Goal: Information Seeking & Learning: Learn about a topic

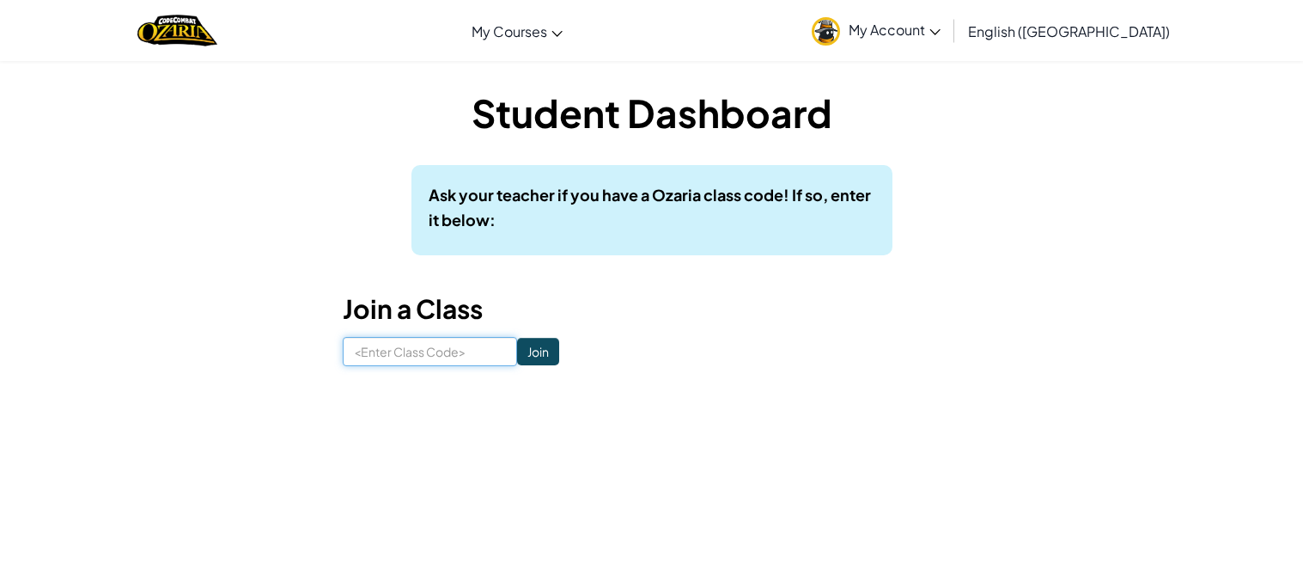
click at [394, 351] on input at bounding box center [430, 351] width 174 height 29
type input "MeanShareEast"
click at [529, 356] on input "Join" at bounding box center [538, 351] width 42 height 27
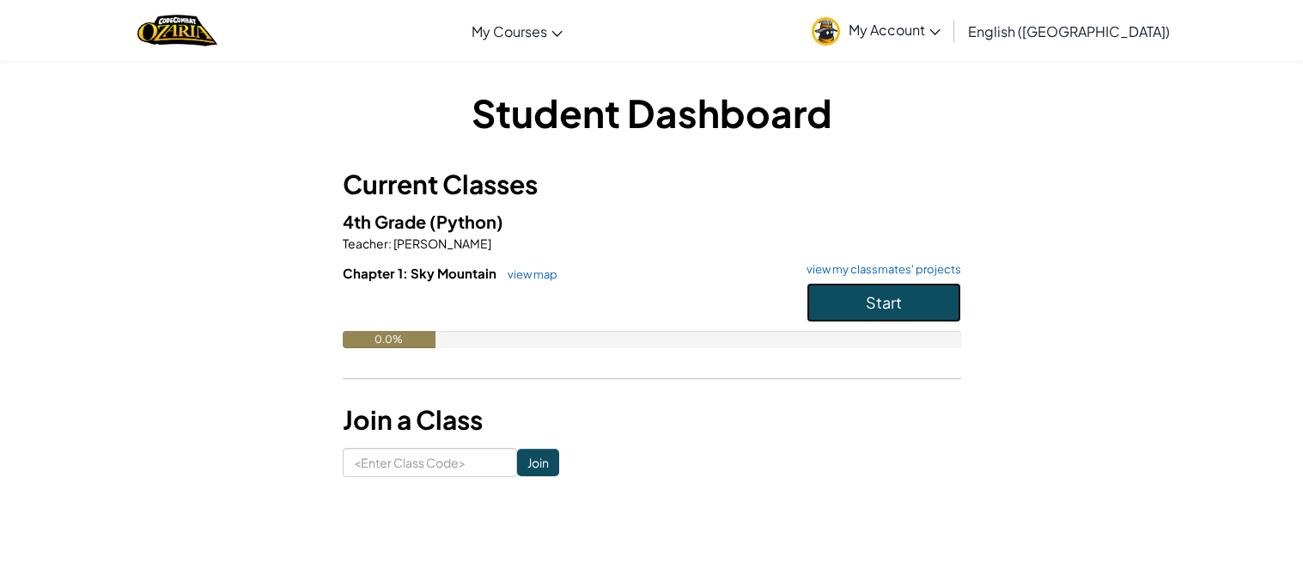
click at [895, 314] on button "Start" at bounding box center [884, 303] width 155 height 40
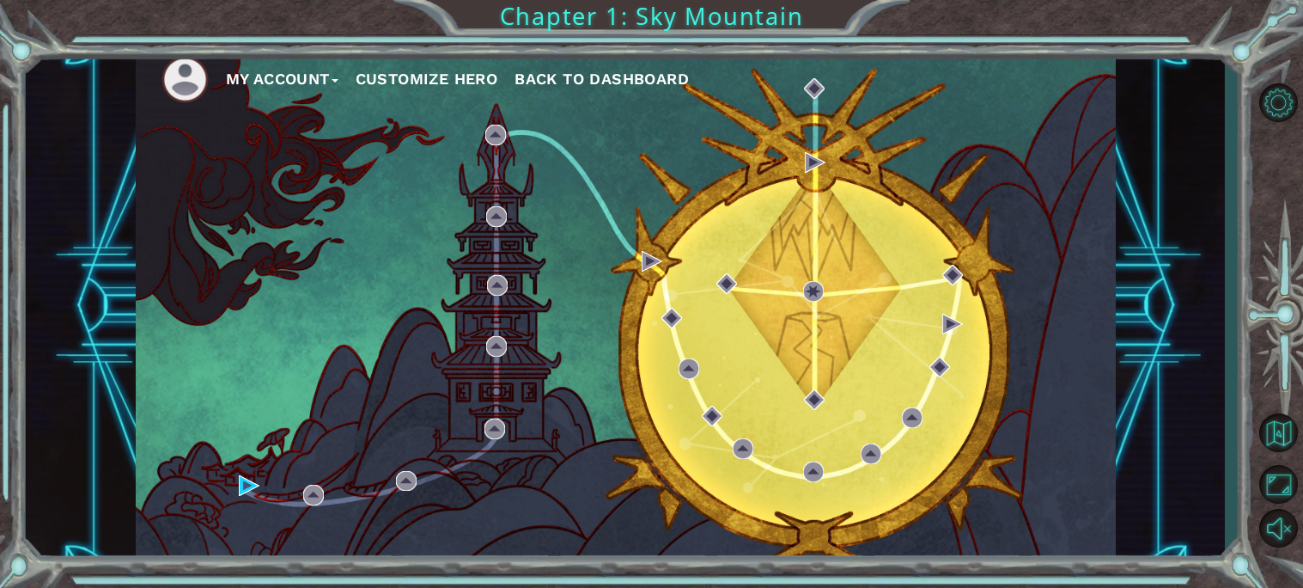
click at [407, 74] on button "Customize Hero" at bounding box center [427, 79] width 143 height 26
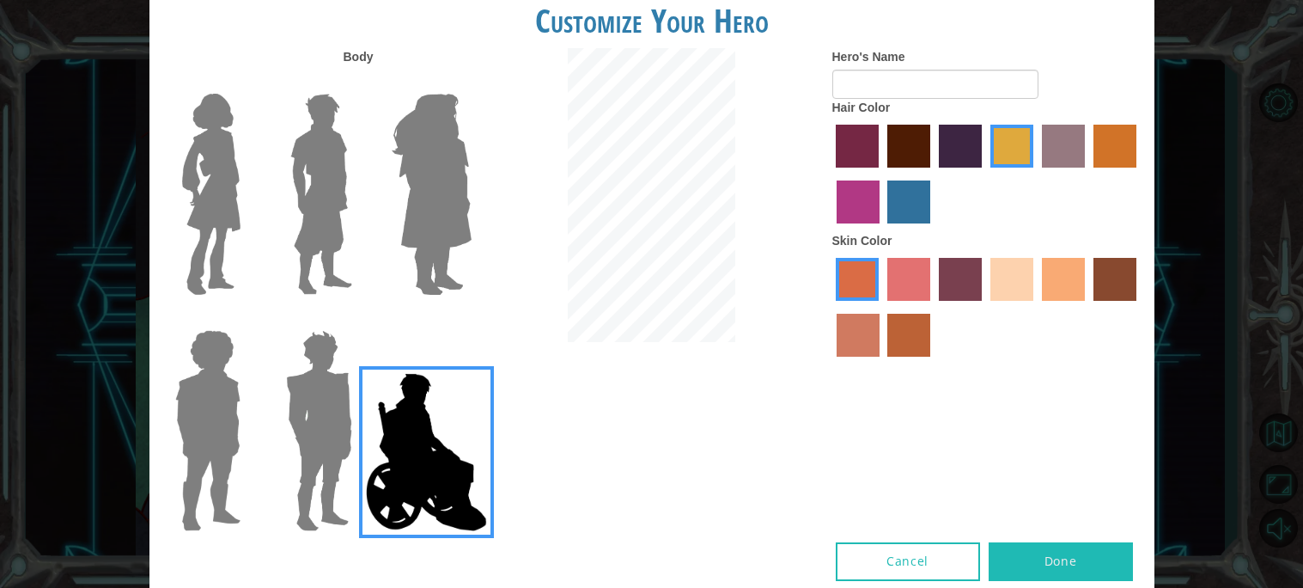
click at [452, 205] on img at bounding box center [432, 194] width 94 height 215
click at [471, 82] on input "Hero Amethyst" at bounding box center [471, 82] width 0 height 0
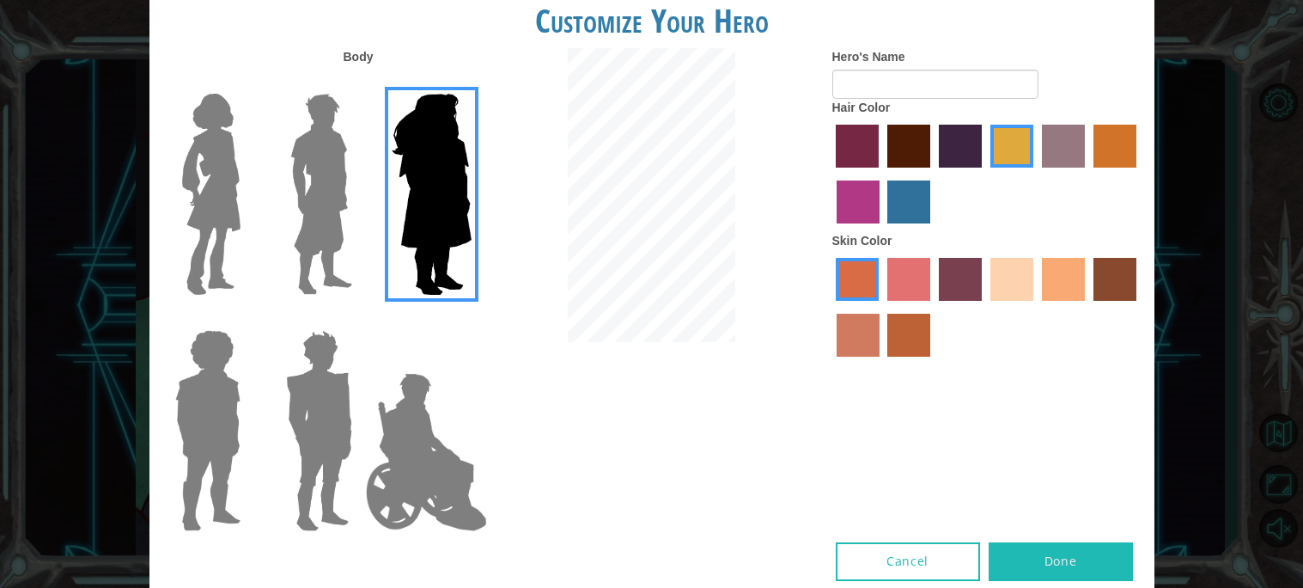
click at [330, 191] on img at bounding box center [322, 194] width 76 height 215
click at [359, 82] on input "Hero Lars" at bounding box center [359, 82] width 0 height 0
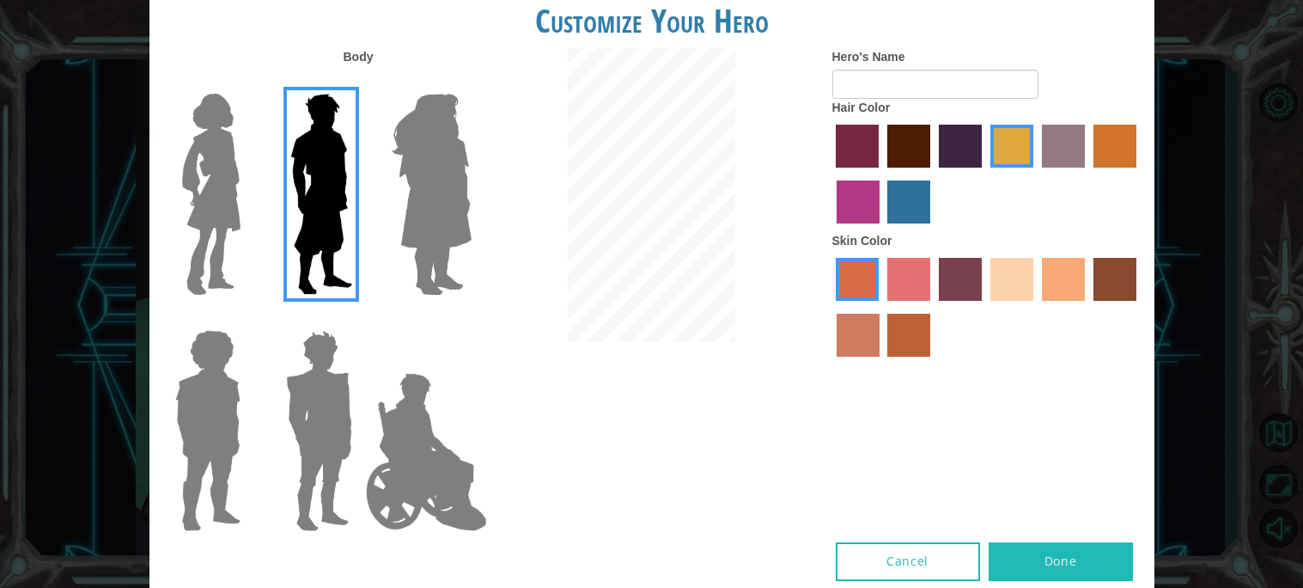
click at [201, 180] on img at bounding box center [211, 194] width 72 height 215
click at [247, 82] on input "Hero Connie" at bounding box center [247, 82] width 0 height 0
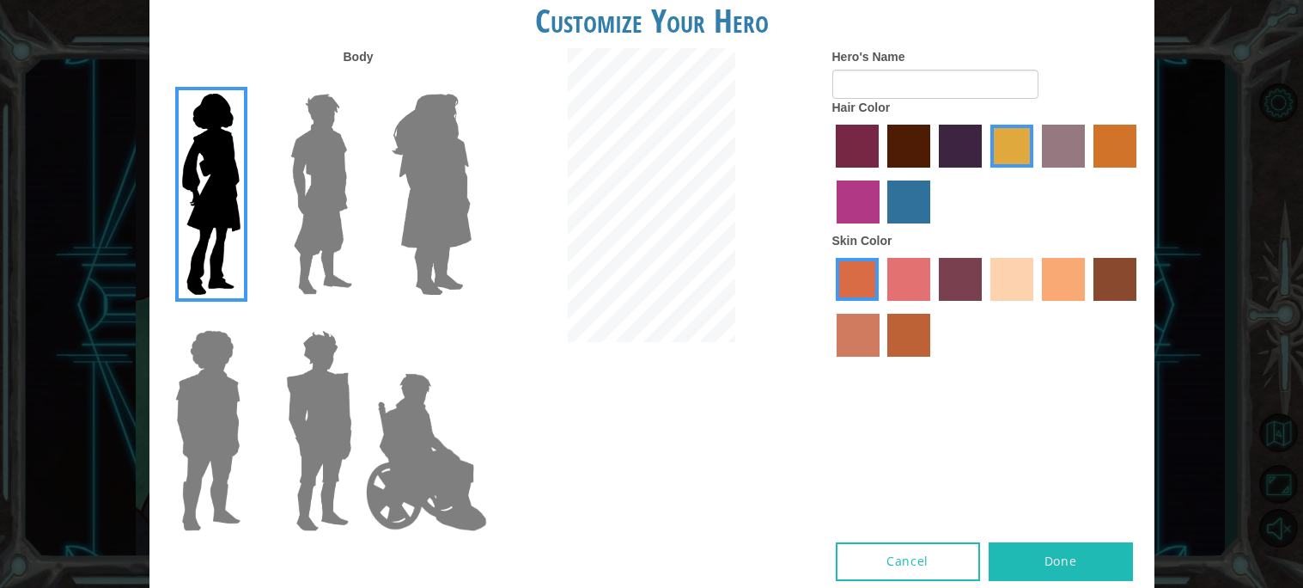
click at [214, 380] on img at bounding box center [207, 430] width 79 height 215
click at [247, 319] on input "Hero Steven" at bounding box center [247, 319] width 0 height 0
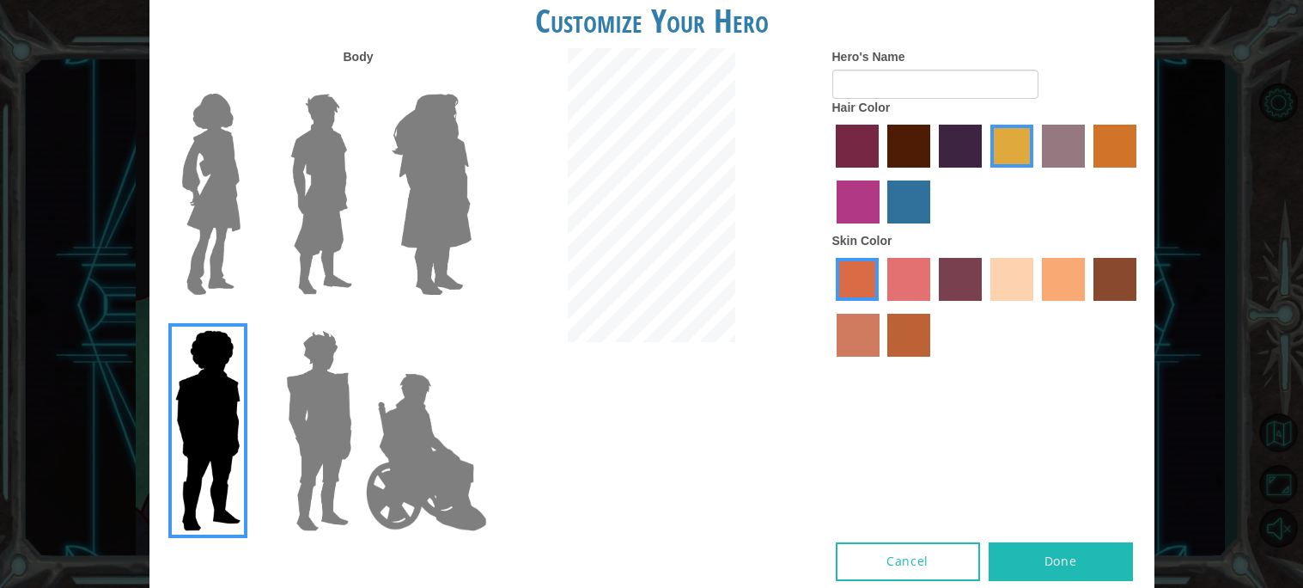
click at [328, 437] on img at bounding box center [319, 430] width 80 height 215
click at [359, 319] on input "Hero Garnet" at bounding box center [359, 319] width 0 height 0
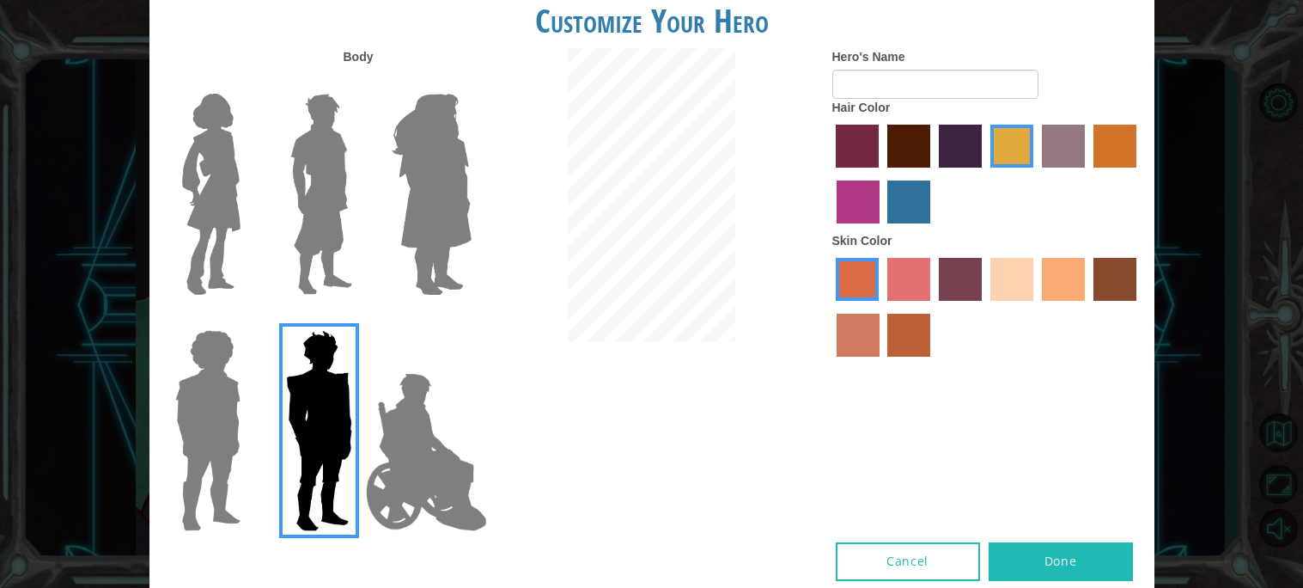
click at [210, 222] on img at bounding box center [211, 194] width 72 height 215
click at [247, 82] on input "Hero Connie" at bounding box center [247, 82] width 0 height 0
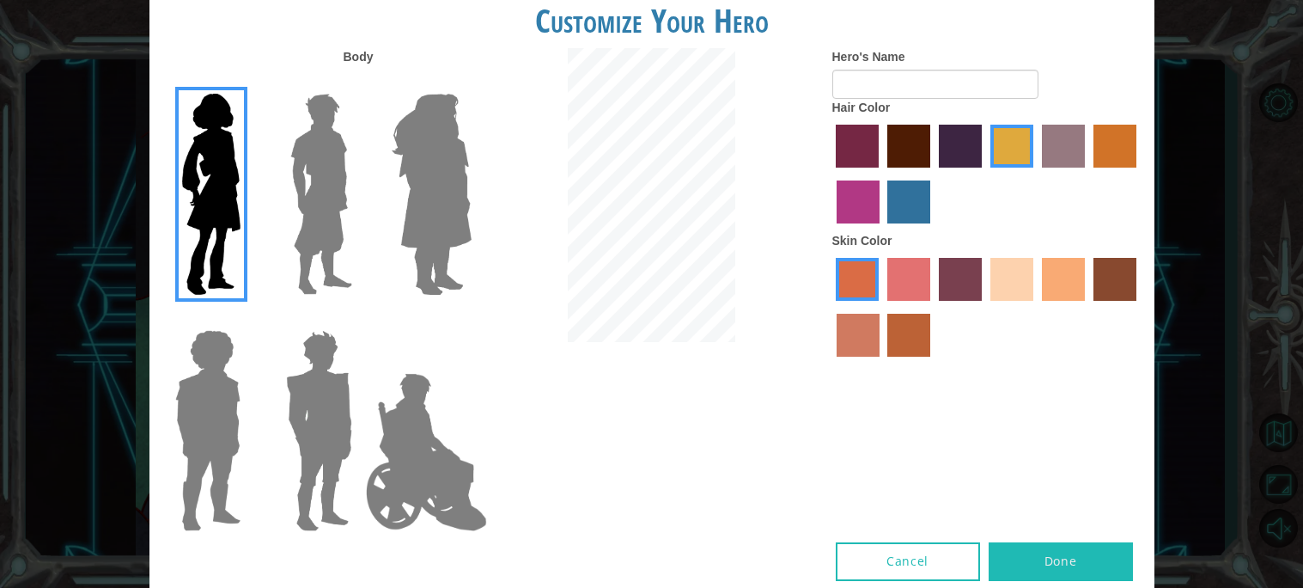
click at [445, 168] on img at bounding box center [432, 194] width 94 height 215
click at [471, 82] on input "Hero Amethyst" at bounding box center [471, 82] width 0 height 0
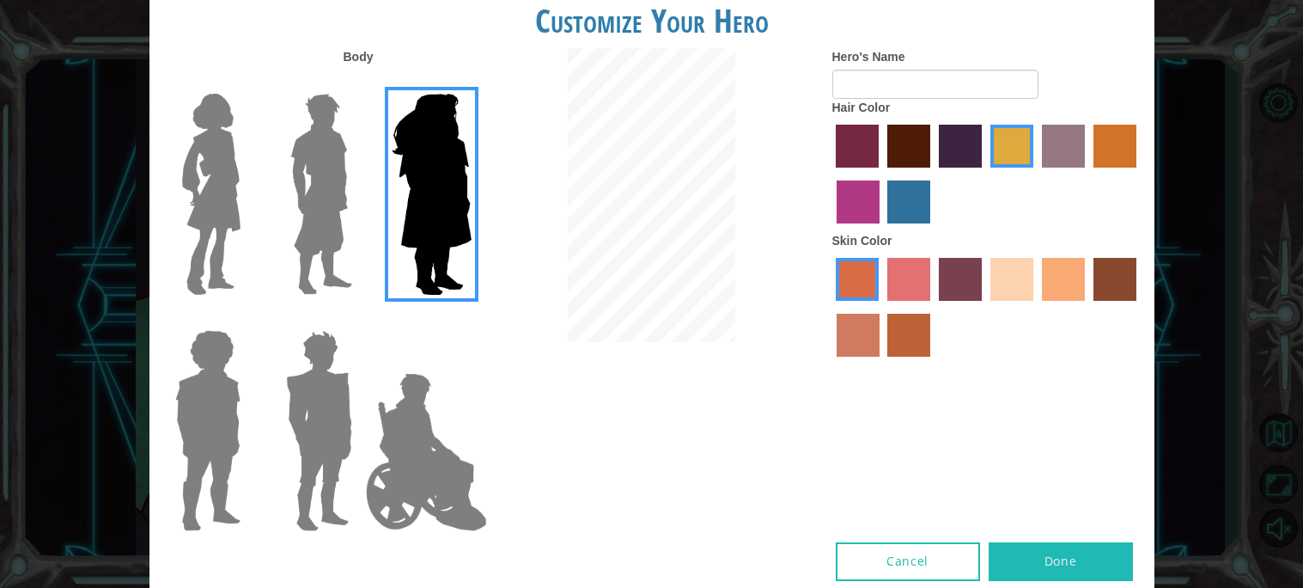
click at [206, 206] on img at bounding box center [211, 194] width 72 height 215
click at [247, 82] on input "Hero Connie" at bounding box center [247, 82] width 0 height 0
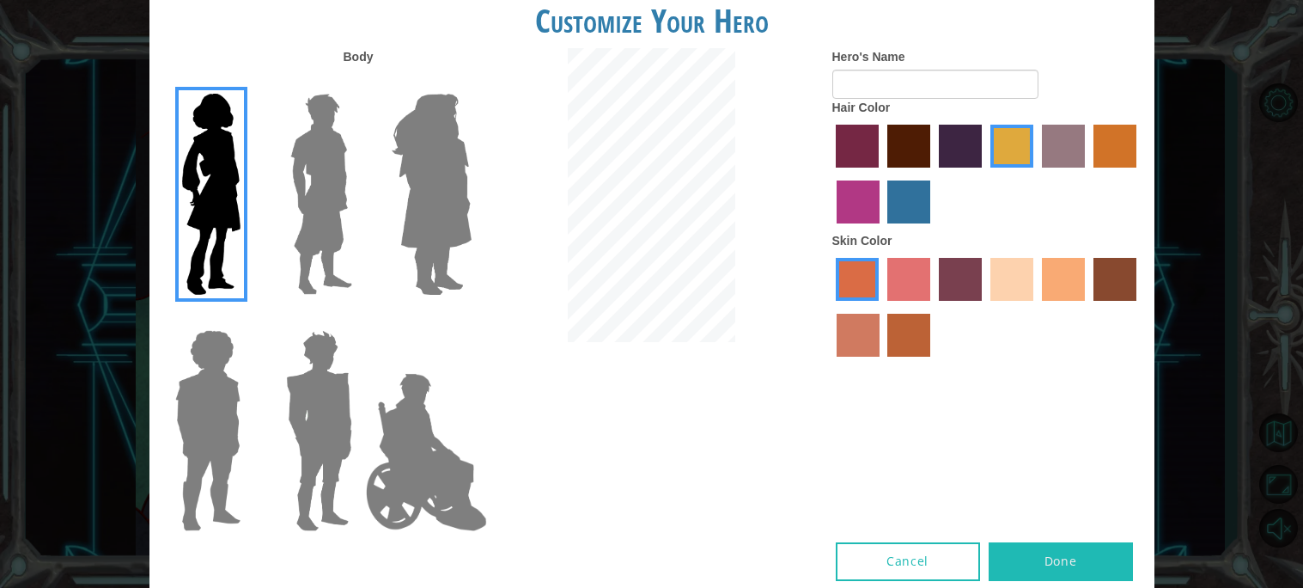
click at [395, 394] on img at bounding box center [426, 452] width 135 height 172
click at [471, 319] on input "Hero Jamie" at bounding box center [471, 319] width 0 height 0
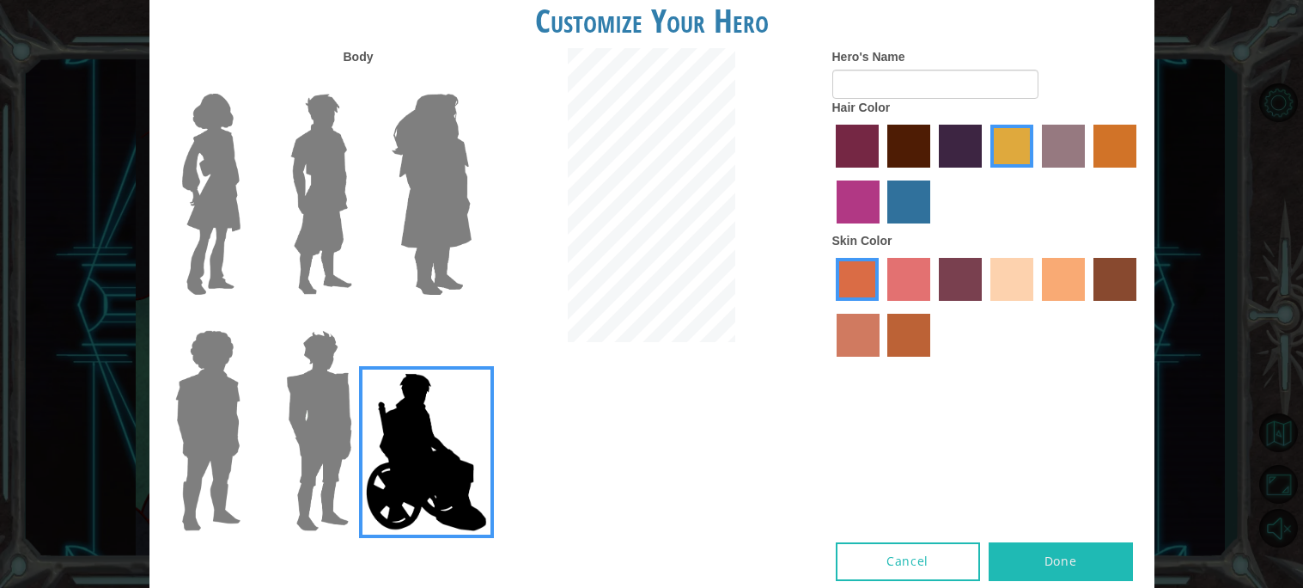
click at [223, 219] on img at bounding box center [211, 194] width 72 height 215
click at [247, 82] on input "Hero Connie" at bounding box center [247, 82] width 0 height 0
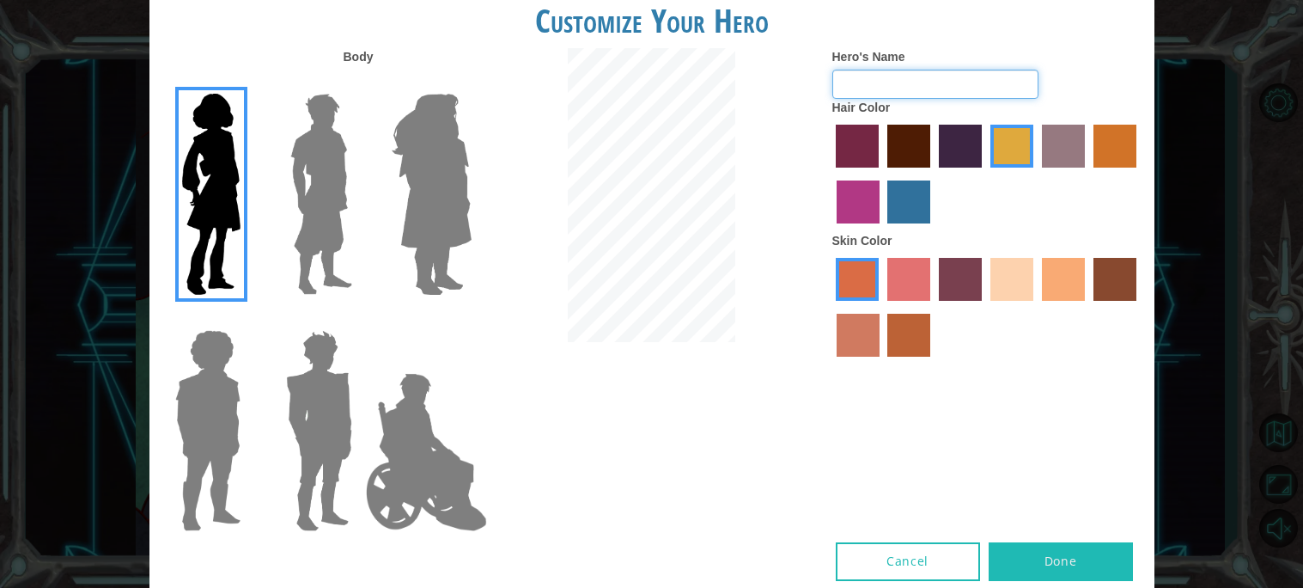
click at [892, 77] on input "Hero's Name" at bounding box center [935, 84] width 206 height 29
type input "j"
type input "[PERSON_NAME]"
click at [912, 143] on label "maroon hair color" at bounding box center [908, 146] width 43 height 43
click at [881, 174] on input "maroon hair color" at bounding box center [881, 174] width 0 height 0
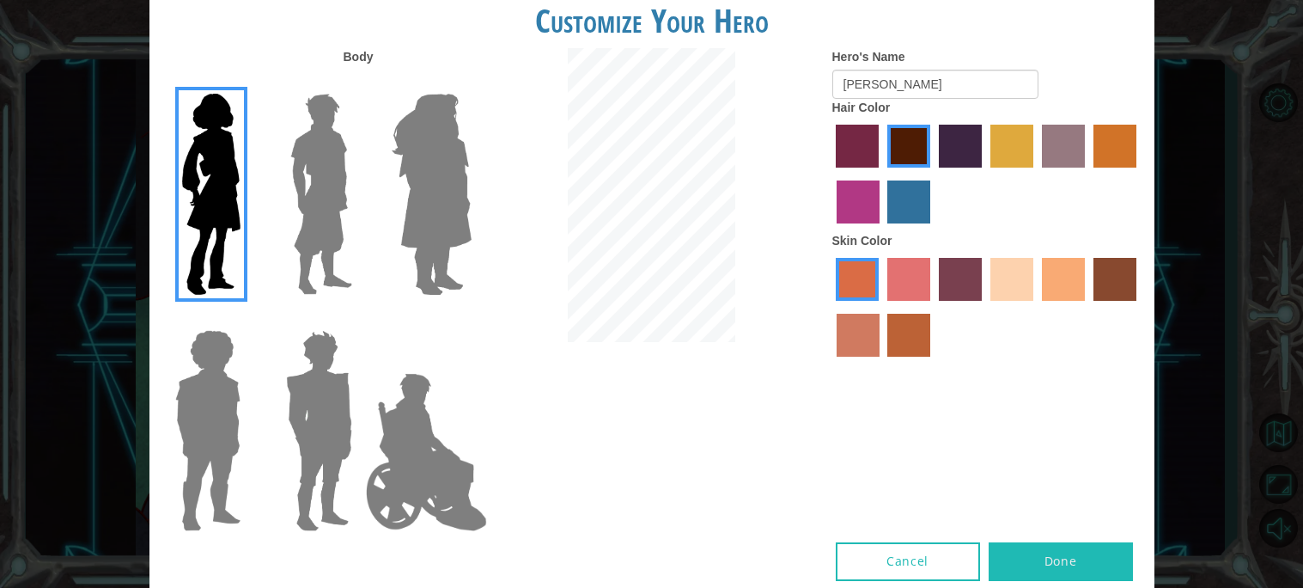
click at [1131, 125] on label "gold drop hair color" at bounding box center [1115, 146] width 43 height 43
click at [1088, 174] on input "gold drop hair color" at bounding box center [1088, 174] width 0 height 0
click at [920, 154] on label "maroon hair color" at bounding box center [908, 146] width 43 height 43
click at [881, 174] on input "maroon hair color" at bounding box center [881, 174] width 0 height 0
click at [1132, 159] on label "gold drop hair color" at bounding box center [1115, 146] width 43 height 43
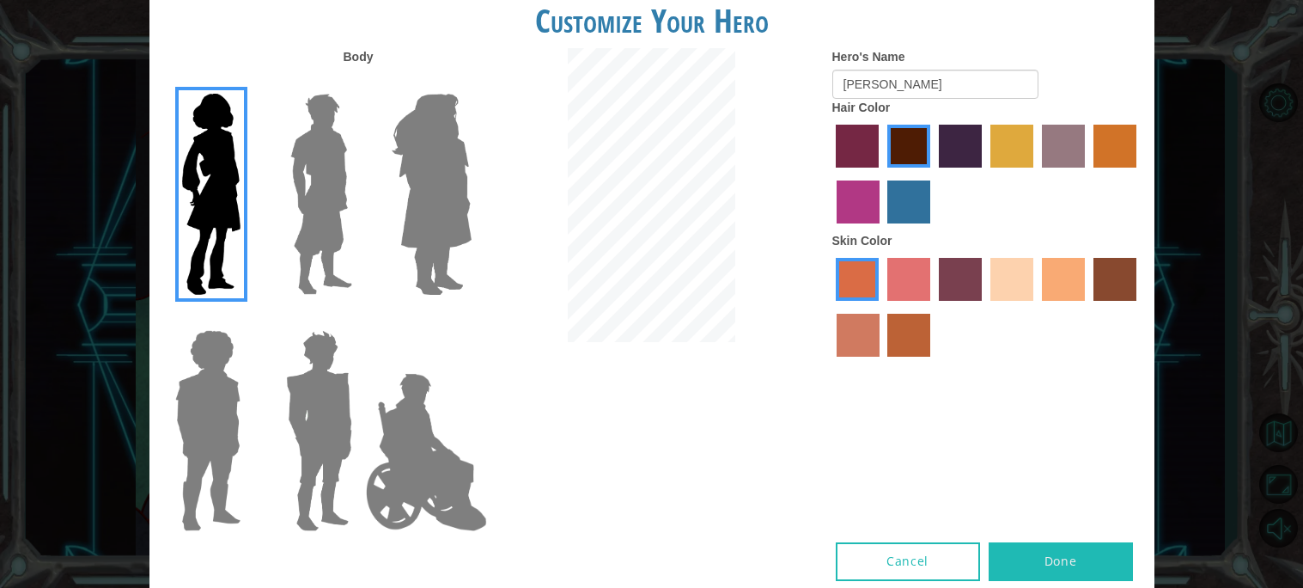
click at [1088, 174] on input "gold drop hair color" at bounding box center [1088, 174] width 0 height 0
click at [912, 212] on label "lachmara hair color" at bounding box center [908, 201] width 43 height 43
click at [882, 229] on input "lachmara hair color" at bounding box center [882, 229] width 0 height 0
click at [841, 191] on label "medium red violet hair color" at bounding box center [858, 201] width 43 height 43
click at [1139, 174] on input "medium red violet hair color" at bounding box center [1139, 174] width 0 height 0
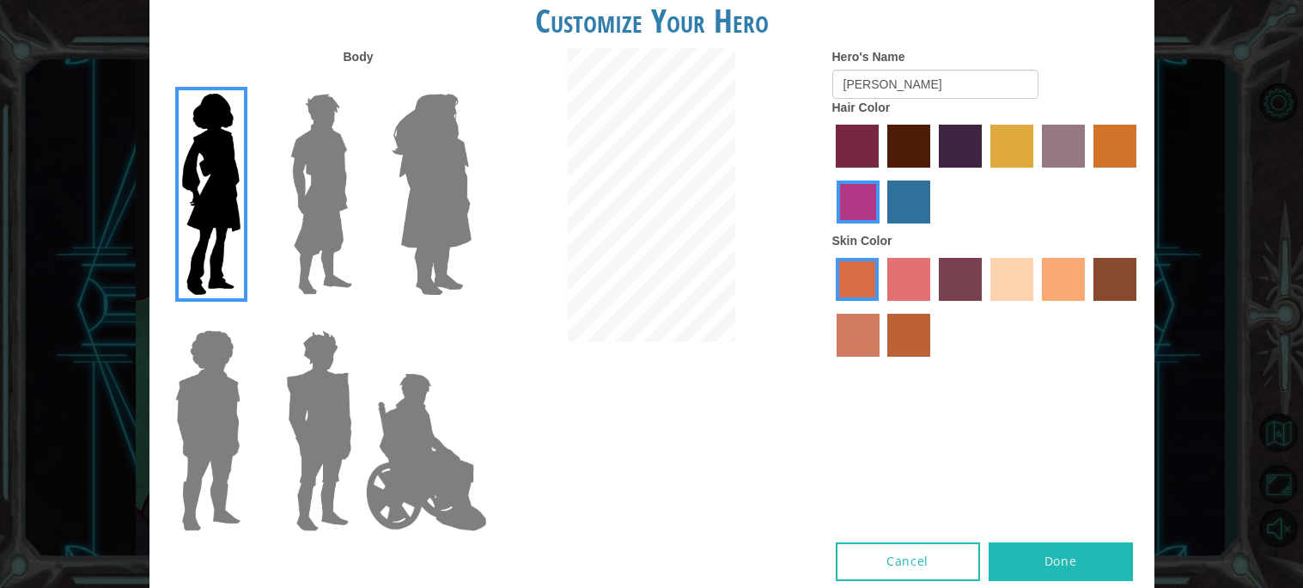
click at [876, 155] on label "paprika hair color" at bounding box center [857, 146] width 43 height 43
click at [831, 174] on input "paprika hair color" at bounding box center [831, 174] width 0 height 0
click at [894, 154] on label "maroon hair color" at bounding box center [908, 146] width 43 height 43
click at [881, 174] on input "maroon hair color" at bounding box center [881, 174] width 0 height 0
click at [966, 155] on label "hot purple hair color" at bounding box center [960, 146] width 43 height 43
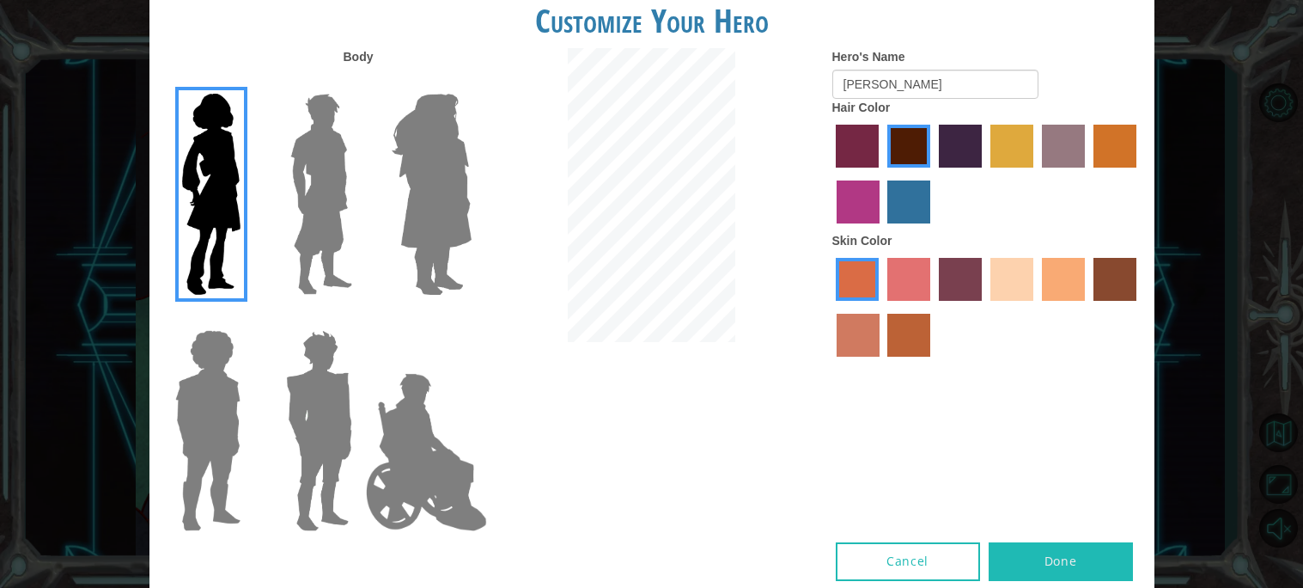
click at [933, 174] on input "hot purple hair color" at bounding box center [933, 174] width 0 height 0
click at [1008, 151] on label "tulip tree hair color" at bounding box center [1012, 146] width 43 height 43
click at [985, 174] on input "tulip tree hair color" at bounding box center [985, 174] width 0 height 0
click at [1045, 156] on label "bazaar hair color" at bounding box center [1063, 146] width 43 height 43
click at [1036, 174] on input "bazaar hair color" at bounding box center [1036, 174] width 0 height 0
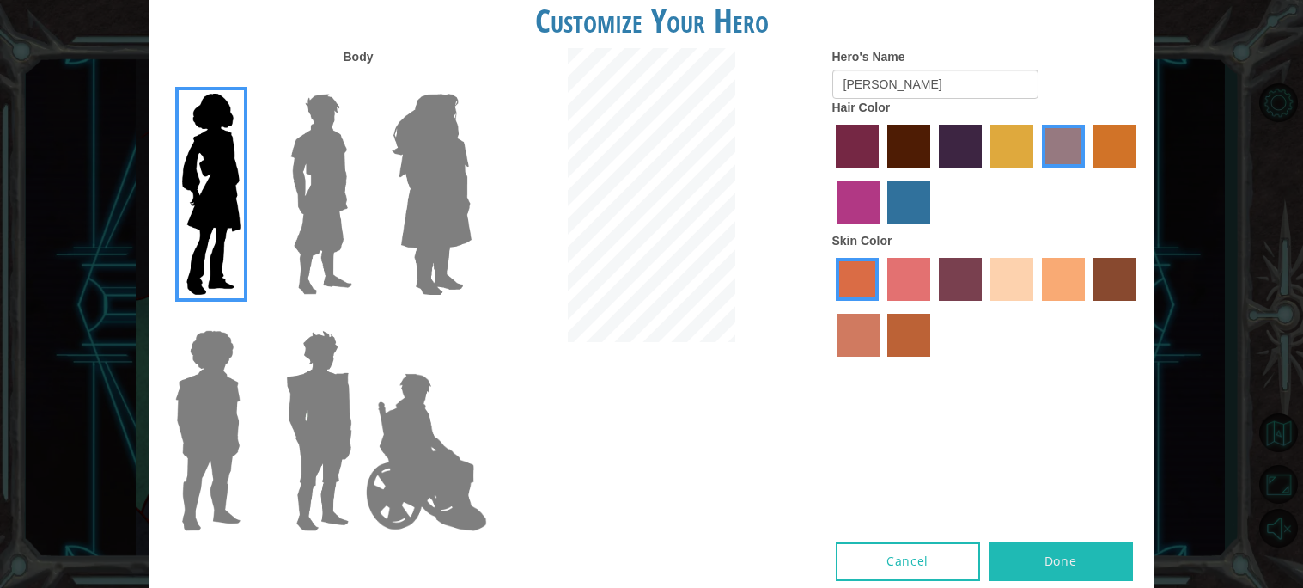
click at [1143, 145] on div "Hero's Name [PERSON_NAME] Hair Color Skin Color" at bounding box center [987, 206] width 335 height 317
click at [1104, 148] on label "gold drop hair color" at bounding box center [1115, 146] width 43 height 43
click at [1088, 174] on input "gold drop hair color" at bounding box center [1088, 174] width 0 height 0
click at [931, 217] on div at bounding box center [986, 176] width 309 height 112
click at [924, 215] on label "lachmara hair color" at bounding box center [908, 201] width 43 height 43
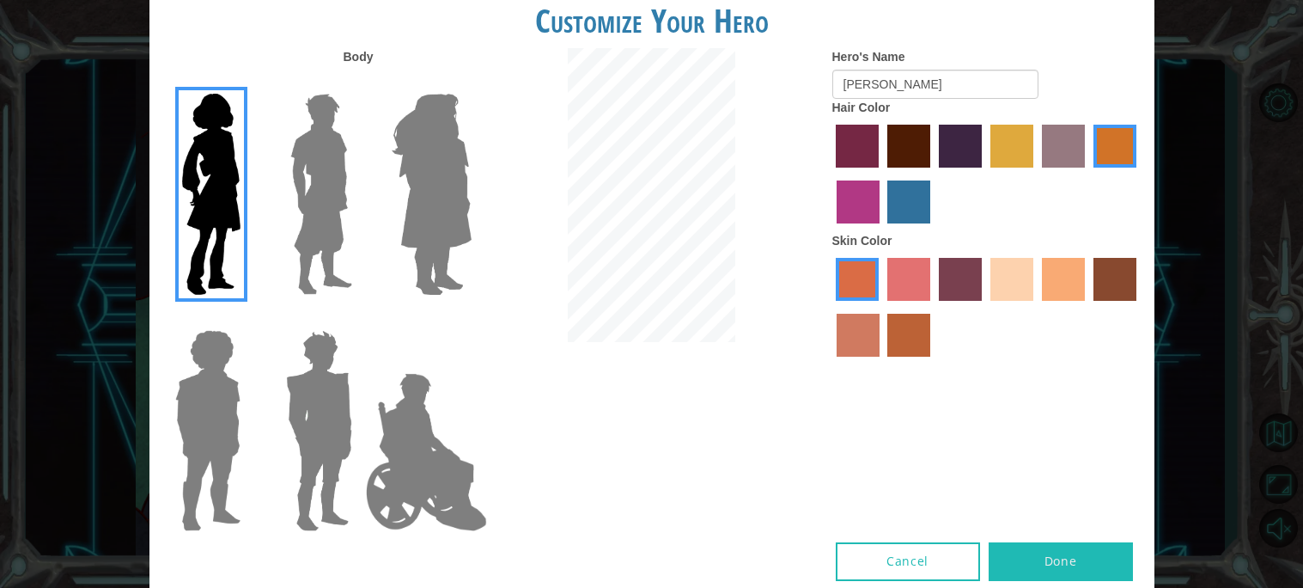
click at [882, 229] on input "lachmara hair color" at bounding box center [882, 229] width 0 height 0
click at [858, 210] on label "medium red violet hair color" at bounding box center [858, 201] width 43 height 43
click at [1139, 174] on input "medium red violet hair color" at bounding box center [1139, 174] width 0 height 0
click at [924, 150] on label "maroon hair color" at bounding box center [908, 146] width 43 height 43
click at [881, 174] on input "maroon hair color" at bounding box center [881, 174] width 0 height 0
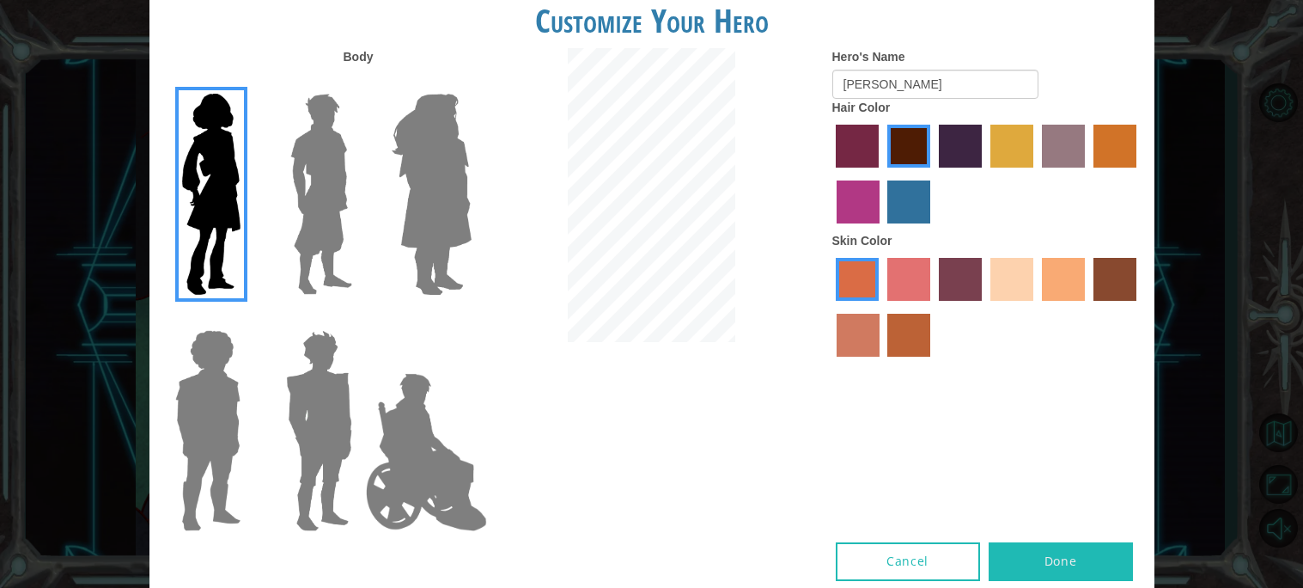
click at [1042, 280] on label "tacao skin color" at bounding box center [1063, 279] width 43 height 43
click at [1036, 307] on input "tacao skin color" at bounding box center [1036, 307] width 0 height 0
click at [1058, 545] on button "Done" at bounding box center [1061, 561] width 144 height 39
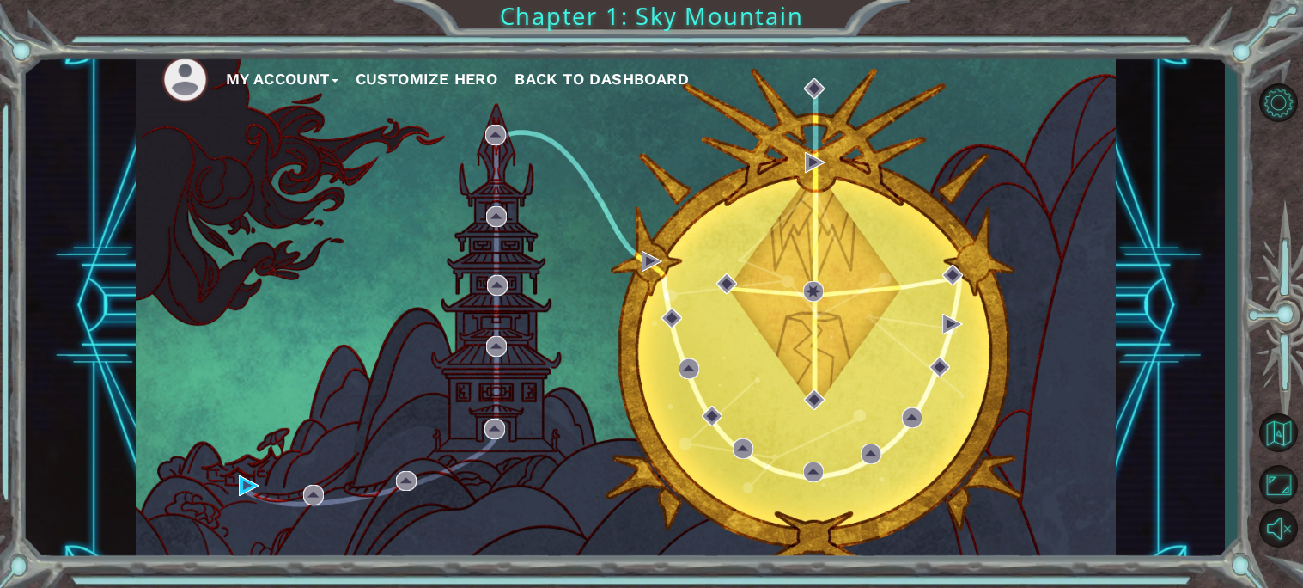
click at [282, 74] on button "My Account" at bounding box center [282, 79] width 113 height 26
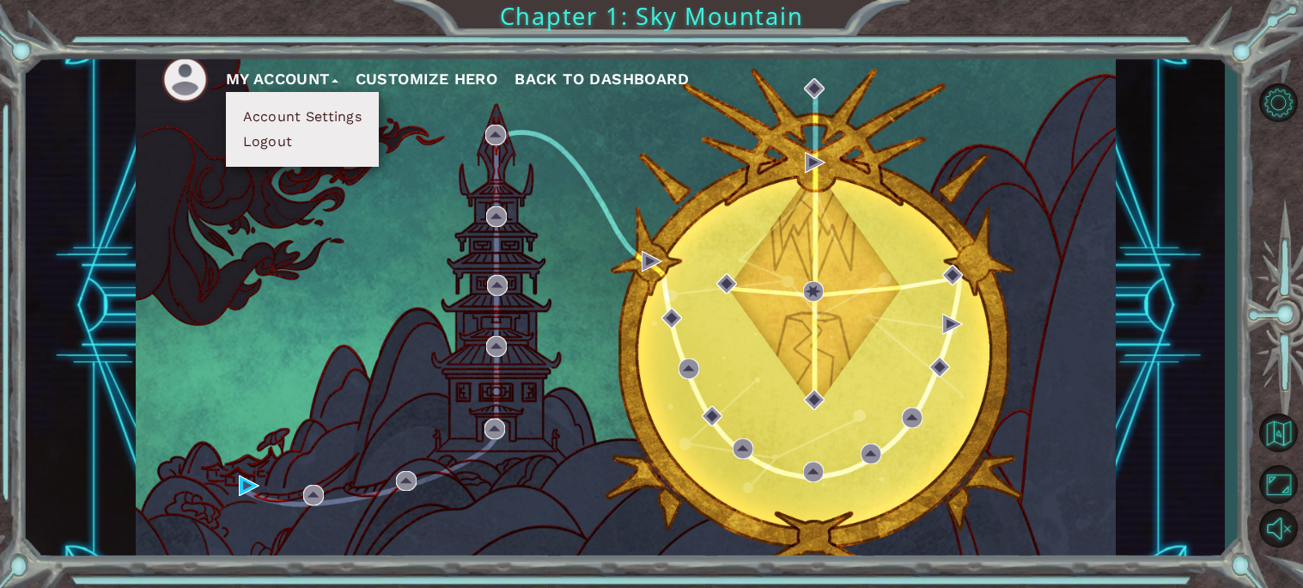
click at [521, 144] on div "My Account Account Settings Logout Customize Hero Back to Dashboard" at bounding box center [626, 305] width 980 height 517
click at [443, 175] on div "My Account Account Settings Logout Customize Hero Back to Dashboard" at bounding box center [626, 305] width 980 height 517
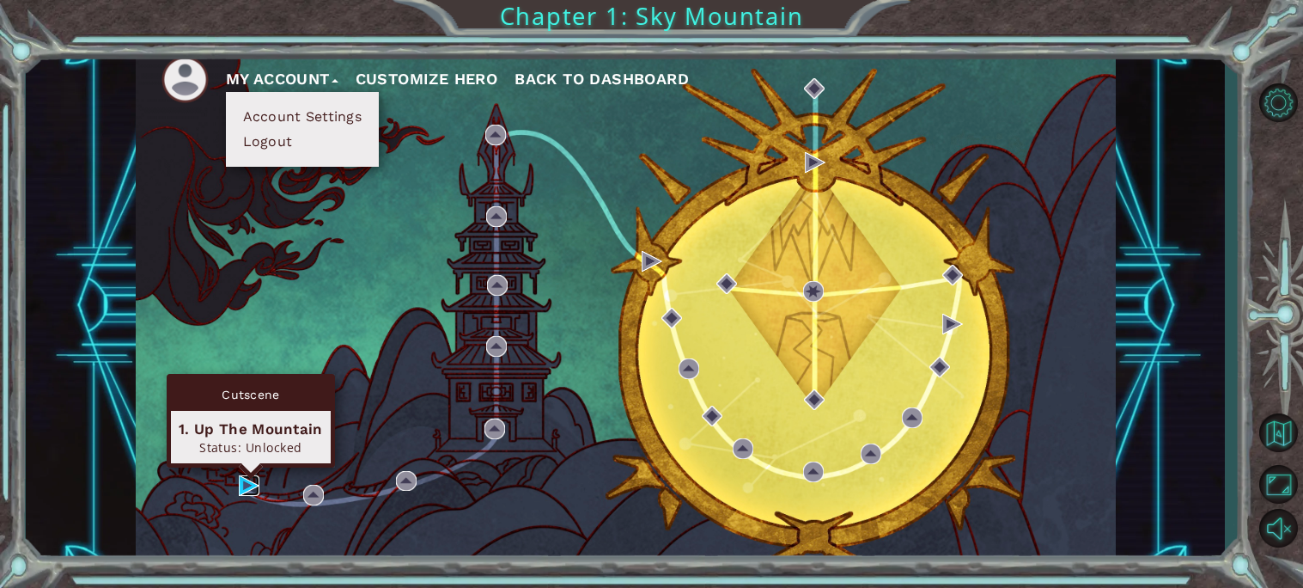
click at [251, 492] on img at bounding box center [249, 485] width 21 height 21
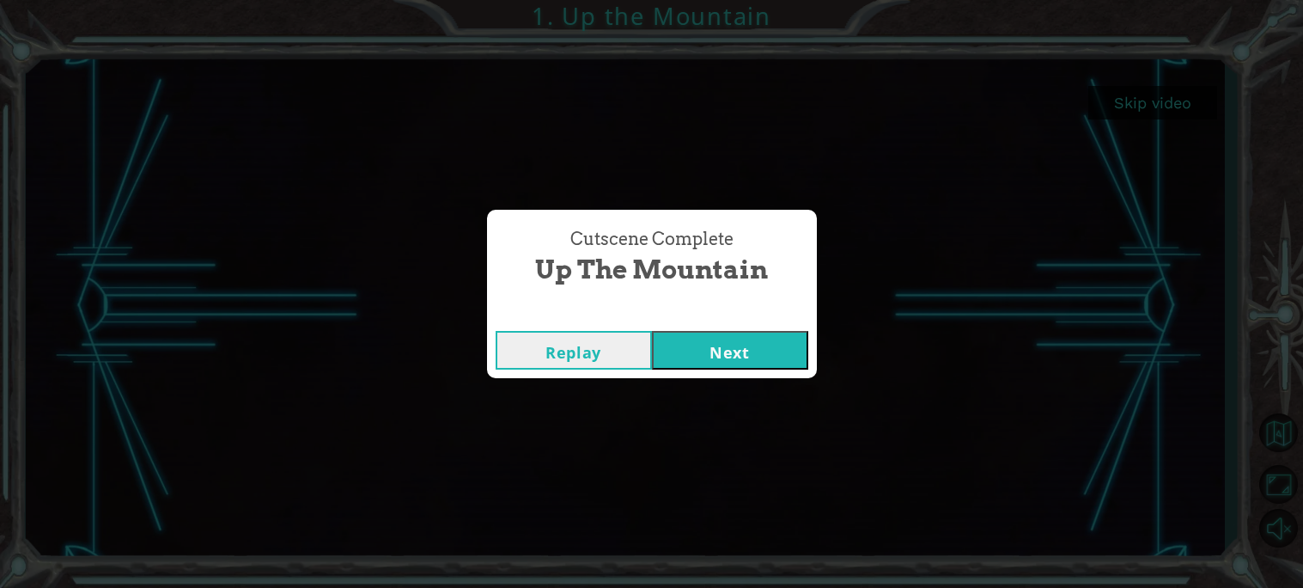
click at [700, 359] on button "Next" at bounding box center [730, 350] width 156 height 39
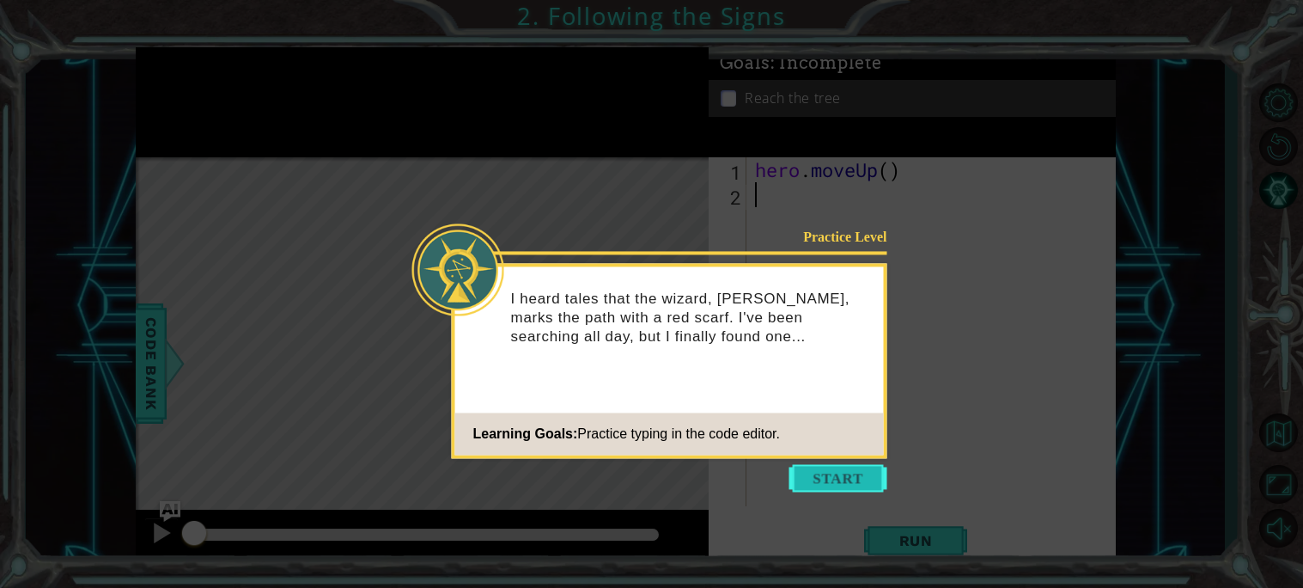
click at [820, 481] on button "Start" at bounding box center [839, 477] width 98 height 27
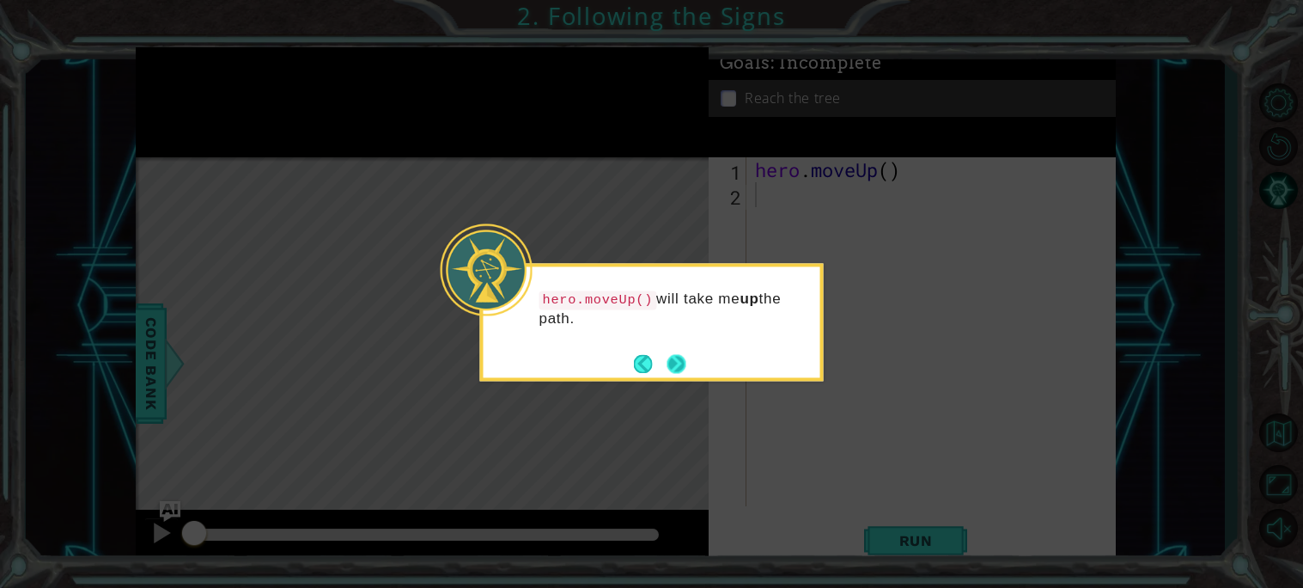
click at [673, 368] on button "Next" at bounding box center [677, 363] width 19 height 19
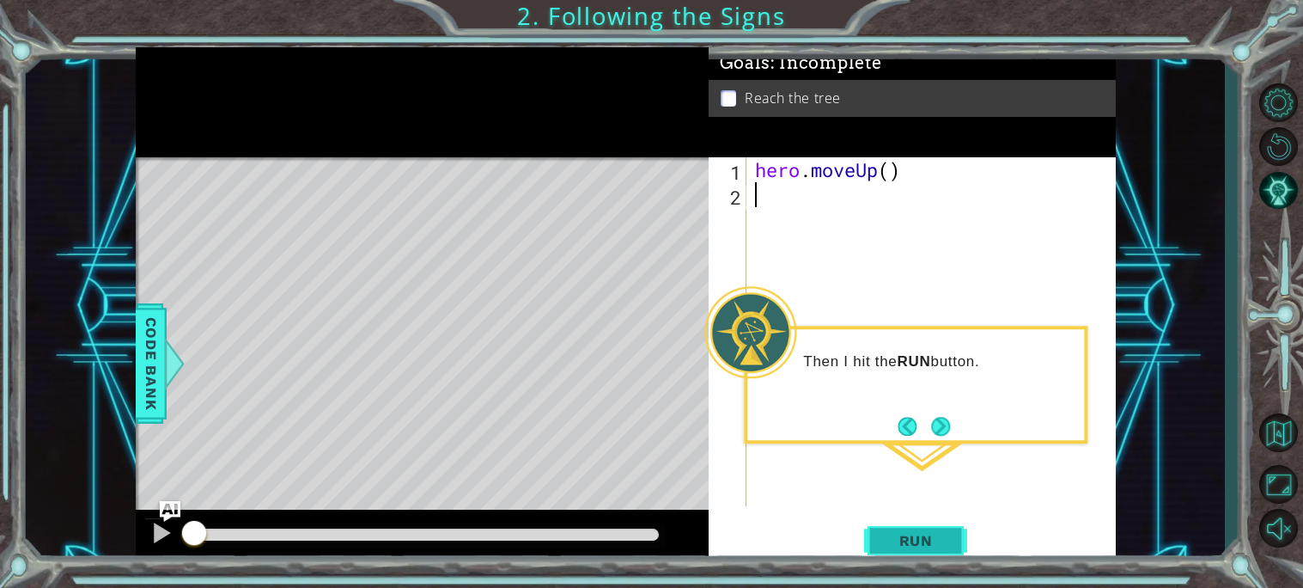
click at [910, 538] on span "Run" at bounding box center [916, 540] width 68 height 17
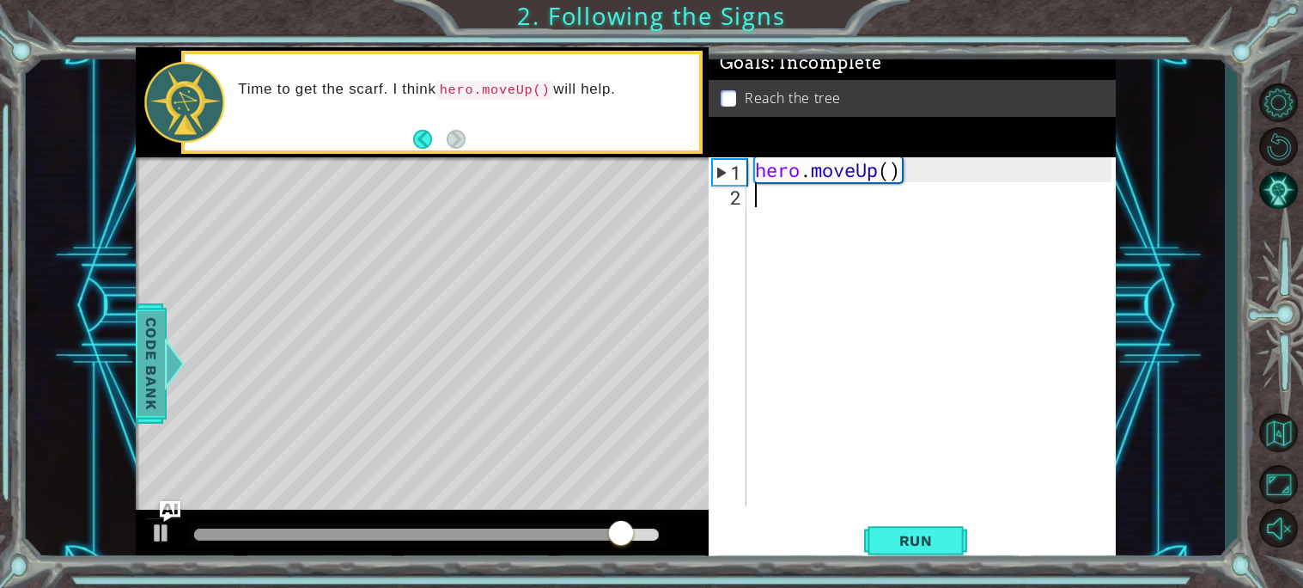
click at [150, 352] on span "Code Bank" at bounding box center [150, 363] width 27 height 105
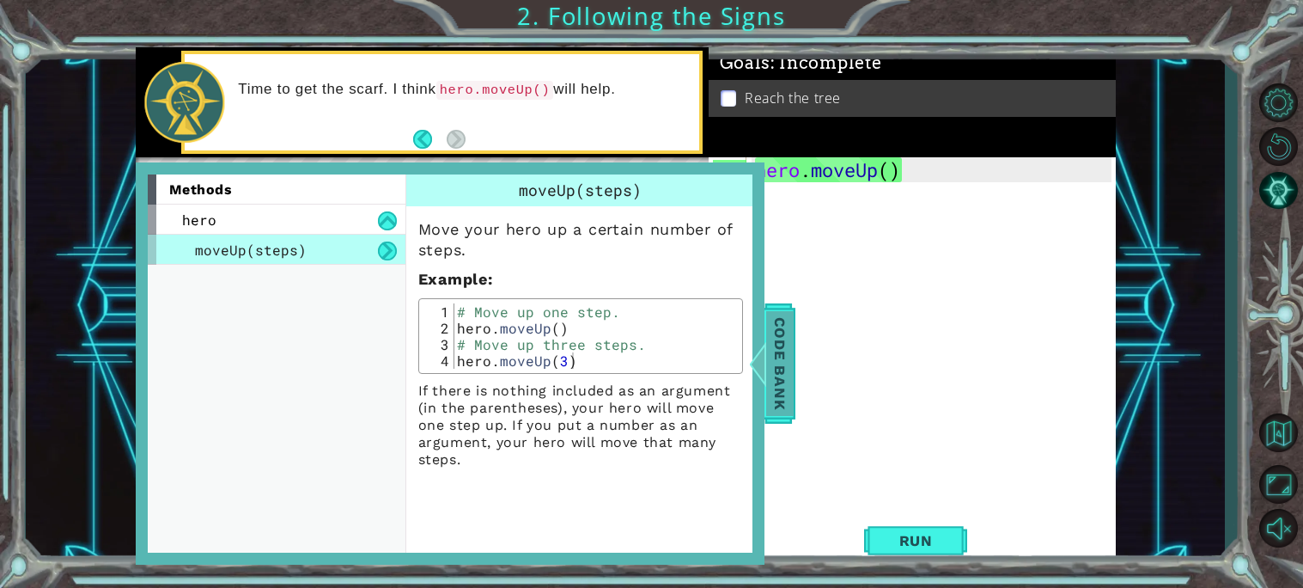
click at [786, 359] on span "Code Bank" at bounding box center [779, 363] width 27 height 105
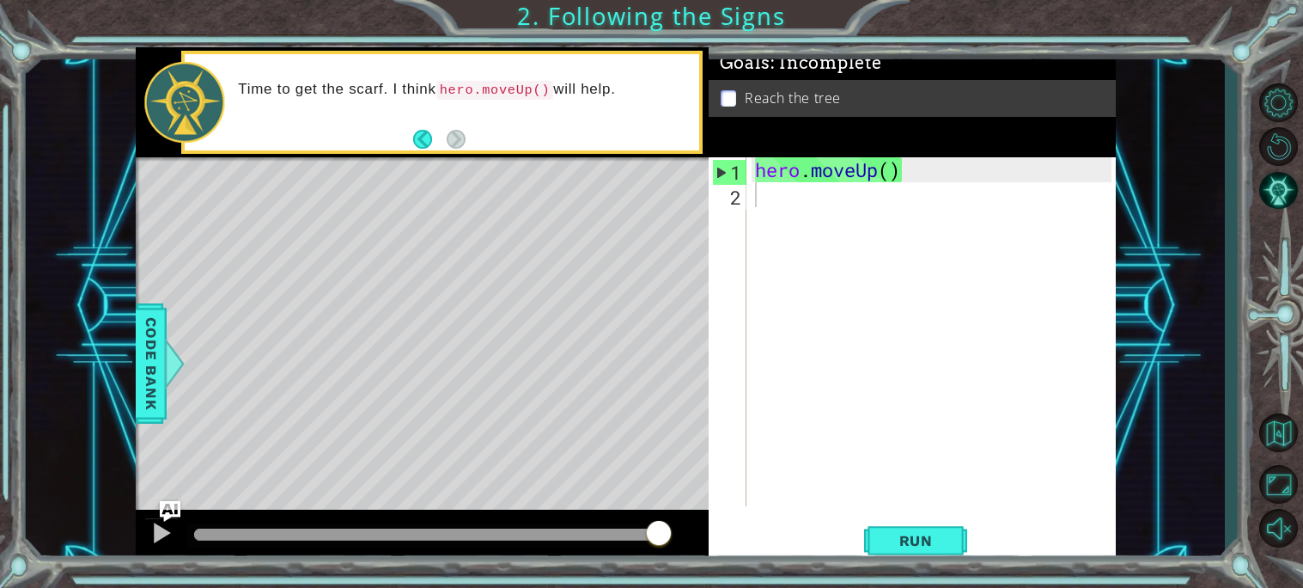
click at [822, 88] on p "Reach the tree" at bounding box center [793, 97] width 96 height 19
click at [752, 203] on div "hero . moveUp ( )" at bounding box center [936, 356] width 369 height 399
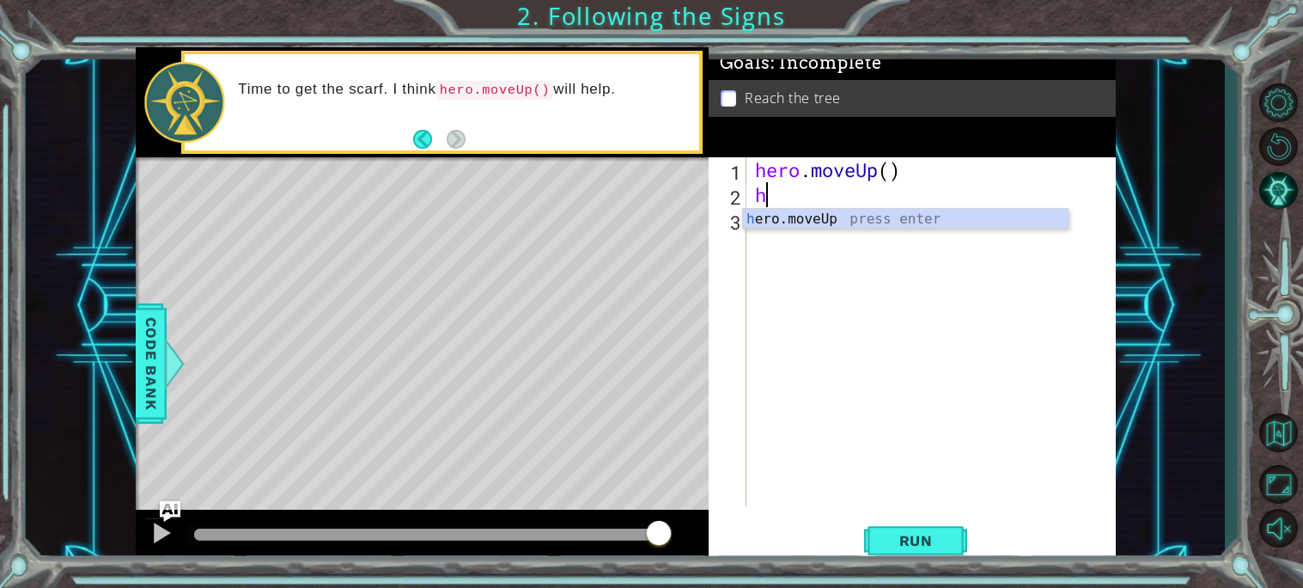
type textarea "he"
click at [849, 225] on div "he ro.moveUp press enter" at bounding box center [905, 240] width 325 height 62
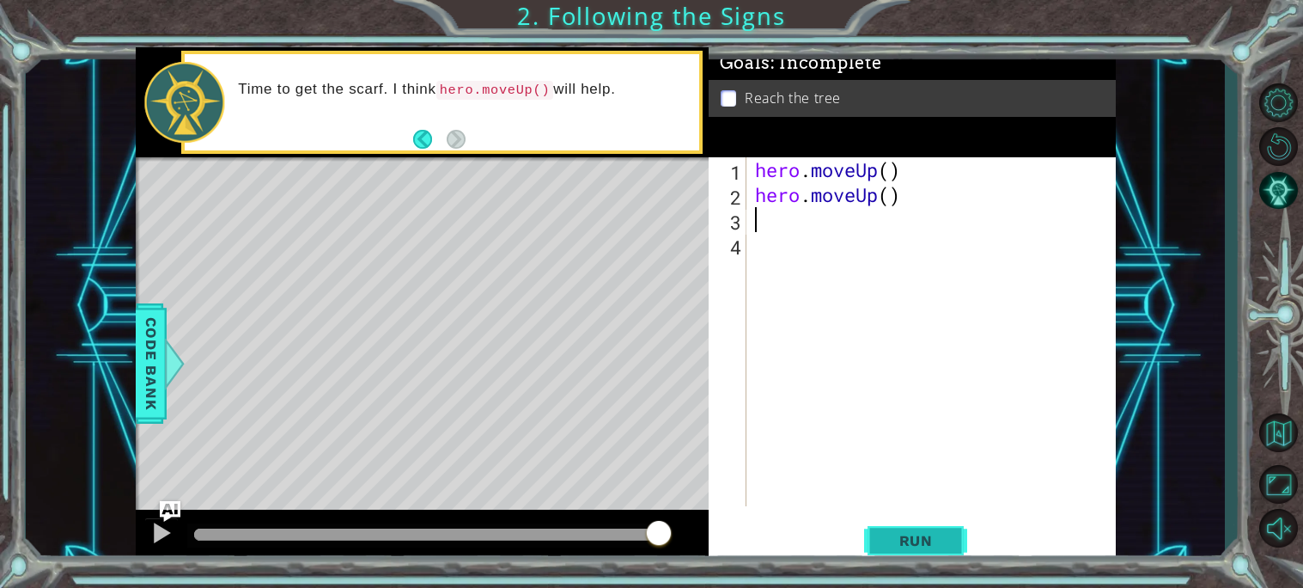
click at [911, 540] on span "Run" at bounding box center [916, 540] width 68 height 17
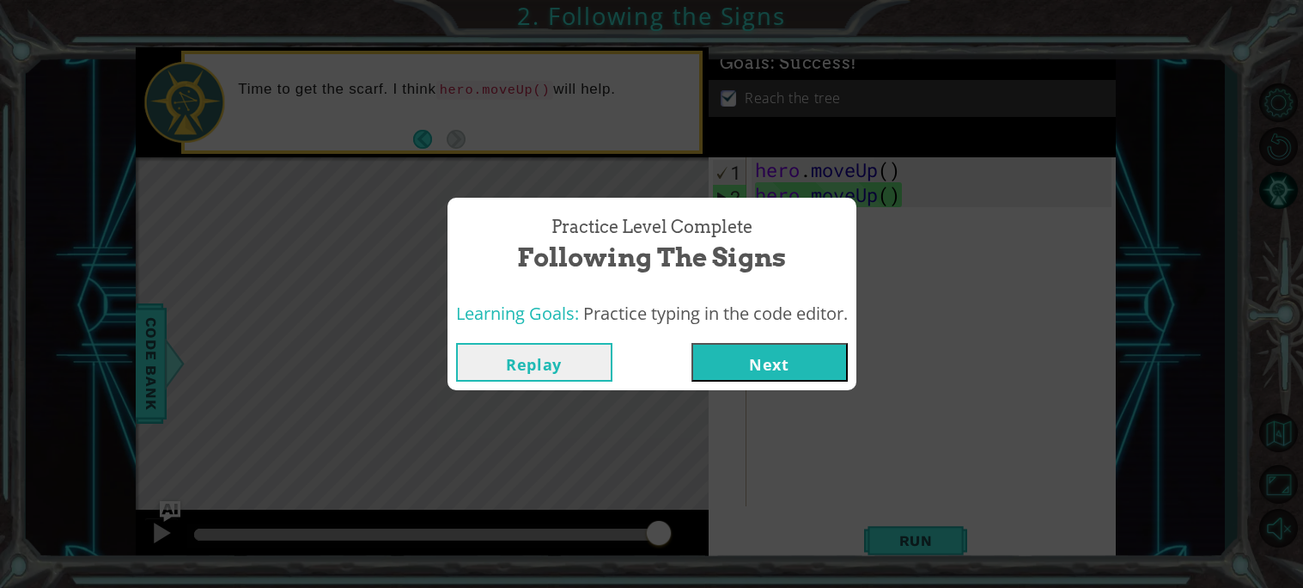
click at [726, 359] on button "Next" at bounding box center [770, 362] width 156 height 39
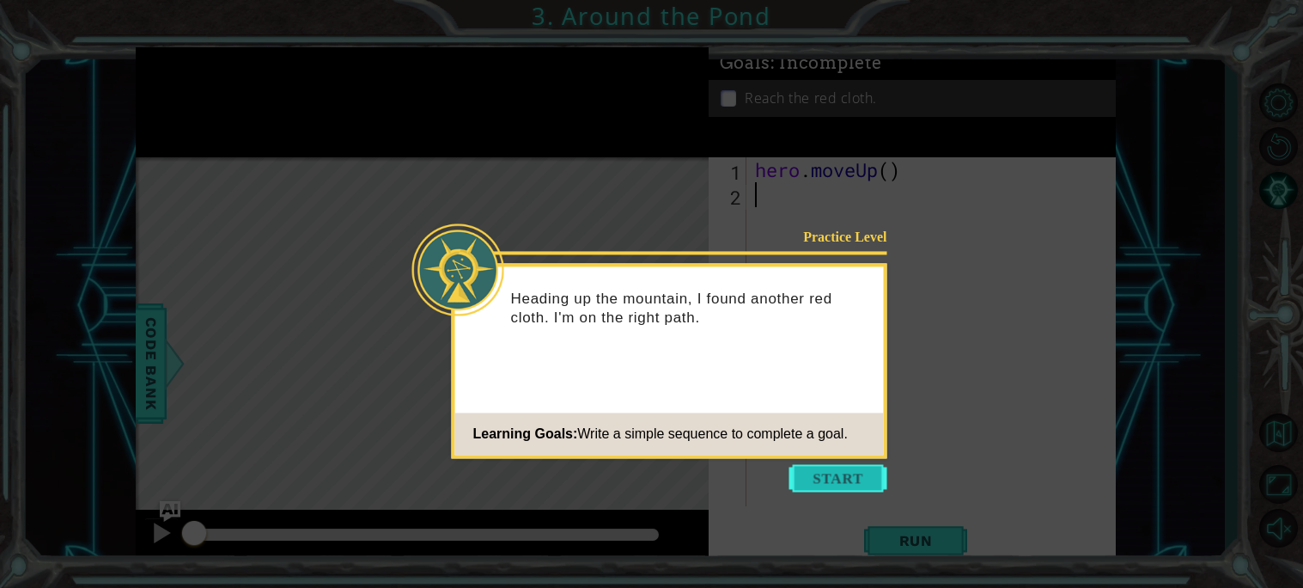
click at [817, 475] on button "Start" at bounding box center [839, 477] width 98 height 27
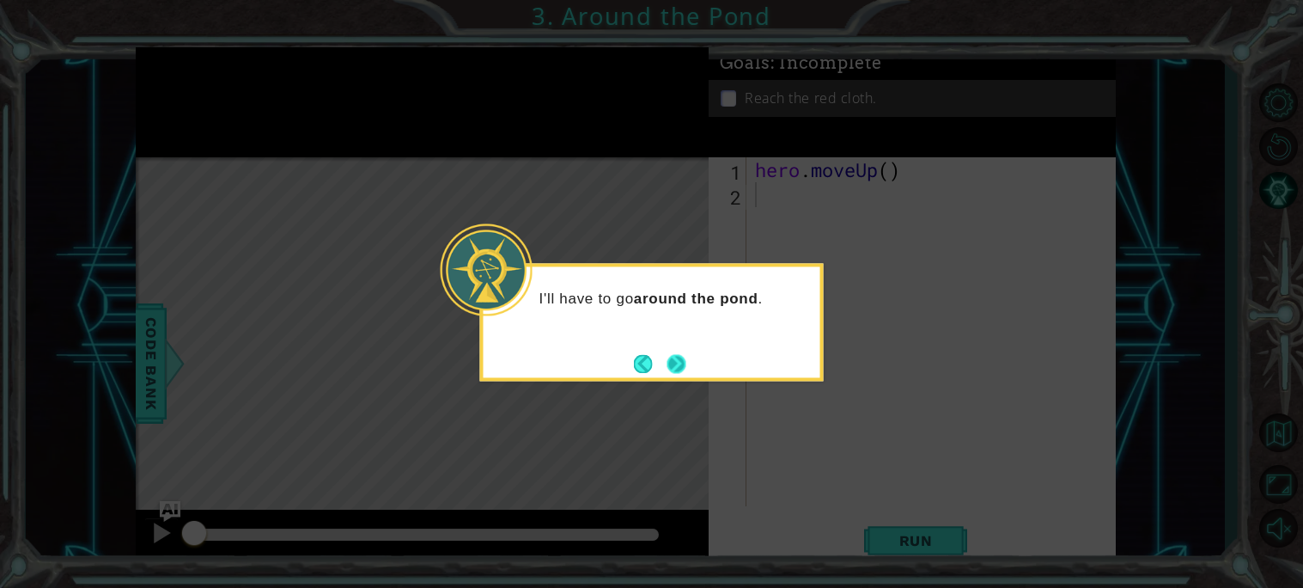
click at [681, 368] on button "Next" at bounding box center [677, 363] width 19 height 19
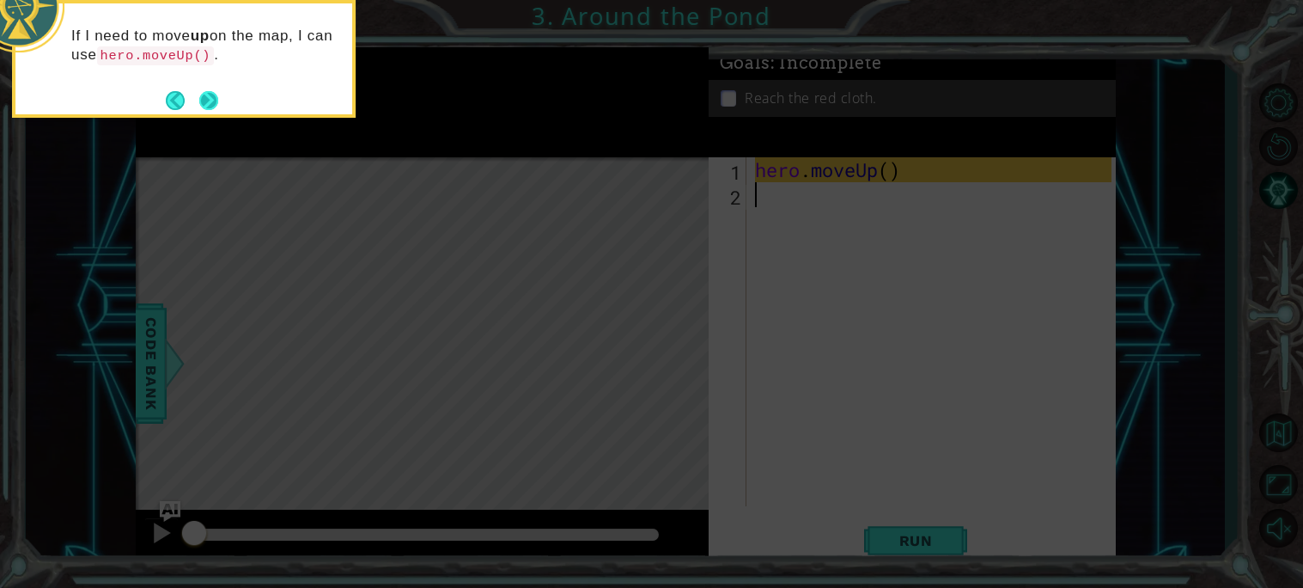
click at [201, 98] on button "Next" at bounding box center [208, 100] width 19 height 19
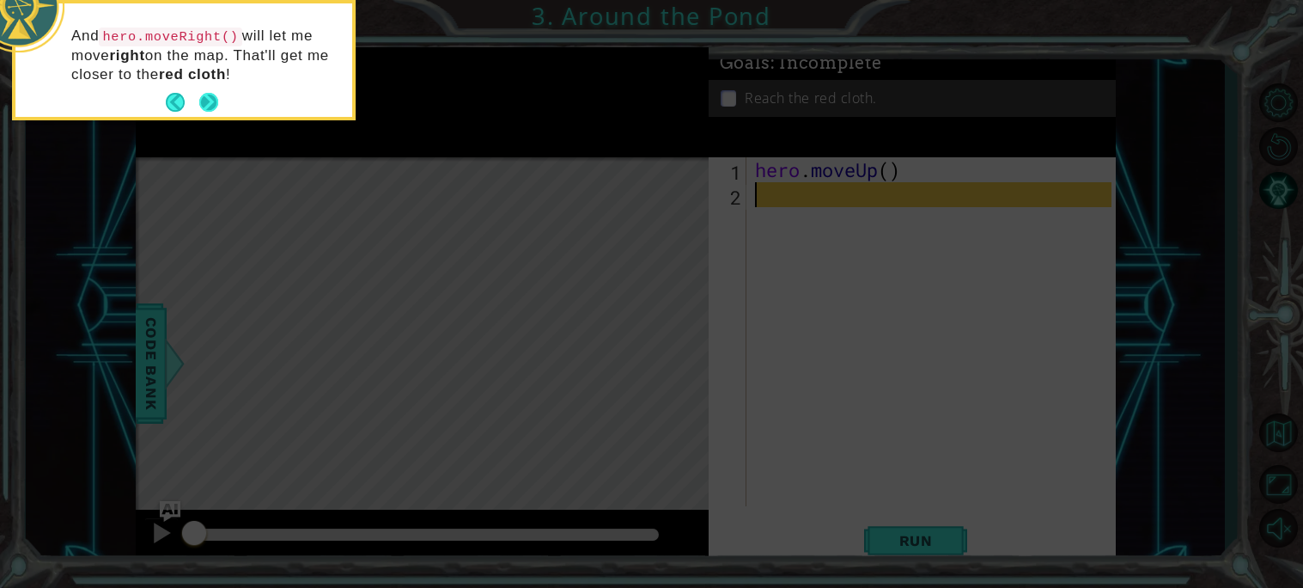
click at [202, 101] on button "Next" at bounding box center [208, 102] width 19 height 19
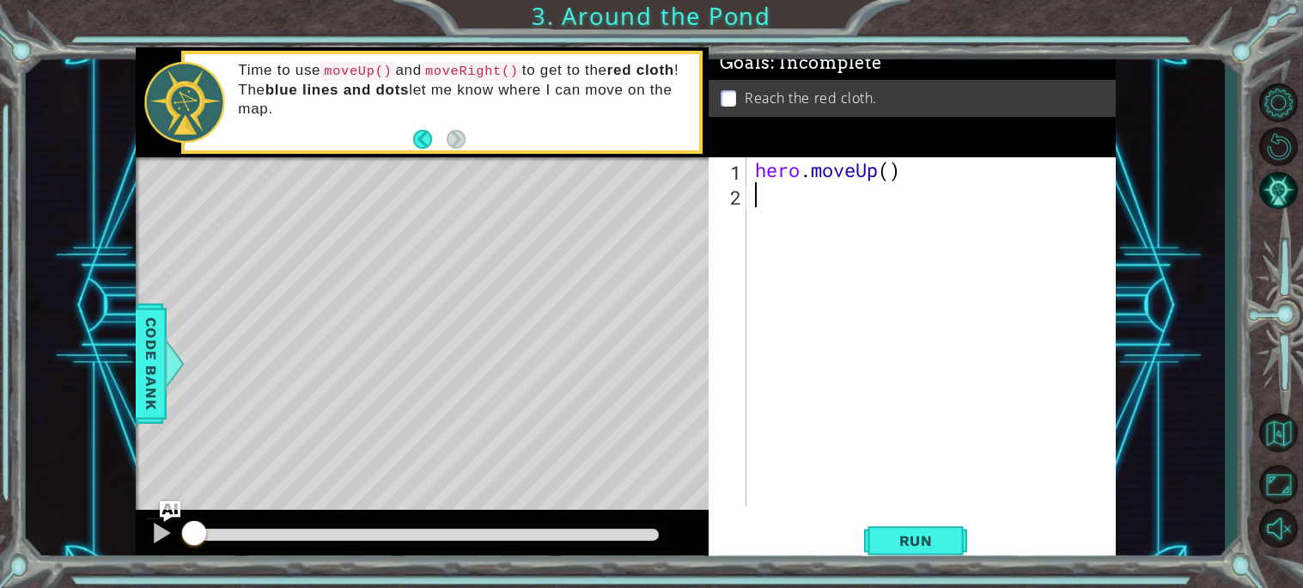
type textarea "h"
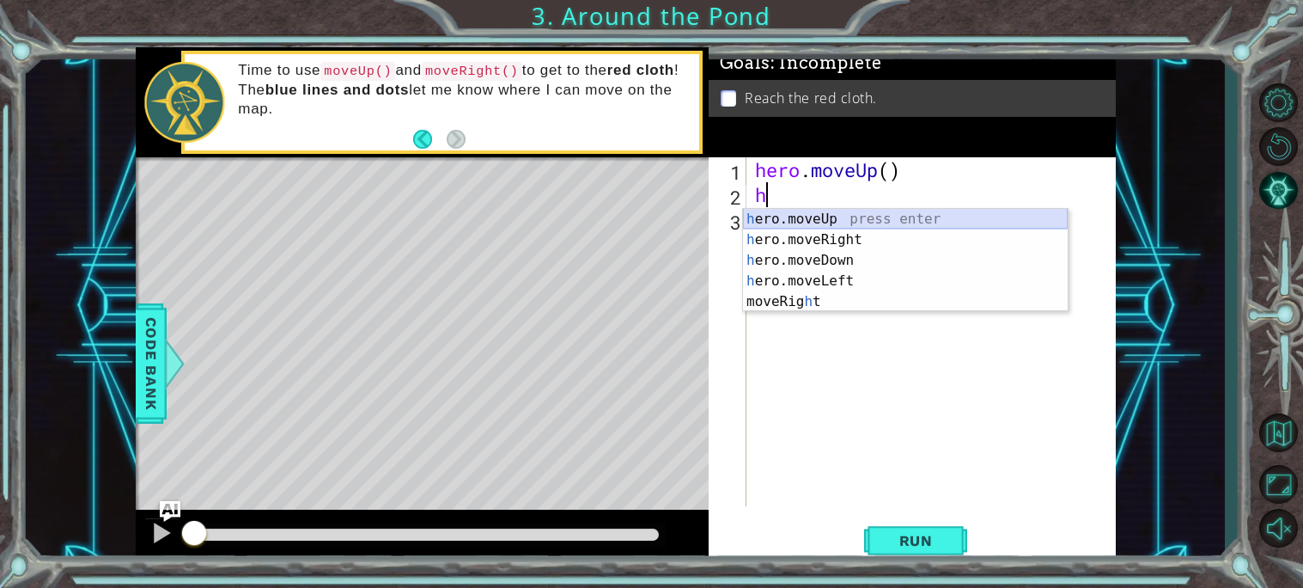
click at [835, 223] on div "h ero.moveUp press enter h ero.moveRight press enter h ero.moveDown press enter…" at bounding box center [905, 281] width 325 height 144
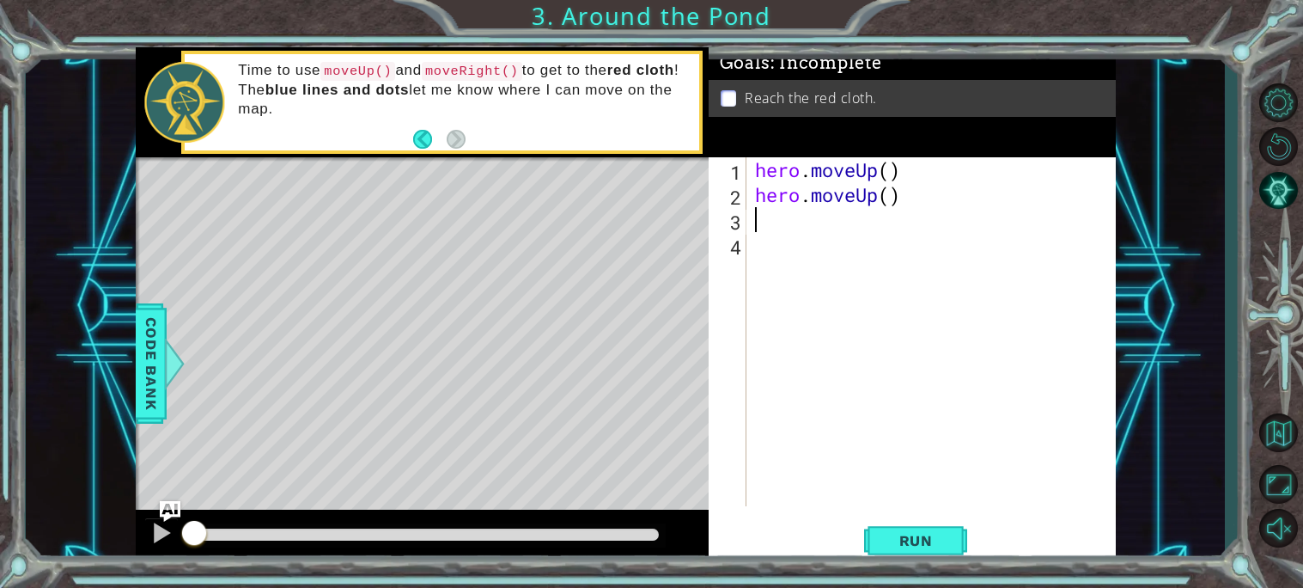
type textarea "h"
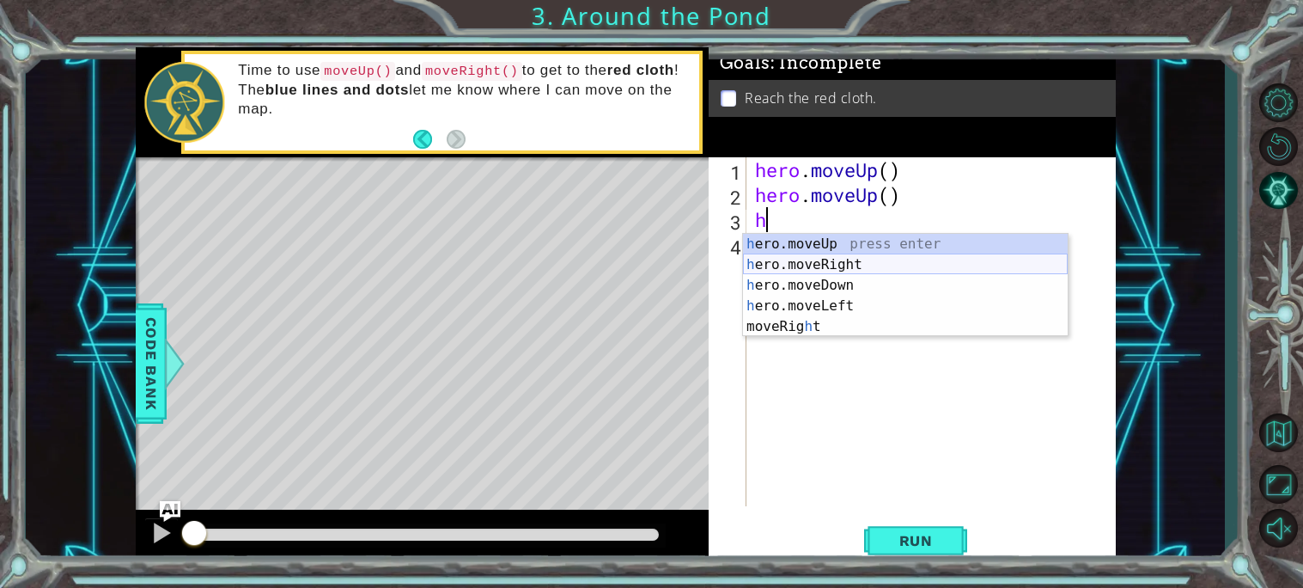
click at [859, 259] on div "h ero.moveUp press enter h ero.moveRight press enter h ero.moveDown press enter…" at bounding box center [905, 306] width 325 height 144
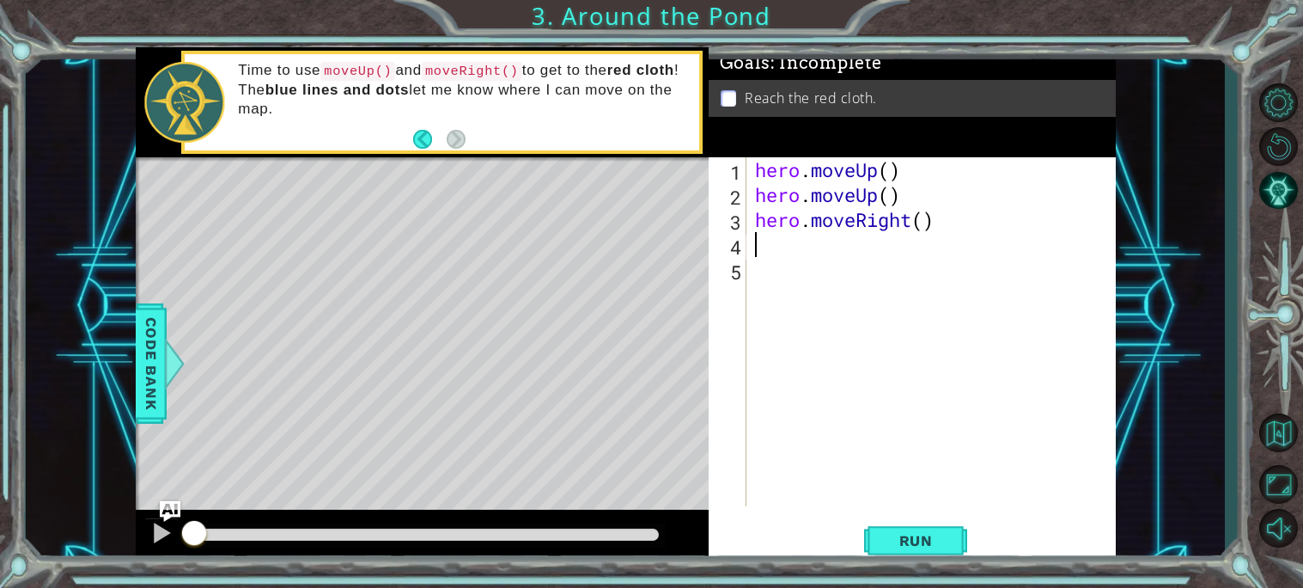
type textarea "h"
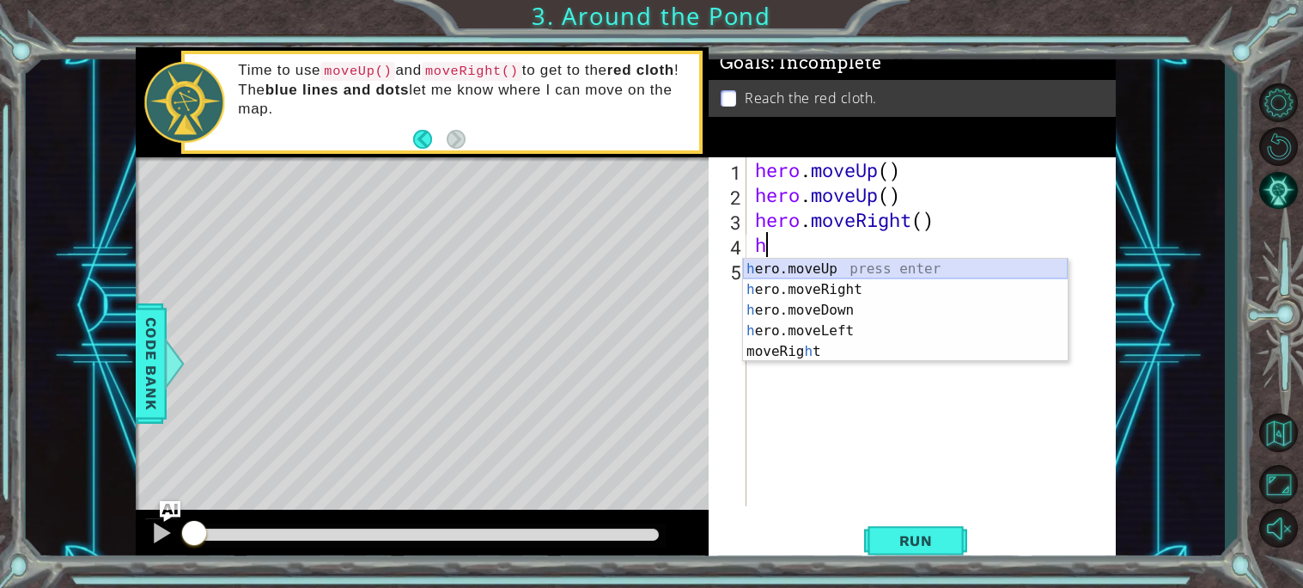
click at [803, 264] on div "h ero.moveUp press enter h ero.moveRight press enter h ero.moveDown press enter…" at bounding box center [905, 331] width 325 height 144
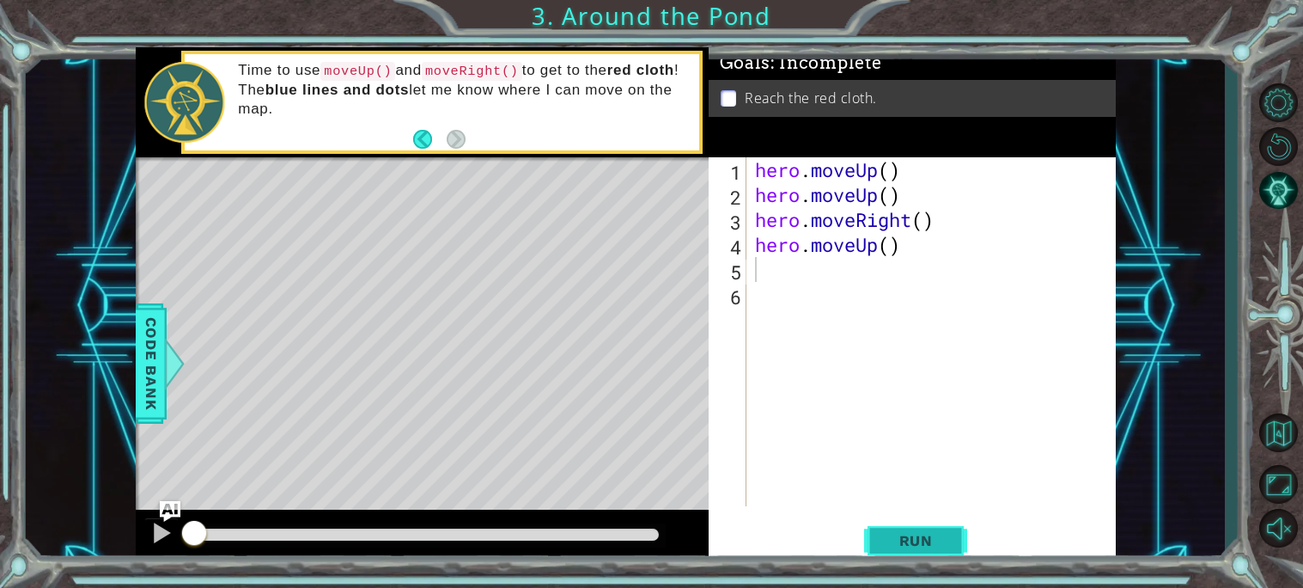
click at [889, 523] on button "Run" at bounding box center [915, 540] width 103 height 40
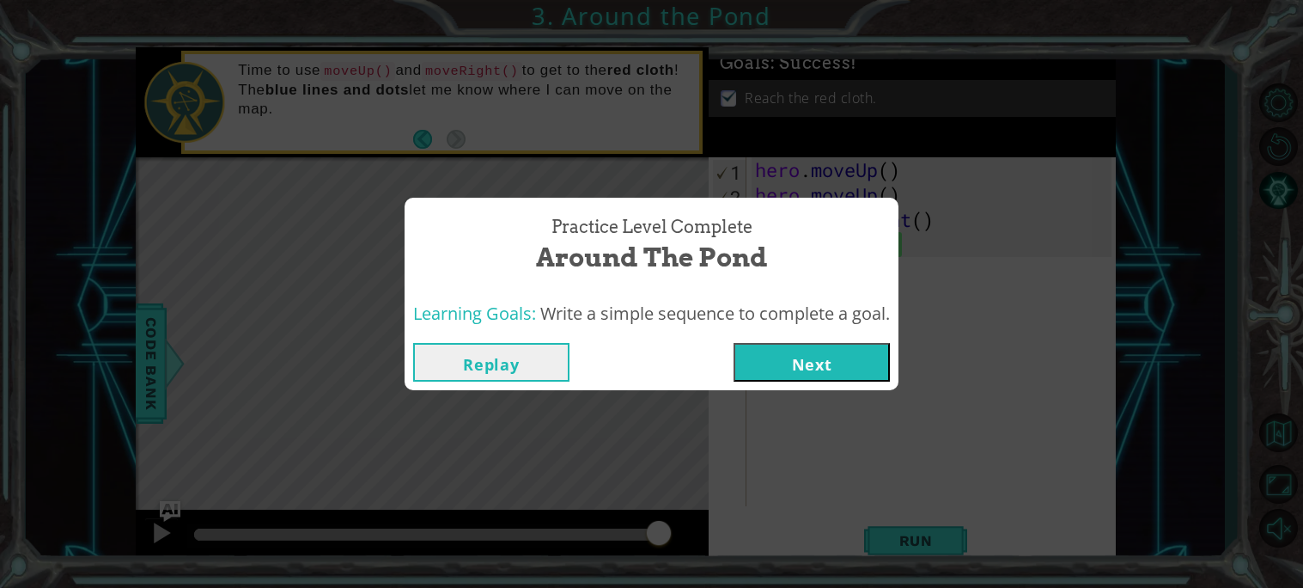
click at [812, 378] on button "Next" at bounding box center [812, 362] width 156 height 39
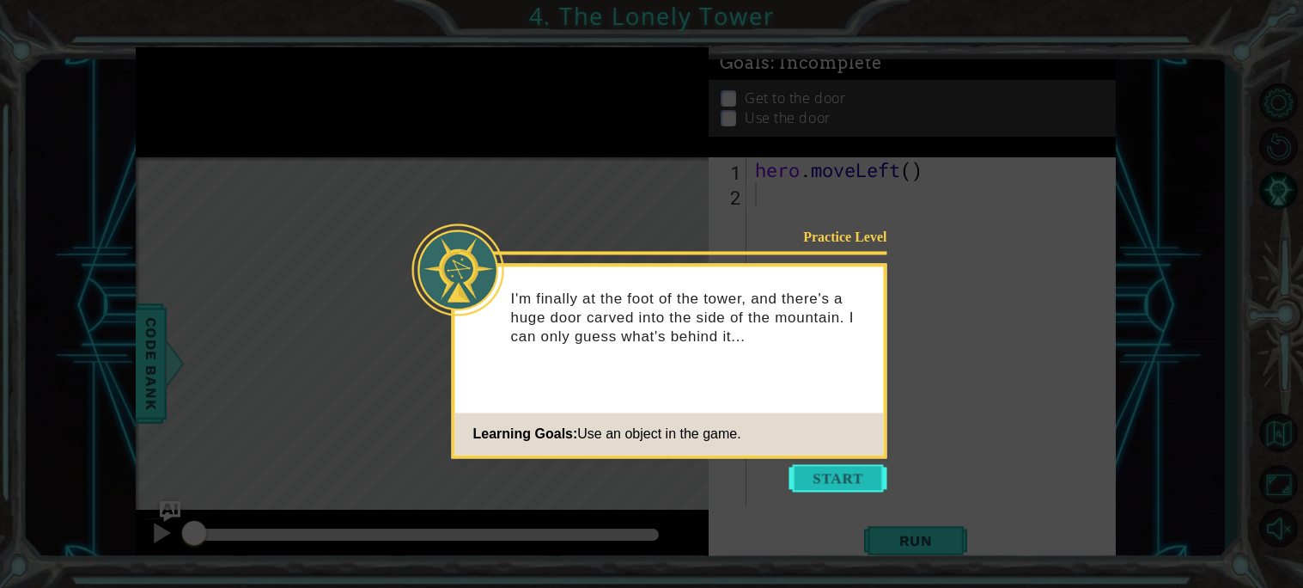
click at [810, 481] on button "Start" at bounding box center [839, 477] width 98 height 27
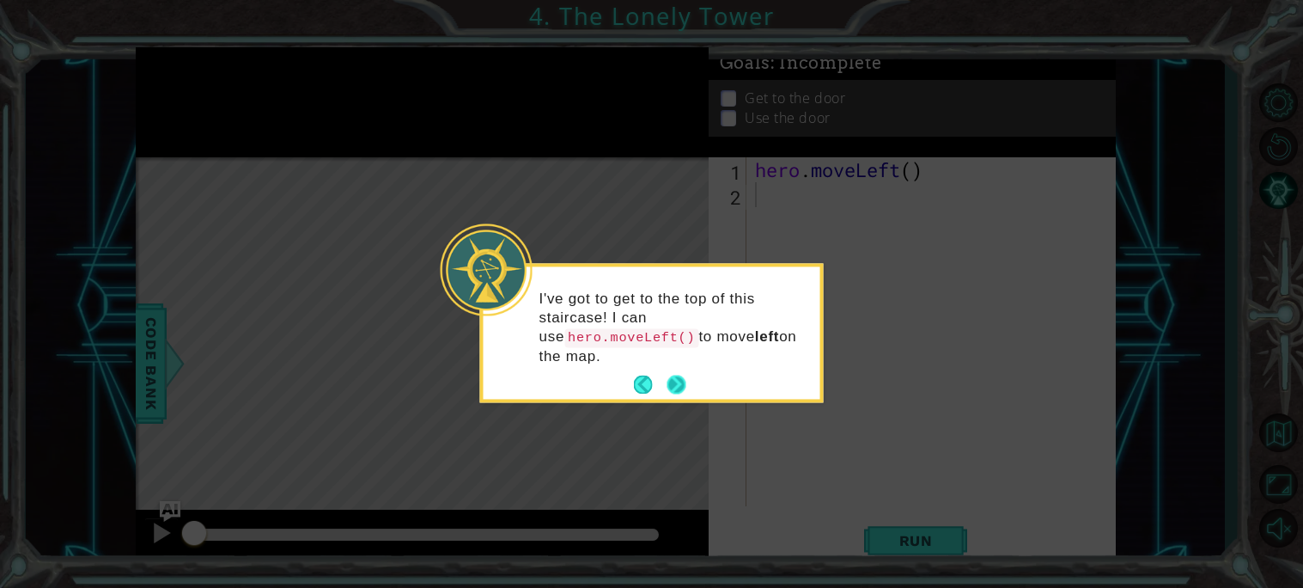
click at [675, 381] on button "Next" at bounding box center [676, 384] width 19 height 19
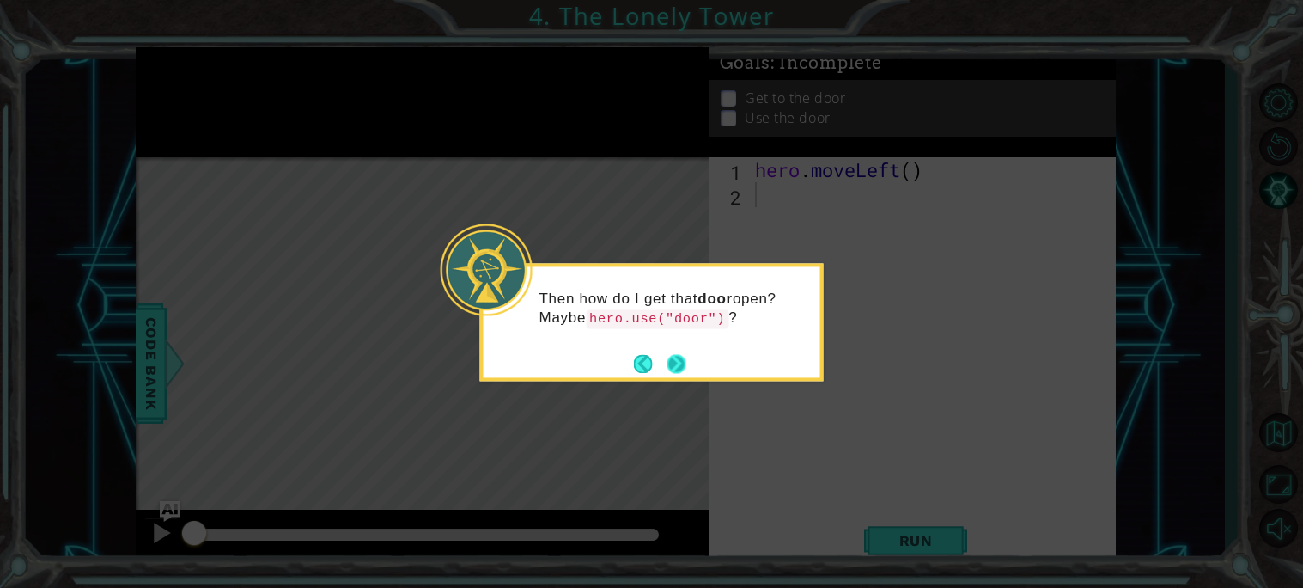
click at [673, 359] on button "Next" at bounding box center [676, 363] width 19 height 19
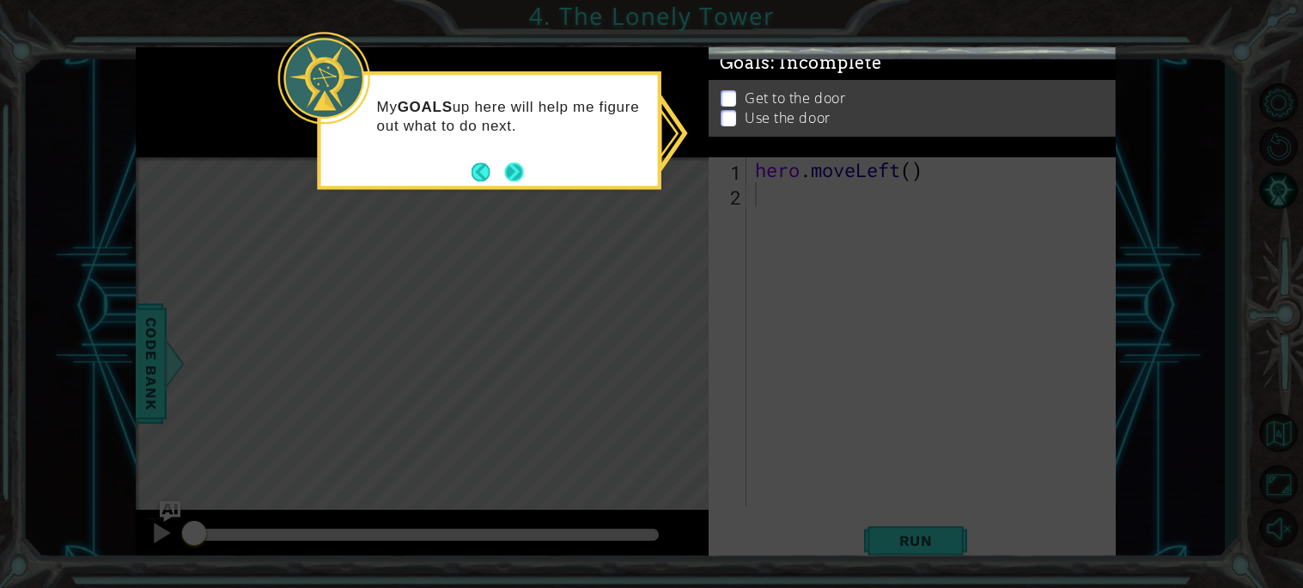
click at [510, 164] on button "Next" at bounding box center [514, 171] width 19 height 19
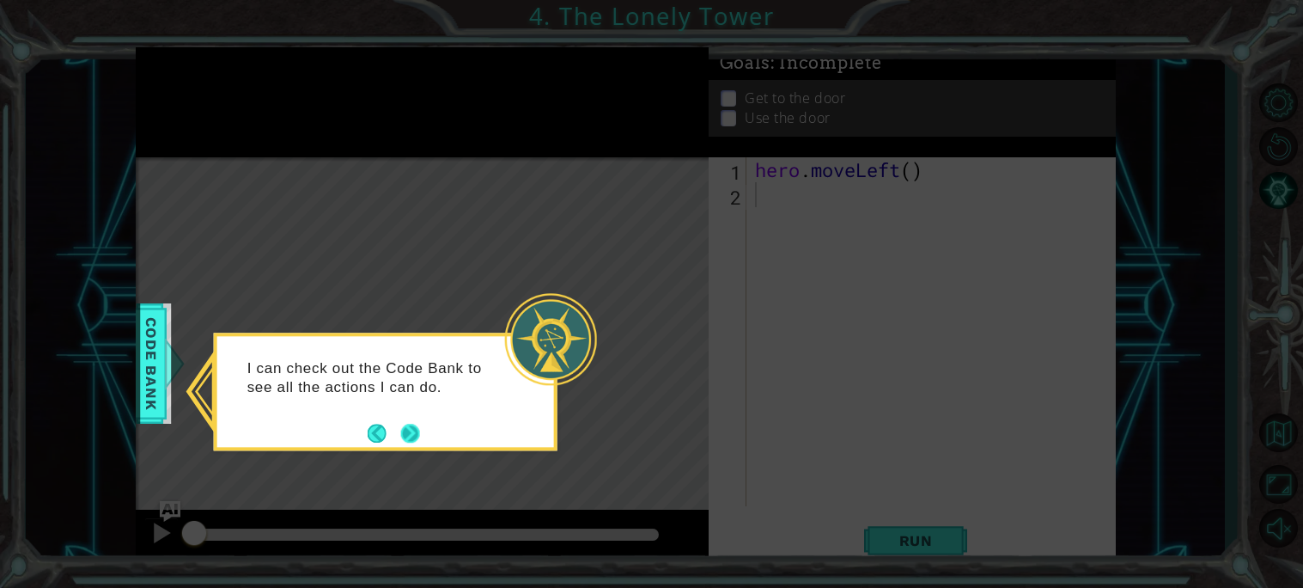
click at [412, 436] on button "Next" at bounding box center [410, 433] width 19 height 19
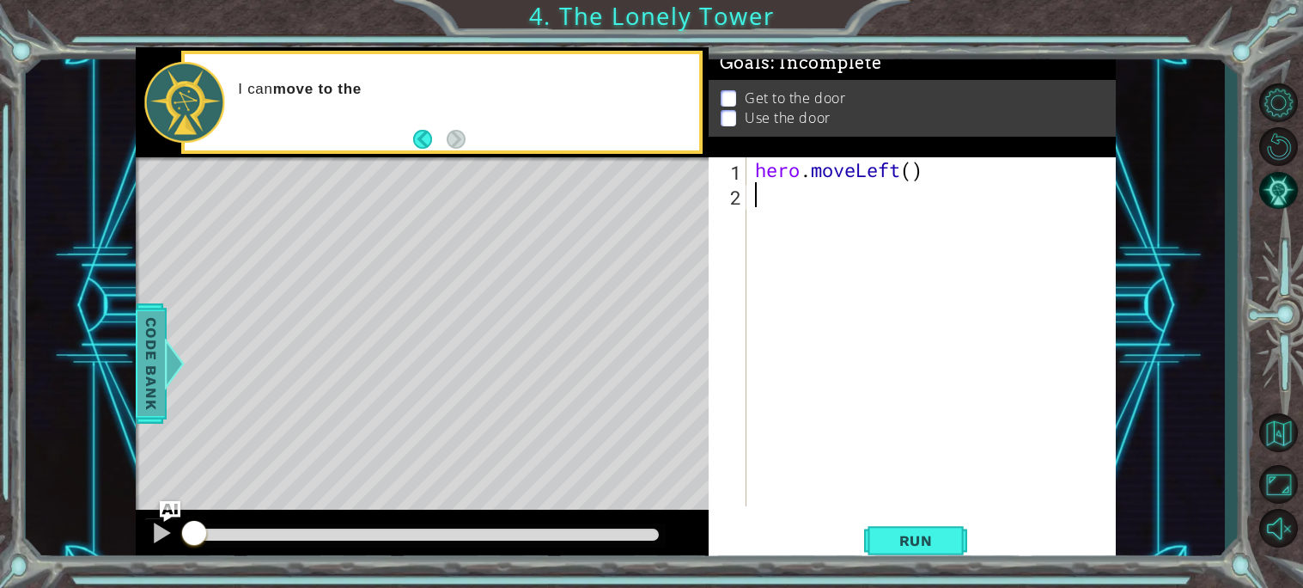
click at [147, 364] on span "Code Bank" at bounding box center [150, 363] width 27 height 105
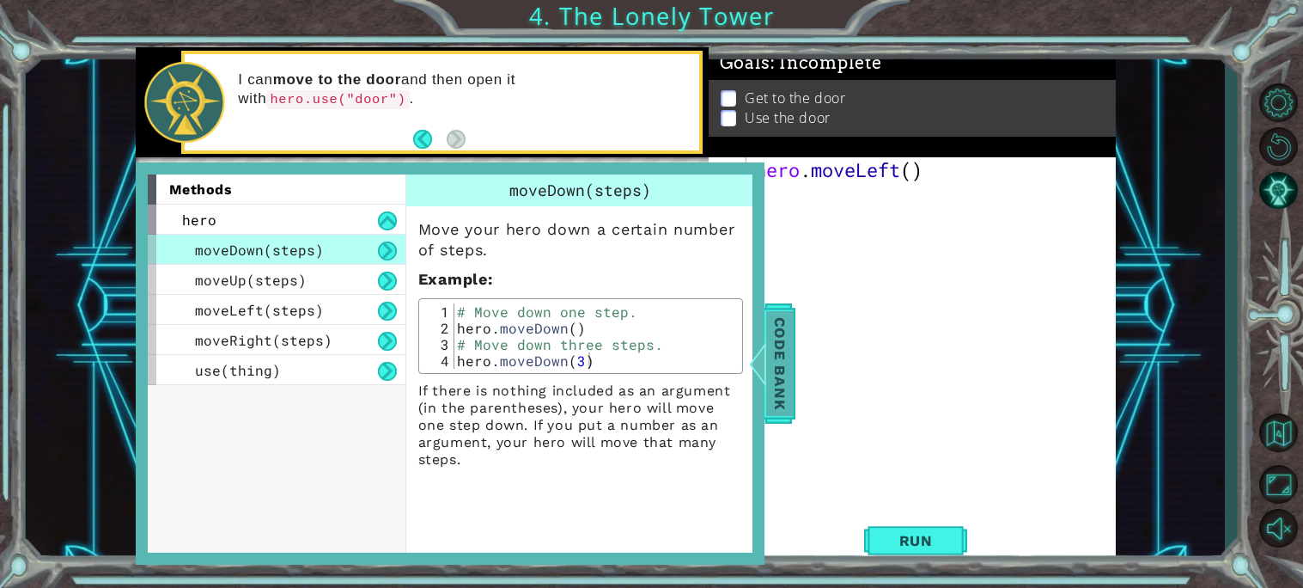
click at [776, 375] on span "Code Bank" at bounding box center [779, 363] width 27 height 105
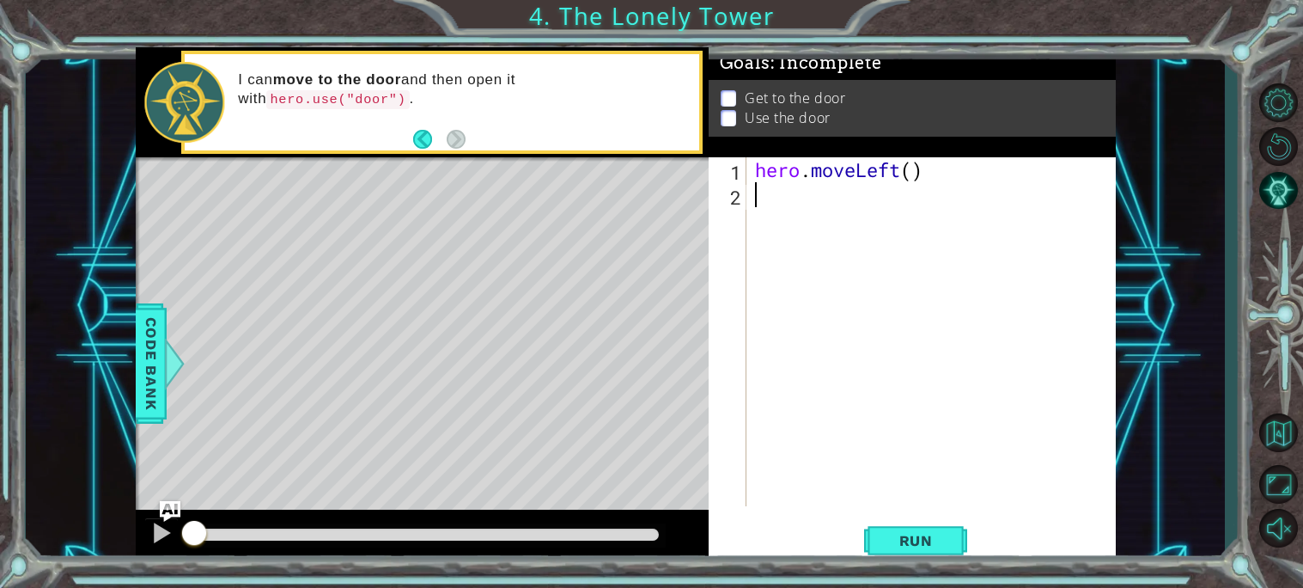
click at [796, 202] on div "hero . moveLeft ( )" at bounding box center [936, 356] width 369 height 399
type textarea "h"
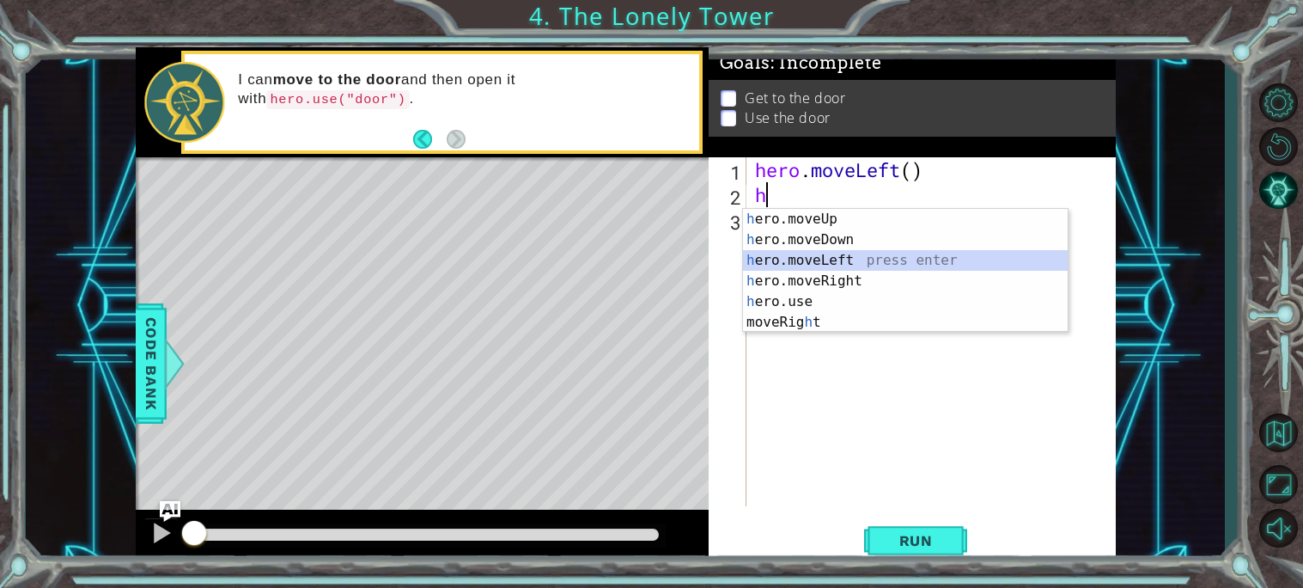
click at [842, 259] on div "h ero.moveUp press enter h ero.moveDown press enter h ero.moveLeft press enter …" at bounding box center [905, 291] width 325 height 165
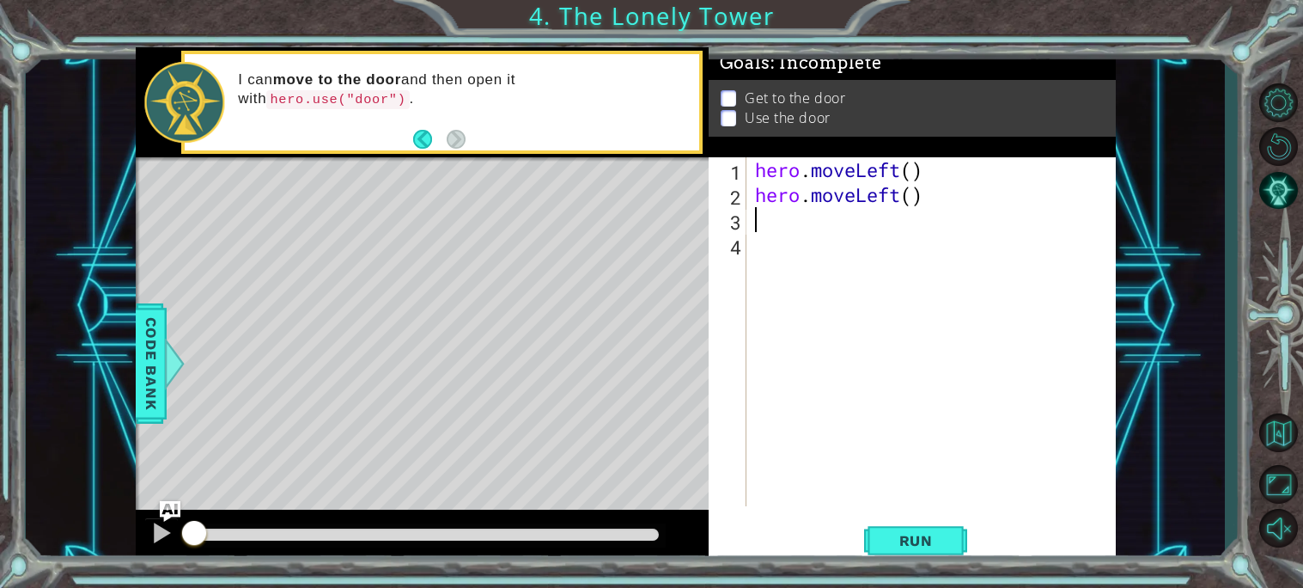
type textarea "h"
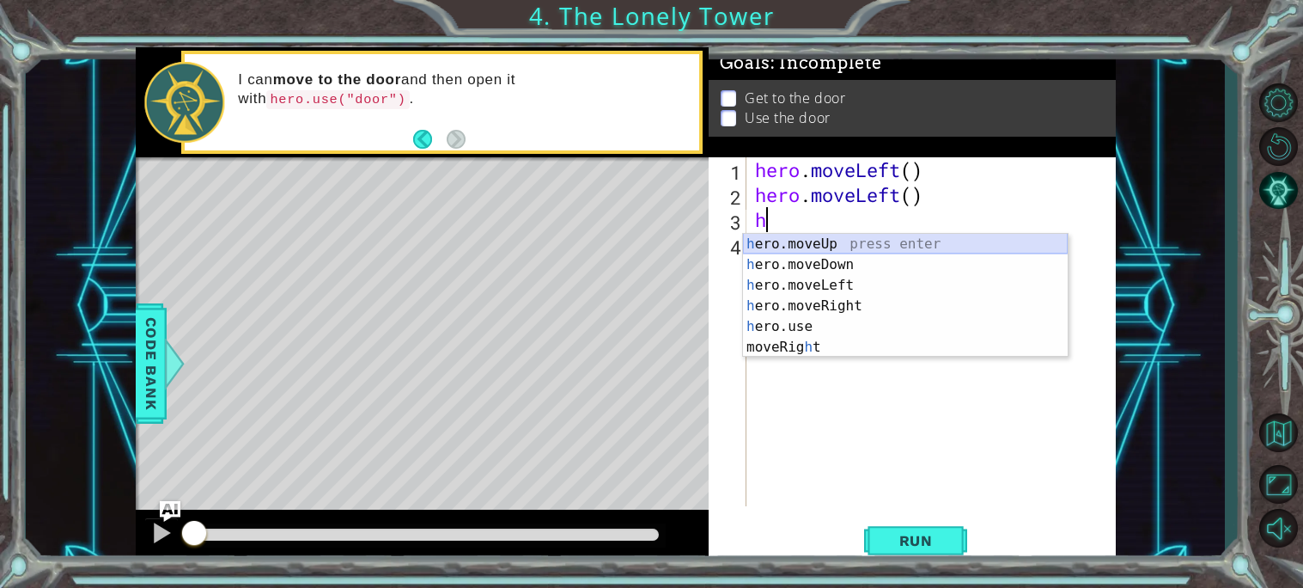
click at [860, 241] on div "h ero.moveUp press enter h ero.moveDown press enter h ero.moveLeft press enter …" at bounding box center [905, 316] width 325 height 165
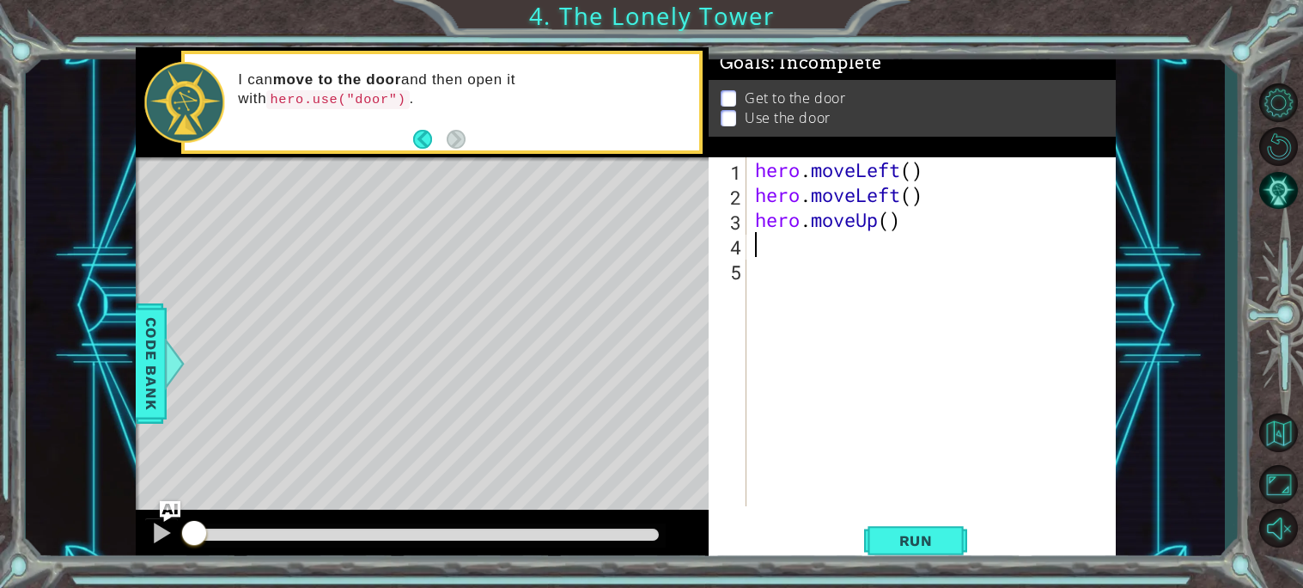
type textarea "h"
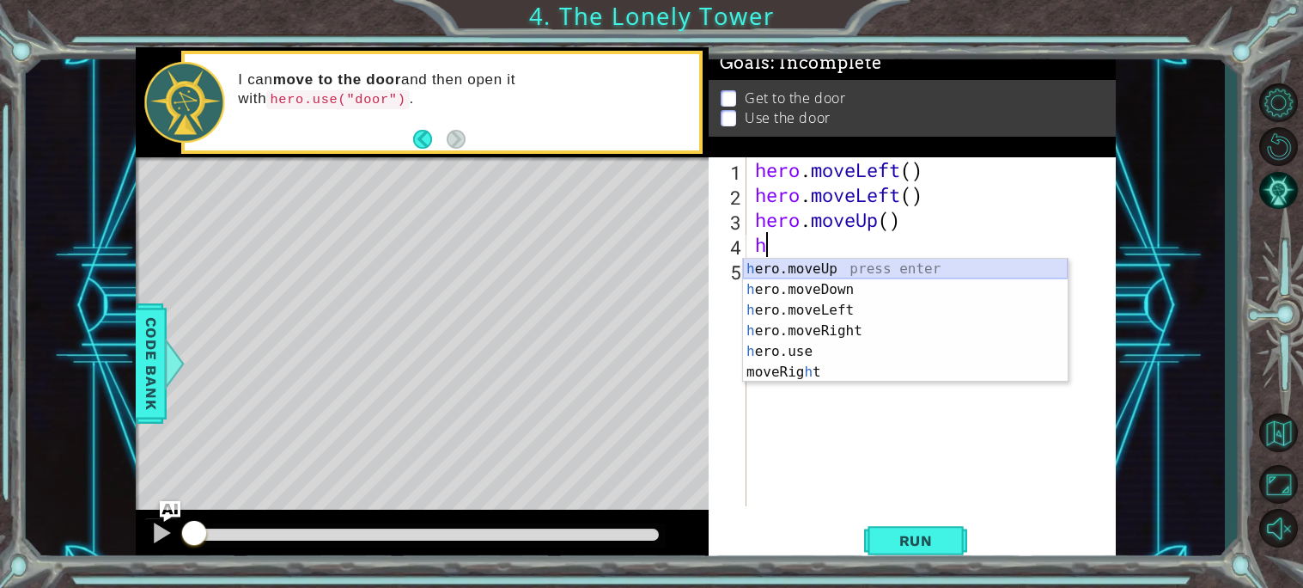
click at [864, 268] on div "h ero.moveUp press enter h ero.moveDown press enter h ero.moveLeft press enter …" at bounding box center [905, 341] width 325 height 165
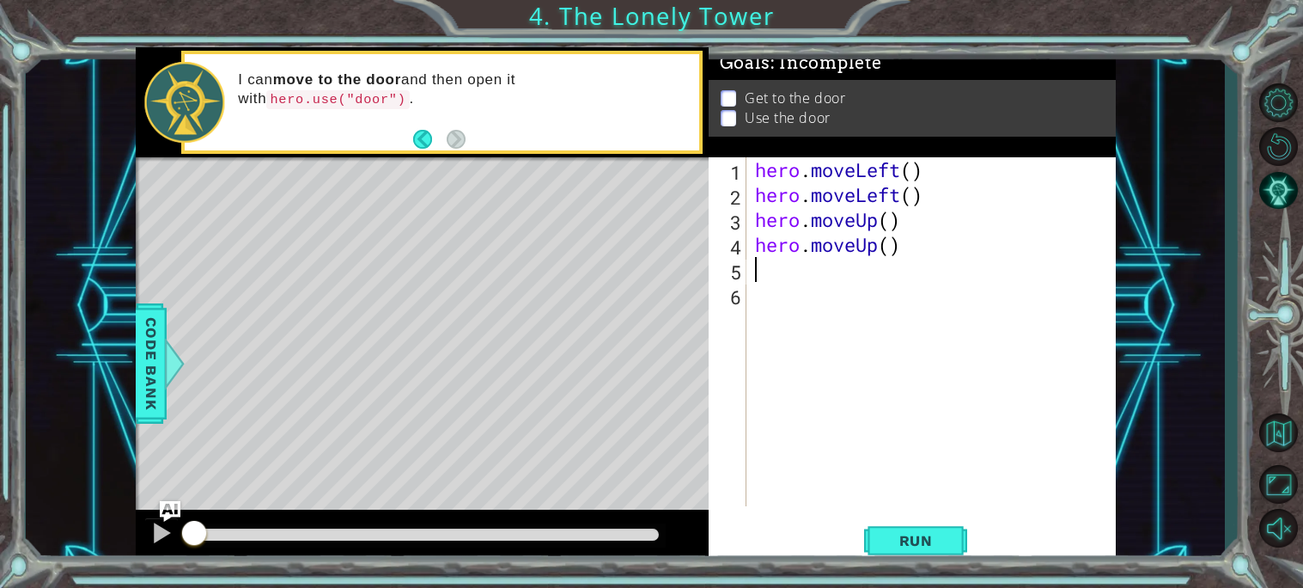
type textarea "h"
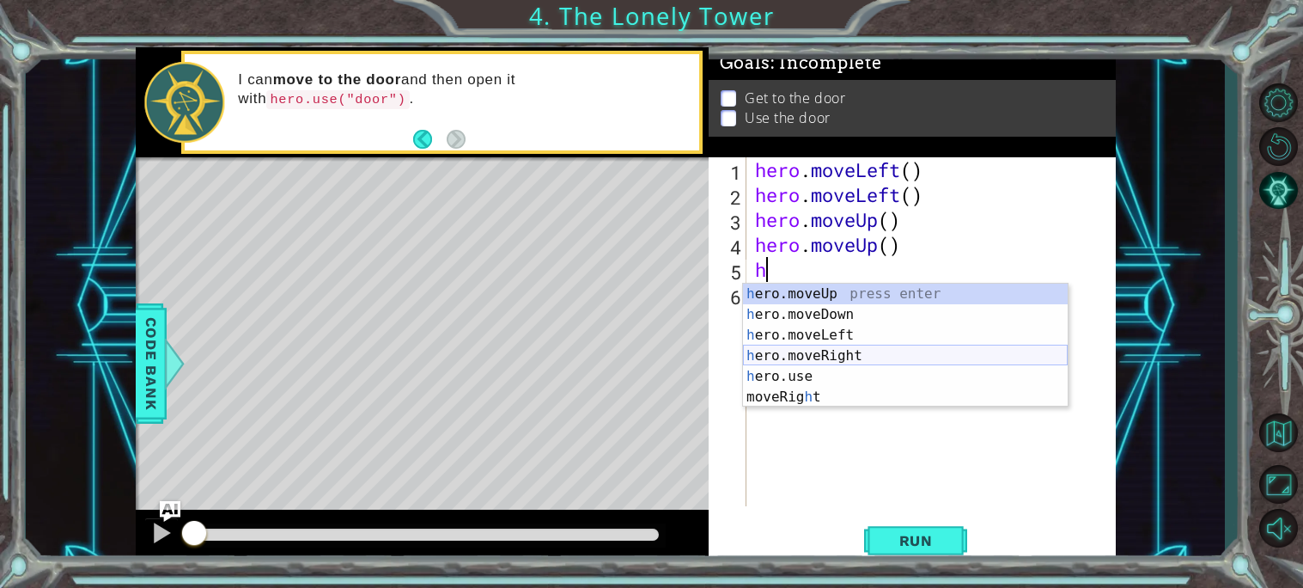
click at [864, 351] on div "h ero.moveUp press enter h ero.moveDown press enter h ero.moveLeft press enter …" at bounding box center [905, 366] width 325 height 165
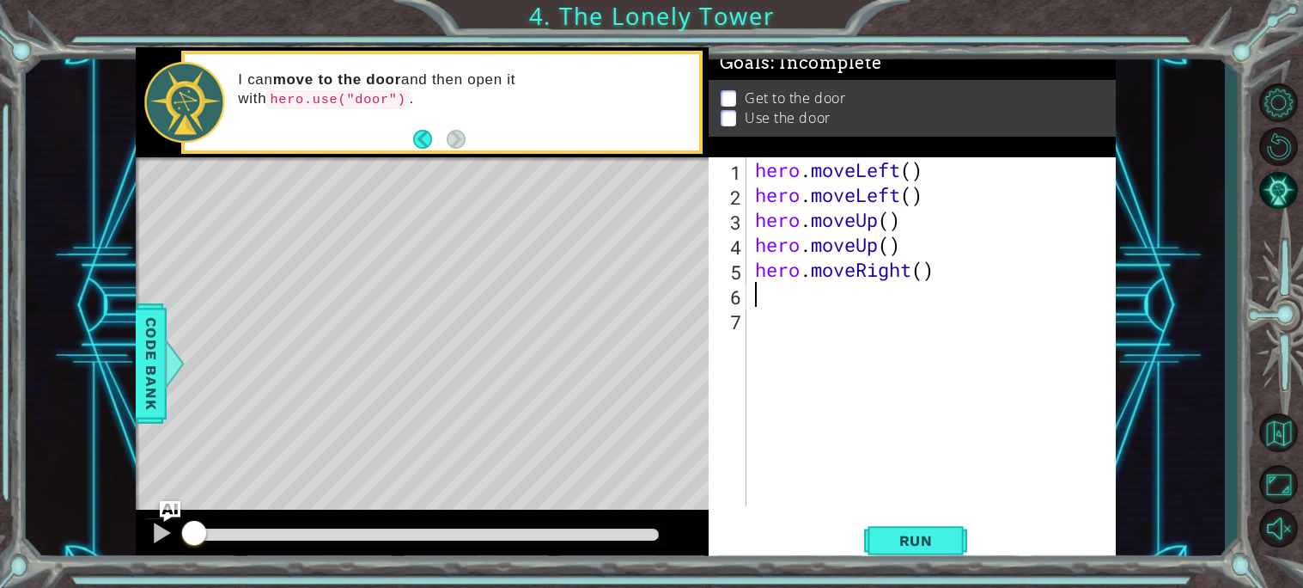
type textarea "h"
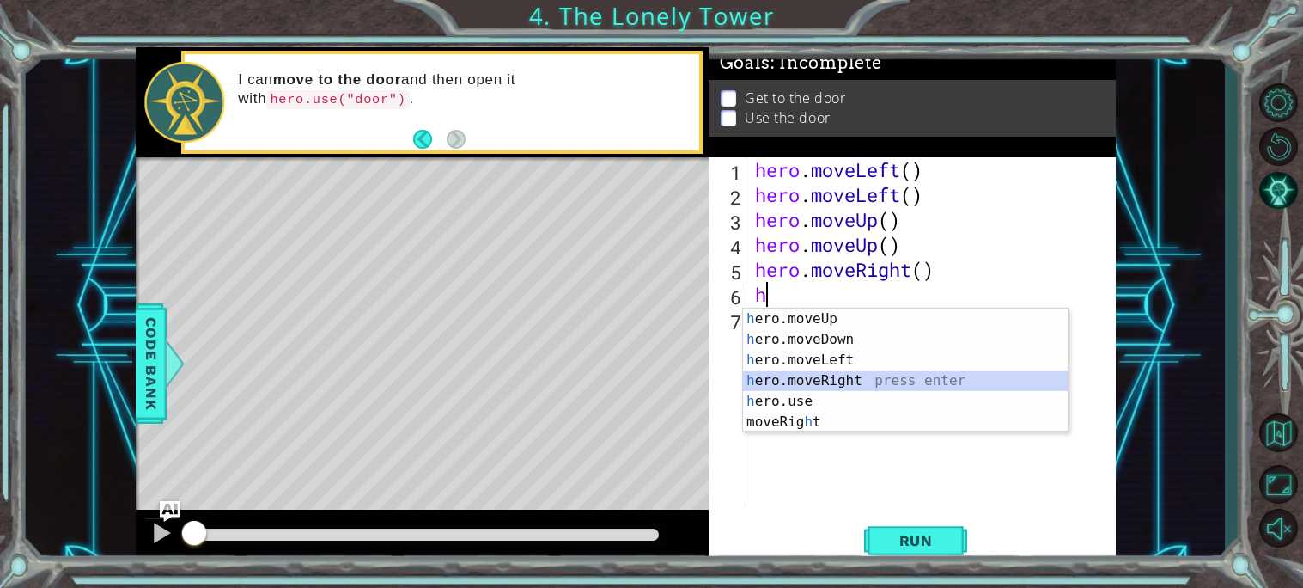
click at [866, 379] on div "h ero.moveUp press enter h ero.moveDown press enter h ero.moveLeft press enter …" at bounding box center [905, 390] width 325 height 165
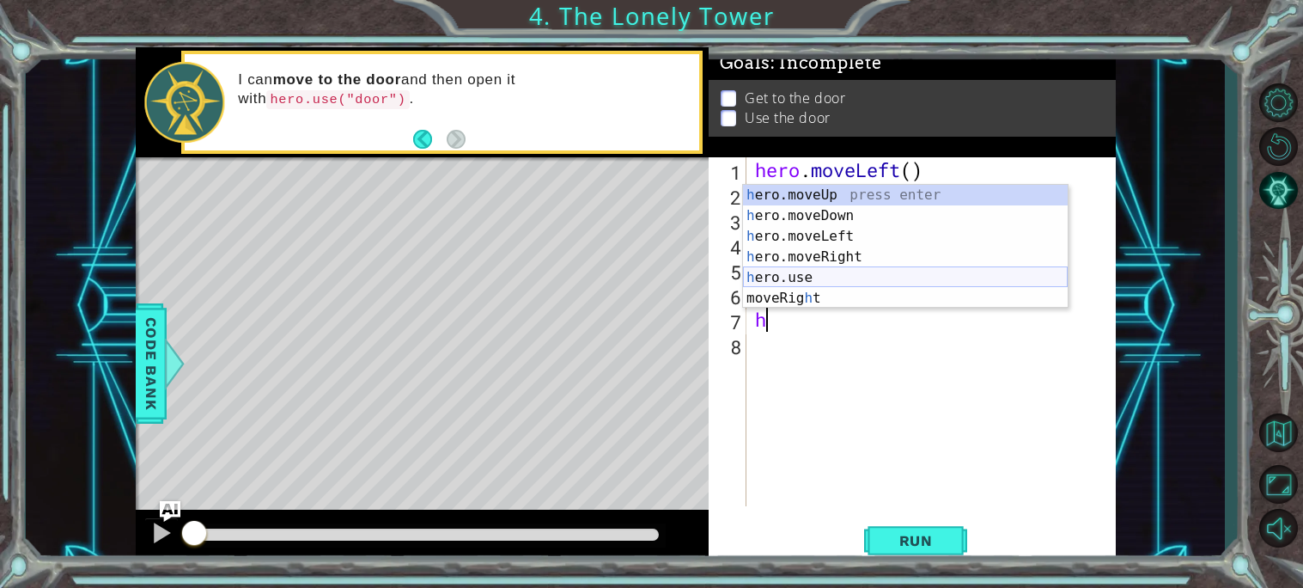
click at [810, 277] on div "h ero.moveUp press enter h ero.moveDown press enter h ero.moveLeft press enter …" at bounding box center [905, 267] width 325 height 165
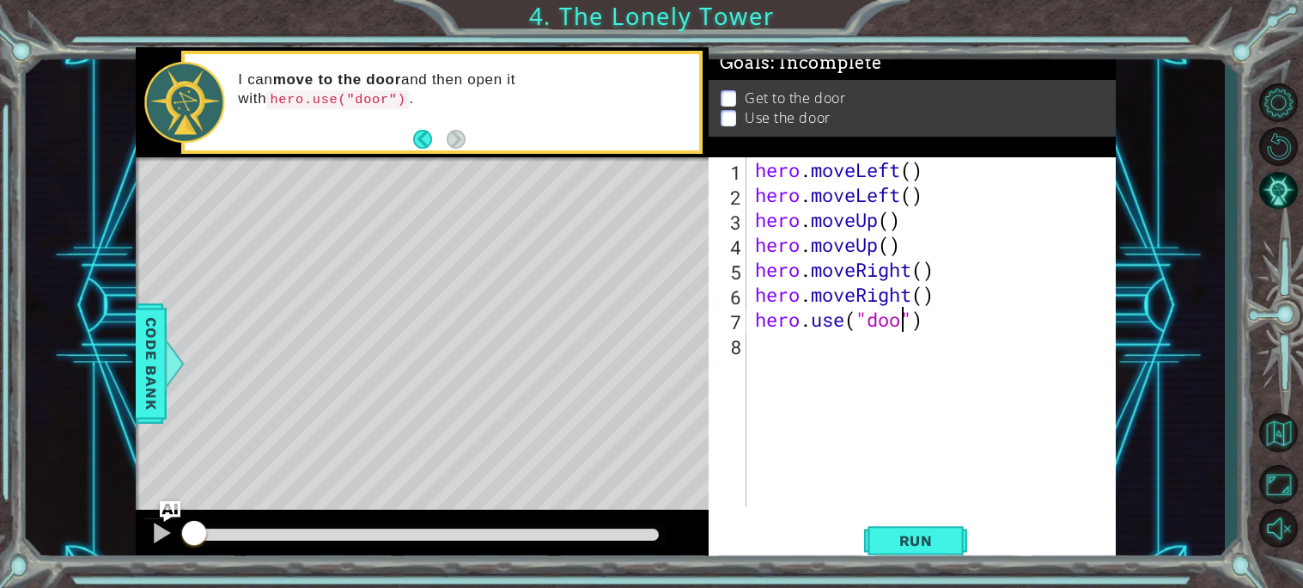
scroll to position [0, 6]
type textarea "hero.use("door")"
click at [908, 535] on span "Run" at bounding box center [916, 540] width 68 height 17
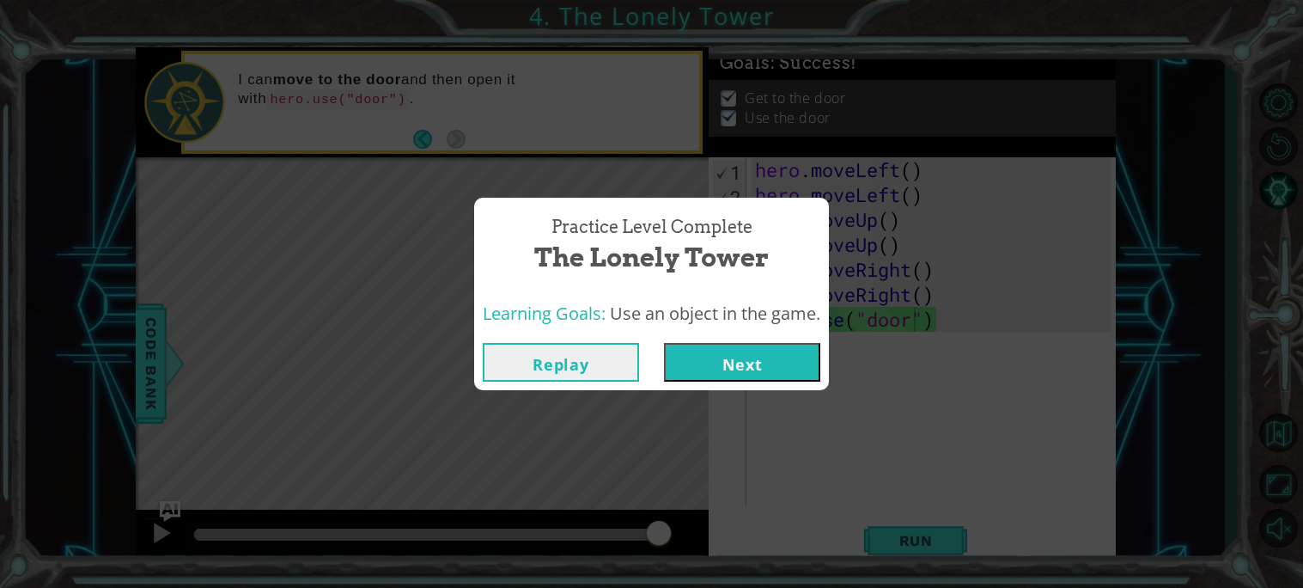
click at [815, 359] on button "Next" at bounding box center [742, 362] width 156 height 39
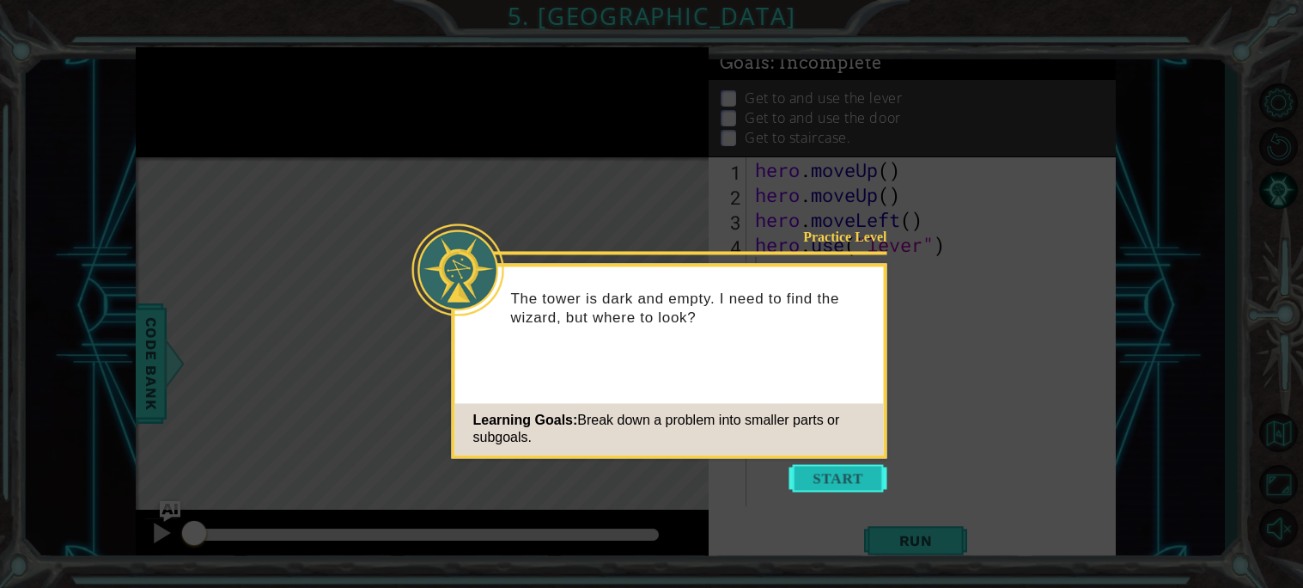
click at [833, 470] on button "Start" at bounding box center [839, 477] width 98 height 27
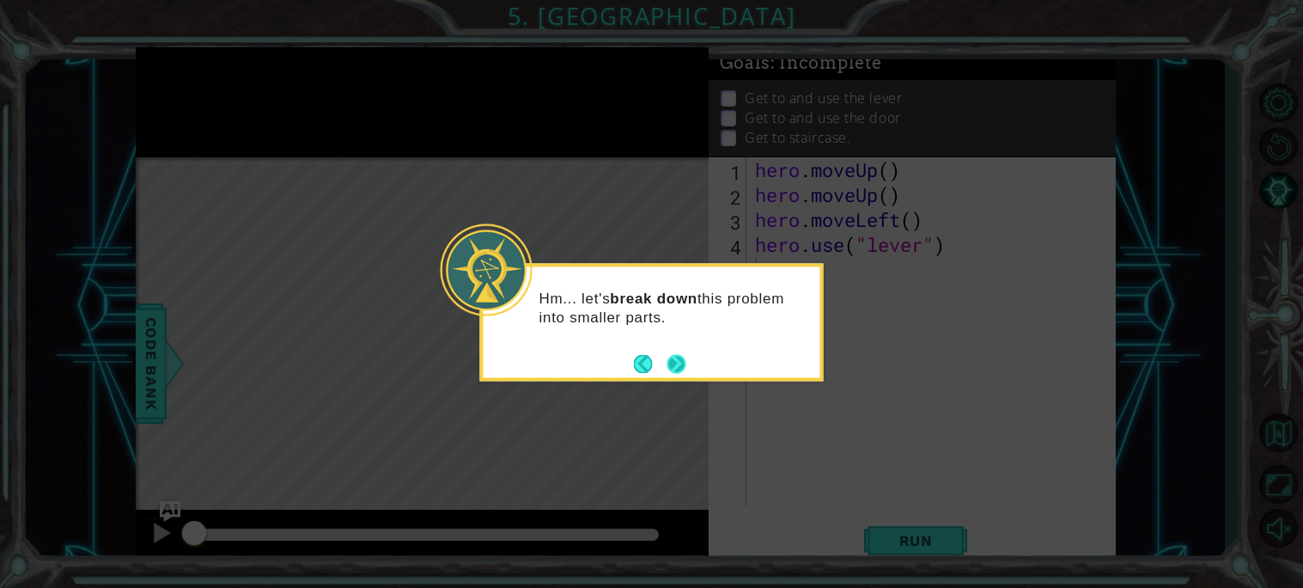
click at [671, 370] on button "Next" at bounding box center [677, 363] width 19 height 19
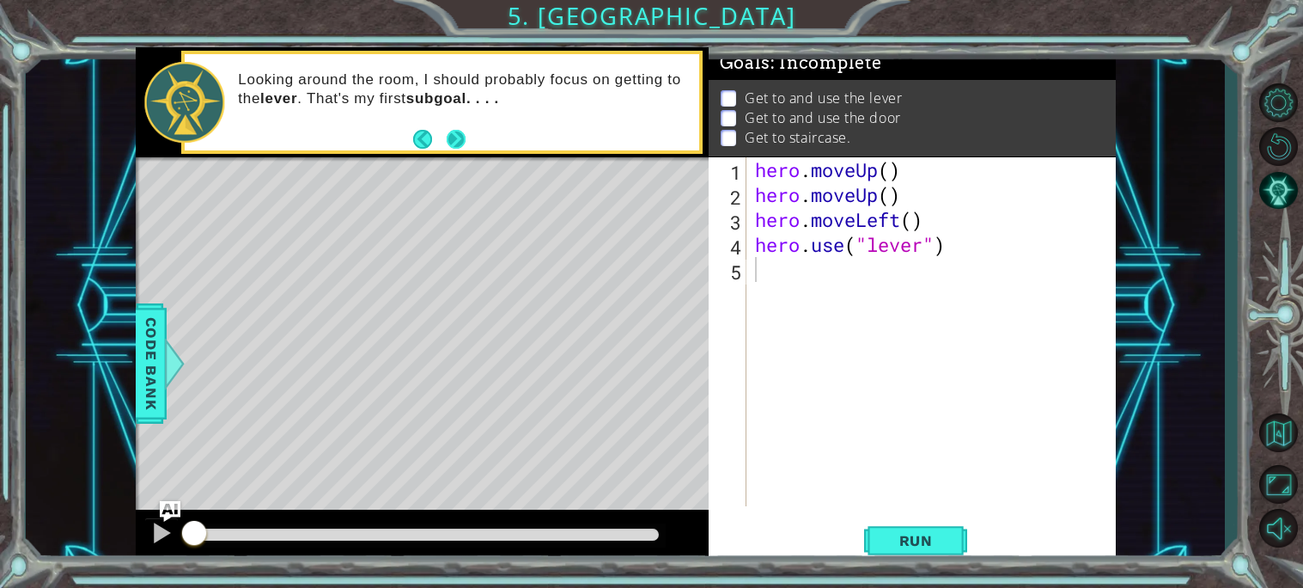
click at [453, 140] on button "Next" at bounding box center [456, 139] width 19 height 19
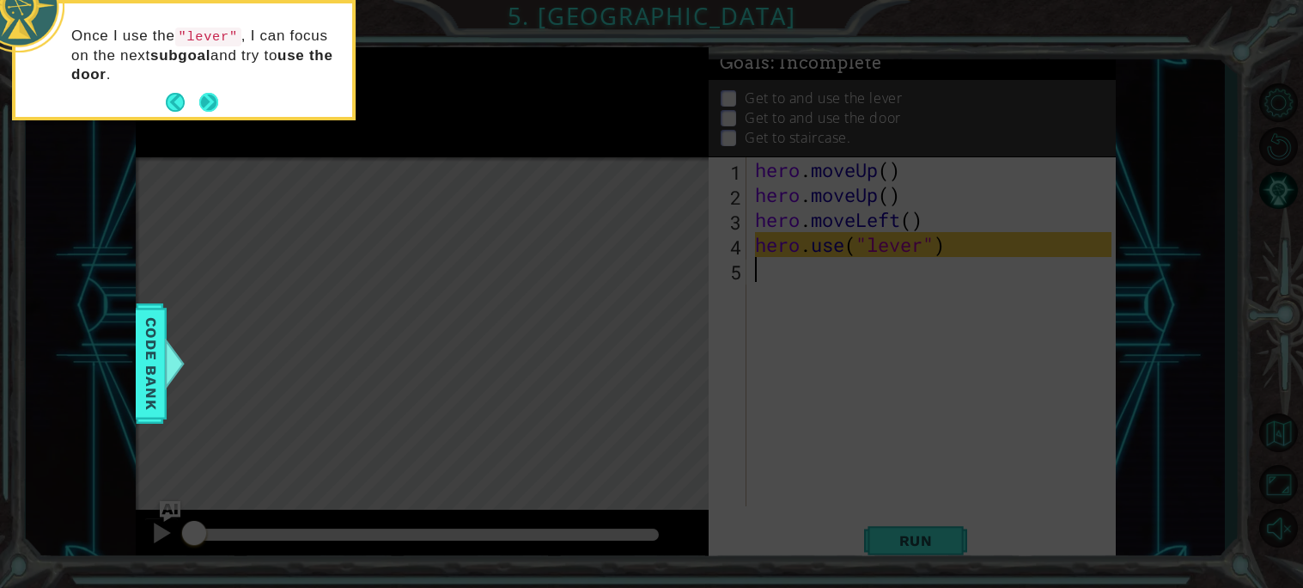
click at [211, 93] on button "Next" at bounding box center [208, 102] width 19 height 19
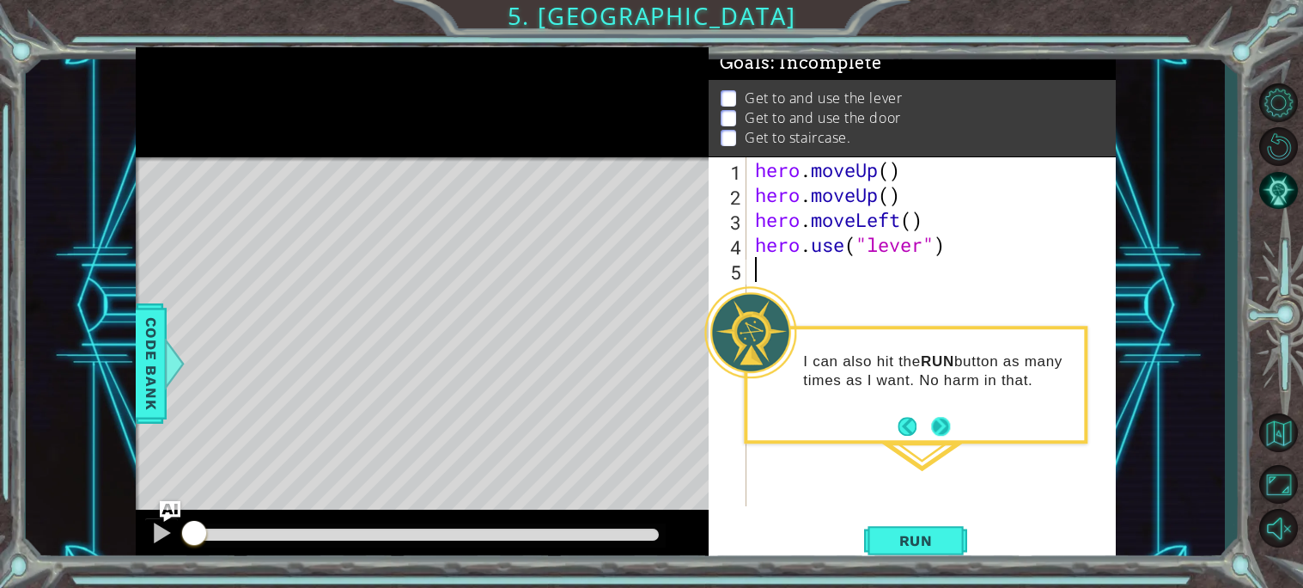
click at [939, 422] on button "Next" at bounding box center [940, 426] width 19 height 19
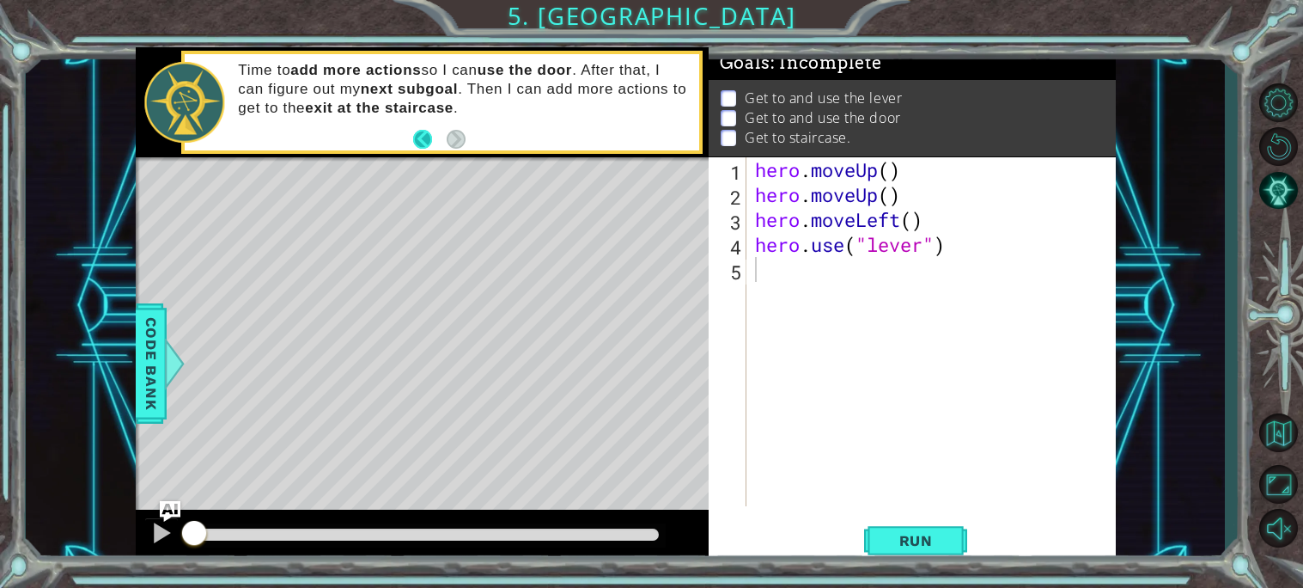
click at [421, 137] on button "Back" at bounding box center [430, 139] width 34 height 19
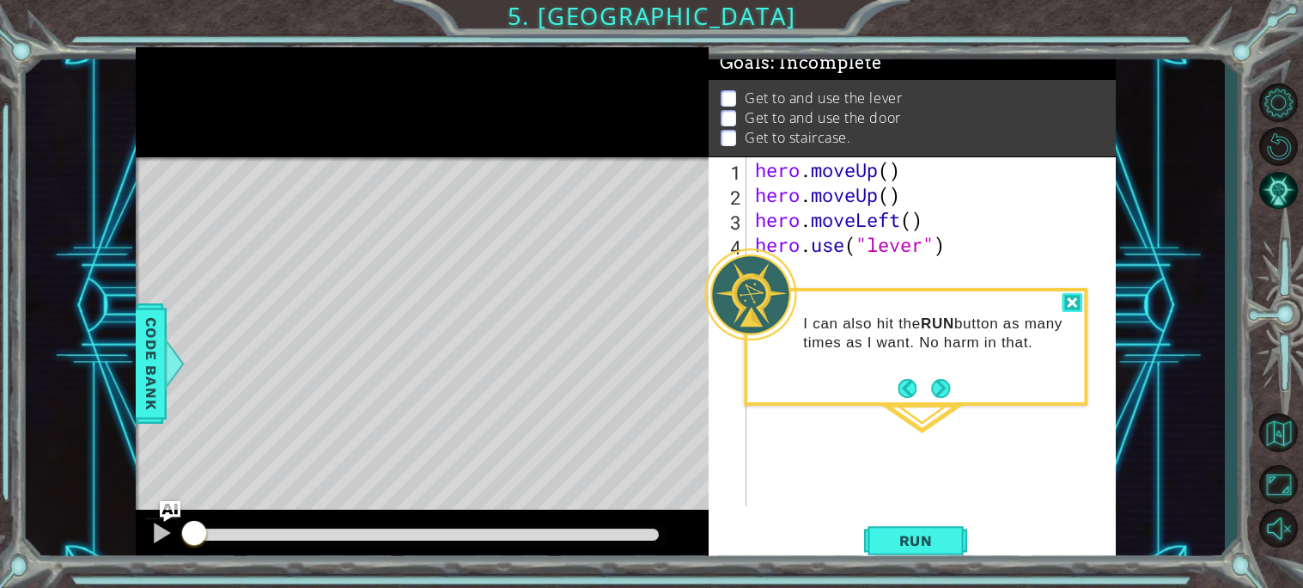
click at [1078, 305] on div at bounding box center [1072, 303] width 21 height 20
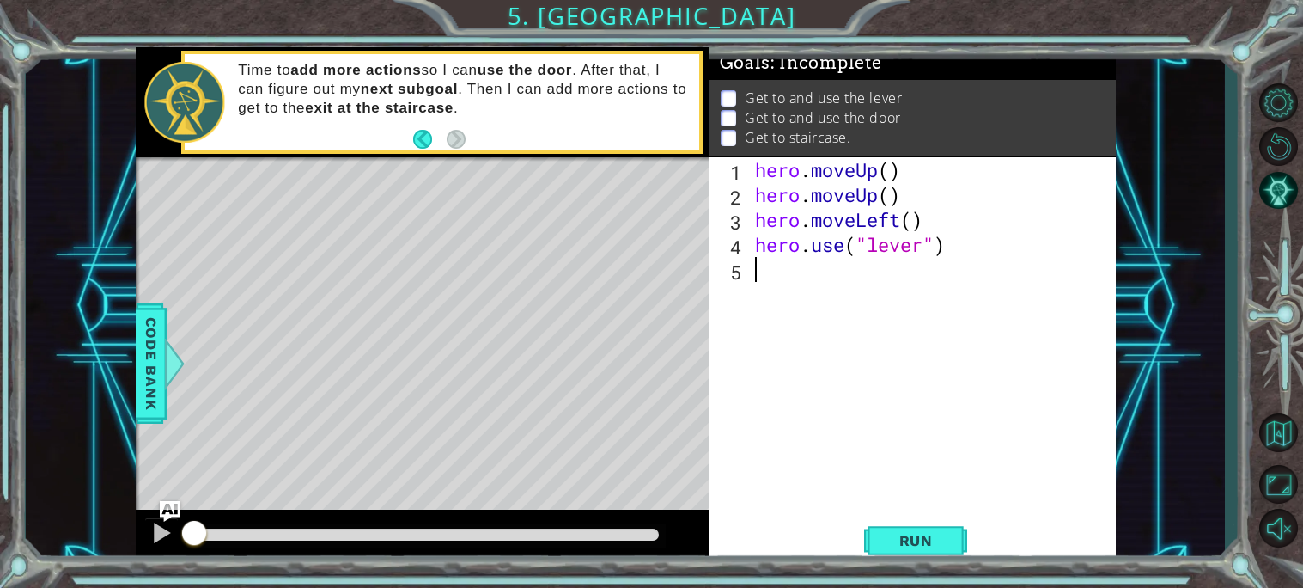
type textarea "h"
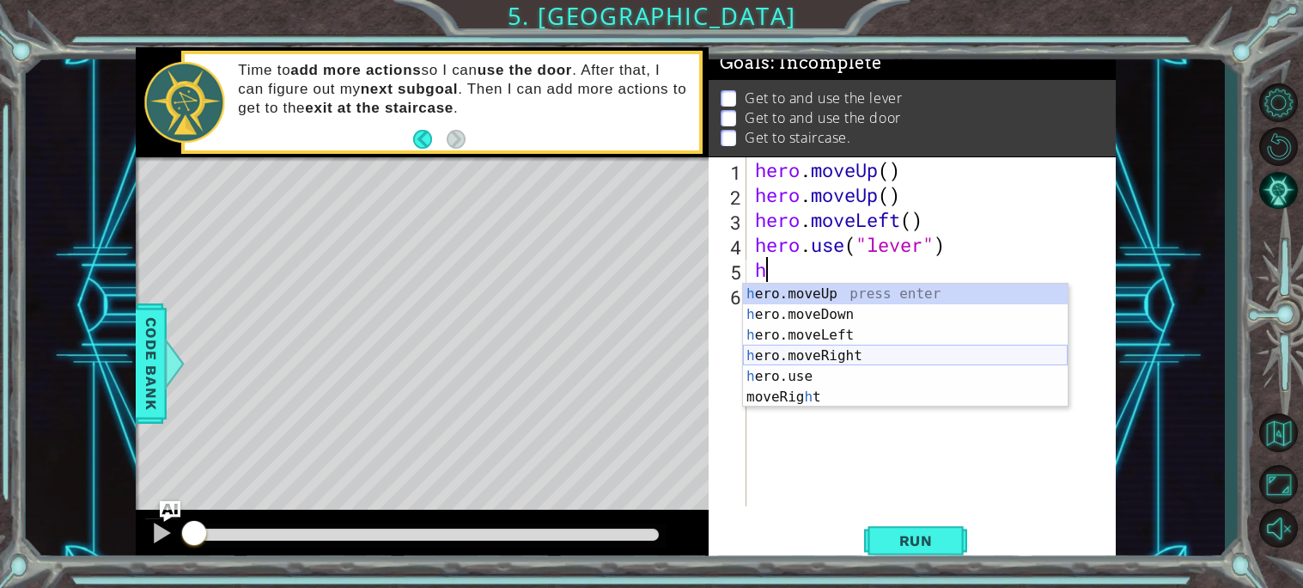
click at [865, 351] on div "h ero.moveUp press enter h ero.moveDown press enter h ero.moveLeft press enter …" at bounding box center [905, 366] width 325 height 165
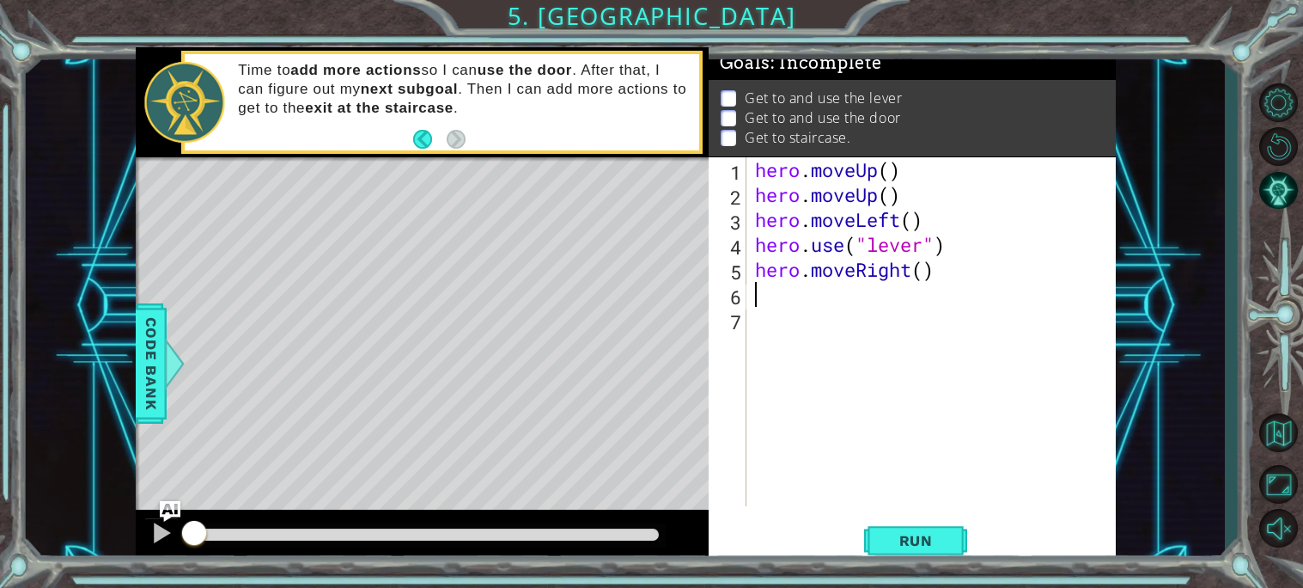
type textarea "h"
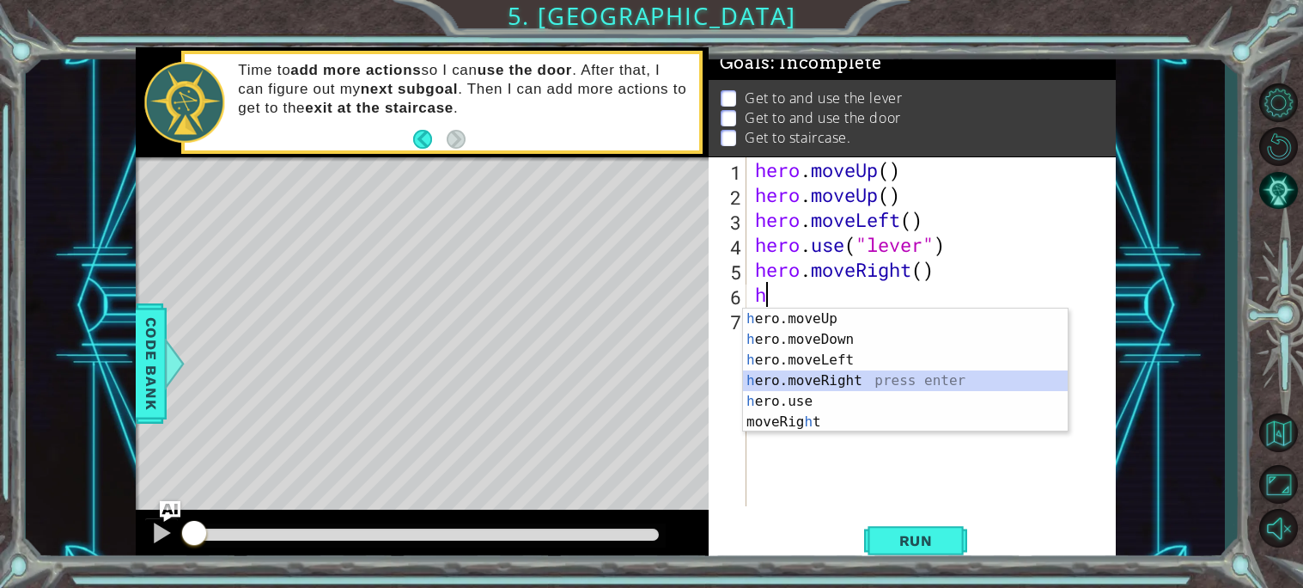
click at [863, 374] on div "h ero.moveUp press enter h ero.moveDown press enter h ero.moveLeft press enter …" at bounding box center [905, 390] width 325 height 165
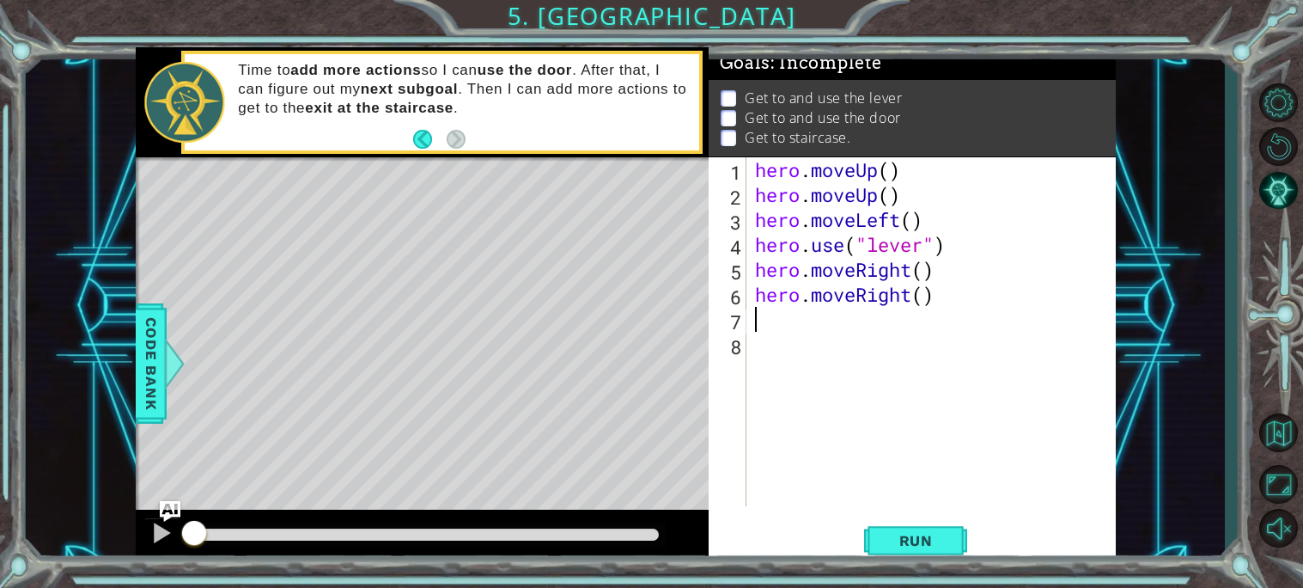
type textarea "h"
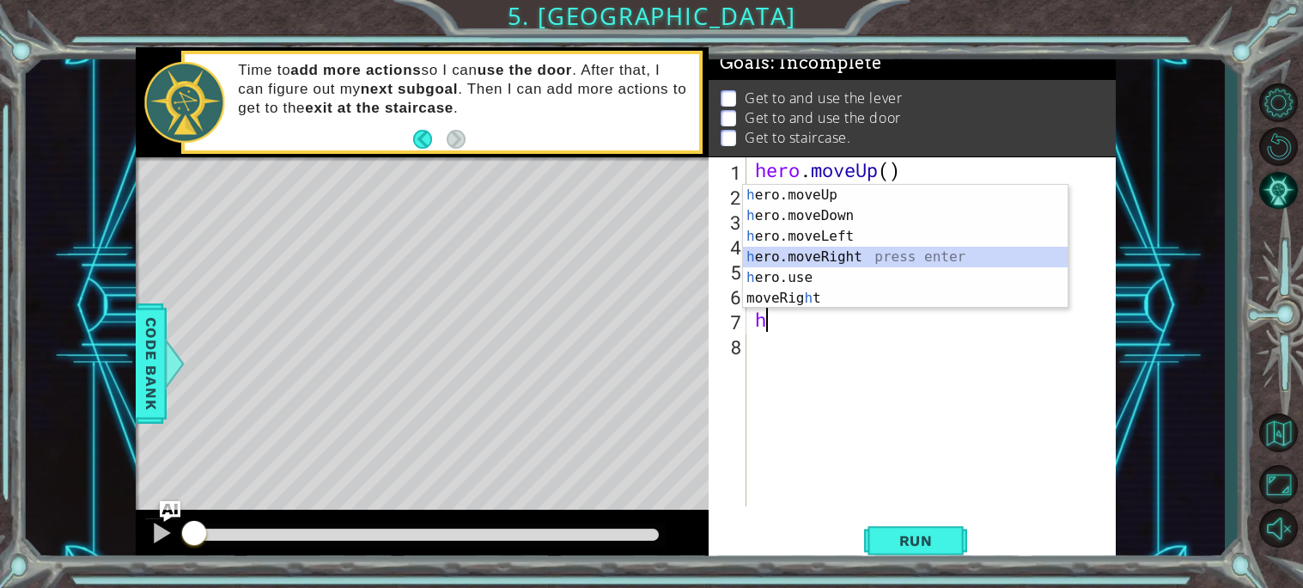
click at [855, 258] on div "h ero.moveUp press enter h ero.moveDown press enter h ero.moveLeft press enter …" at bounding box center [905, 267] width 325 height 165
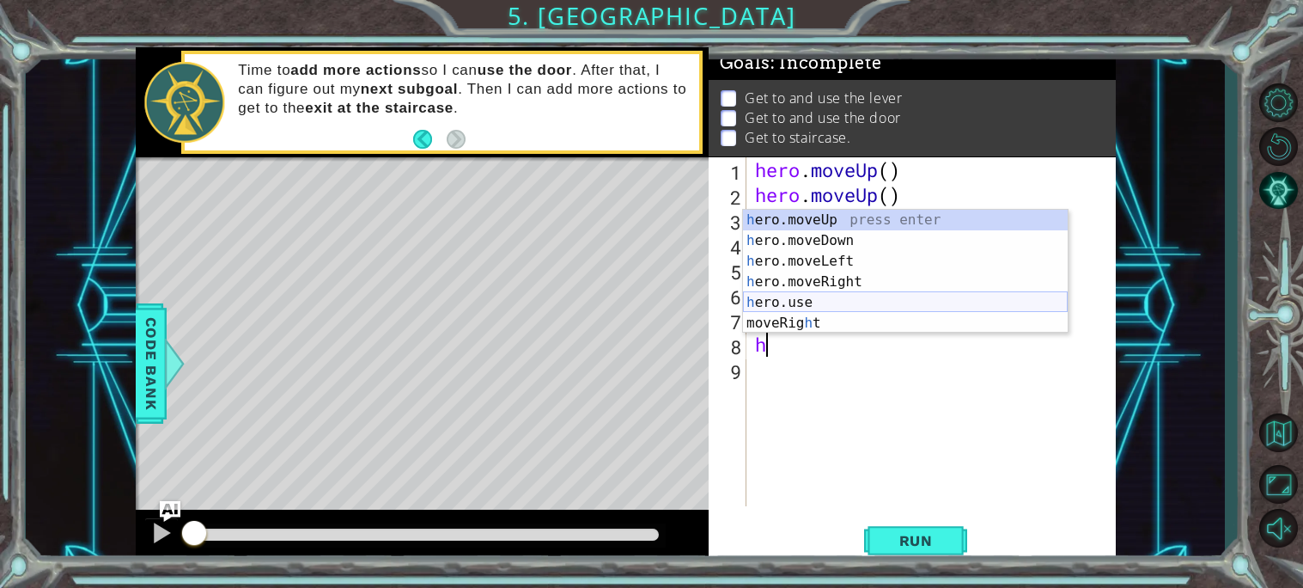
click at [820, 302] on div "h ero.moveUp press enter h ero.moveDown press enter h ero.moveLeft press enter …" at bounding box center [905, 292] width 325 height 165
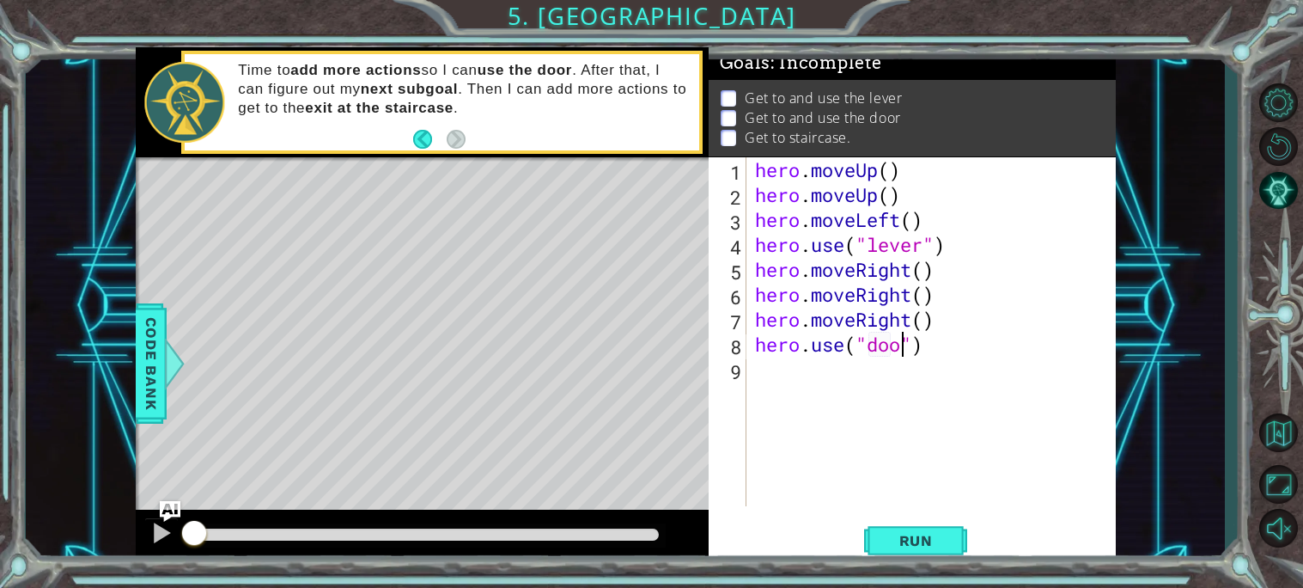
scroll to position [0, 6]
type textarea "hero.use("door")"
click at [927, 538] on span "Run" at bounding box center [916, 540] width 68 height 17
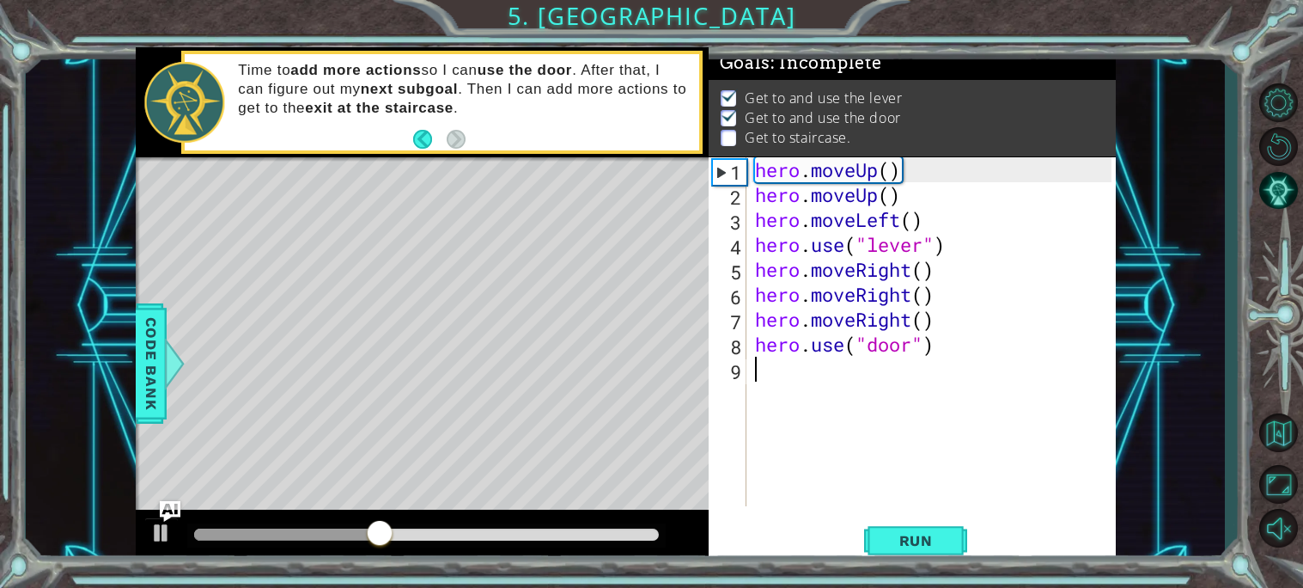
click at [760, 369] on div "hero . moveUp ( ) hero . moveUp ( ) hero . moveLeft ( ) hero . use ( "lever" ) …" at bounding box center [936, 356] width 369 height 399
type textarea "h"
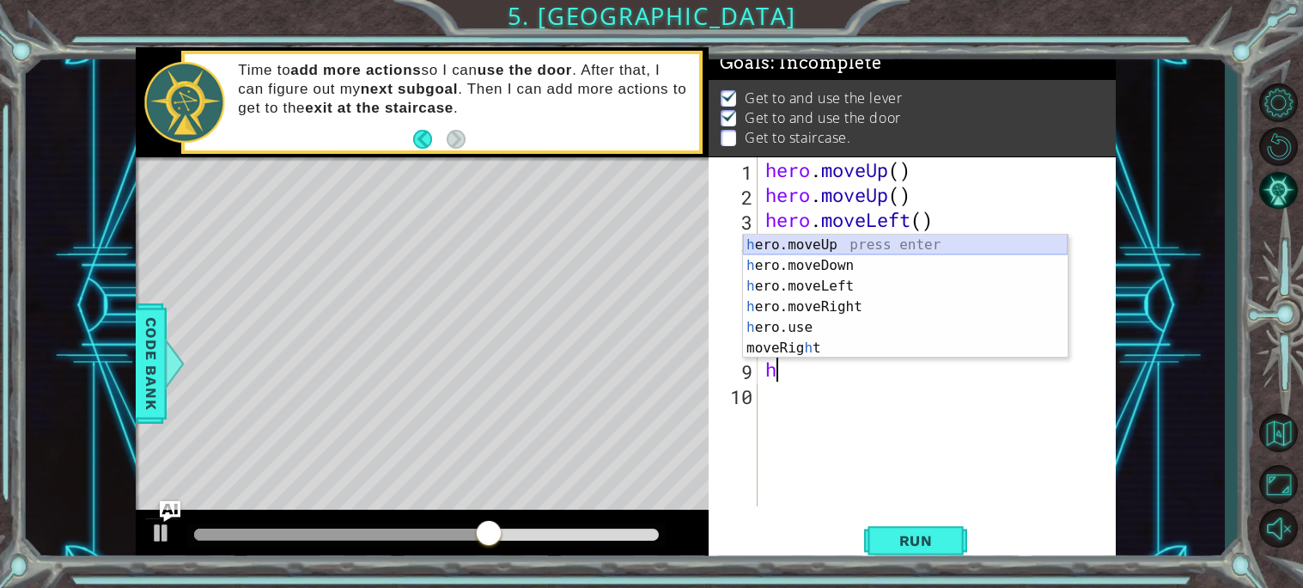
click at [855, 246] on div "h ero.moveUp press enter h ero.moveDown press enter h ero.moveLeft press enter …" at bounding box center [905, 317] width 325 height 165
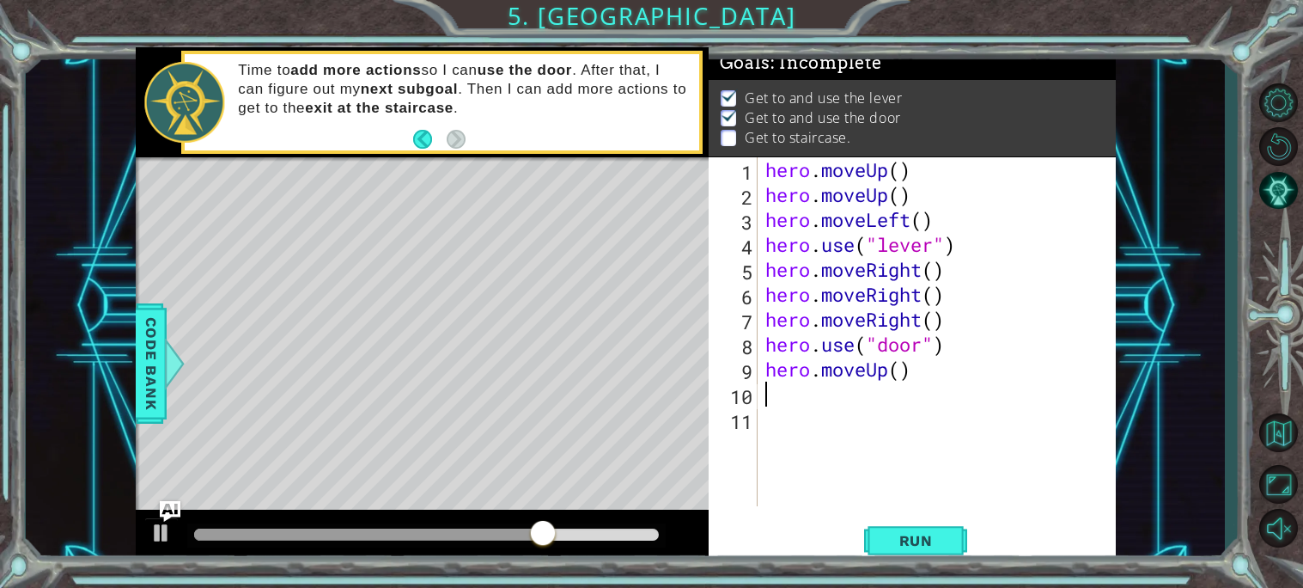
click at [899, 375] on div "hero . moveUp ( ) hero . moveUp ( ) hero . moveLeft ( ) hero . use ( "lever" ) …" at bounding box center [941, 356] width 358 height 399
type textarea "hero.moveUp()"
click at [927, 384] on div "hero . moveUp ( ) hero . moveUp ( ) hero . moveLeft ( ) hero . use ( "lever" ) …" at bounding box center [941, 356] width 358 height 399
type textarea "h"
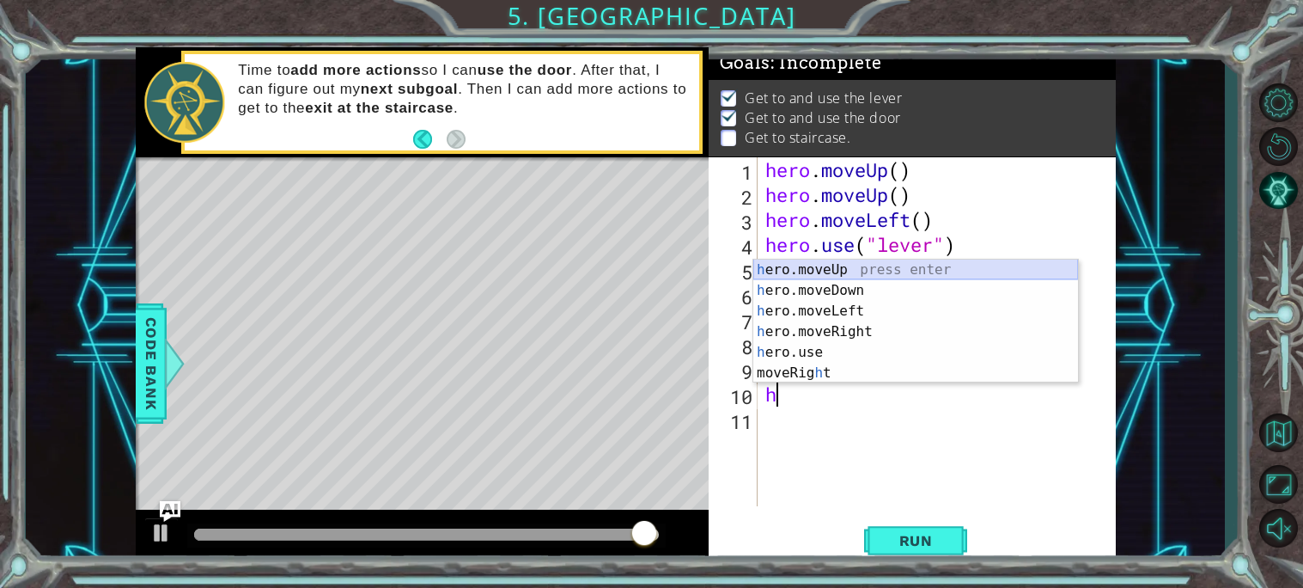
click at [883, 273] on div "h ero.moveUp press enter h ero.moveDown press enter h ero.moveLeft press enter …" at bounding box center [915, 341] width 325 height 165
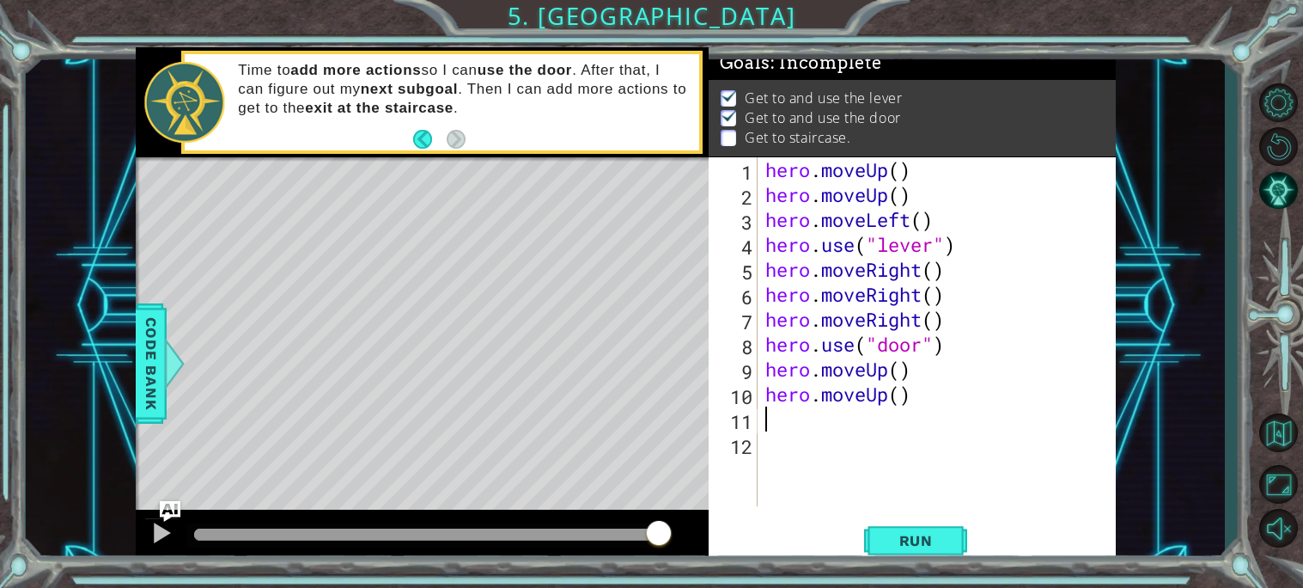
type textarea "h"
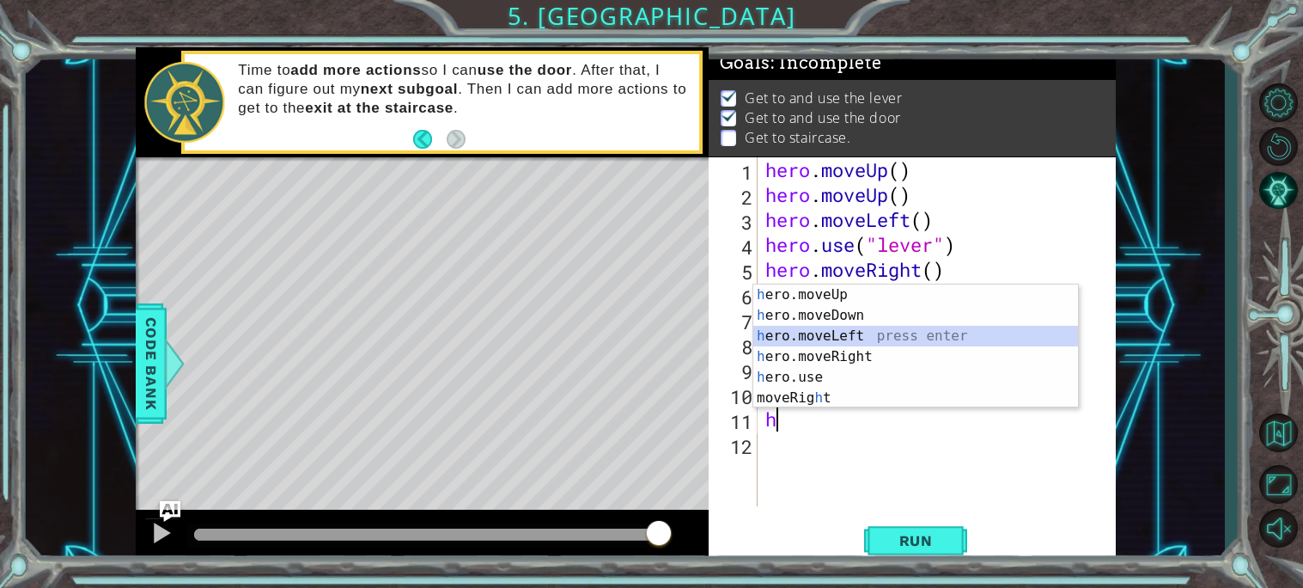
click at [867, 329] on div "h ero.moveUp press enter h ero.moveDown press enter h ero.moveLeft press enter …" at bounding box center [915, 366] width 325 height 165
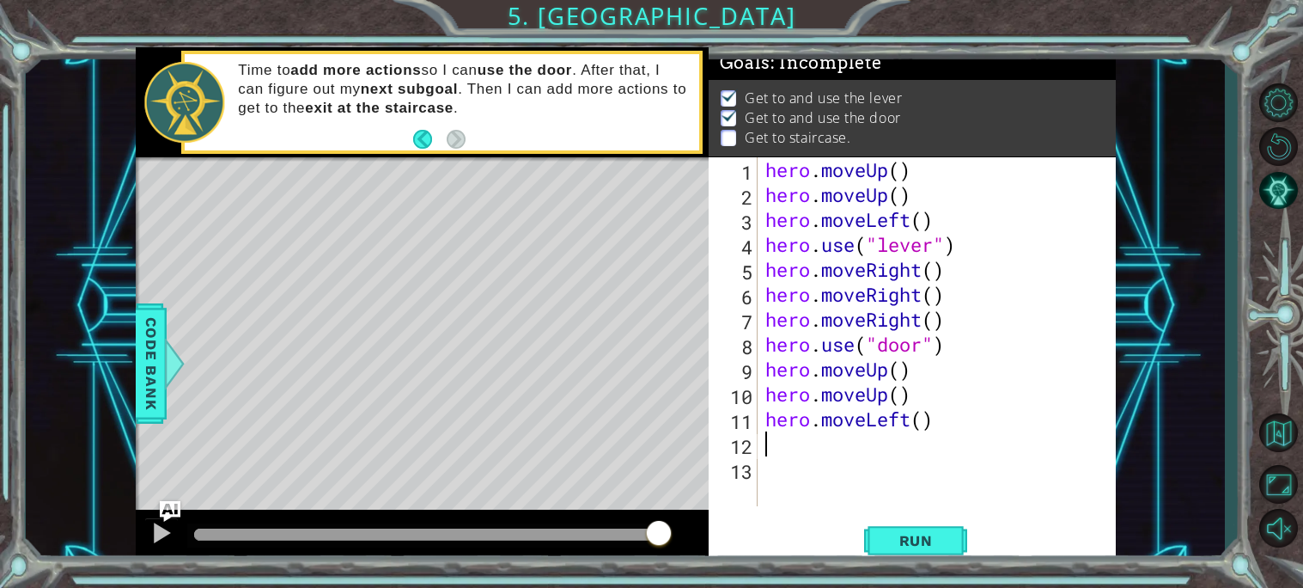
type textarea "h"
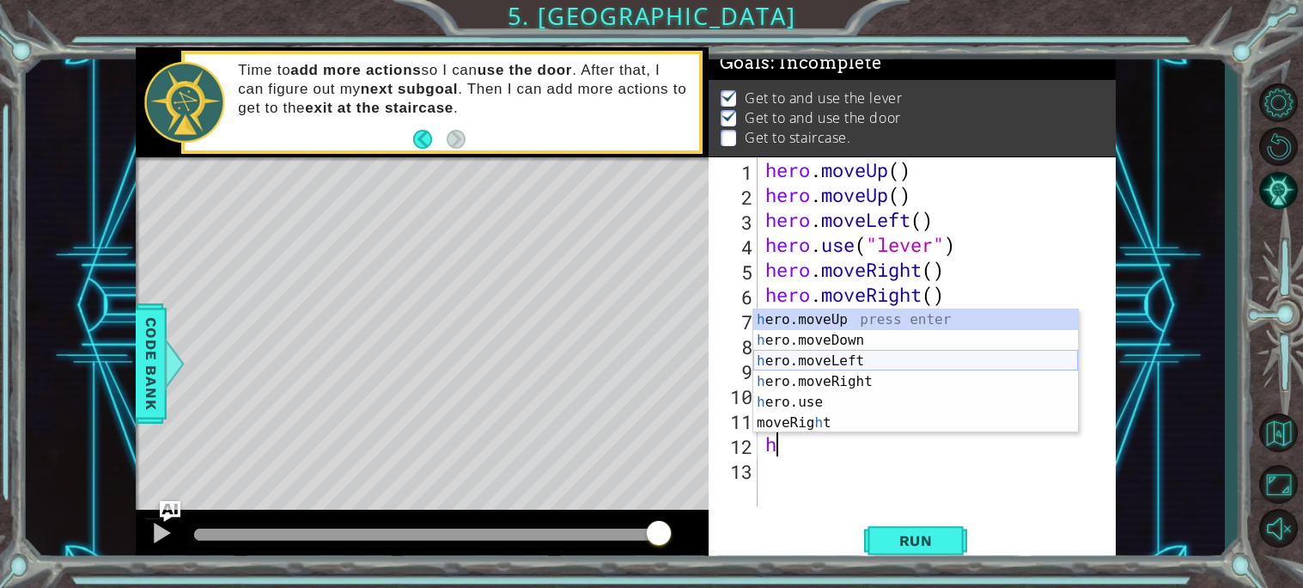
click at [862, 362] on div "h ero.moveUp press enter h ero.moveDown press enter h ero.moveLeft press enter …" at bounding box center [915, 391] width 325 height 165
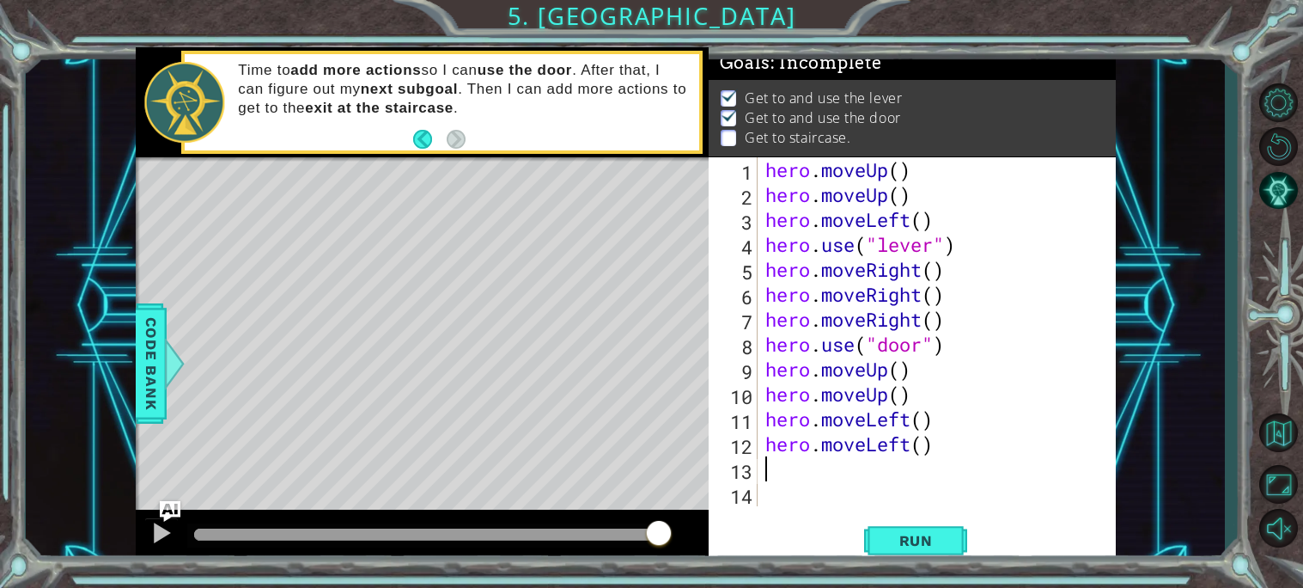
type textarea "h"
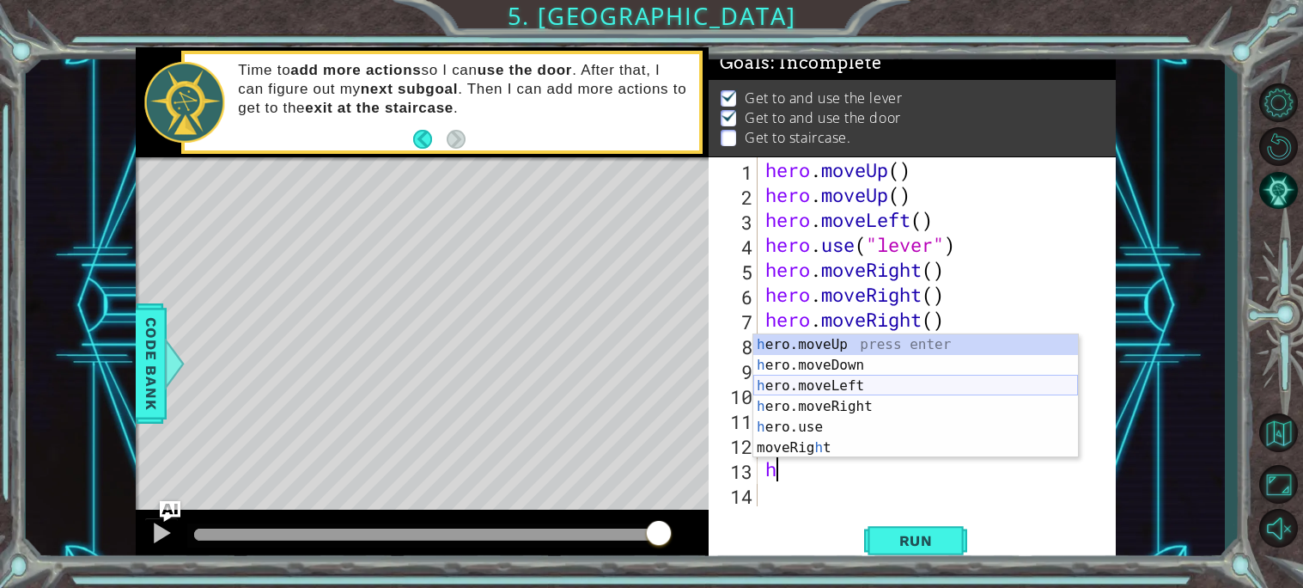
click at [858, 382] on div "h ero.moveUp press enter h ero.moveDown press enter h ero.moveLeft press enter …" at bounding box center [915, 416] width 325 height 165
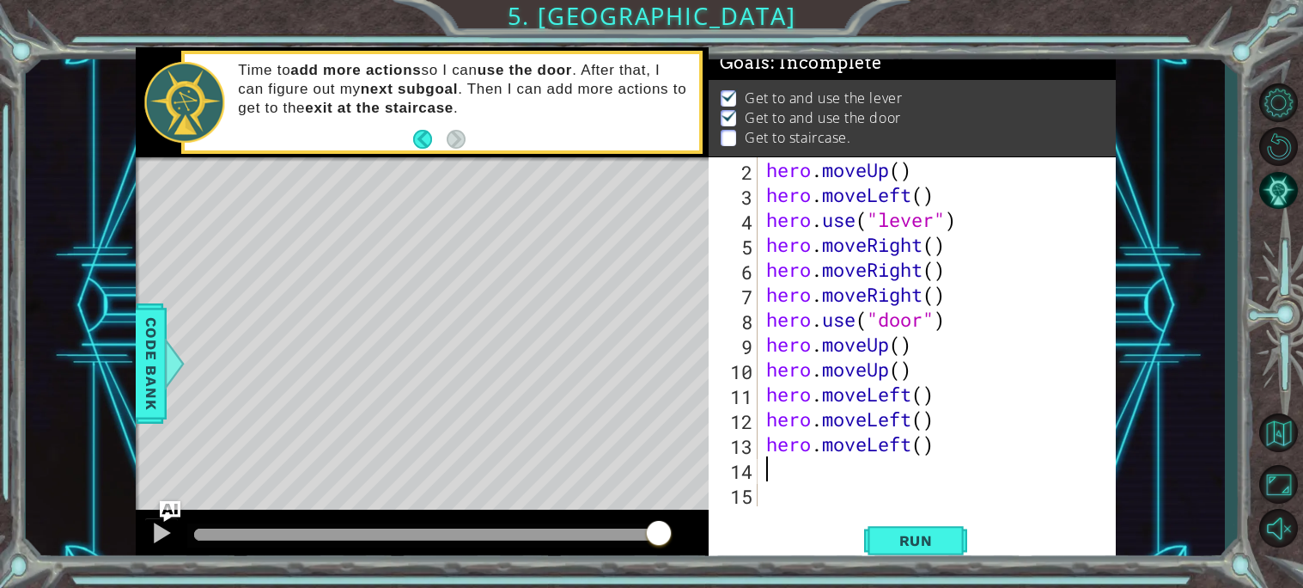
scroll to position [24, 0]
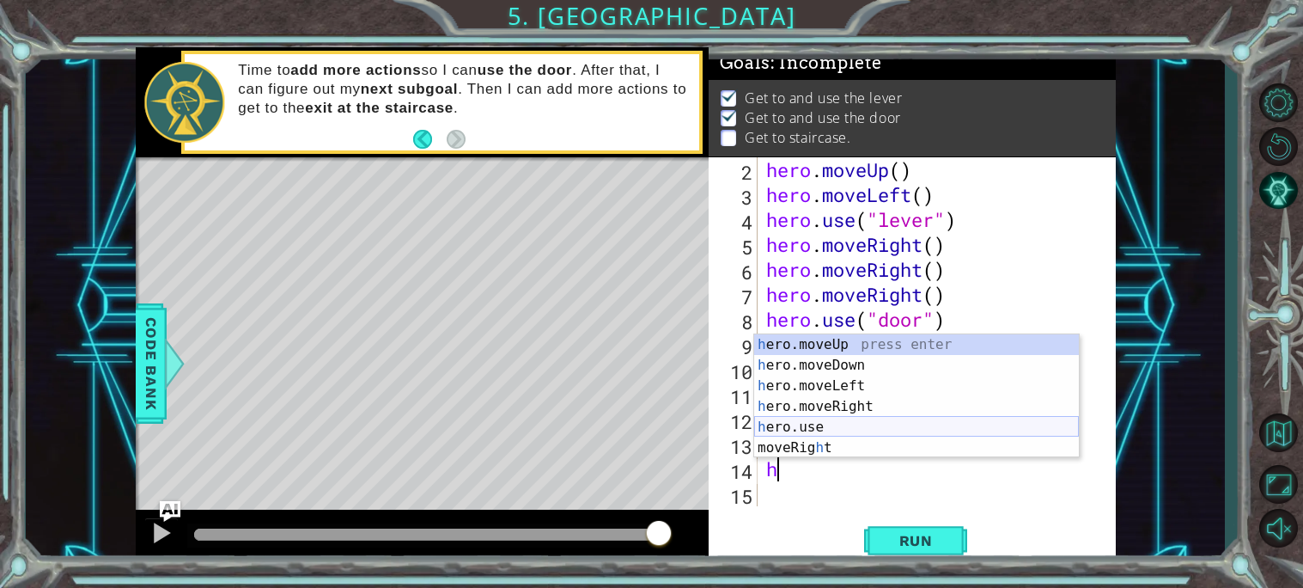
click at [847, 430] on div "h ero.moveUp press enter h ero.moveDown press enter h ero.moveLeft press enter …" at bounding box center [916, 416] width 325 height 165
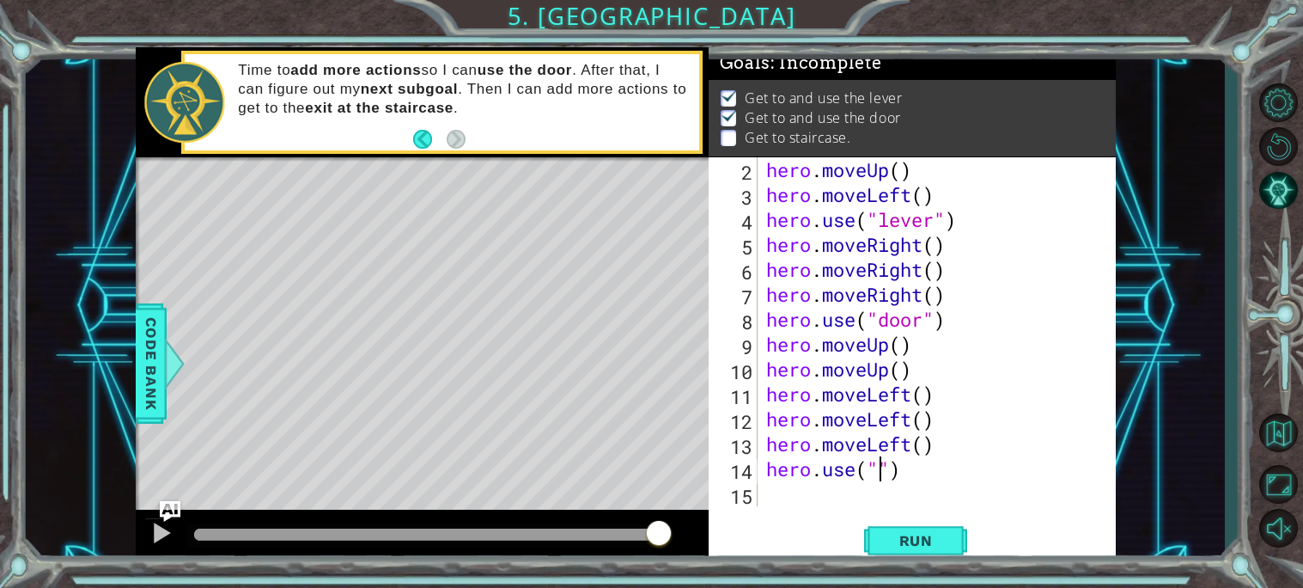
scroll to position [0, 4]
click at [901, 473] on div "hero . moveUp ( ) hero . moveLeft ( ) hero . use ( "lever" ) hero . moveRight (…" at bounding box center [941, 356] width 357 height 399
drag, startPoint x: 906, startPoint y: 475, endPoint x: 772, endPoint y: 475, distance: 134.0
click at [772, 475] on div "hero . moveUp ( ) hero . moveLeft ( ) hero . use ( "lever" ) hero . moveRight (…" at bounding box center [941, 356] width 357 height 399
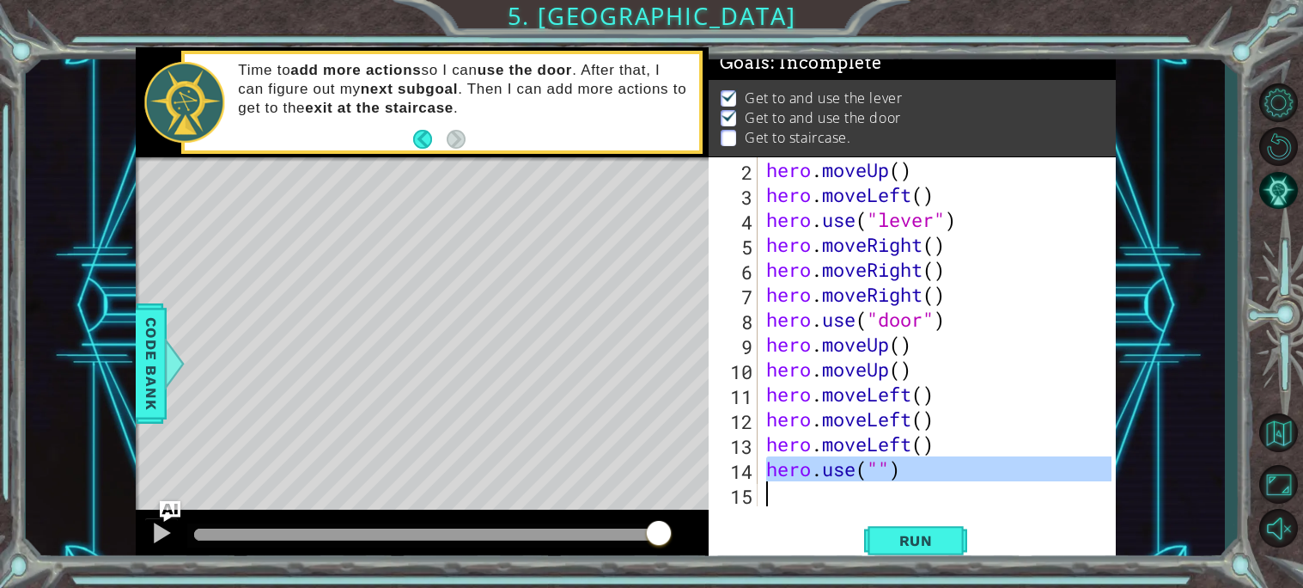
drag, startPoint x: 771, startPoint y: 476, endPoint x: 902, endPoint y: 486, distance: 131.0
click at [902, 486] on div "hero . moveUp ( ) hero . moveLeft ( ) hero . use ( "lever" ) hero . moveRight (…" at bounding box center [941, 356] width 357 height 399
type textarea "hero.use("")"
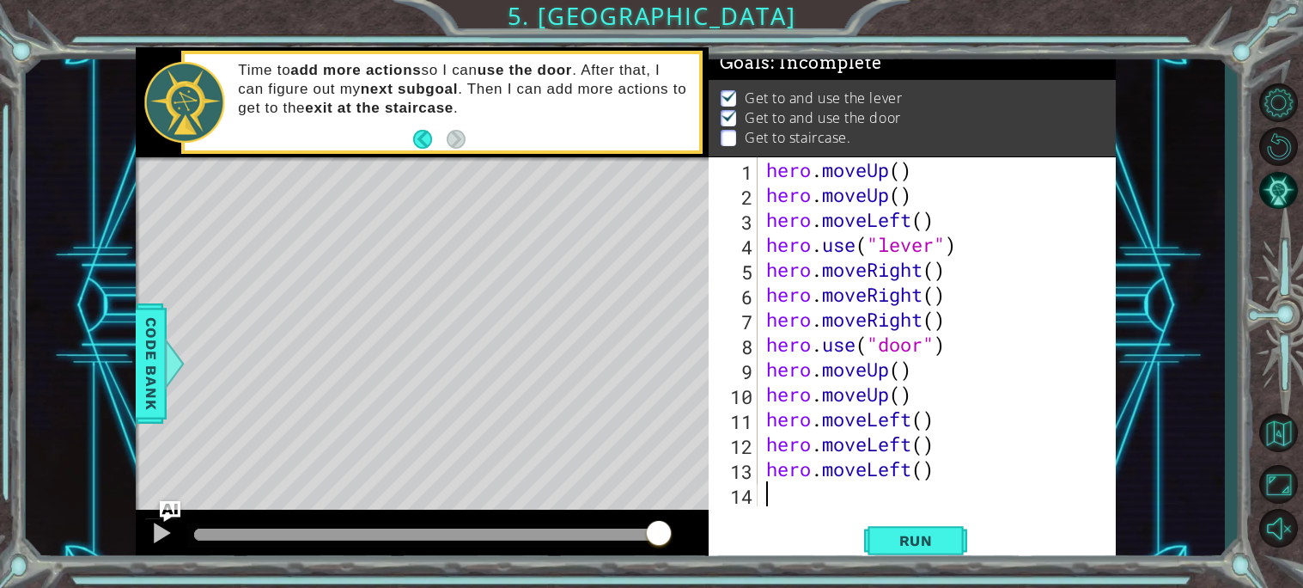
type textarea "h"
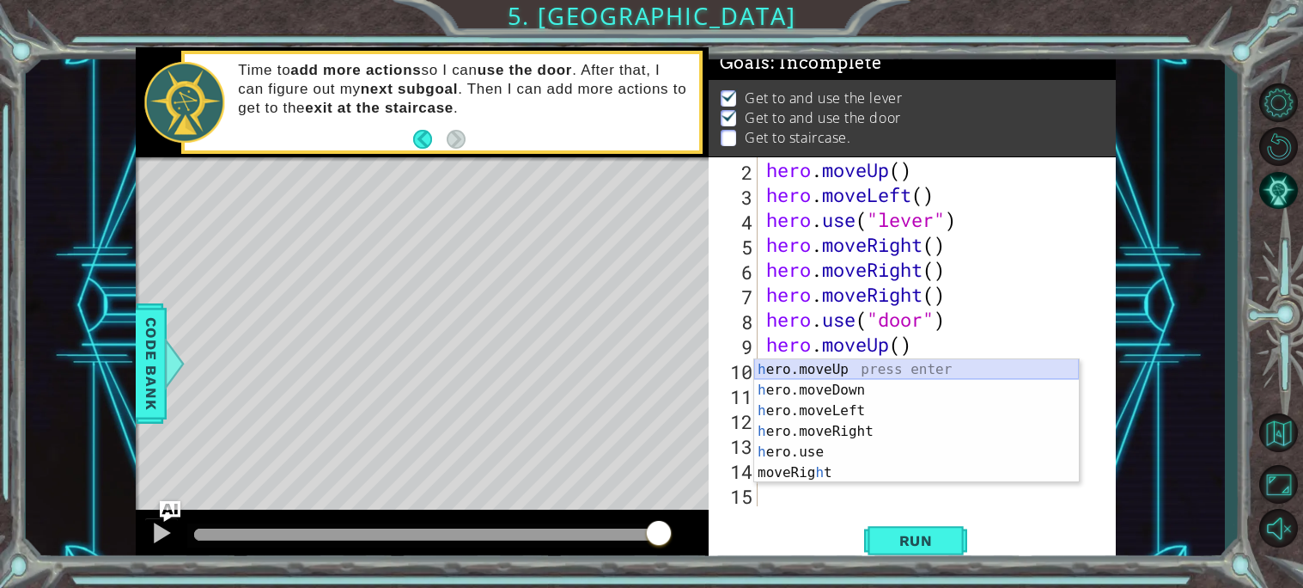
click at [884, 367] on div "h ero.moveUp press enter h ero.moveDown press enter h ero.moveLeft press enter …" at bounding box center [916, 441] width 325 height 165
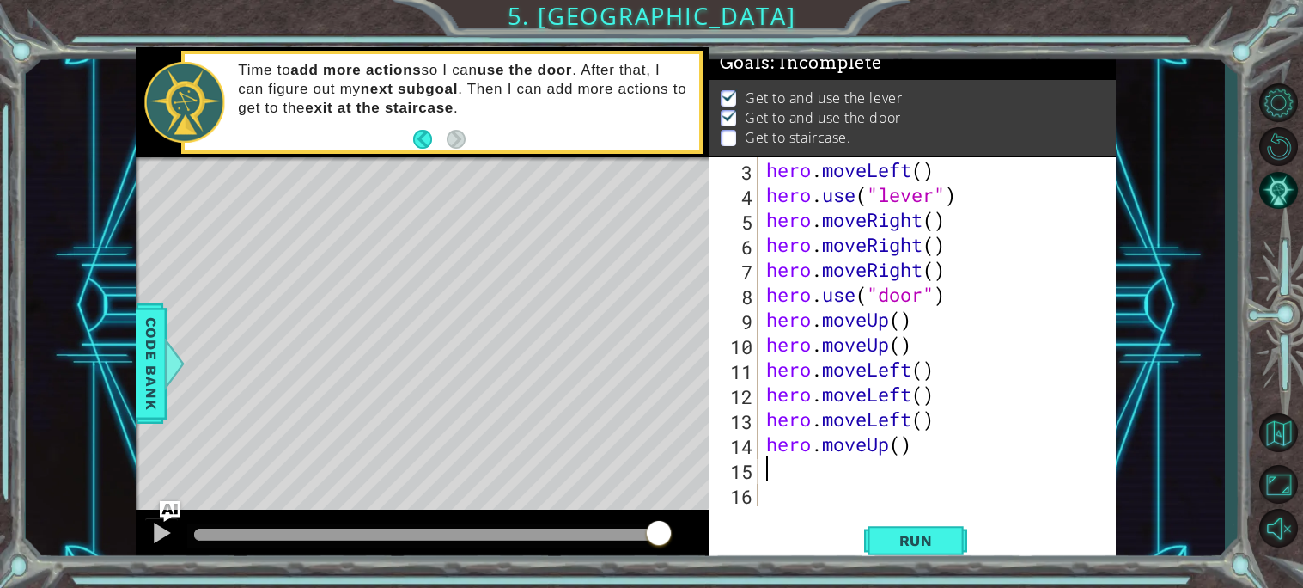
scroll to position [49, 0]
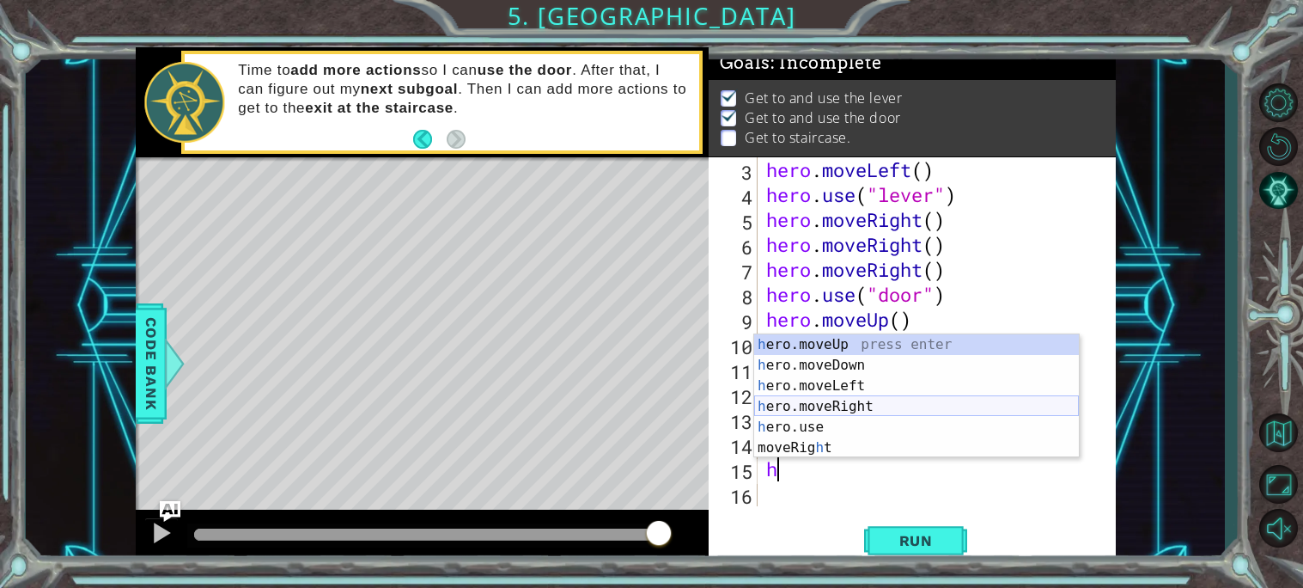
click at [834, 418] on div "h ero.moveUp press enter h ero.moveDown press enter h ero.moveLeft press enter …" at bounding box center [916, 416] width 325 height 165
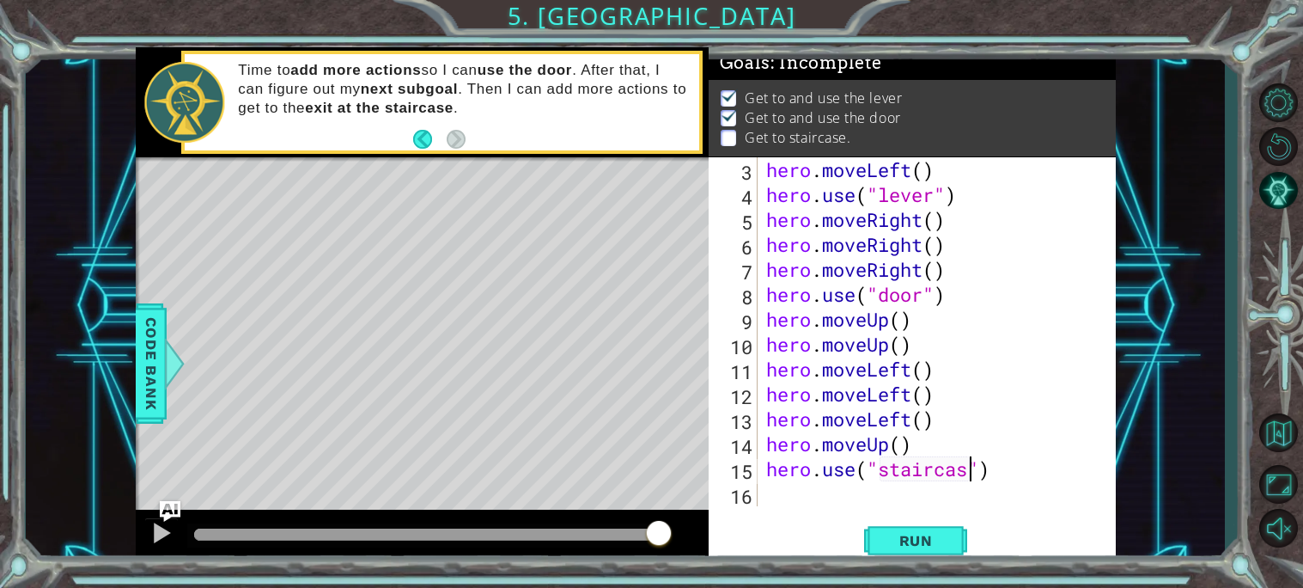
scroll to position [0, 9]
type textarea "hero.use("staircase")"
click at [916, 535] on span "Run" at bounding box center [916, 540] width 68 height 17
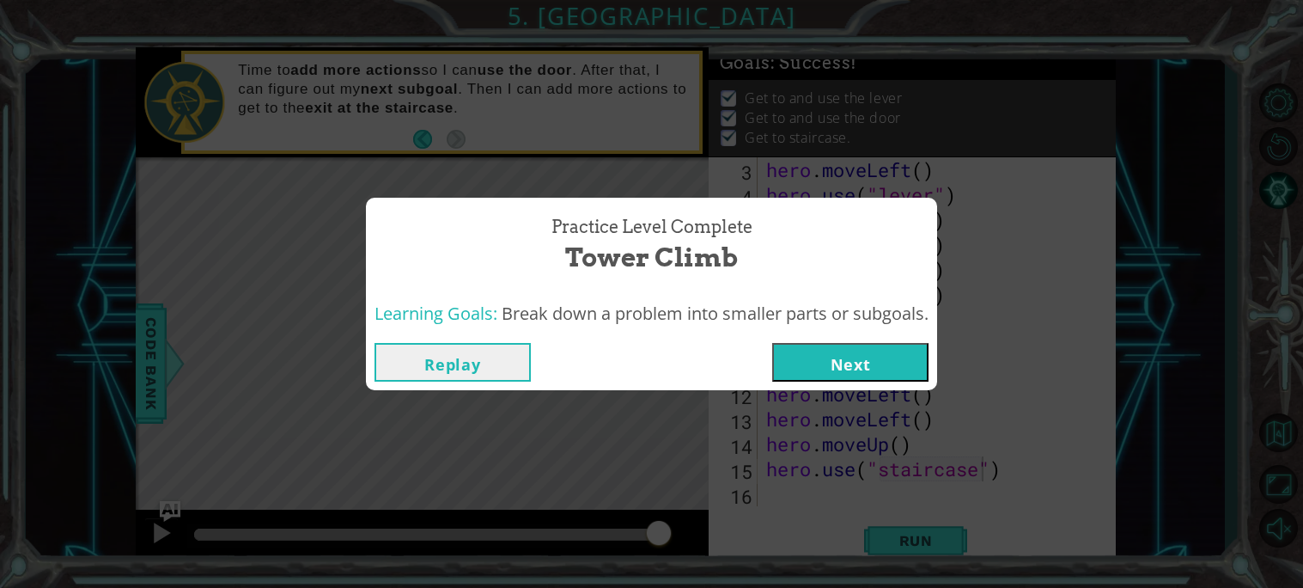
click at [857, 356] on button "Next" at bounding box center [850, 362] width 156 height 39
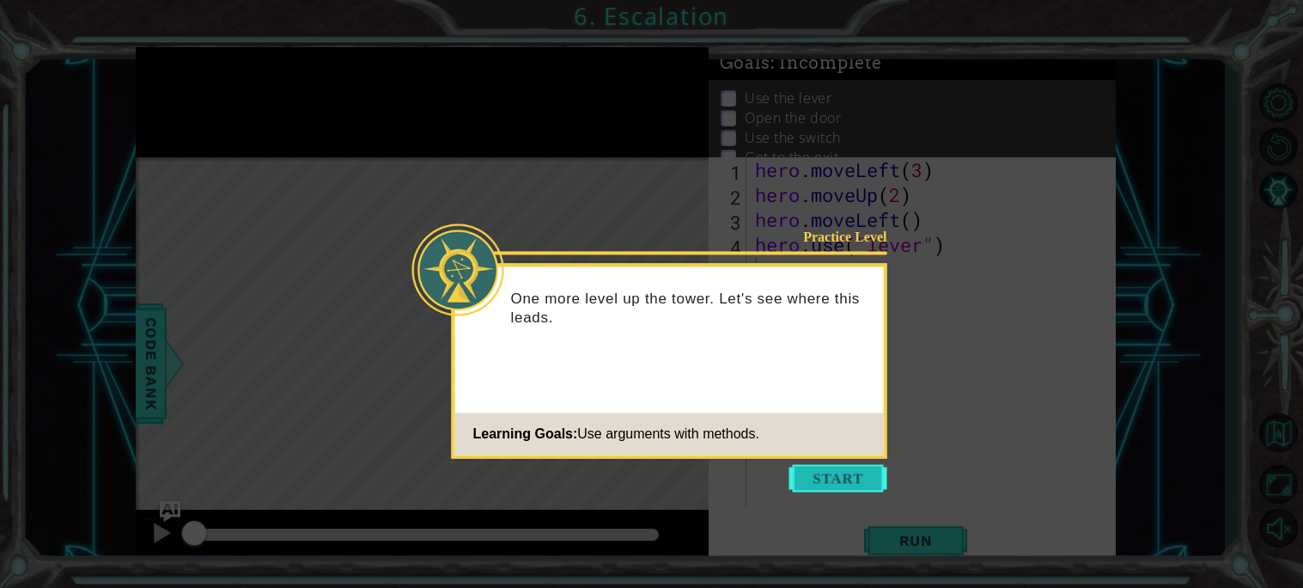
click at [857, 479] on button "Start" at bounding box center [839, 477] width 98 height 27
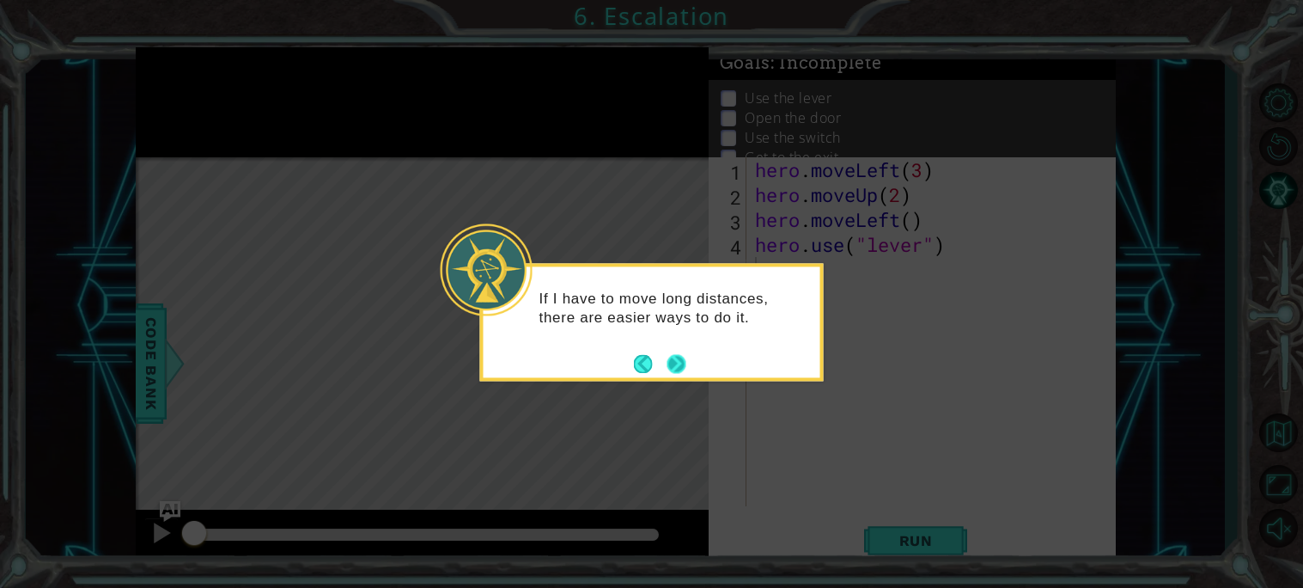
click at [669, 357] on button "Next" at bounding box center [676, 363] width 19 height 19
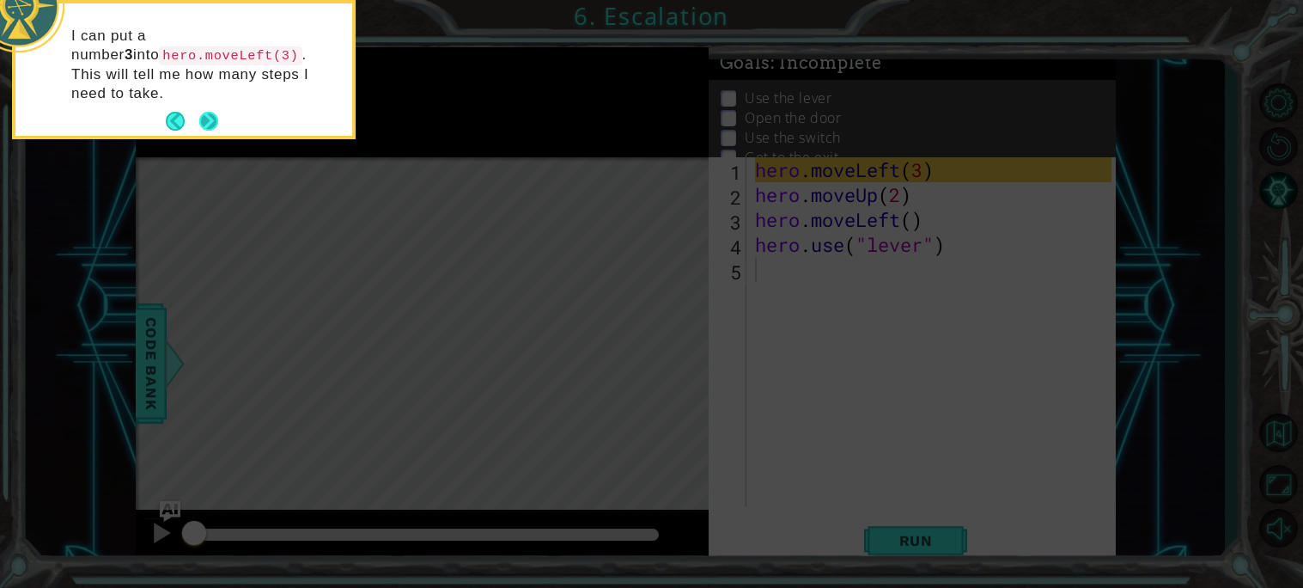
click at [213, 112] on button "Next" at bounding box center [208, 121] width 19 height 19
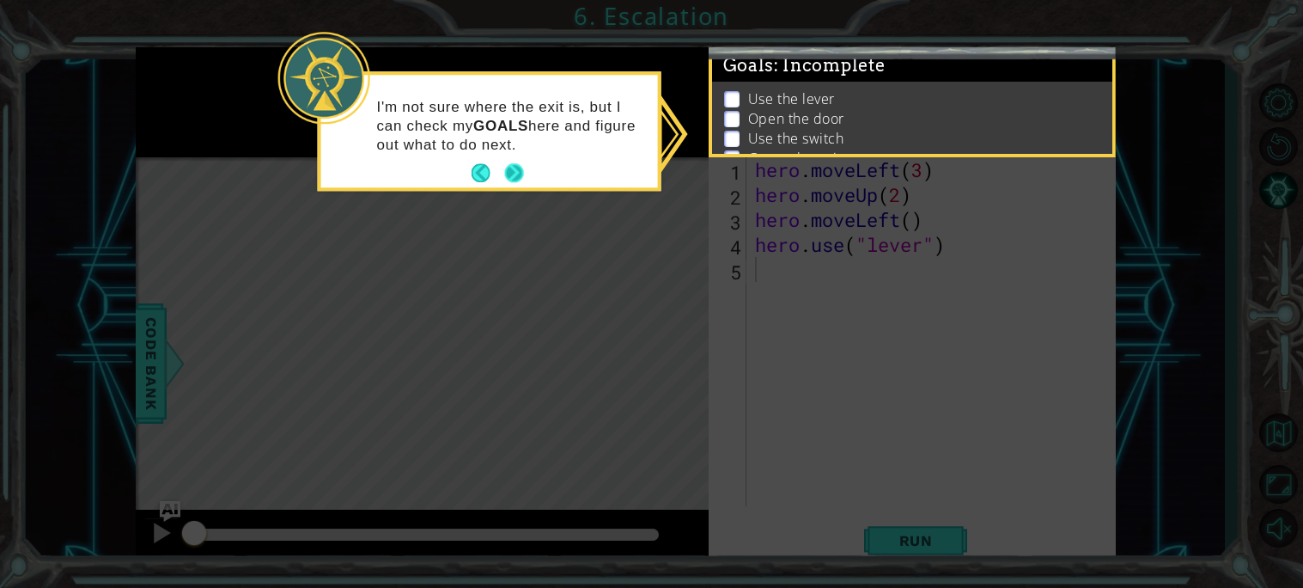
click at [514, 164] on button "Next" at bounding box center [514, 173] width 19 height 19
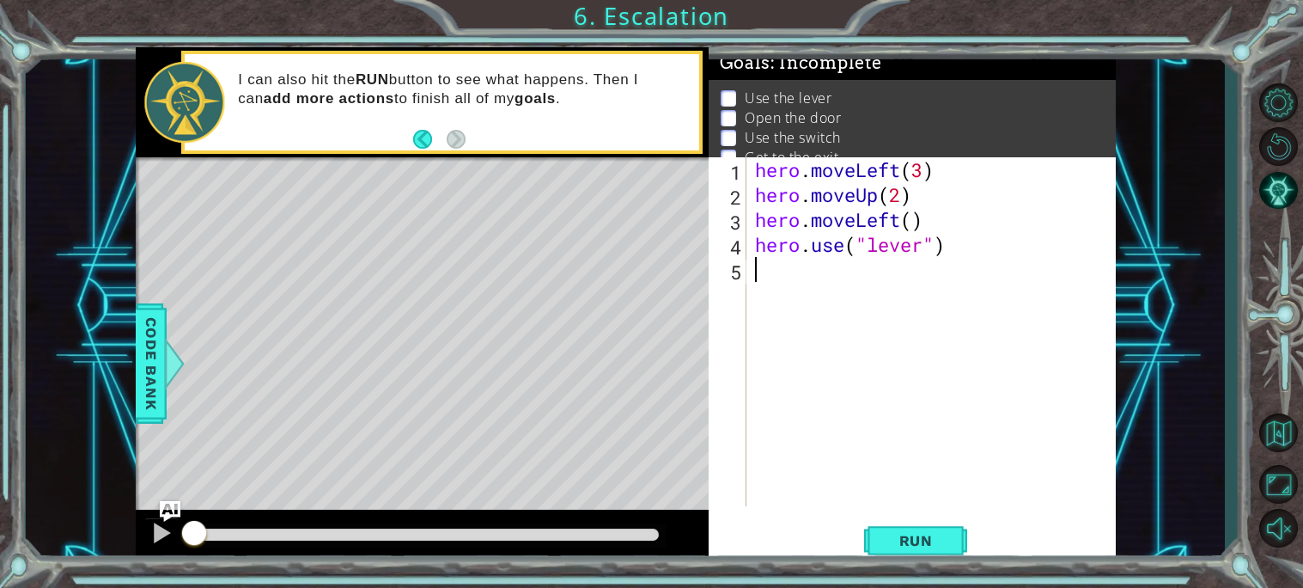
click at [1109, 102] on div "Use the lever Open the door Use the switch Get to the exit" at bounding box center [912, 127] width 407 height 95
click at [893, 109] on li "Open the door" at bounding box center [914, 118] width 387 height 20
click at [911, 223] on div "hero . moveLeft ( 3 ) hero . moveUp ( 2 ) hero . moveLeft ( ) hero . use ( "lev…" at bounding box center [936, 356] width 369 height 399
type textarea "hero.moveLeft(1)"
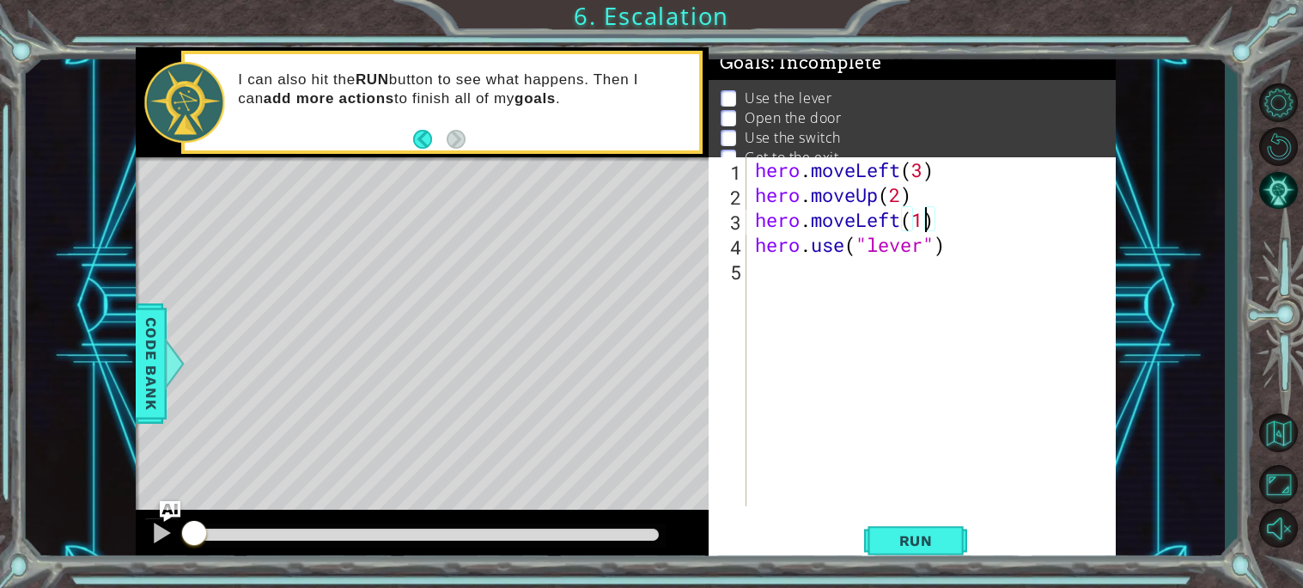
click at [752, 289] on div "hero . moveLeft ( 3 ) hero . moveUp ( 2 ) hero . moveLeft ( 1 ) hero . use ( "l…" at bounding box center [936, 356] width 369 height 399
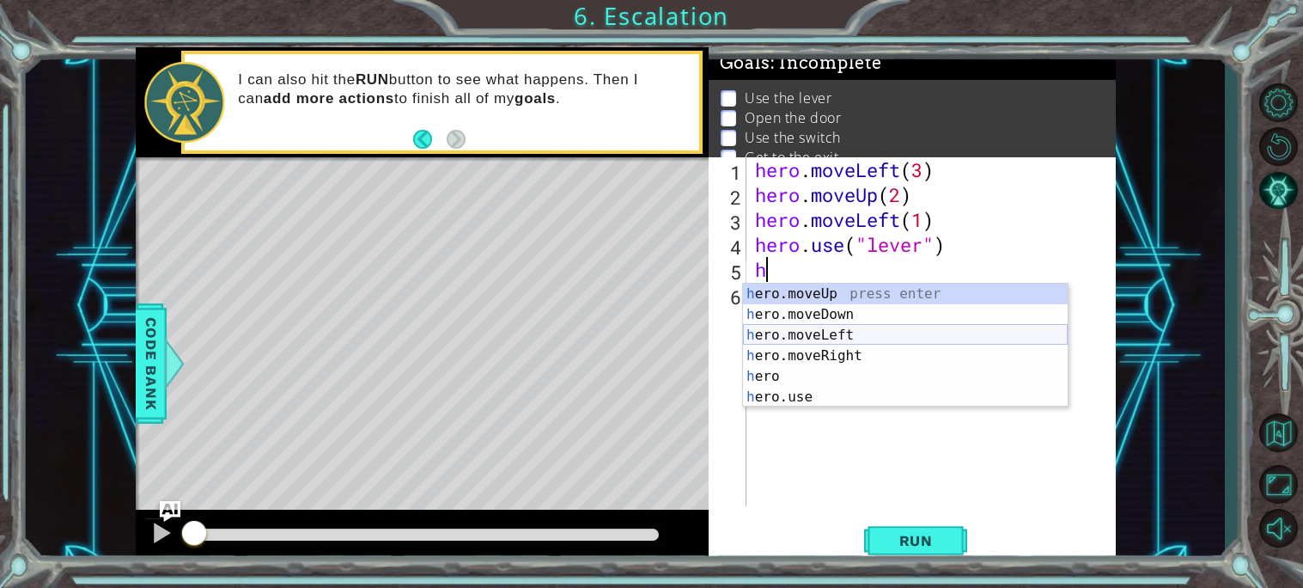
click at [857, 336] on div "h ero.moveUp press enter h ero.moveDown press enter h ero.moveLeft press enter …" at bounding box center [905, 366] width 325 height 165
type textarea "hero.moveLeft(1)"
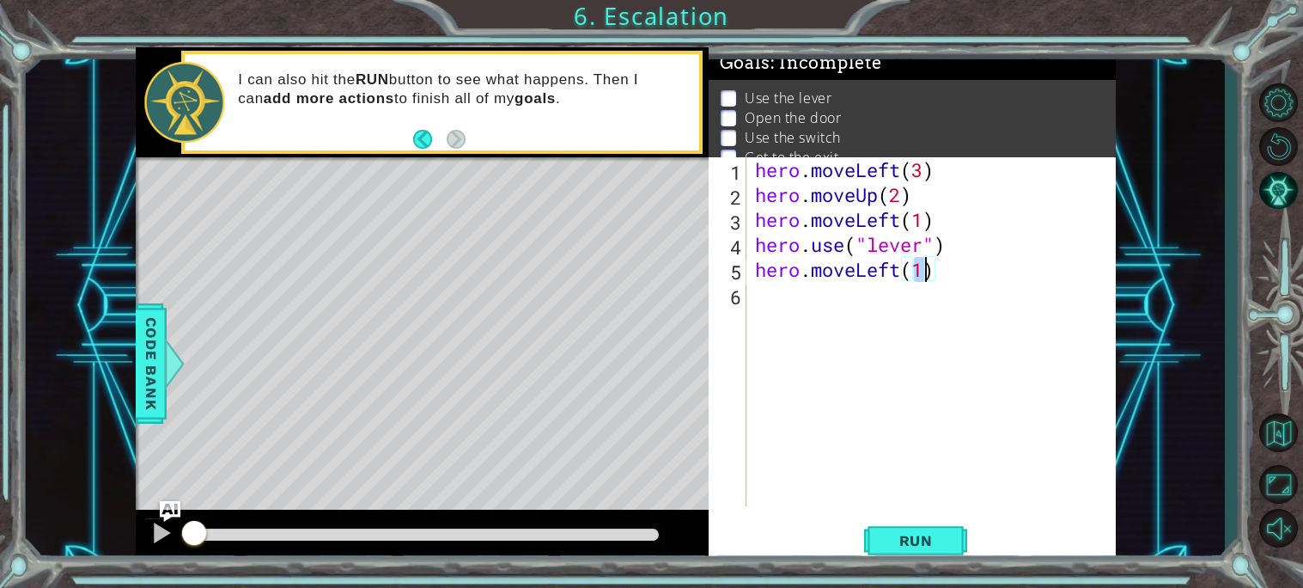
click at [753, 298] on div "hero . moveLeft ( 3 ) hero . moveUp ( 2 ) hero . moveLeft ( 1 ) hero . use ( "l…" at bounding box center [936, 356] width 369 height 399
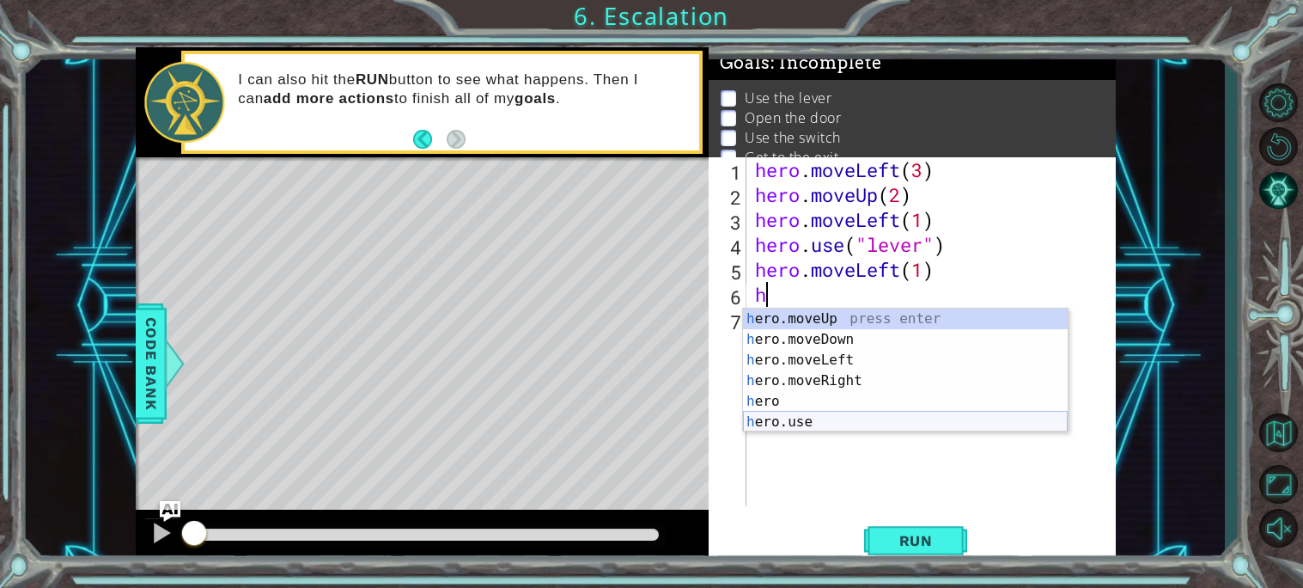
click at [822, 415] on div "h ero.moveUp press enter h ero.moveDown press enter h ero.moveLeft press enter …" at bounding box center [905, 390] width 325 height 165
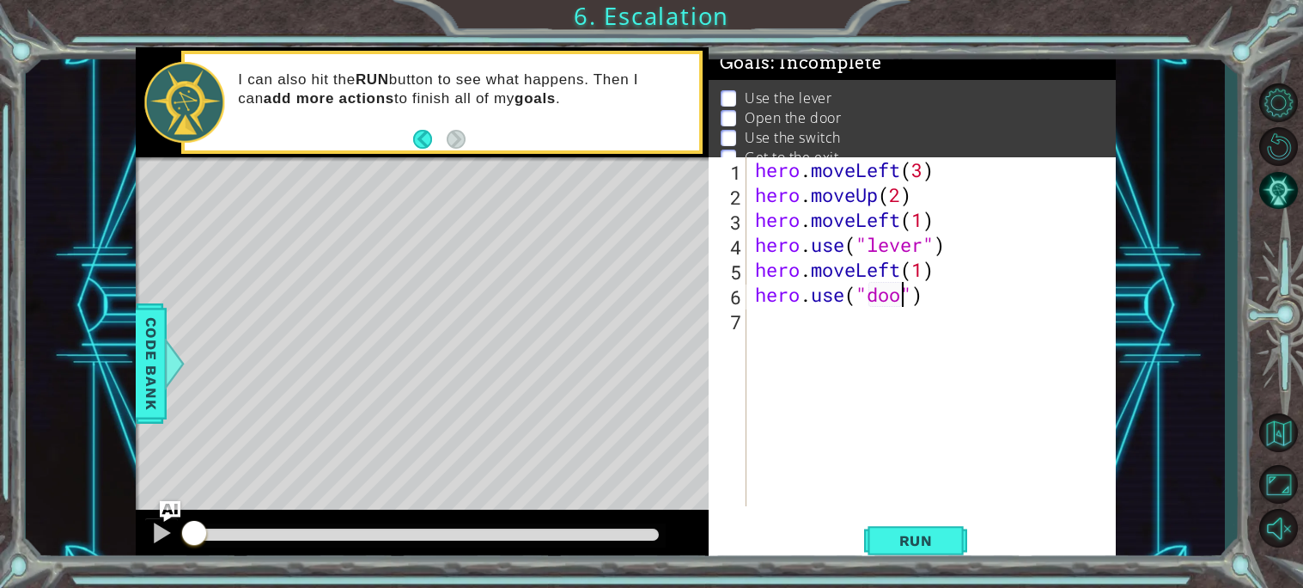
scroll to position [0, 6]
type textarea "hero.use("door")"
click at [934, 522] on button "Run" at bounding box center [915, 540] width 103 height 40
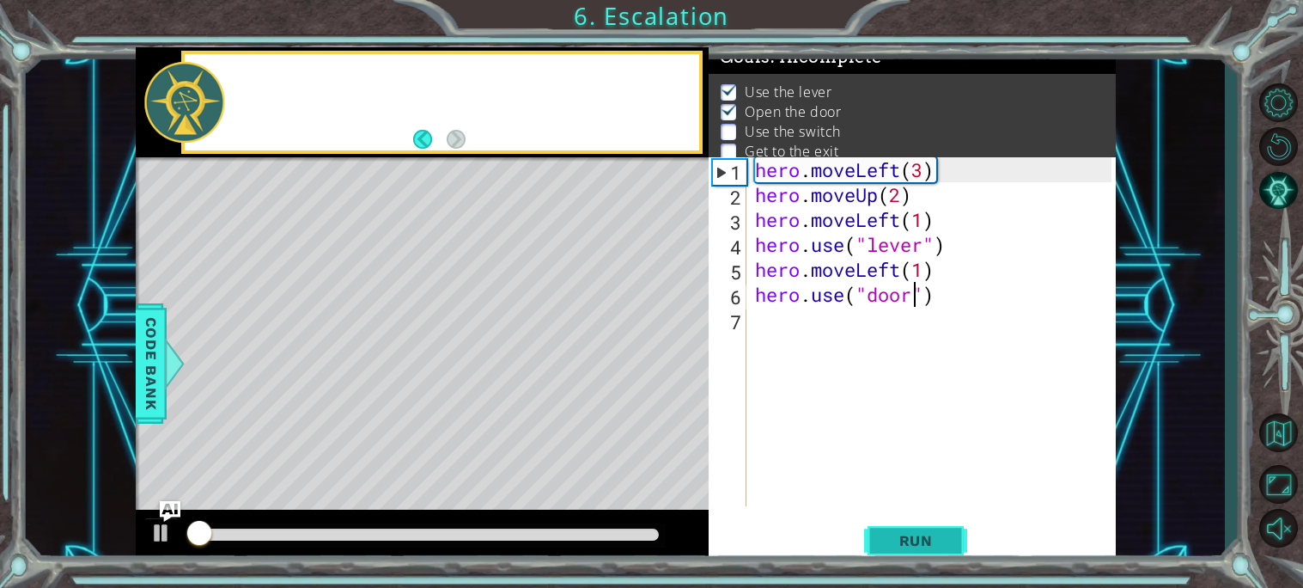
scroll to position [9, 0]
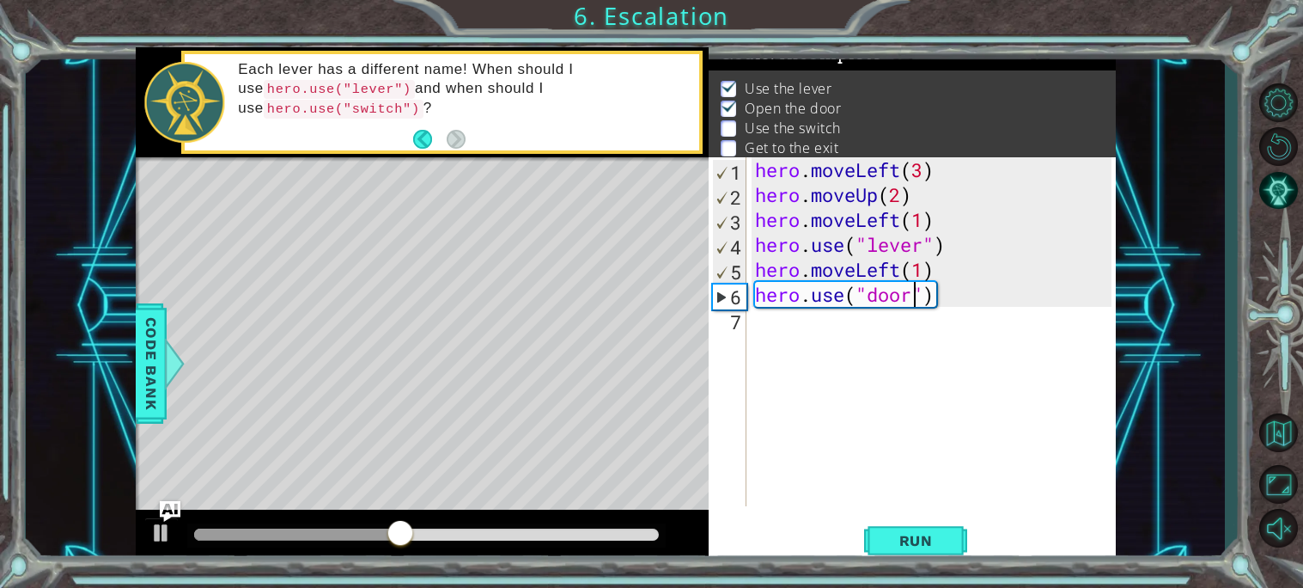
click at [746, 317] on div "7" at bounding box center [729, 321] width 34 height 25
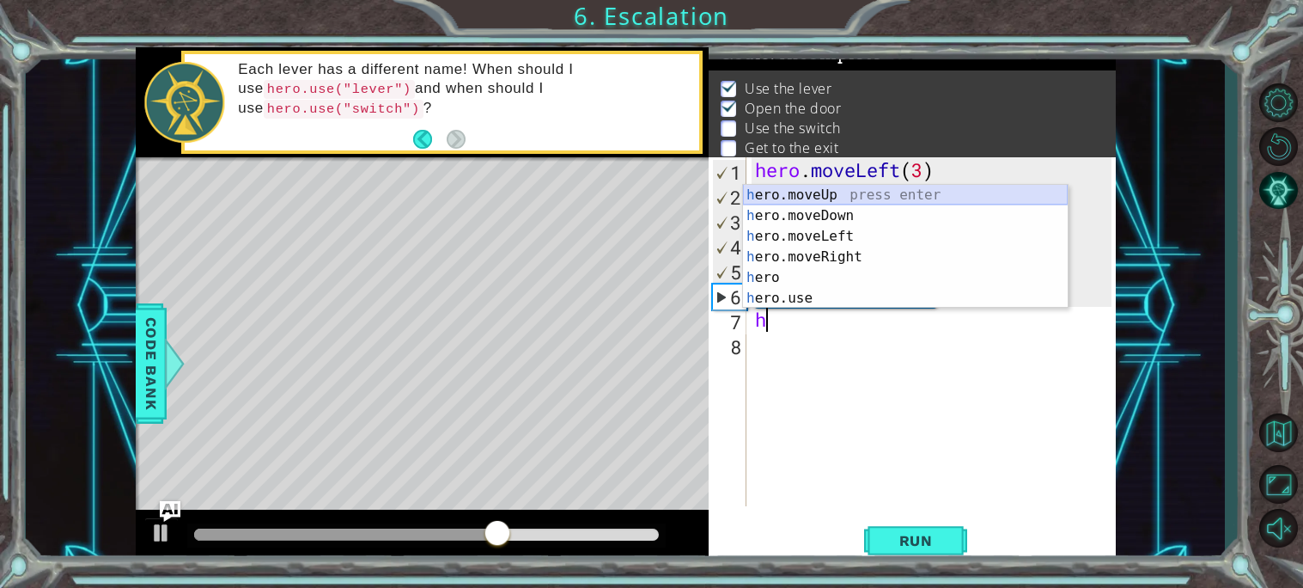
click at [846, 196] on div "h ero.moveUp press enter h ero.moveDown press enter h ero.moveLeft press enter …" at bounding box center [905, 267] width 325 height 165
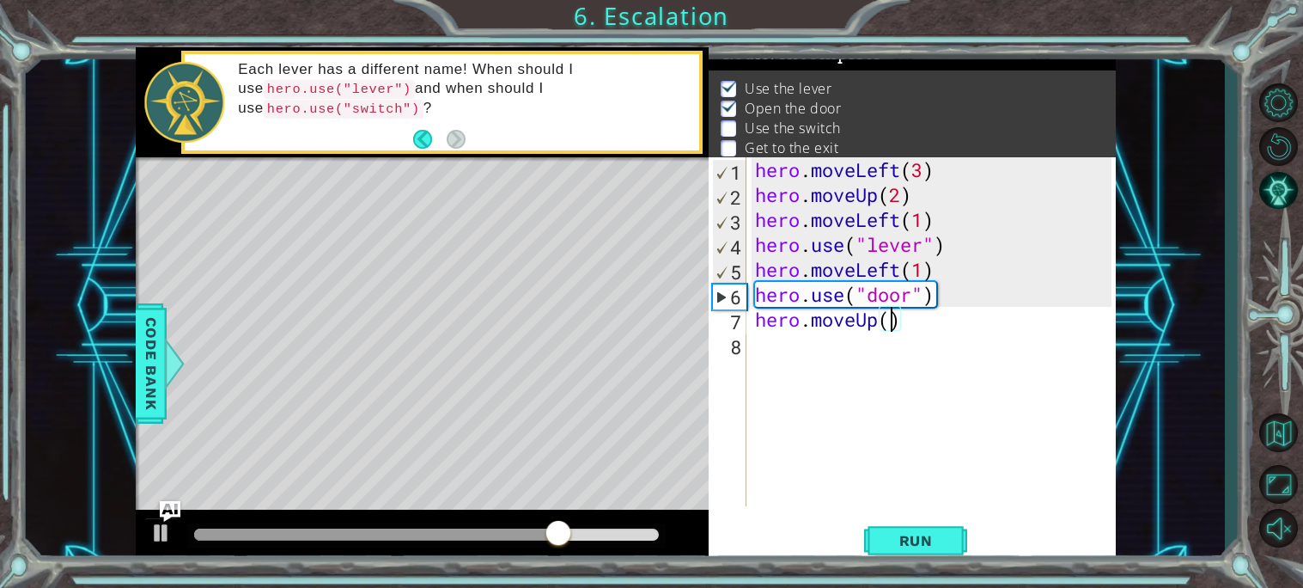
type textarea "hero.moveUp(2)"
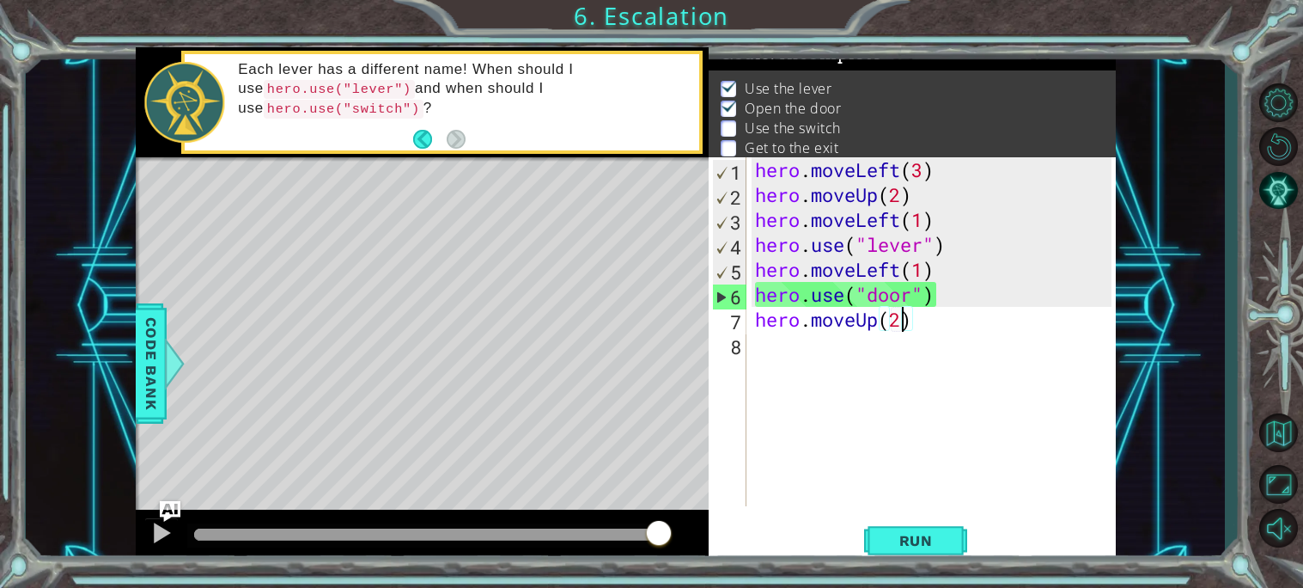
click at [756, 356] on div "hero . moveLeft ( 3 ) hero . moveUp ( 2 ) hero . moveLeft ( 1 ) hero . use ( "l…" at bounding box center [936, 356] width 369 height 399
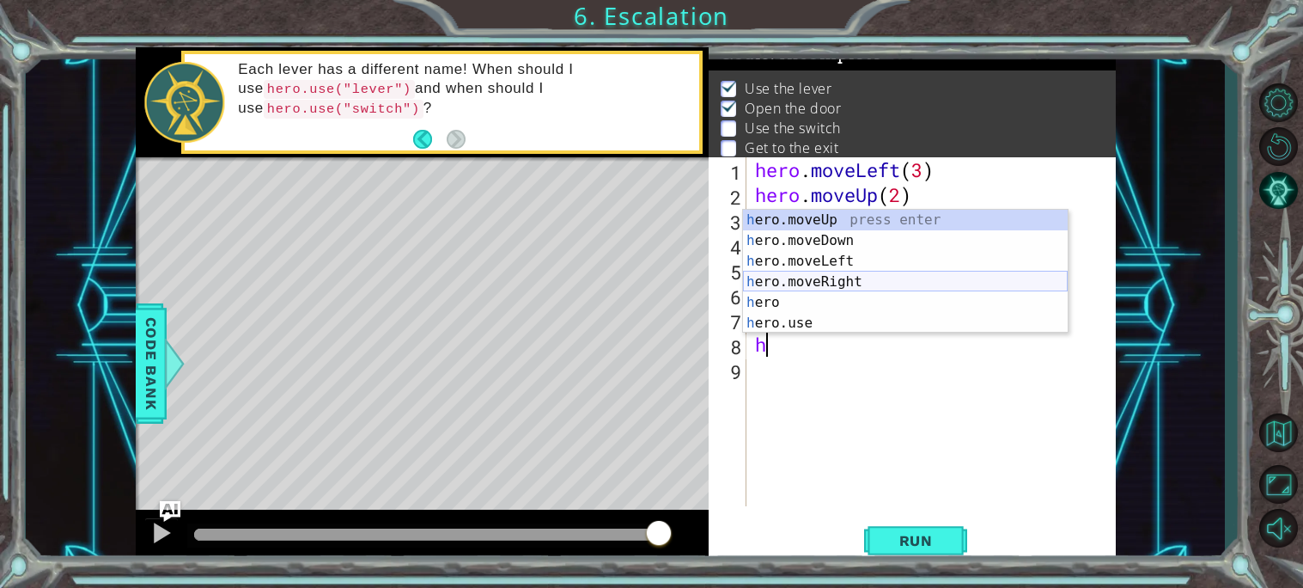
click at [862, 280] on div "h ero.moveUp press enter h ero.moveDown press enter h ero.moveLeft press enter …" at bounding box center [905, 292] width 325 height 165
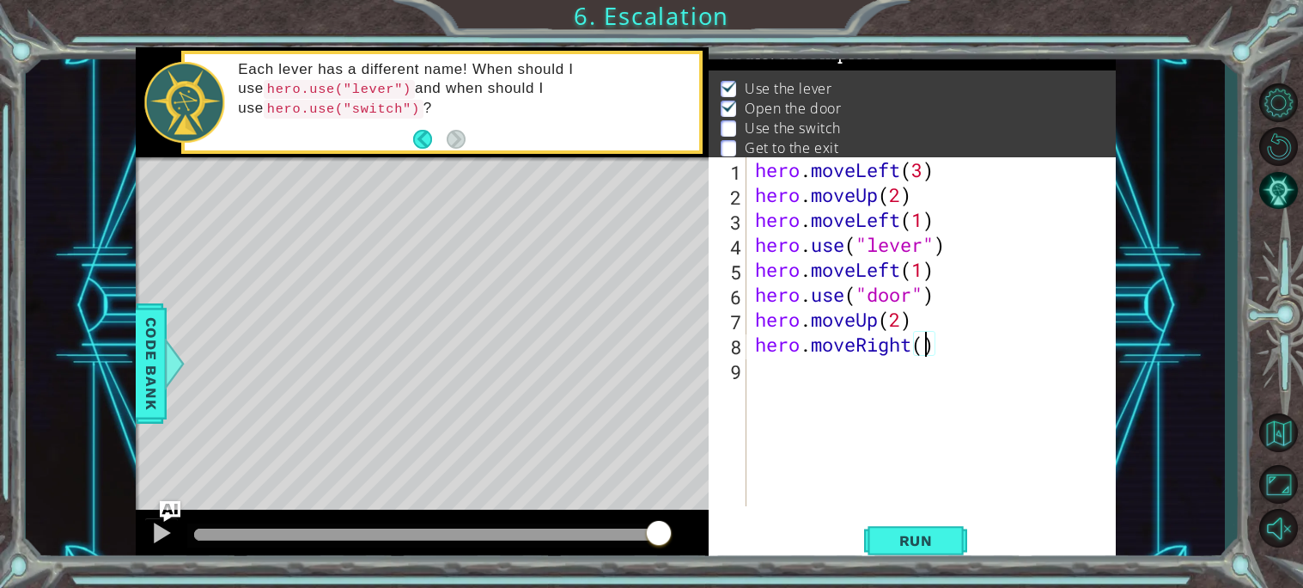
type textarea "hero.moveRight(2)"
click at [770, 379] on div "hero . moveLeft ( 3 ) hero . moveUp ( 2 ) hero . moveLeft ( 1 ) hero . use ( "l…" at bounding box center [936, 356] width 369 height 399
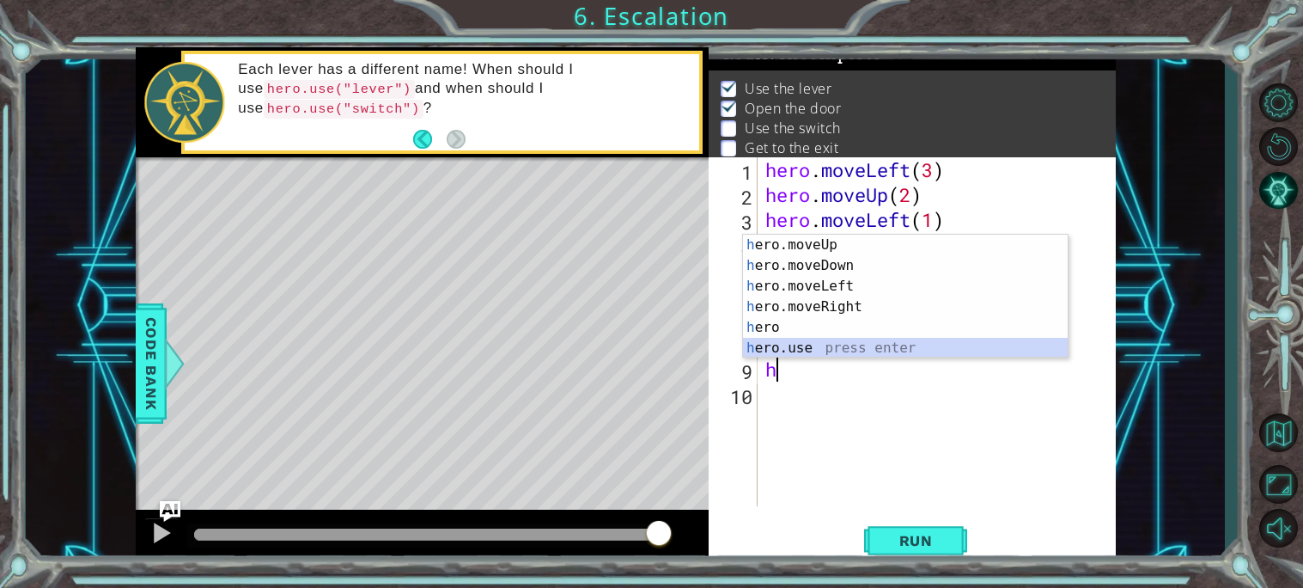
click at [851, 345] on div "h ero.moveUp press enter h ero.moveDown press enter h ero.moveLeft press enter …" at bounding box center [905, 317] width 325 height 165
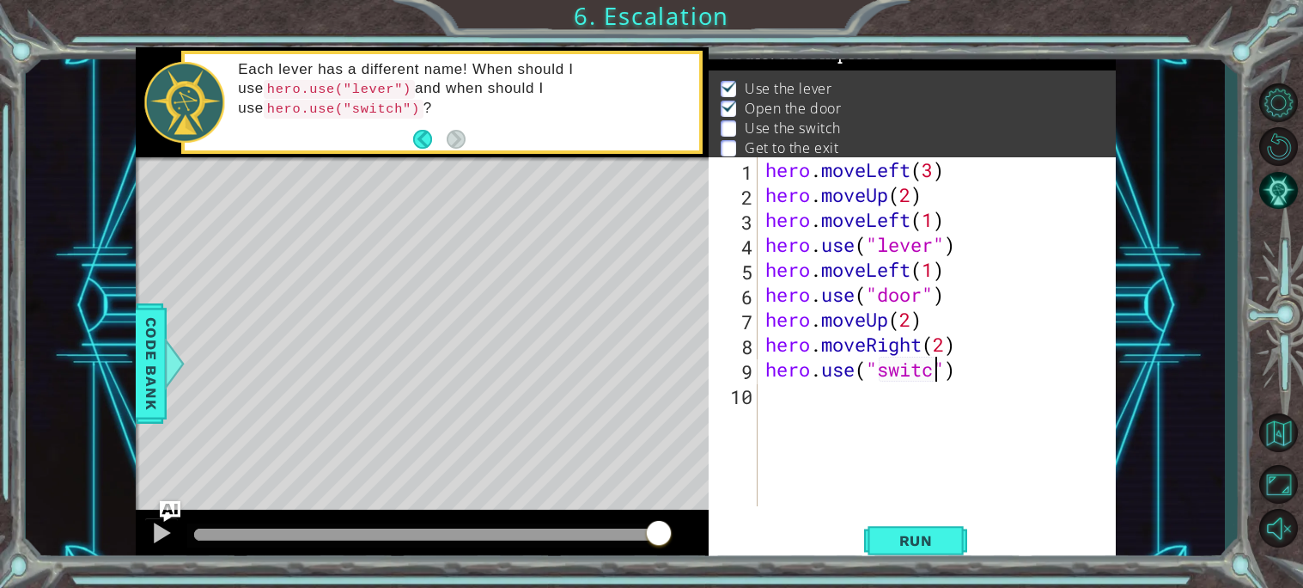
scroll to position [0, 8]
type textarea "hero.use("switch")"
click at [926, 532] on span "Run" at bounding box center [916, 540] width 68 height 17
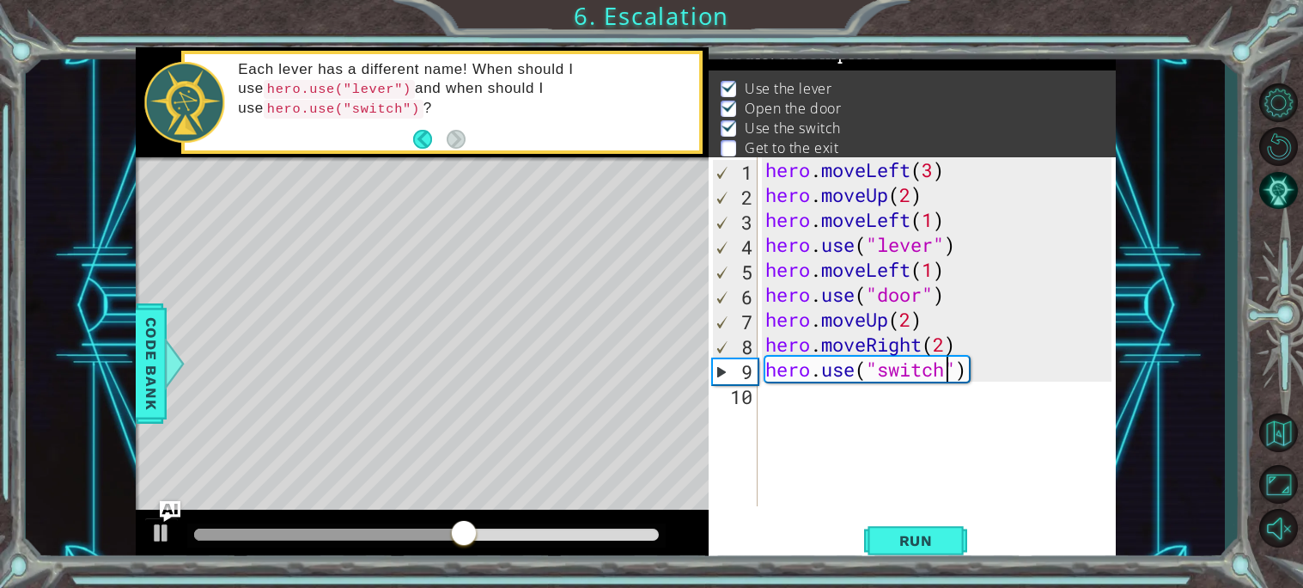
click at [754, 404] on div "10" at bounding box center [735, 396] width 46 height 25
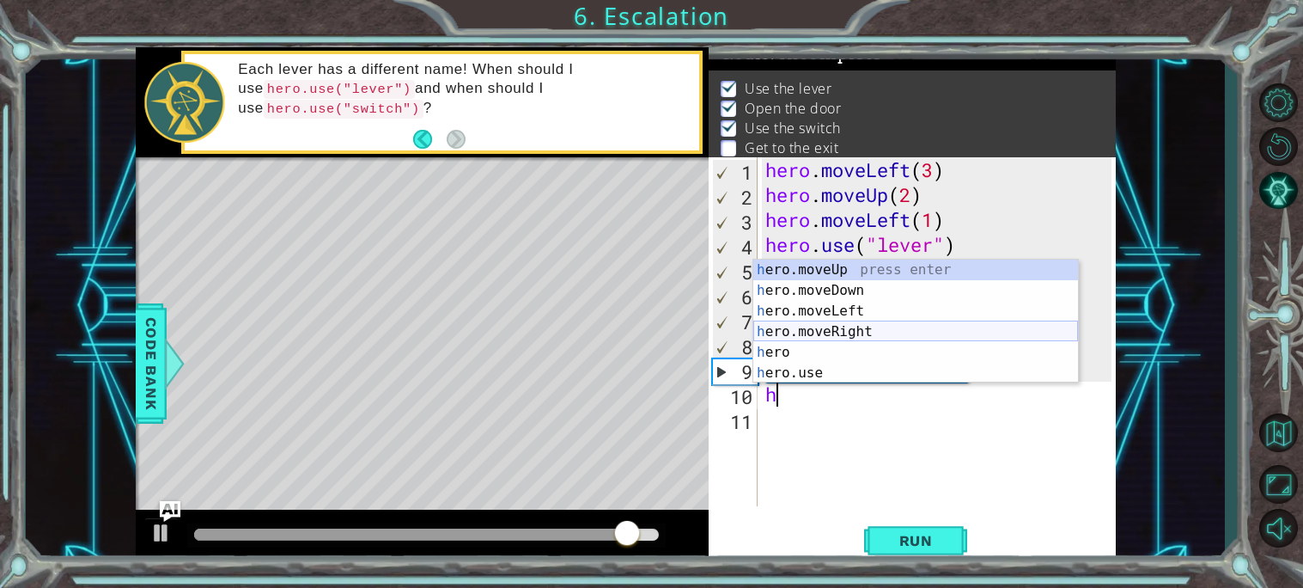
click at [891, 330] on div "h ero.moveUp press enter h ero.moveDown press enter h ero.moveLeft press enter …" at bounding box center [915, 341] width 325 height 165
type textarea "hero.moveRight(1)"
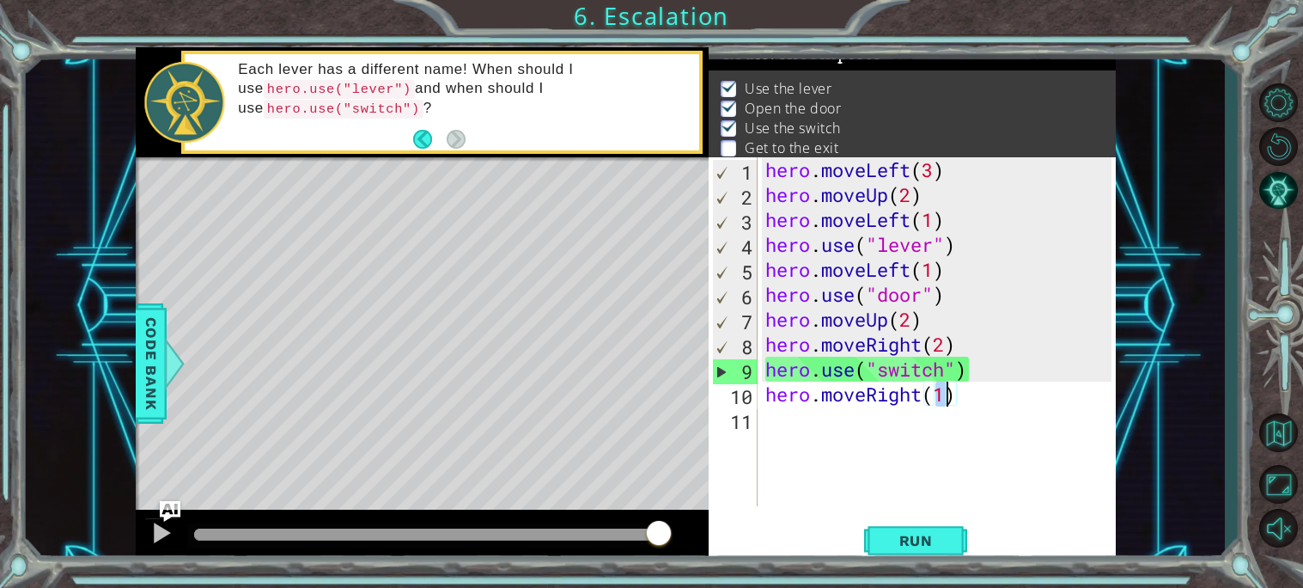
click at [772, 415] on div "hero . moveLeft ( 3 ) hero . moveUp ( 2 ) hero . moveLeft ( 1 ) hero . use ( "l…" at bounding box center [941, 356] width 358 height 399
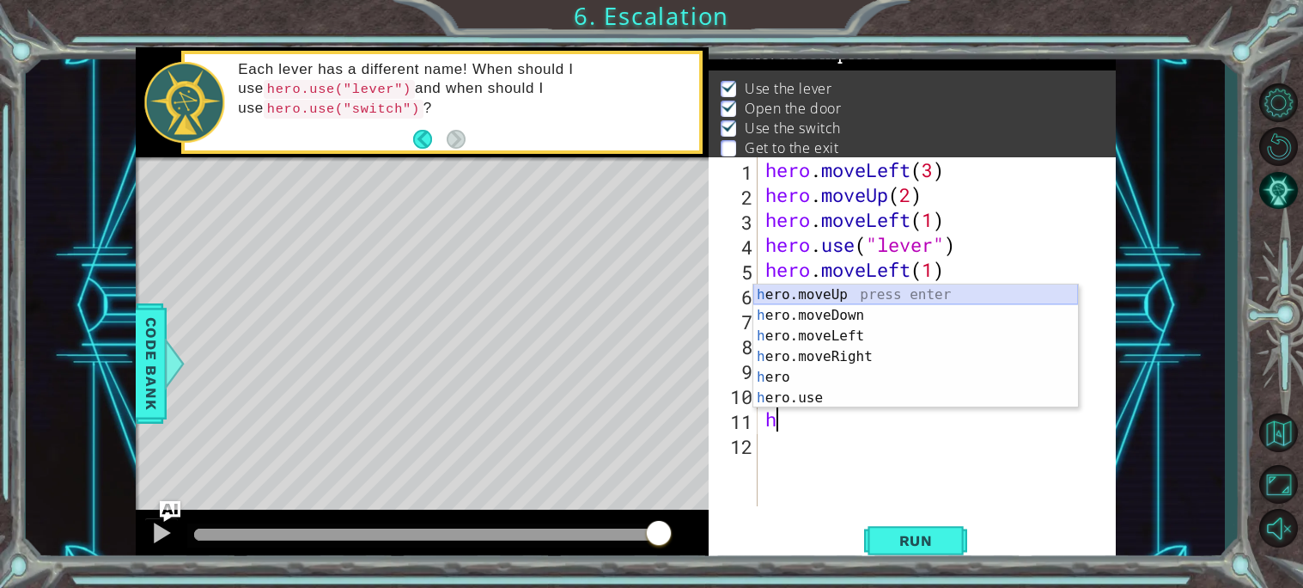
click at [891, 298] on div "h ero.moveUp press enter h ero.moveDown press enter h ero.moveLeft press enter …" at bounding box center [915, 366] width 325 height 165
type textarea "hero.moveUp(1)"
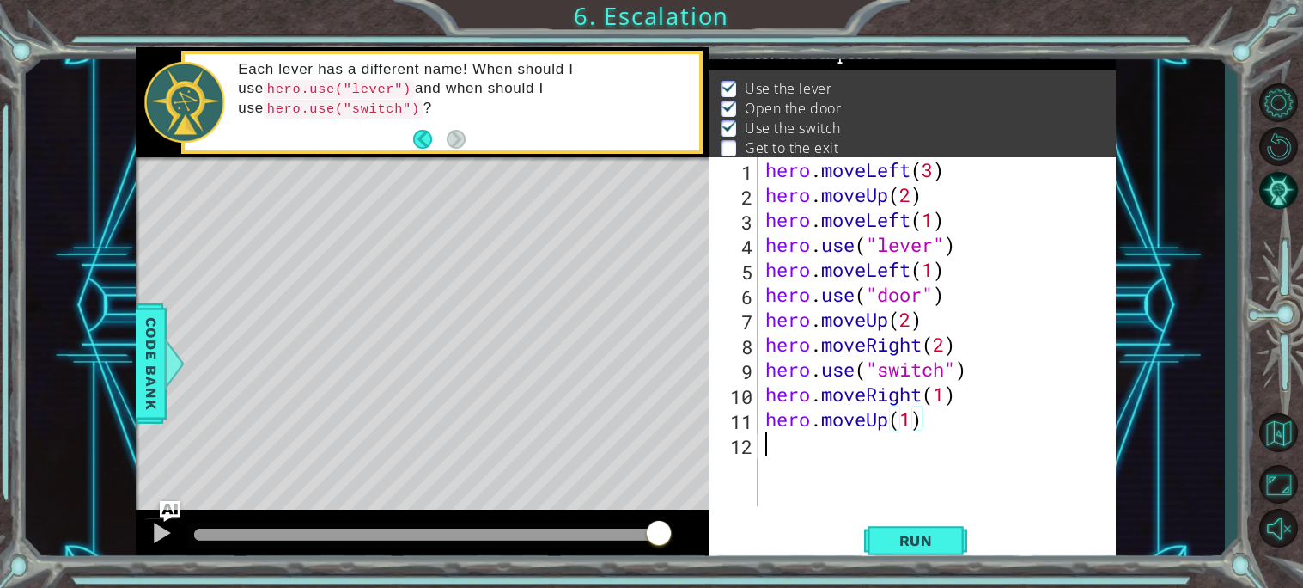
click at [923, 451] on div "hero . moveLeft ( 3 ) hero . moveUp ( 2 ) hero . moveLeft ( 1 ) hero . use ( "l…" at bounding box center [941, 356] width 358 height 399
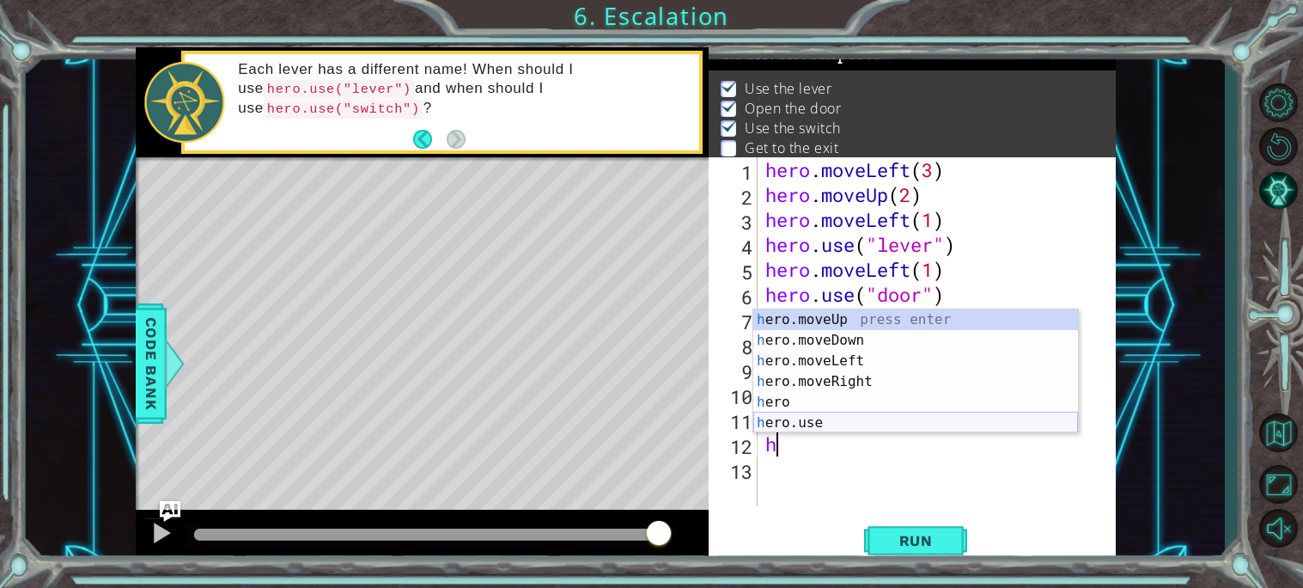
click at [863, 420] on div "h ero.moveUp press enter h ero.moveDown press enter h ero.moveLeft press enter …" at bounding box center [915, 391] width 325 height 165
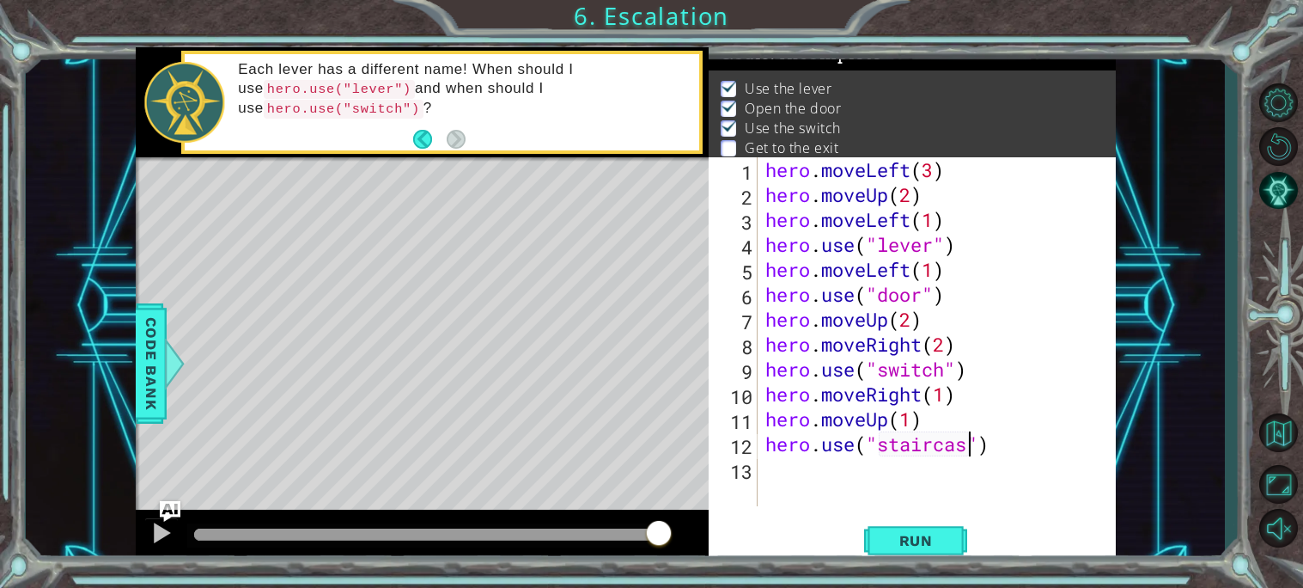
scroll to position [0, 9]
type textarea "hero.use("staircase")"
click at [931, 534] on span "Run" at bounding box center [916, 540] width 68 height 17
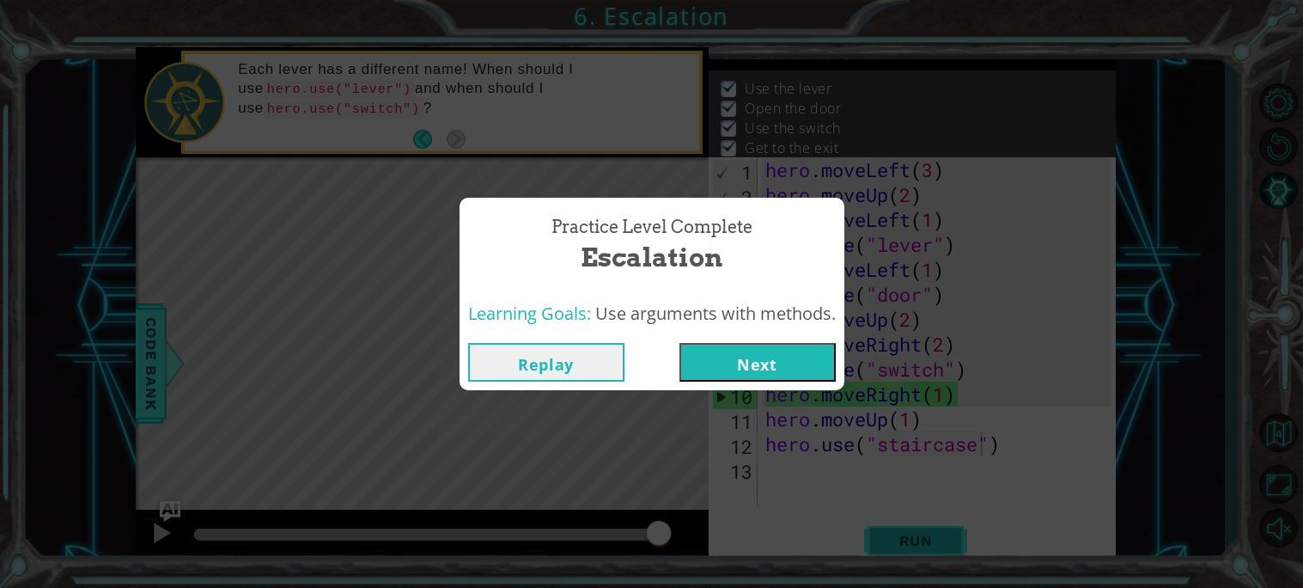
click at [931, 534] on div "Practice Level Complete Escalation Learning Goals: Use arguments with methods. …" at bounding box center [651, 294] width 1303 height 588
click at [792, 354] on button "Next" at bounding box center [758, 362] width 156 height 39
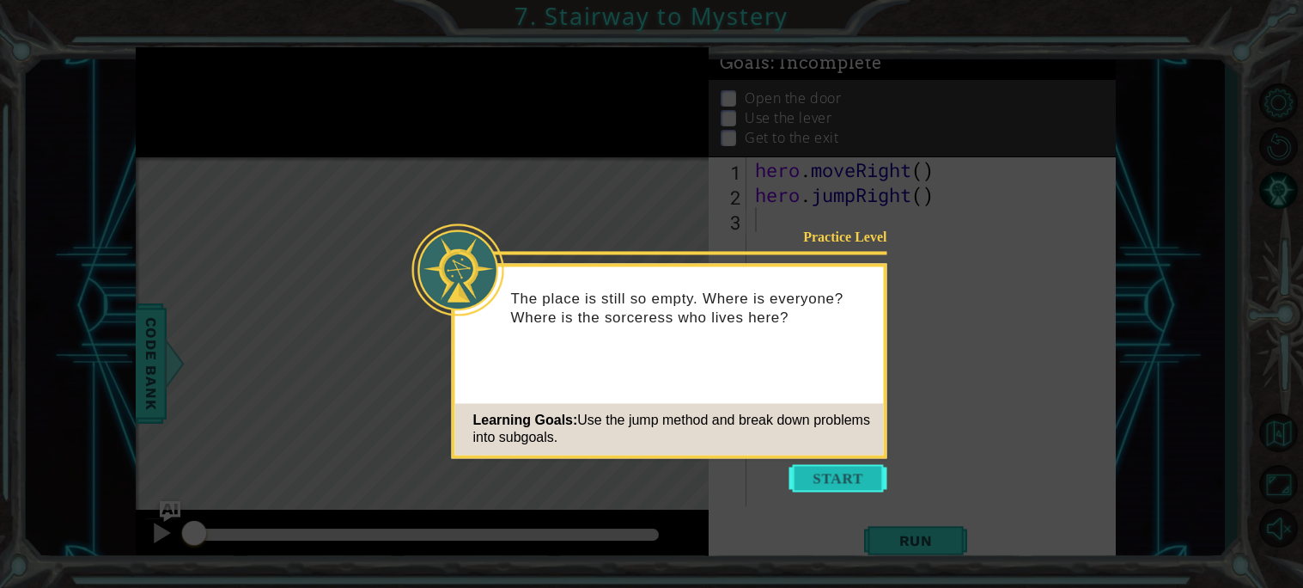
click at [838, 473] on button "Start" at bounding box center [839, 477] width 98 height 27
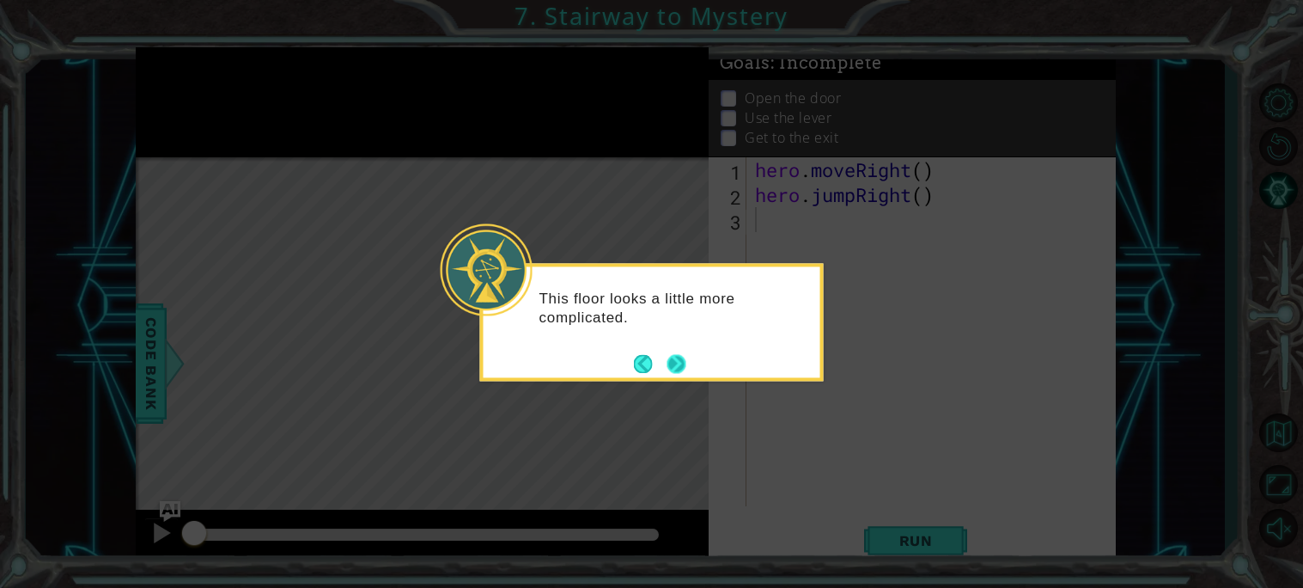
click at [680, 358] on button "Next" at bounding box center [676, 363] width 19 height 19
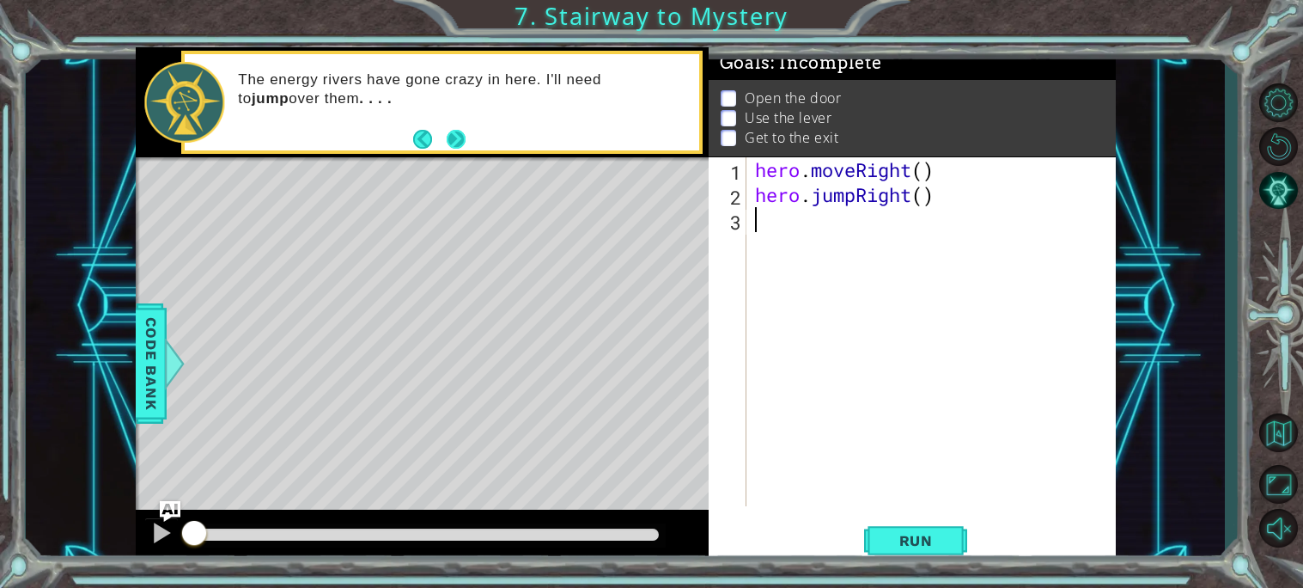
click at [452, 139] on button "Next" at bounding box center [456, 139] width 19 height 19
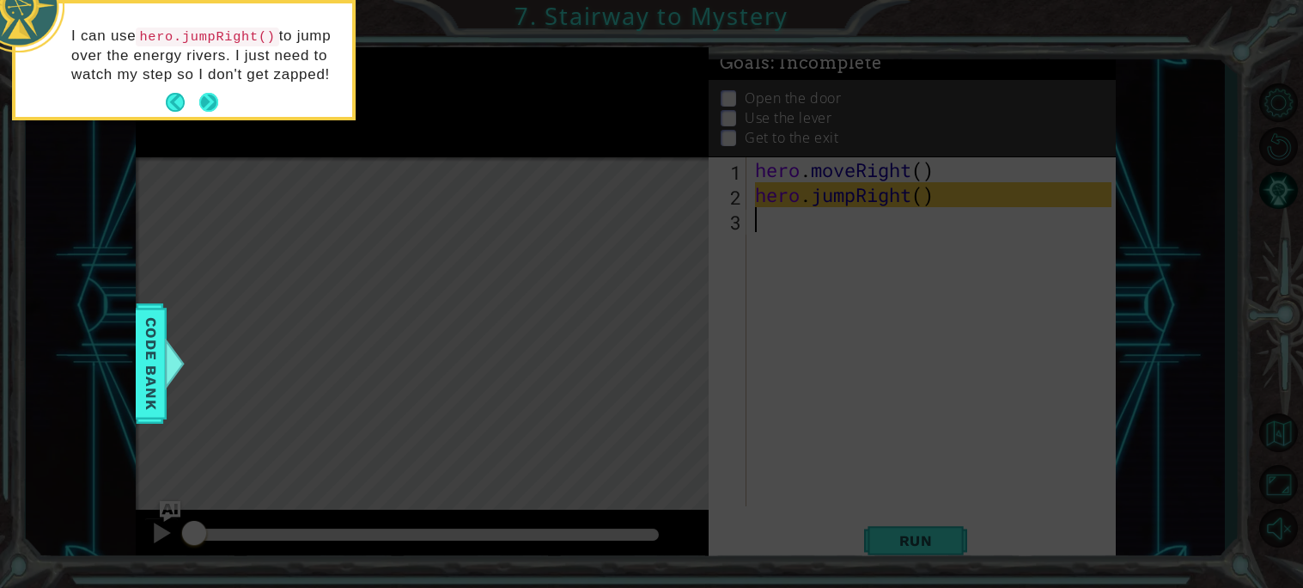
click at [204, 102] on button "Next" at bounding box center [208, 102] width 19 height 19
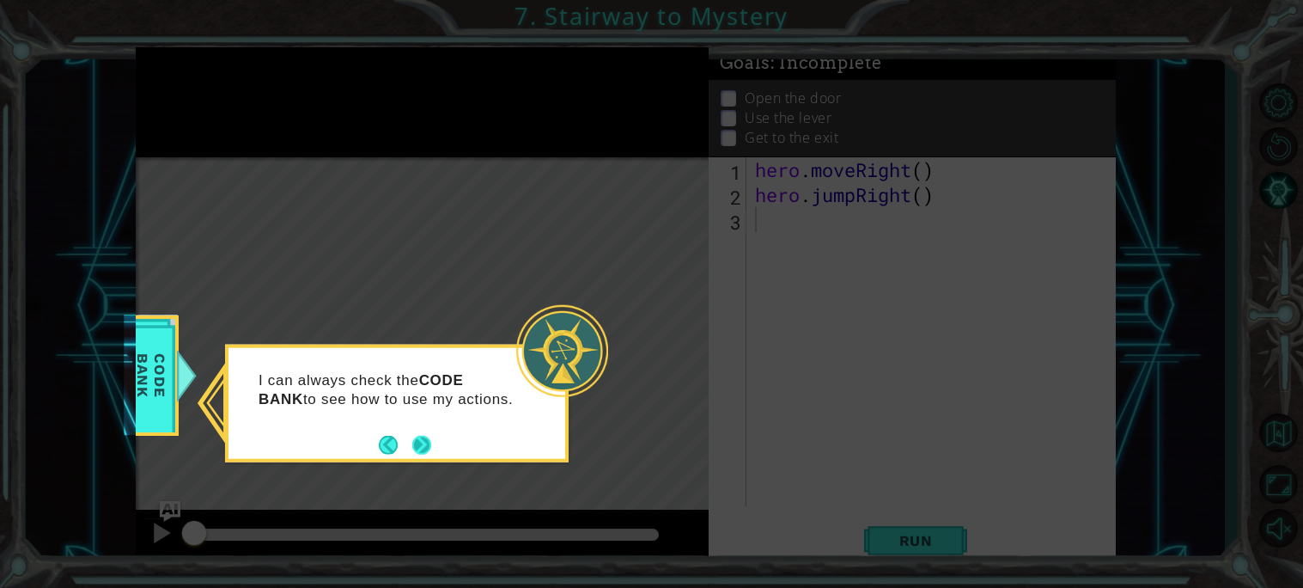
click at [424, 441] on button "Next" at bounding box center [421, 444] width 19 height 19
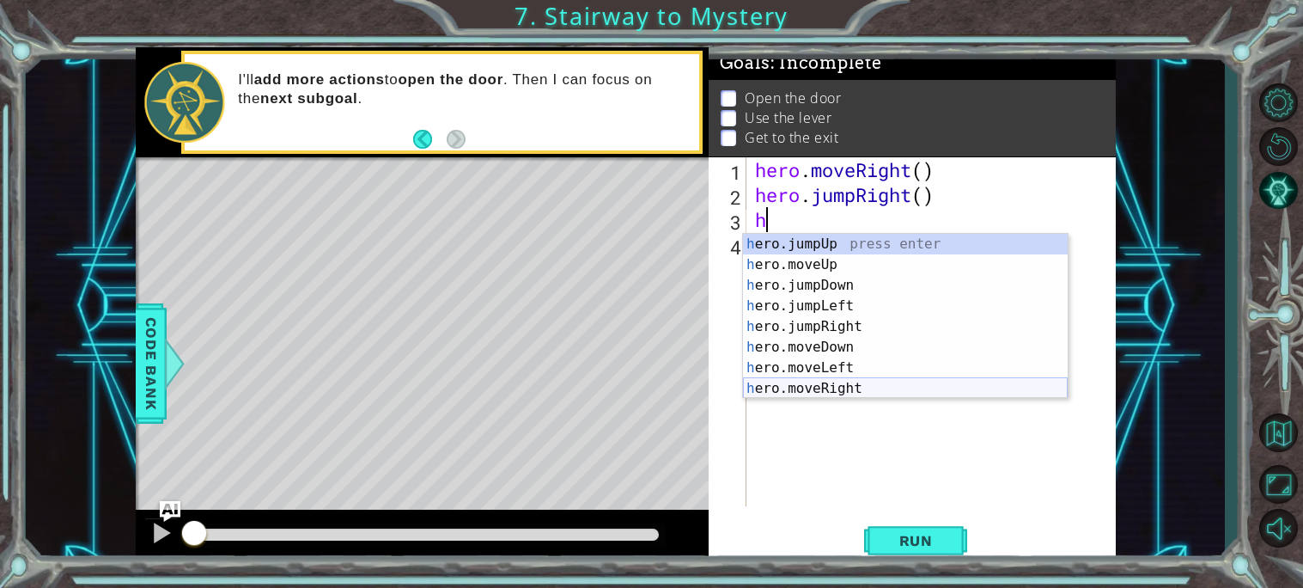
click at [887, 389] on div "h ero.jumpUp press enter h ero.moveUp press enter h ero.jumpDown press enter h …" at bounding box center [905, 337] width 325 height 206
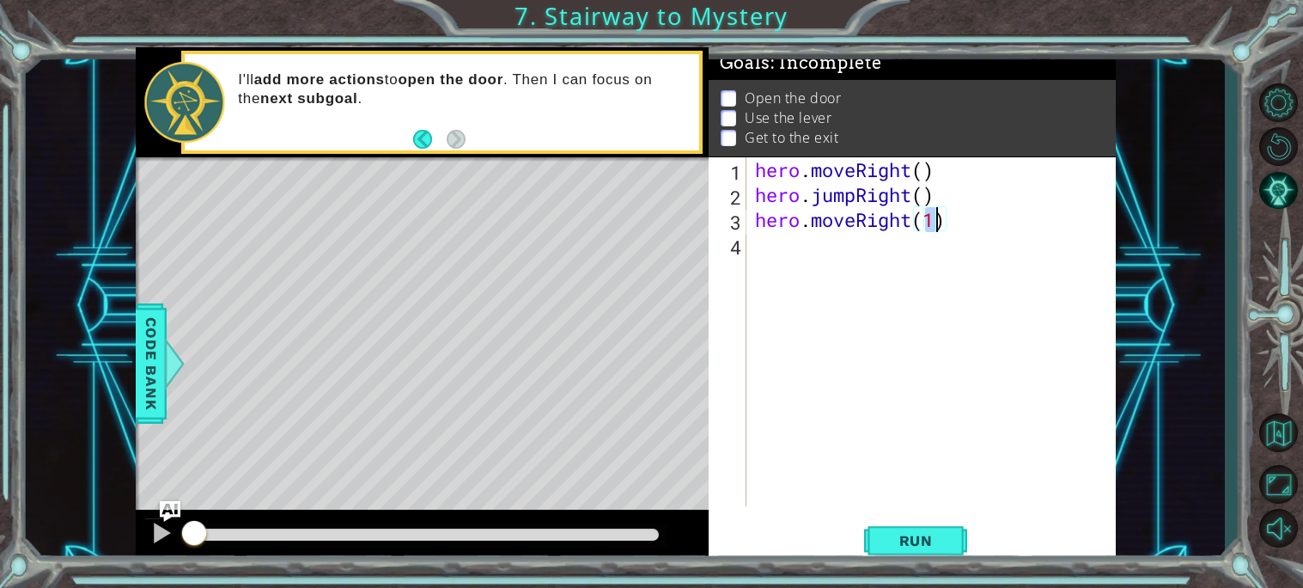
click at [930, 170] on div "hero . moveRight ( ) hero . jumpRight ( ) hero . moveRight ( 1 )" at bounding box center [936, 356] width 369 height 399
click at [927, 198] on div "hero . moveRight ( 1 ) hero . jumpRight ( ) hero . moveRight ( 1 )" at bounding box center [936, 356] width 369 height 399
type textarea "hero.jumpRight(1)"
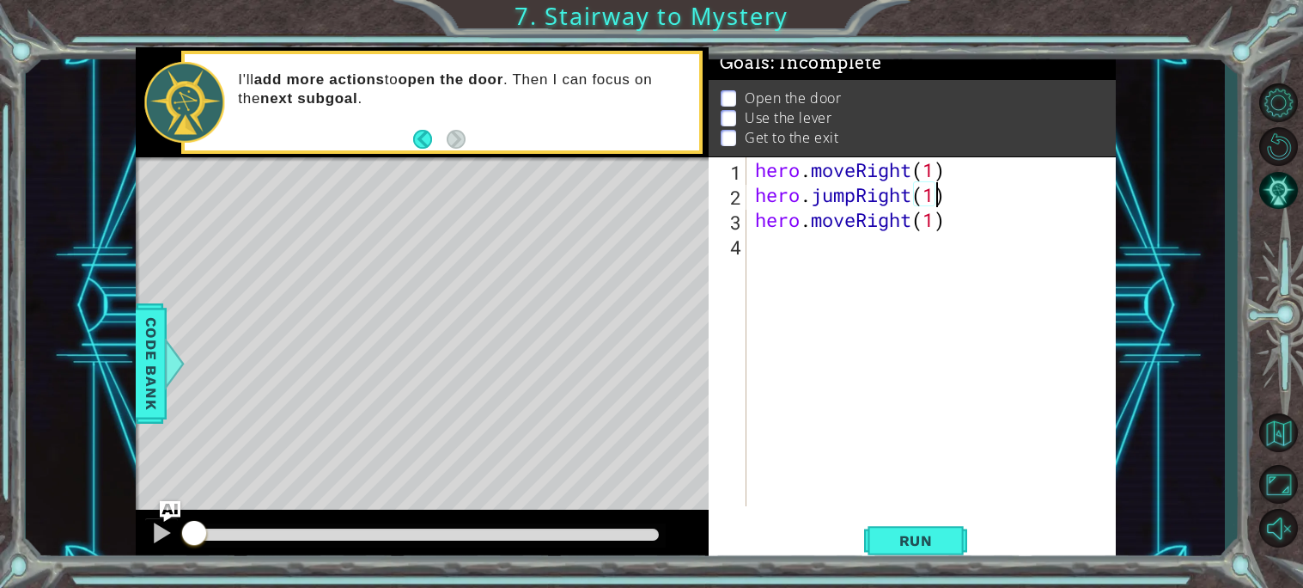
scroll to position [0, 7]
click at [771, 248] on div "hero . moveRight ( 1 ) hero . jumpRight ( 1 ) hero . moveRight ( 1 )" at bounding box center [936, 356] width 369 height 399
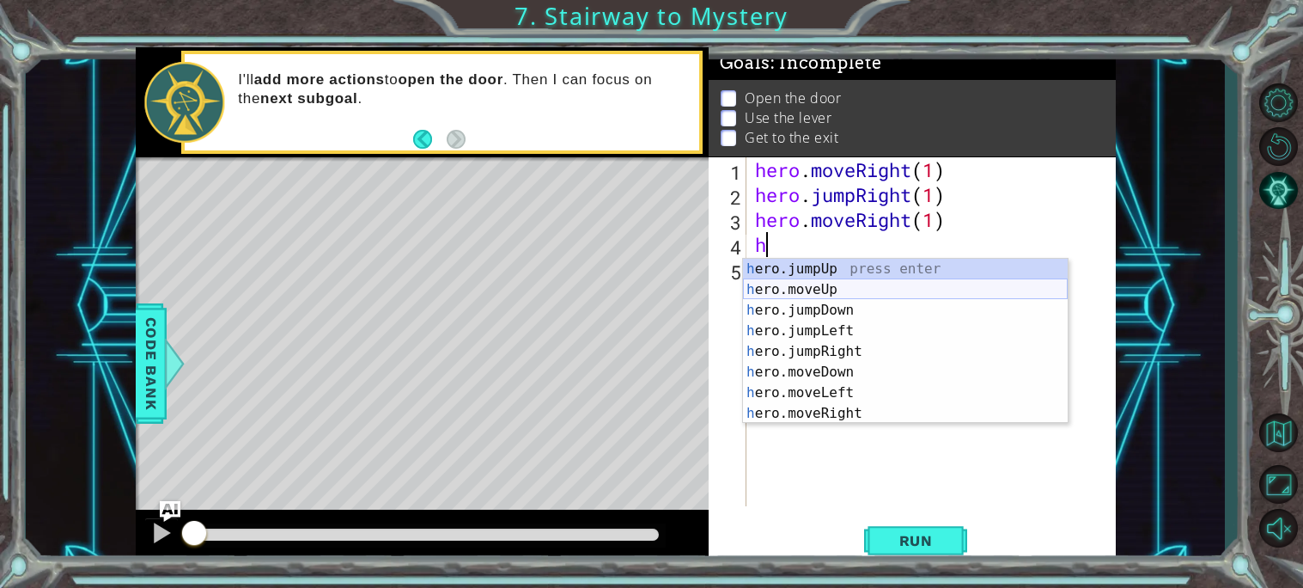
click at [857, 290] on div "h ero.jumpUp press enter h ero.moveUp press enter h ero.jumpDown press enter h …" at bounding box center [905, 362] width 325 height 206
type textarea "hero.moveUp(1)"
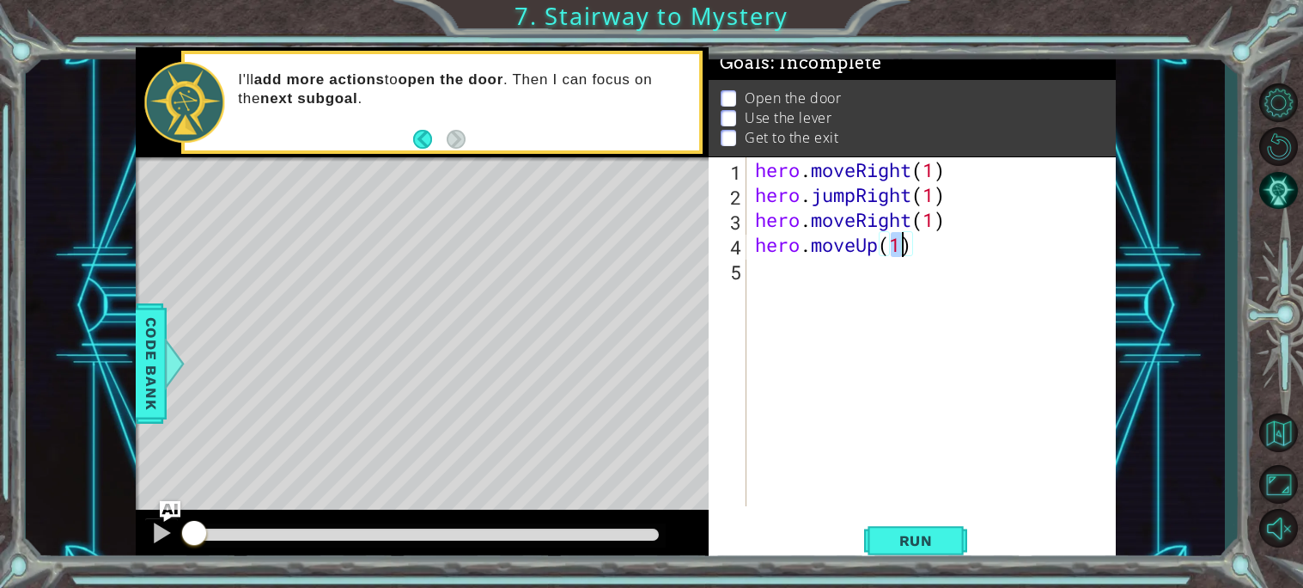
click at [762, 276] on div "hero . moveRight ( 1 ) hero . jumpRight ( 1 ) hero . moveRight ( 1 ) hero . mov…" at bounding box center [936, 356] width 369 height 399
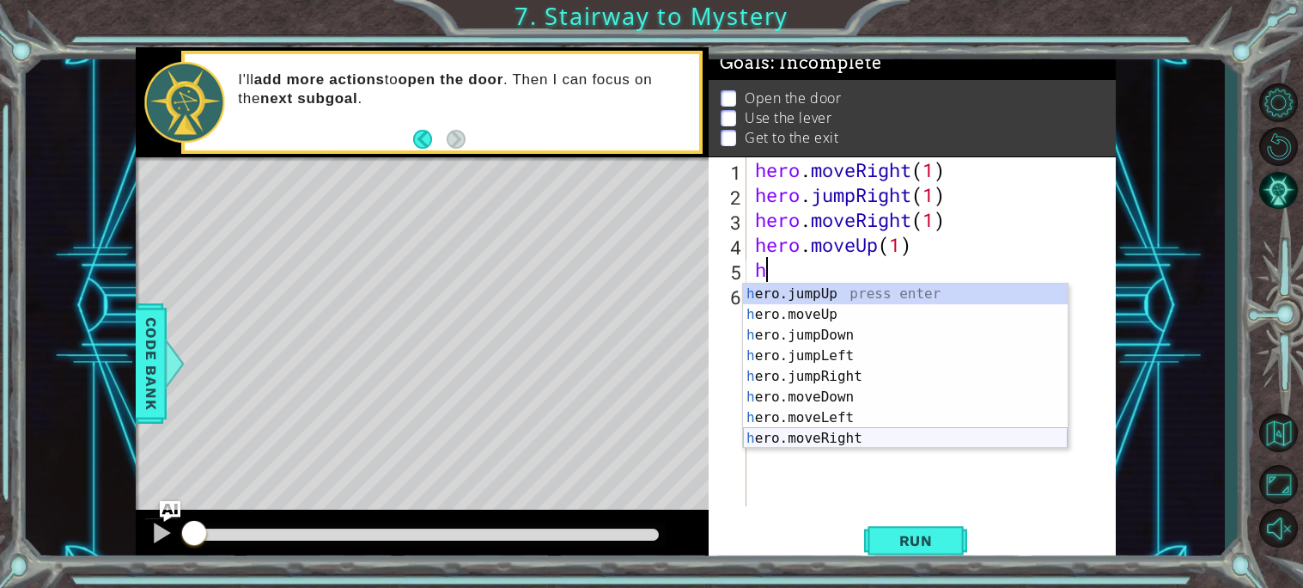
click at [858, 440] on div "h ero.jumpUp press enter h ero.moveUp press enter h ero.jumpDown press enter h …" at bounding box center [905, 387] width 325 height 206
type textarea "hero.moveRight(1)"
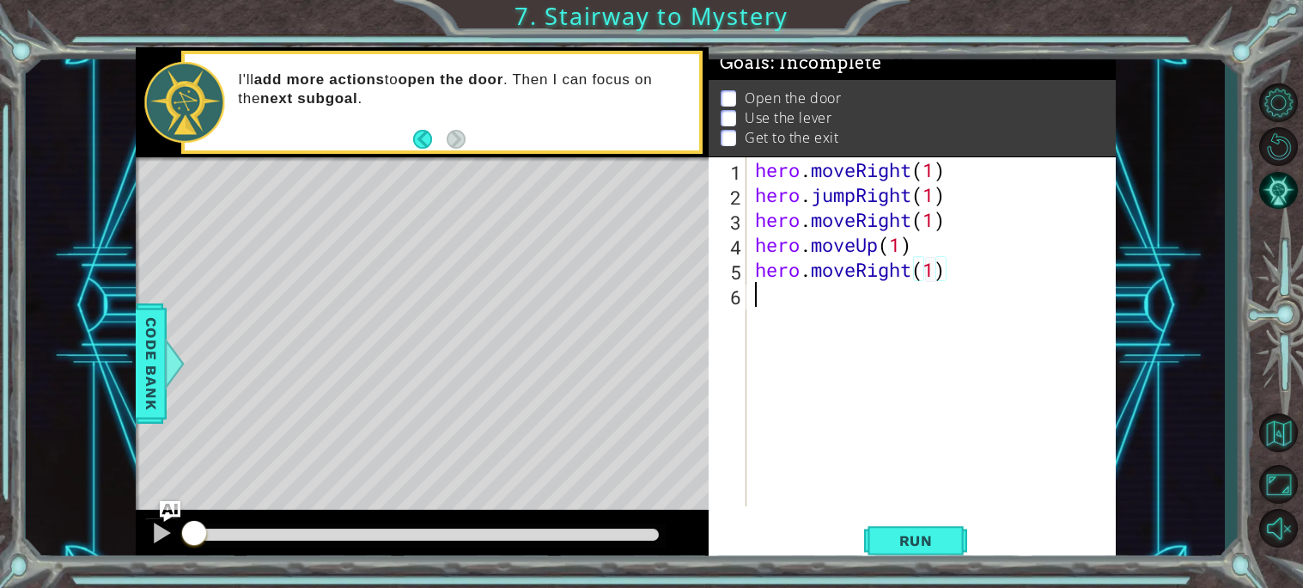
click at [781, 295] on div "hero . moveRight ( 1 ) hero . jumpRight ( 1 ) hero . moveRight ( 1 ) hero . mov…" at bounding box center [936, 356] width 369 height 399
drag, startPoint x: 1067, startPoint y: 374, endPoint x: 1058, endPoint y: 381, distance: 11.7
click at [1058, 381] on body "1 ההההההההההההההההההההההההההההההההההההההההההההההההההההההההההההההההההההההההההההה…" at bounding box center [651, 294] width 1303 height 588
click at [779, 303] on div "hero . moveRight ( 1 ) hero . jumpRight ( 1 ) hero . moveRight ( 1 ) hero . mov…" at bounding box center [936, 356] width 369 height 399
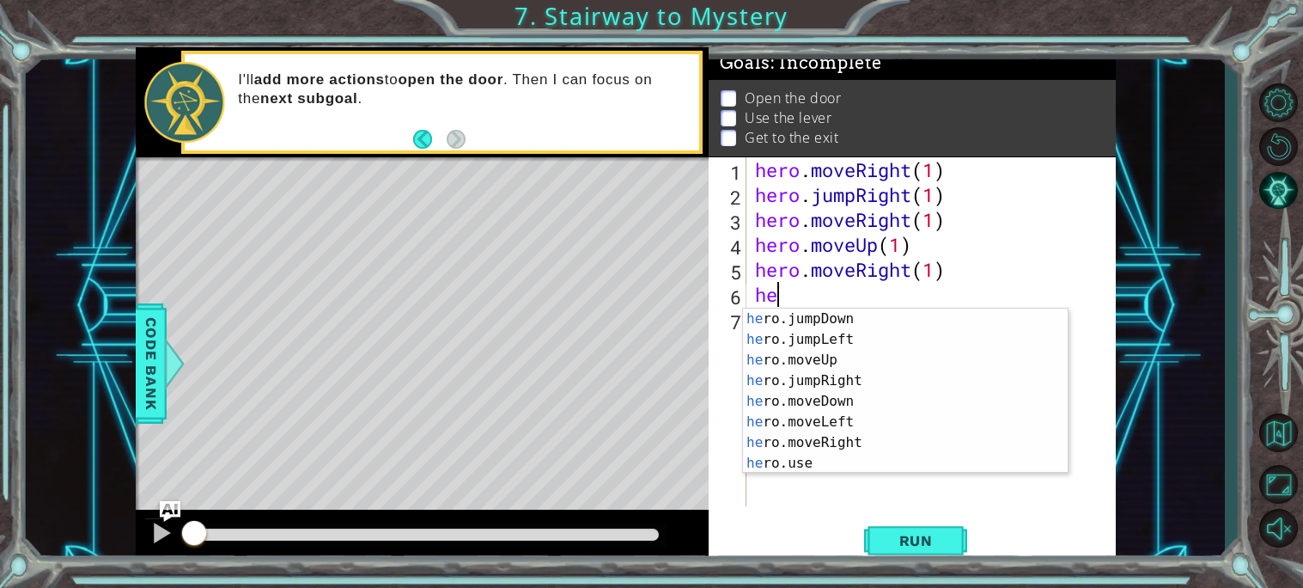
scroll to position [21, 0]
click at [838, 462] on div "he ro.jumpDown press enter he ro.jumpLeft press enter he ro.moveUp press enter …" at bounding box center [905, 411] width 325 height 206
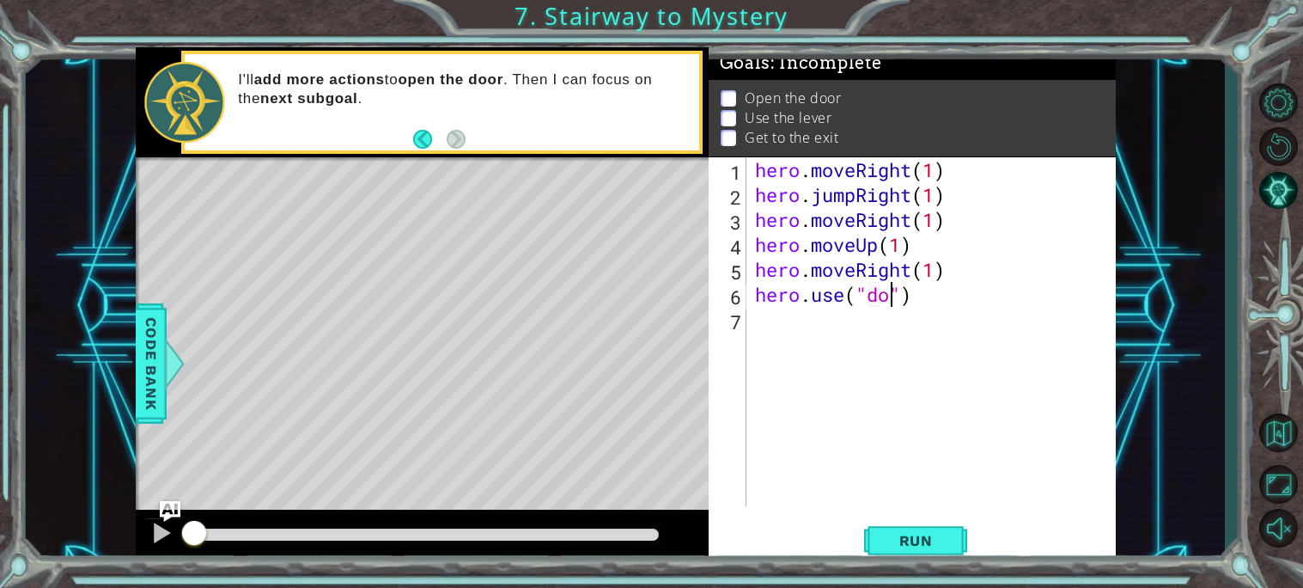
scroll to position [0, 6]
click at [934, 532] on span "Run" at bounding box center [916, 540] width 68 height 17
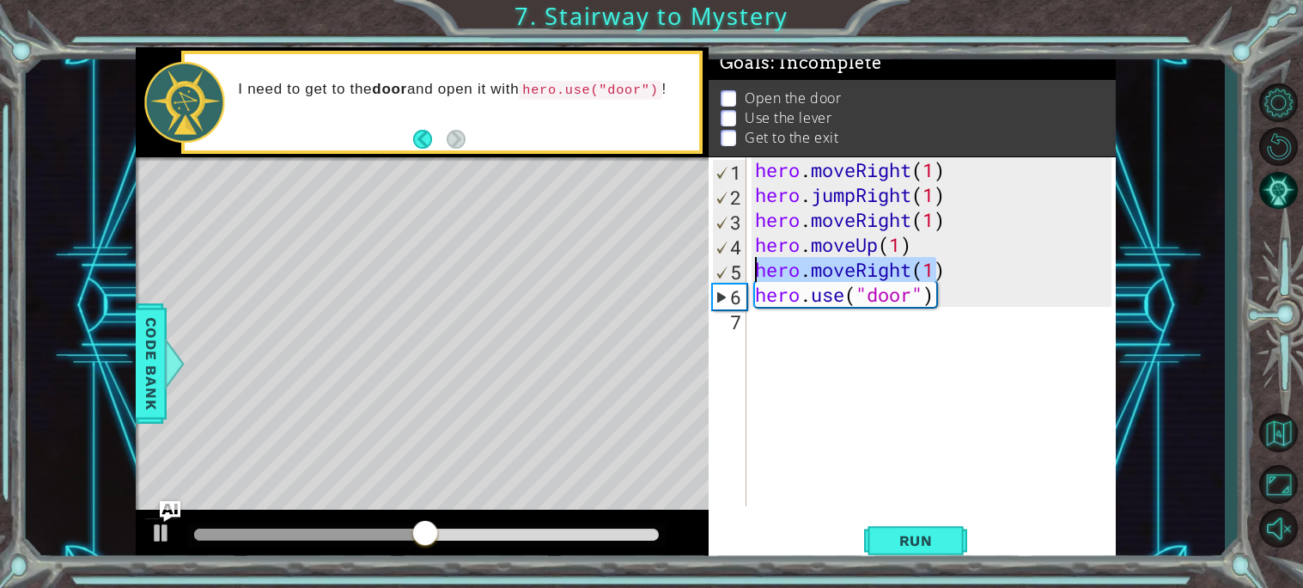
drag, startPoint x: 940, startPoint y: 273, endPoint x: 747, endPoint y: 271, distance: 193.3
click at [747, 271] on div "hero.use("door") 1 2 3 4 5 6 7 hero . moveRight ( 1 ) hero . jumpRight ( 1 ) he…" at bounding box center [910, 331] width 403 height 349
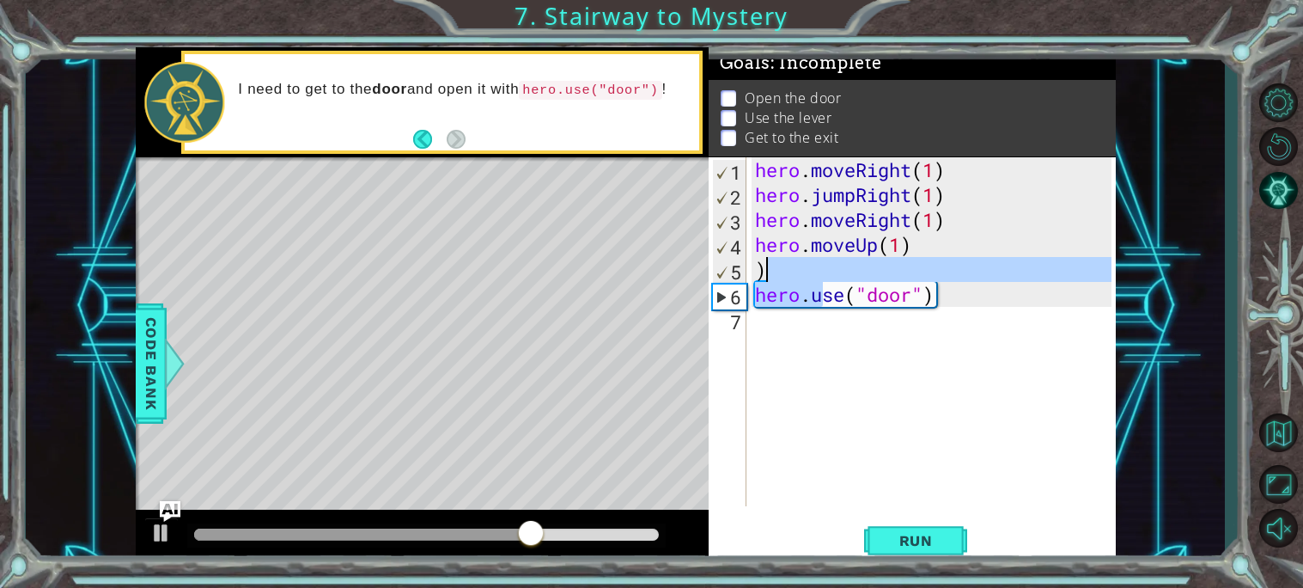
drag, startPoint x: 826, startPoint y: 304, endPoint x: 824, endPoint y: 267, distance: 37.0
click at [824, 267] on div "hero . moveRight ( 1 ) hero . jumpRight ( 1 ) hero . moveRight ( 1 ) hero . mov…" at bounding box center [936, 356] width 369 height 399
click at [823, 268] on div "hero . moveRight ( 1 ) hero . jumpRight ( 1 ) hero . moveRight ( 1 ) hero . mov…" at bounding box center [932, 331] width 360 height 349
type textarea ")"
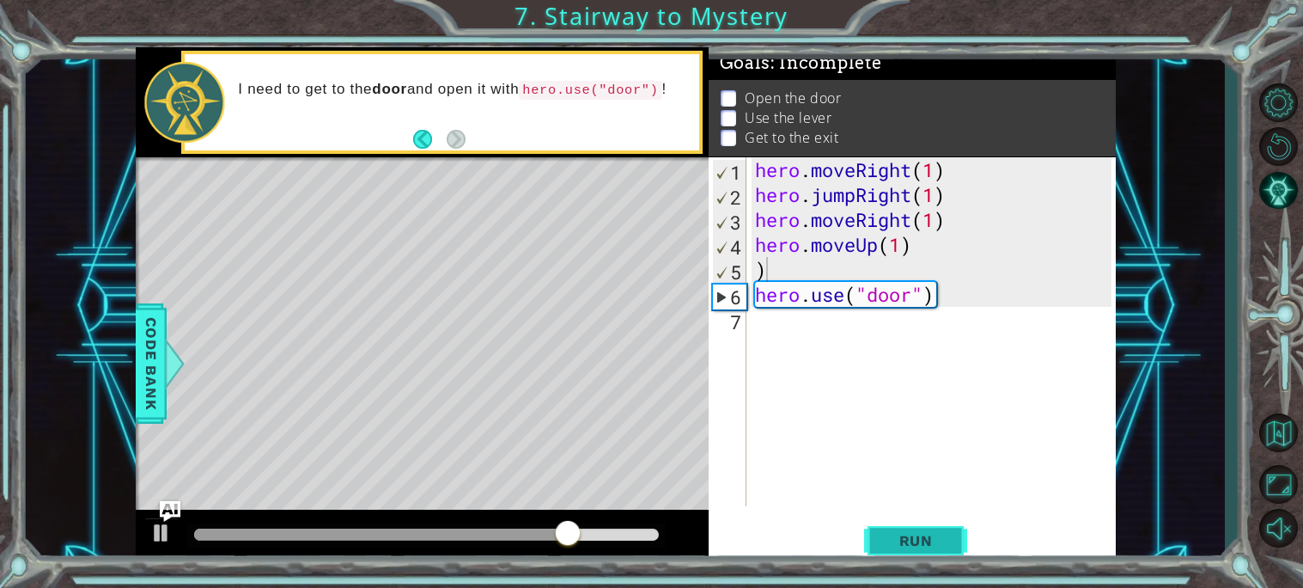
click at [923, 535] on span "Run" at bounding box center [916, 540] width 68 height 17
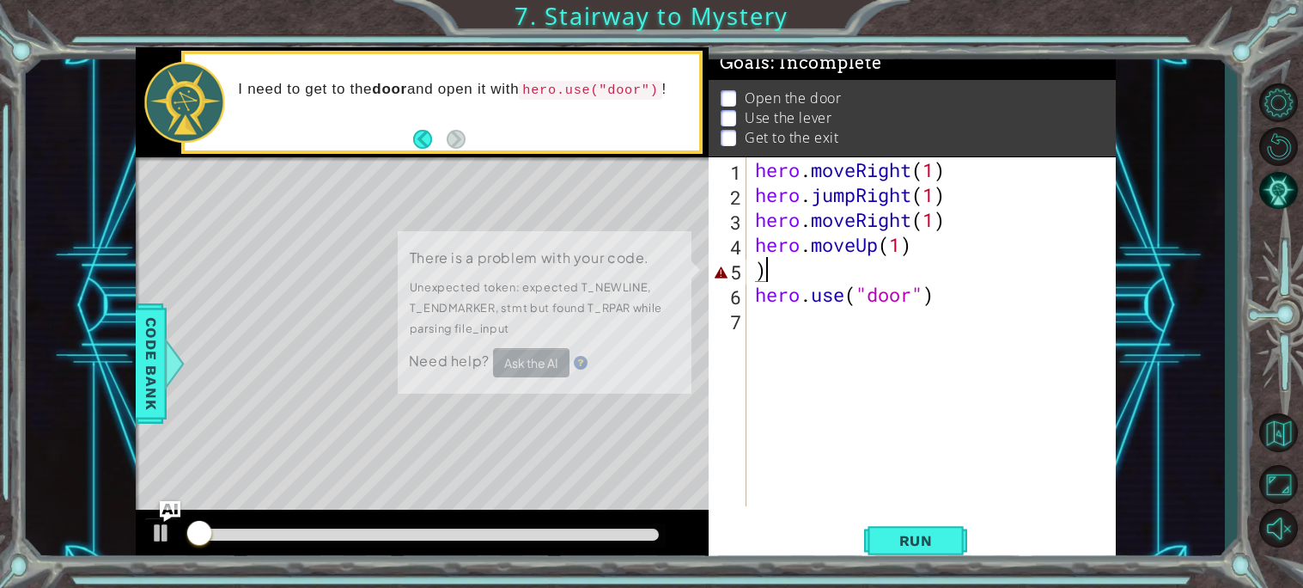
click at [857, 434] on div "hero . moveRight ( 1 ) hero . jumpRight ( 1 ) hero . moveRight ( 1 ) hero . mov…" at bounding box center [936, 356] width 369 height 399
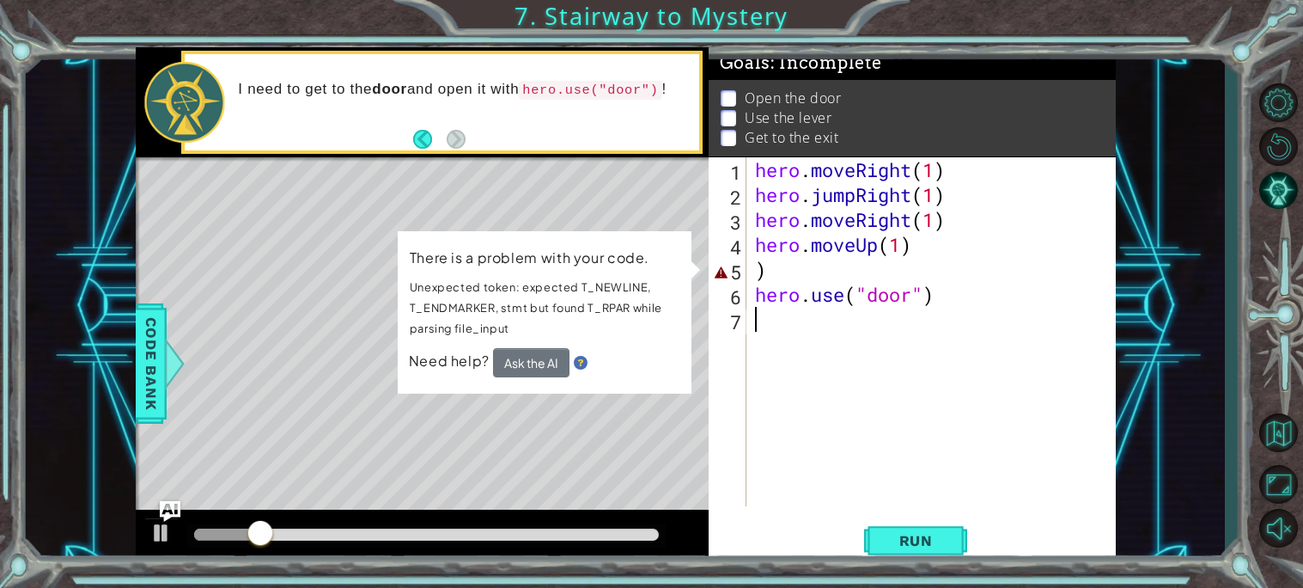
click at [828, 408] on div "hero . moveRight ( 1 ) hero . jumpRight ( 1 ) hero . moveRight ( 1 ) hero . mov…" at bounding box center [936, 356] width 369 height 399
drag, startPoint x: 939, startPoint y: 305, endPoint x: 751, endPoint y: 296, distance: 188.4
click at [752, 296] on div "hero . moveRight ( 1 ) hero . jumpRight ( 1 ) hero . moveRight ( 1 ) hero . mov…" at bounding box center [936, 356] width 369 height 399
type textarea "hero.use("door")"
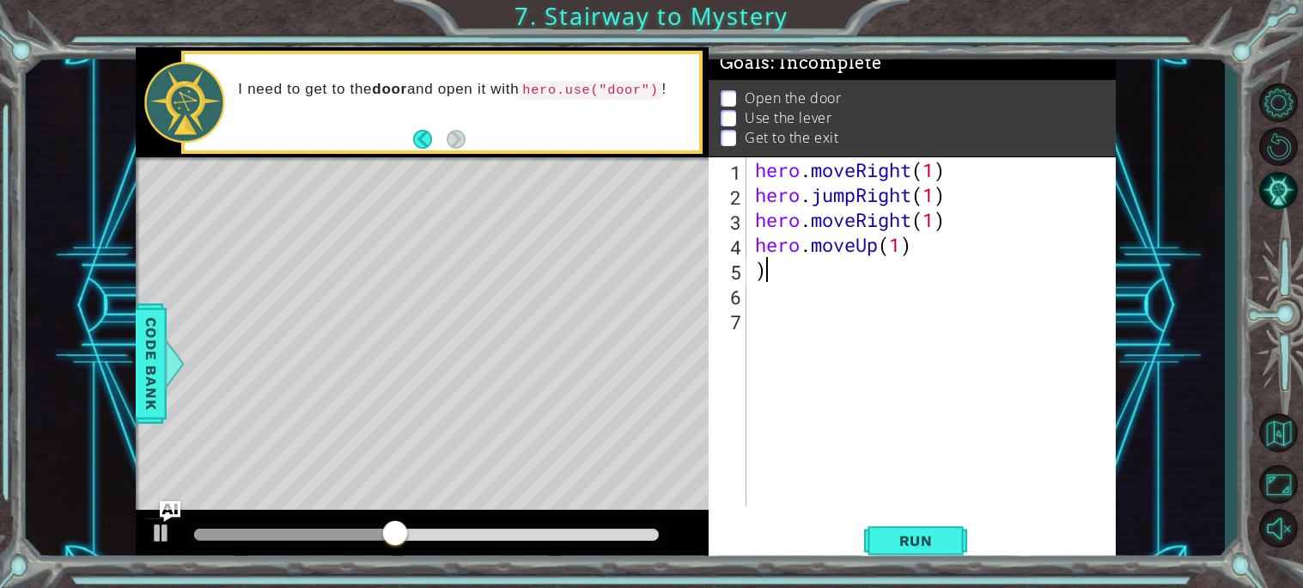
click at [770, 274] on div "hero . moveRight ( 1 ) hero . jumpRight ( 1 ) hero . moveRight ( 1 ) hero . mov…" at bounding box center [936, 356] width 369 height 399
type textarea ")"
drag, startPoint x: 769, startPoint y: 274, endPoint x: 735, endPoint y: 271, distance: 34.5
click at [735, 271] on div ") 1 2 3 4 5 6 7 hero . moveRight ( 1 ) hero . jumpRight ( 1 ) hero . moveRight …" at bounding box center [910, 331] width 403 height 349
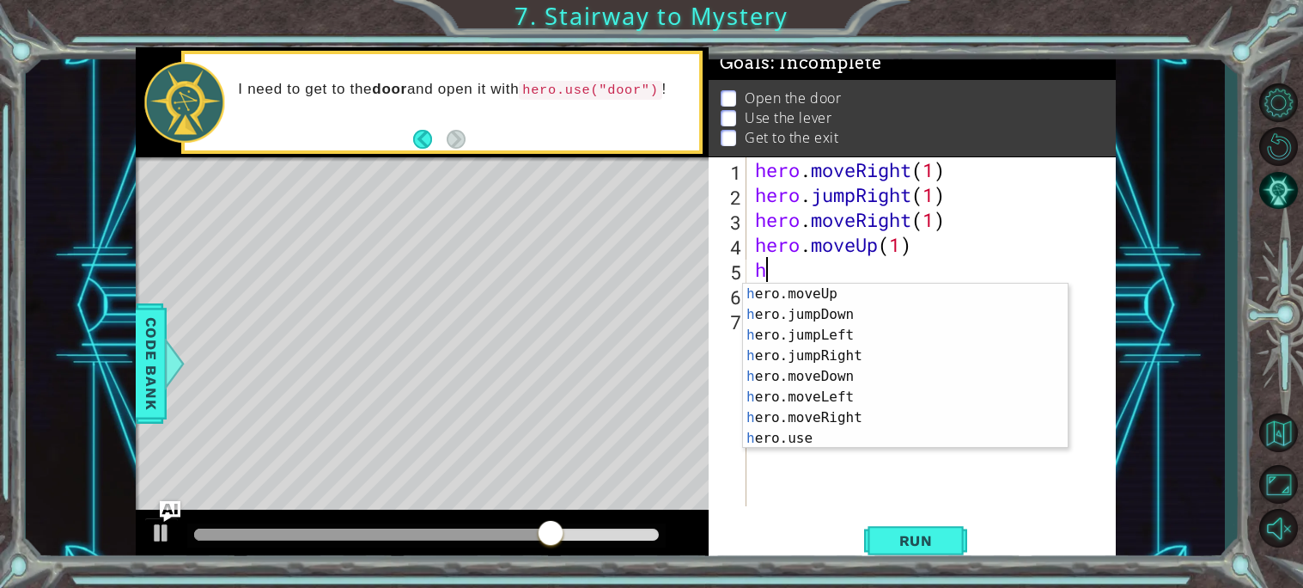
scroll to position [21, 0]
click at [820, 433] on div "h ero.moveUp press enter h ero.jumpDown press enter h ero.jumpLeft press enter …" at bounding box center [905, 387] width 325 height 206
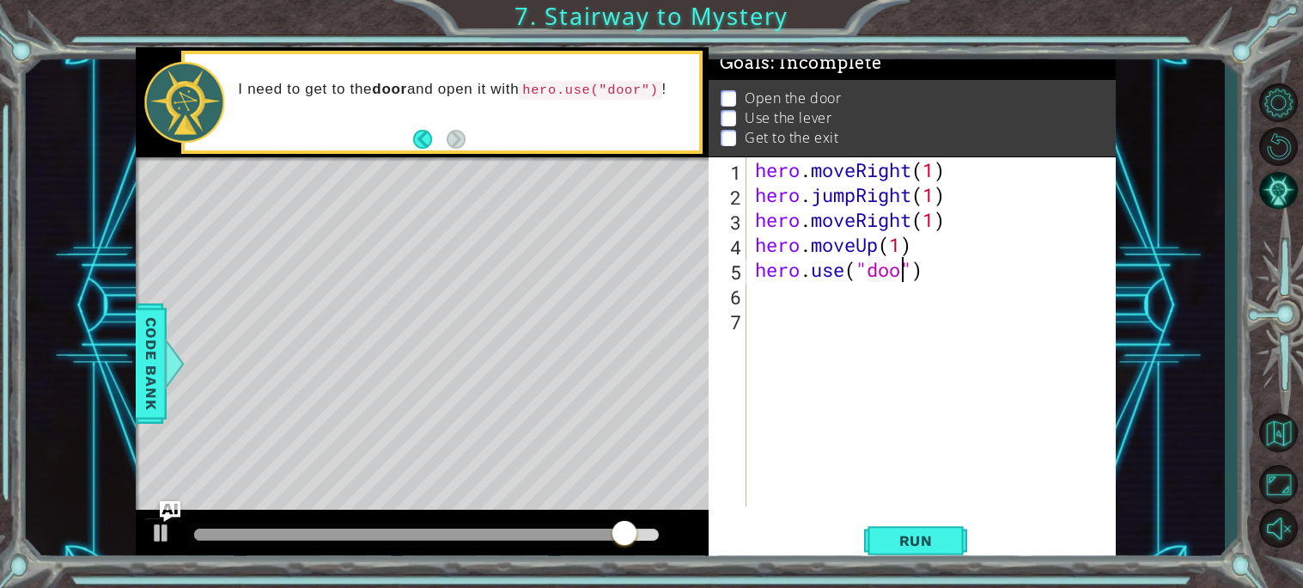
scroll to position [0, 6]
type textarea "hero.use("door")"
click at [948, 529] on button "Run" at bounding box center [915, 540] width 103 height 40
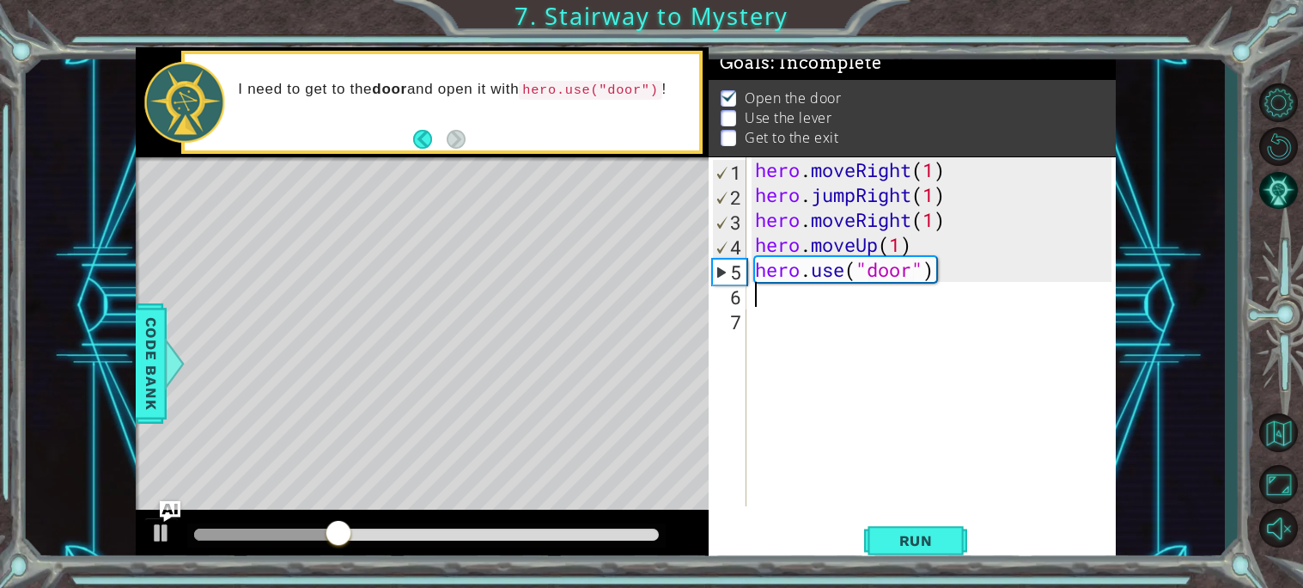
click at [755, 295] on div "hero . moveRight ( 1 ) hero . jumpRight ( 1 ) hero . moveRight ( 1 ) hero . mov…" at bounding box center [936, 356] width 369 height 399
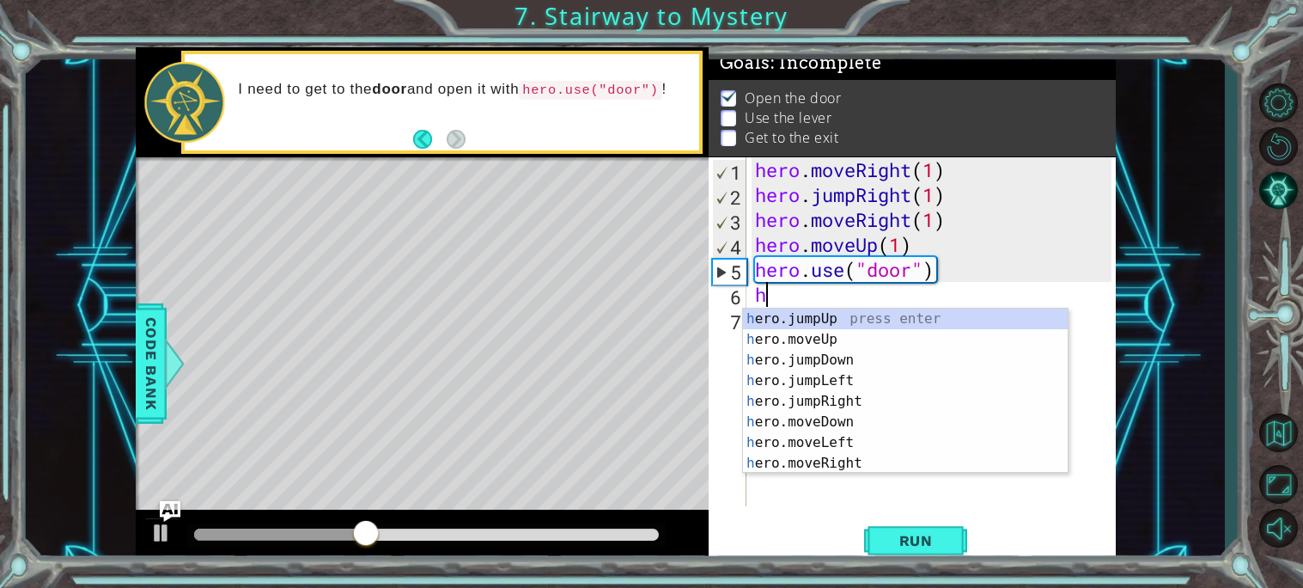
scroll to position [0, 0]
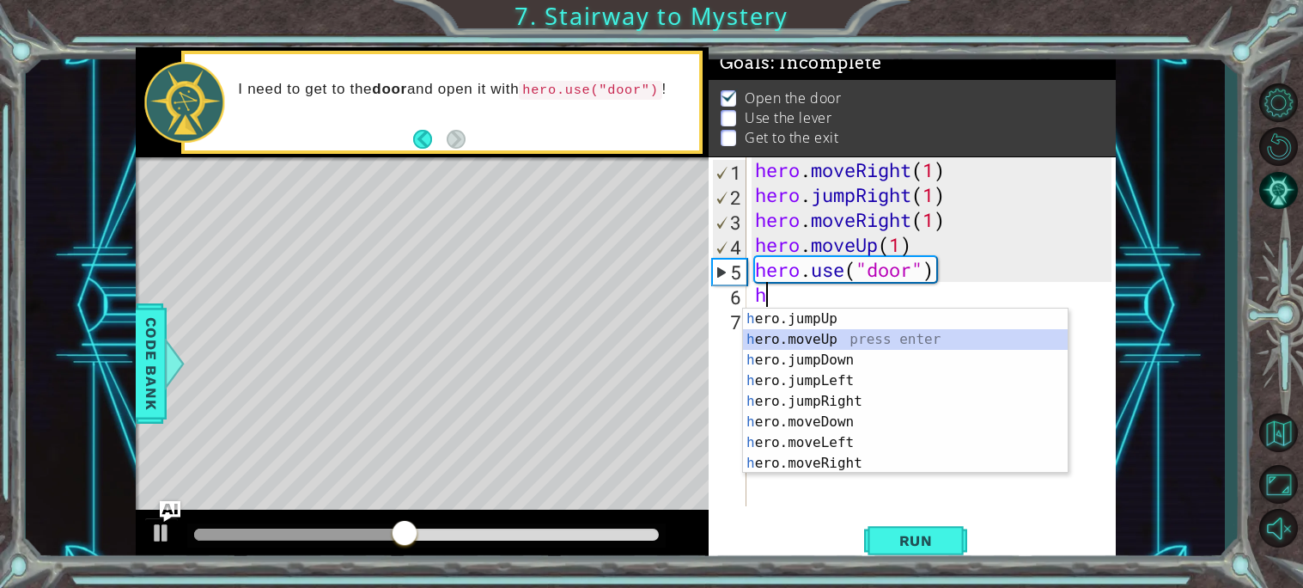
click at [849, 338] on div "h ero.jumpUp press enter h ero.moveUp press enter h ero.jumpDown press enter h …" at bounding box center [905, 411] width 325 height 206
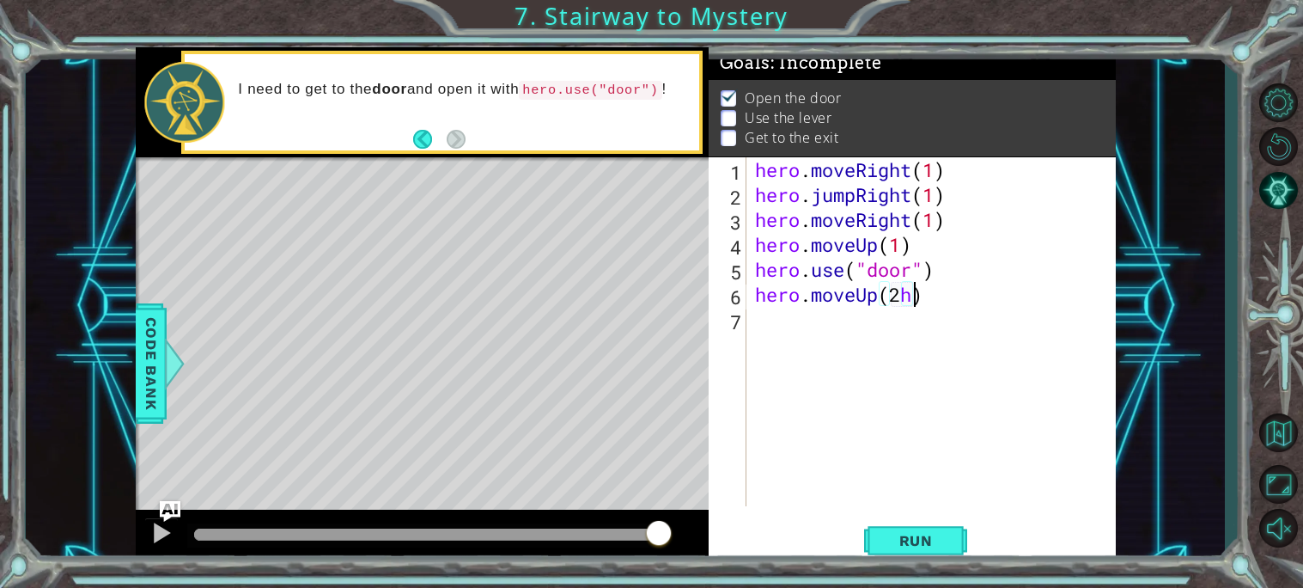
scroll to position [0, 6]
type textarea "hero.moveUp(2)"
click at [756, 320] on div "hero . moveRight ( 1 ) hero . jumpRight ( 1 ) hero . moveRight ( 1 ) hero . mov…" at bounding box center [936, 356] width 369 height 399
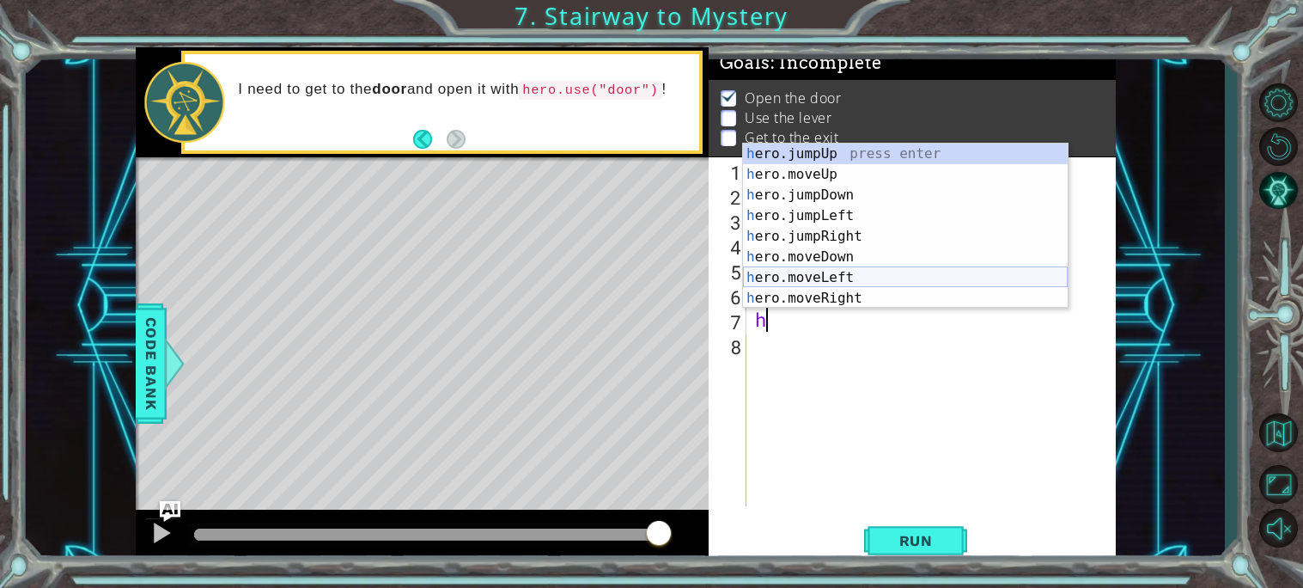
click at [867, 280] on div "h ero.jumpUp press enter h ero.moveUp press enter h ero.jumpDown press enter h …" at bounding box center [905, 246] width 325 height 206
type textarea "hero.moveLeft(1)"
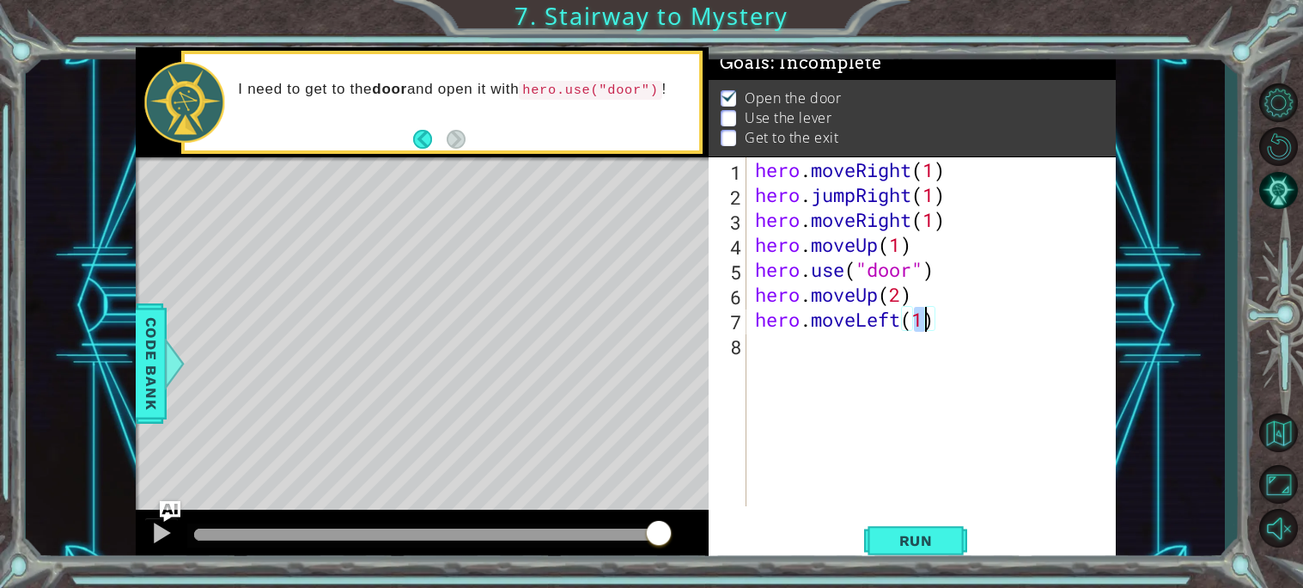
click at [754, 353] on div "hero . moveRight ( 1 ) hero . jumpRight ( 1 ) hero . moveRight ( 1 ) hero . mov…" at bounding box center [936, 356] width 369 height 399
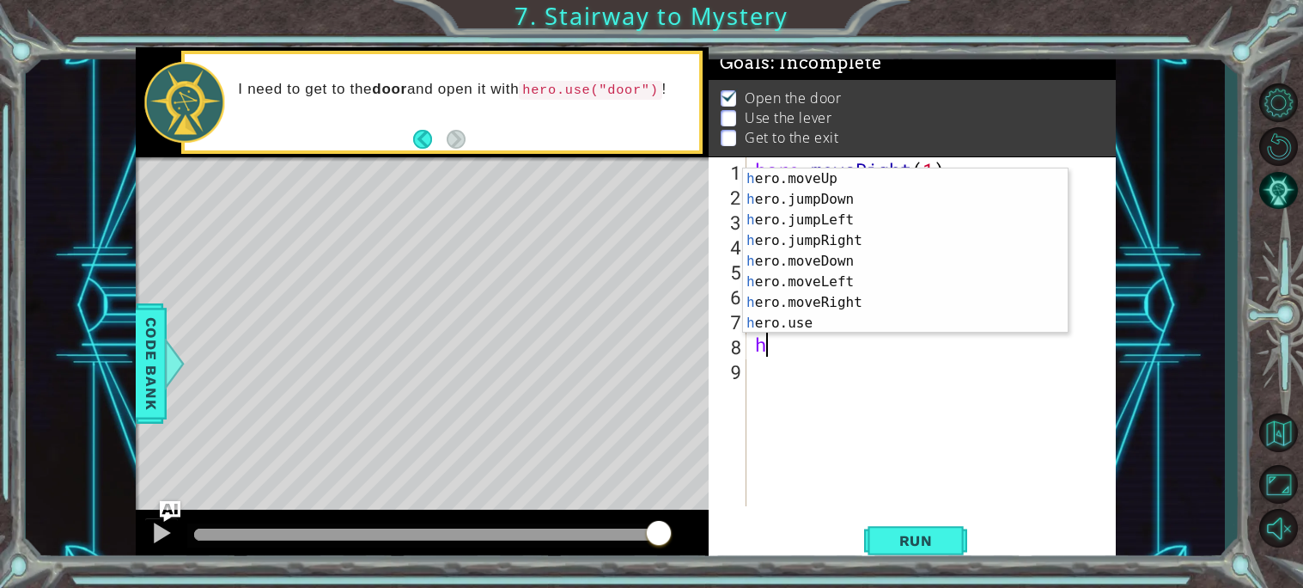
scroll to position [21, 0]
click at [827, 319] on div "h ero.moveUp press enter h ero.jumpDown press enter h ero.jumpLeft press enter …" at bounding box center [905, 271] width 325 height 206
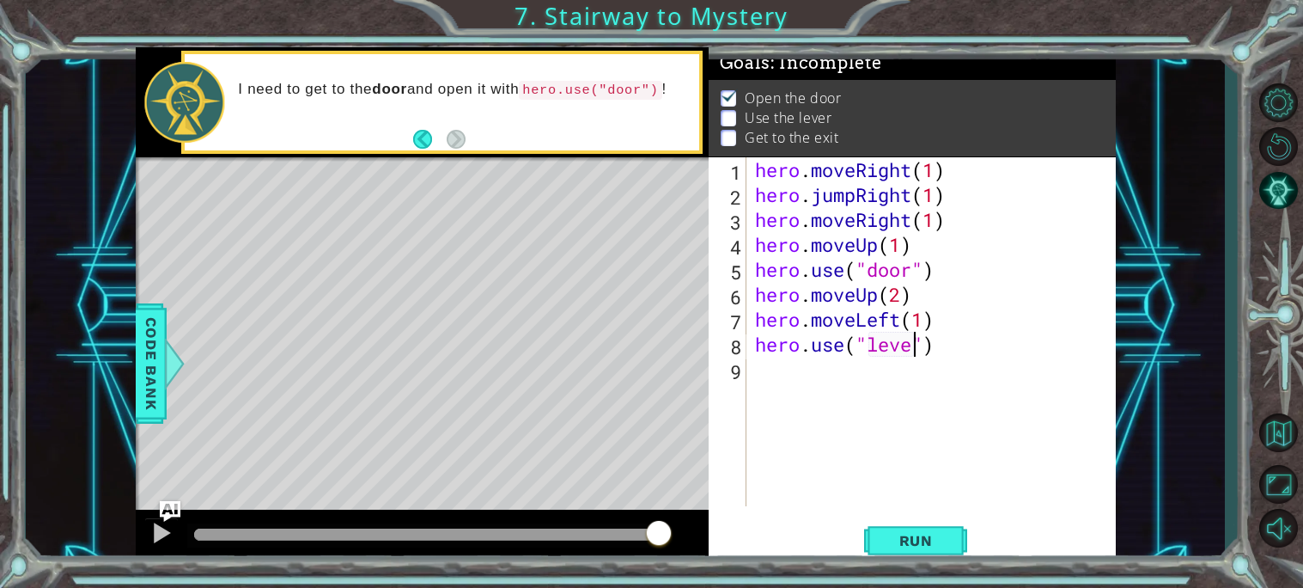
scroll to position [0, 7]
type textarea "hero.use("lever")"
click at [904, 533] on span "Run" at bounding box center [916, 540] width 68 height 17
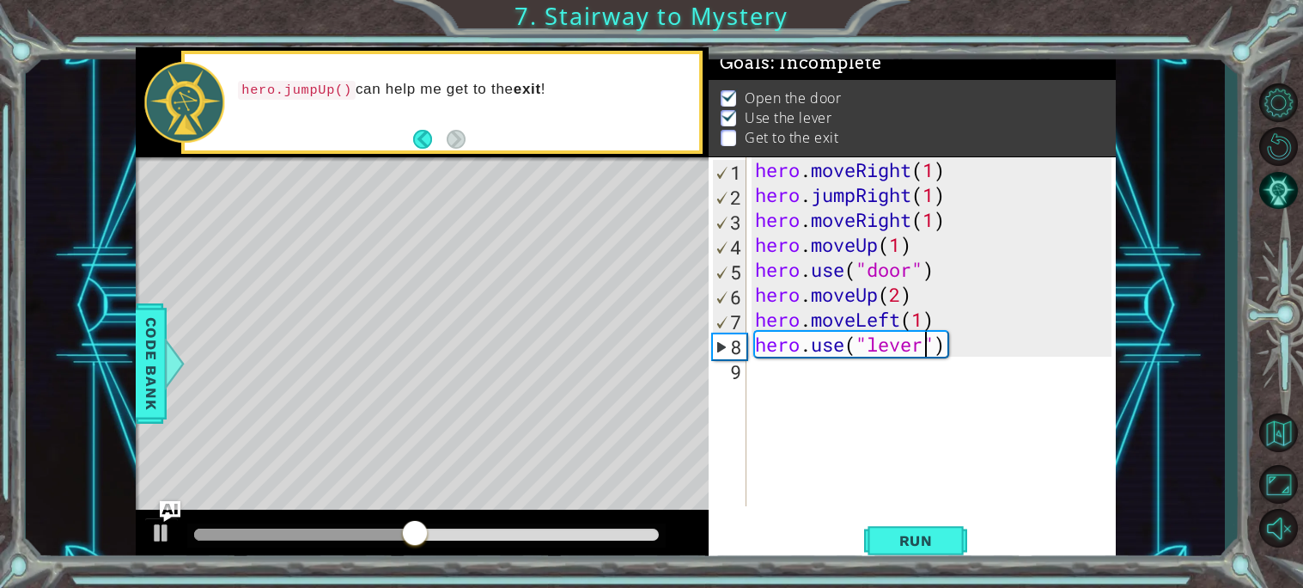
click at [763, 373] on div "hero . moveRight ( 1 ) hero . jumpRight ( 1 ) hero . moveRight ( 1 ) hero . mov…" at bounding box center [936, 356] width 369 height 399
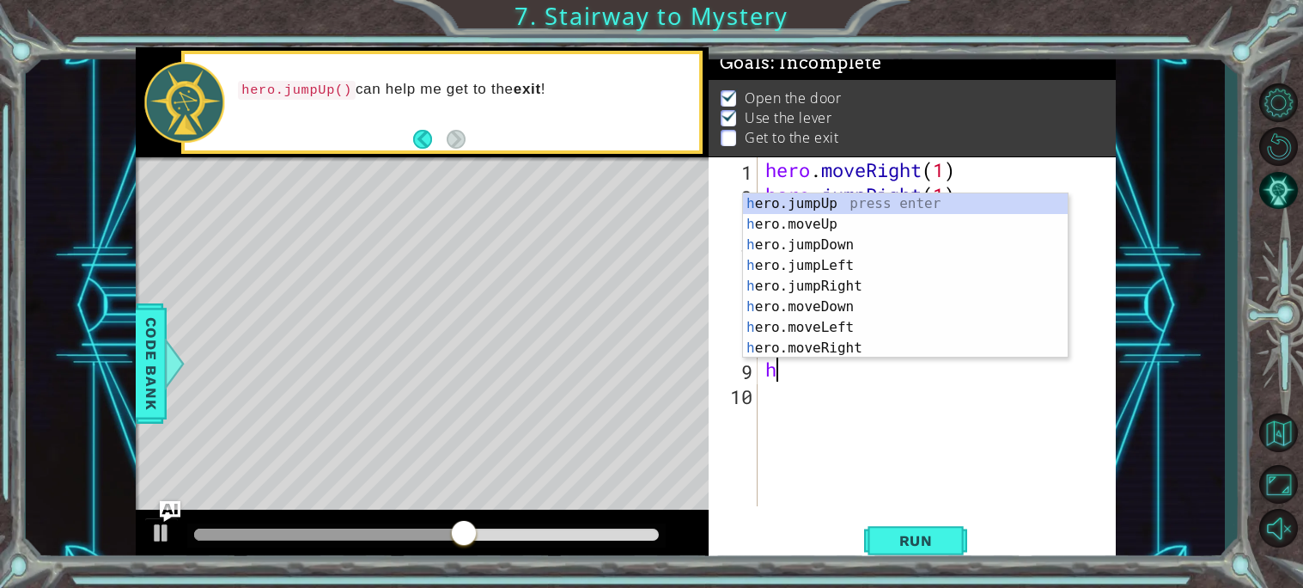
scroll to position [0, 0]
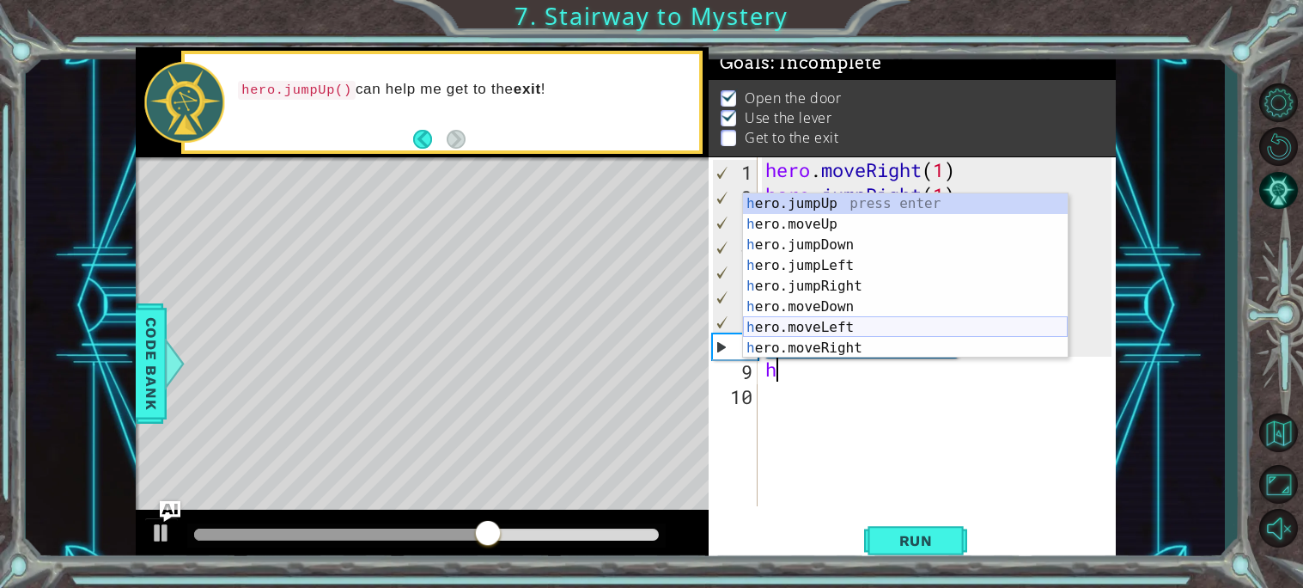
click at [875, 331] on div "h ero.jumpUp press enter h ero.moveUp press enter h ero.jumpDown press enter h …" at bounding box center [905, 296] width 325 height 206
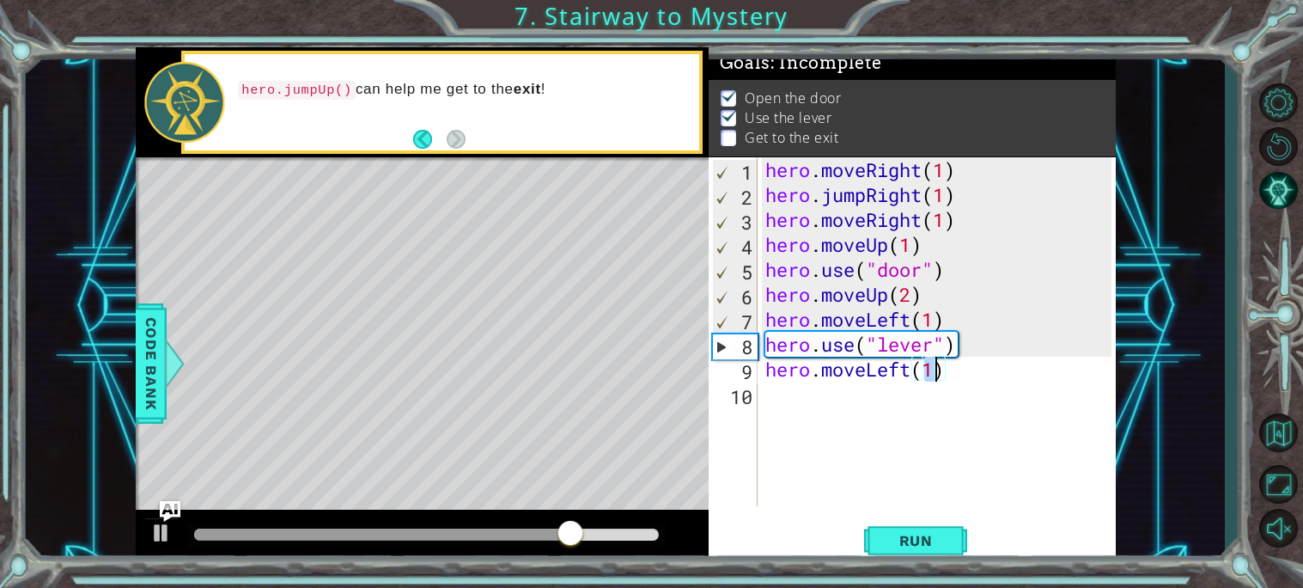
type textarea "hero.moveLeft(2)"
click at [772, 395] on div "hero . moveRight ( 1 ) hero . jumpRight ( 1 ) hero . moveRight ( 1 ) hero . mov…" at bounding box center [941, 356] width 358 height 399
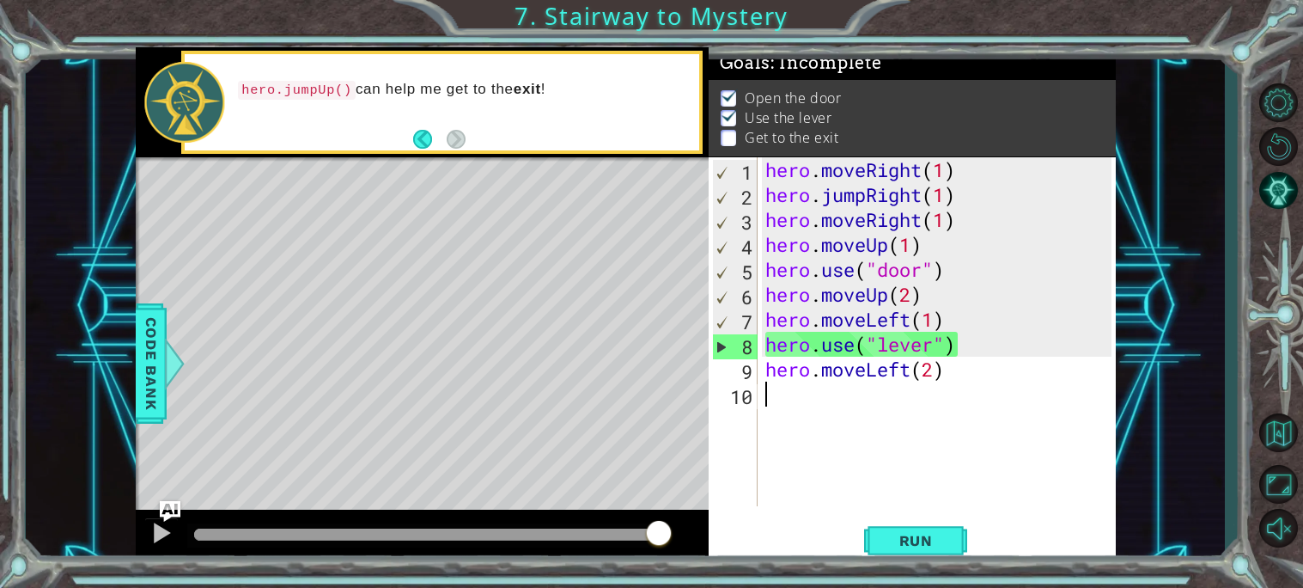
click at [770, 399] on div "hero . moveRight ( 1 ) hero . jumpRight ( 1 ) hero . moveRight ( 1 ) hero . mov…" at bounding box center [941, 356] width 358 height 399
type textarea "h"
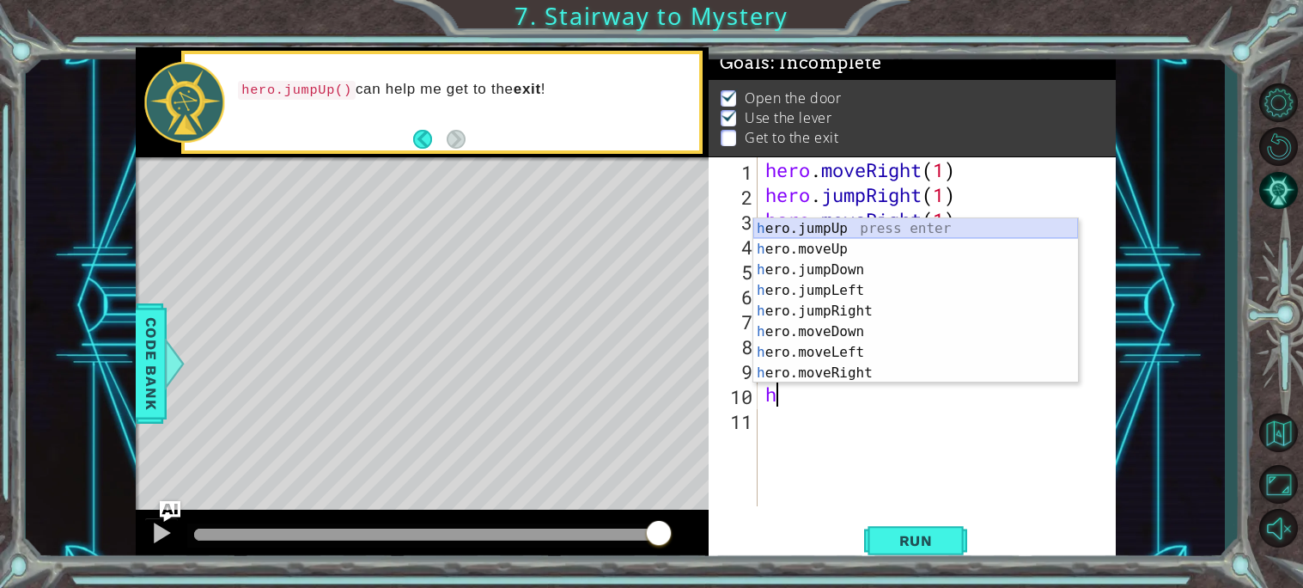
click at [936, 229] on div "h ero.jumpUp press enter h ero.moveUp press enter h ero.jumpDown press enter h …" at bounding box center [915, 321] width 325 height 206
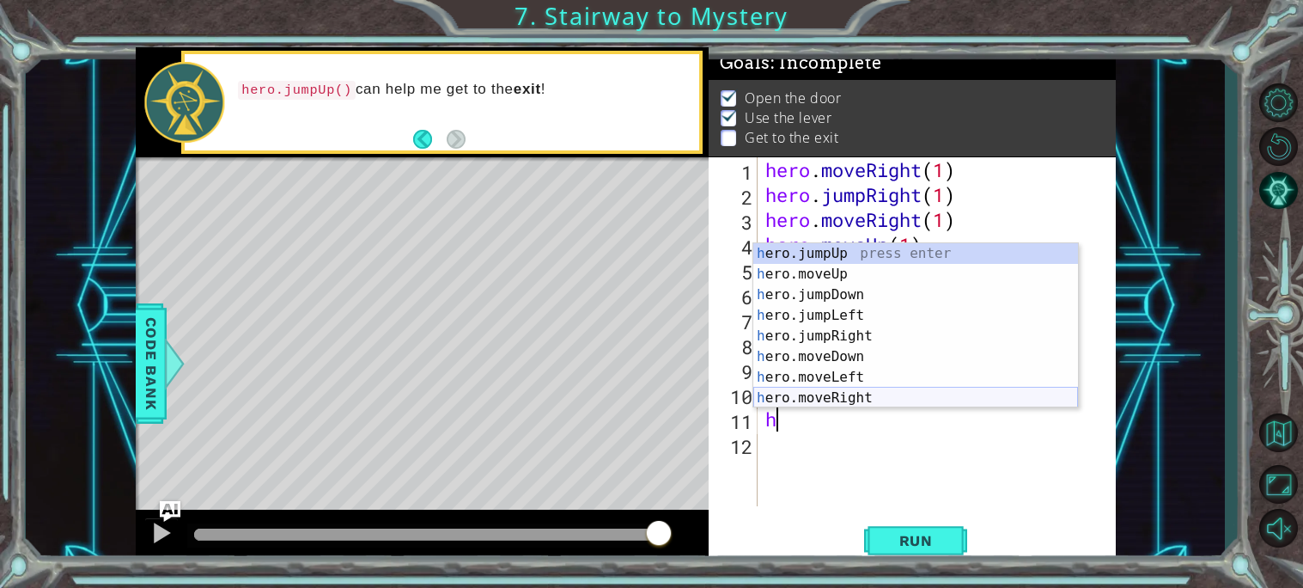
click at [865, 399] on div "h ero.jumpUp press enter h ero.moveUp press enter h ero.jumpDown press enter h …" at bounding box center [915, 346] width 325 height 206
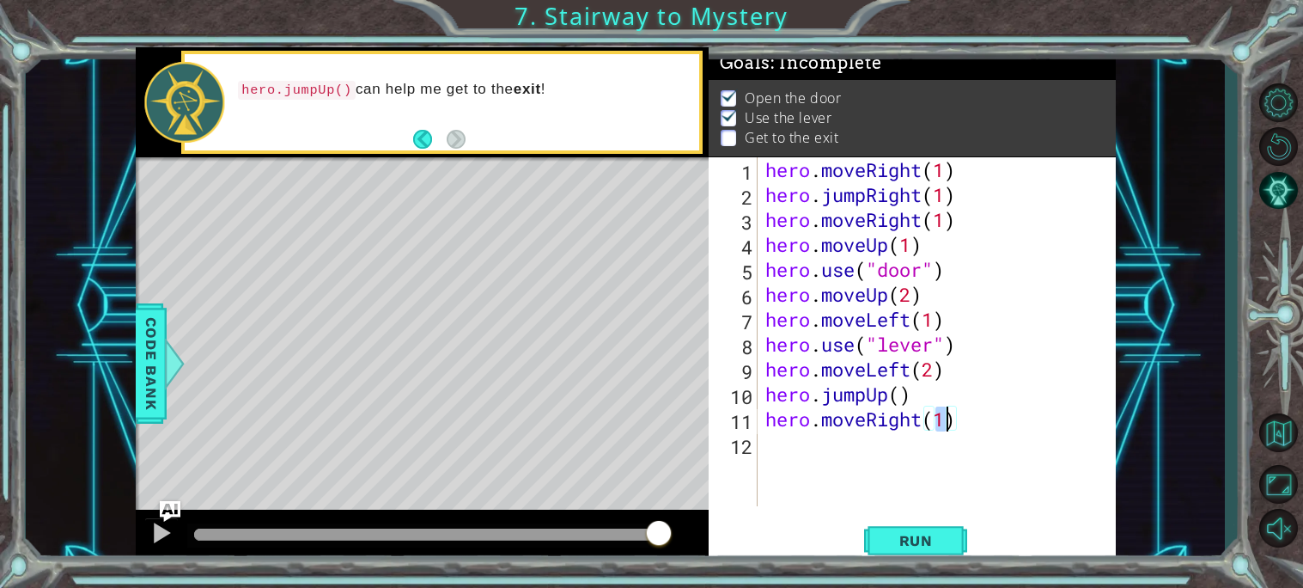
type textarea "hero.moveRight(2)"
click at [769, 452] on div "hero . moveRight ( 1 ) hero . jumpRight ( 1 ) hero . moveRight ( 1 ) hero . mov…" at bounding box center [941, 356] width 358 height 399
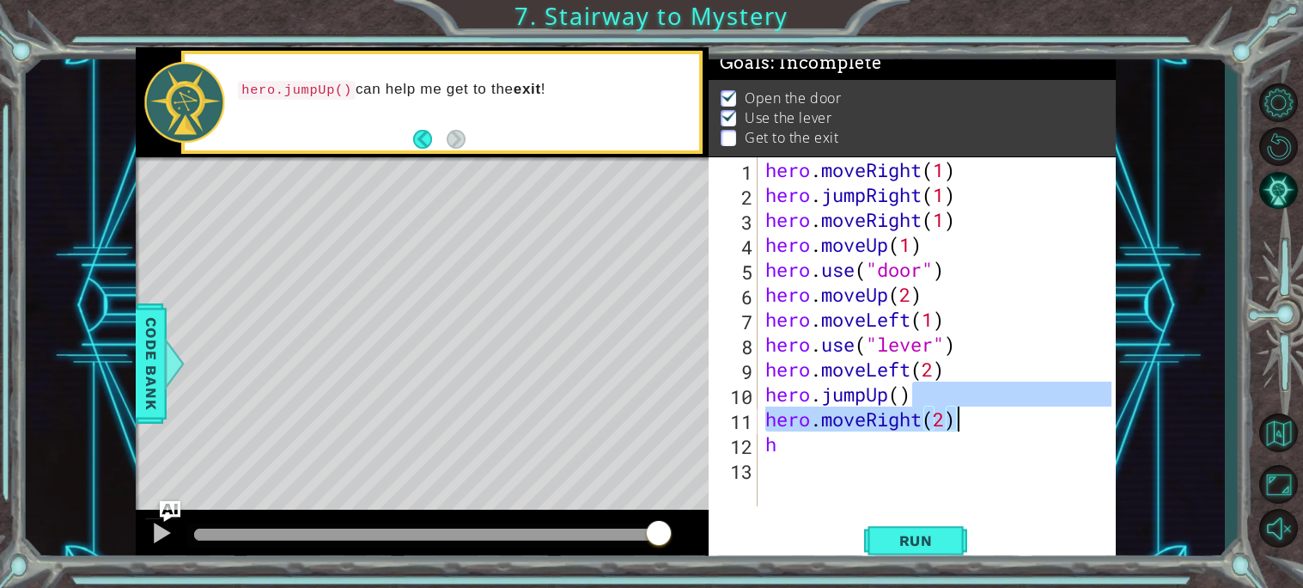
drag, startPoint x: 1080, startPoint y: 400, endPoint x: 1078, endPoint y: 430, distance: 30.1
click at [1078, 430] on div "hero . moveRight ( 1 ) hero . jumpRight ( 1 ) hero . moveRight ( 1 ) hero . mov…" at bounding box center [941, 356] width 358 height 399
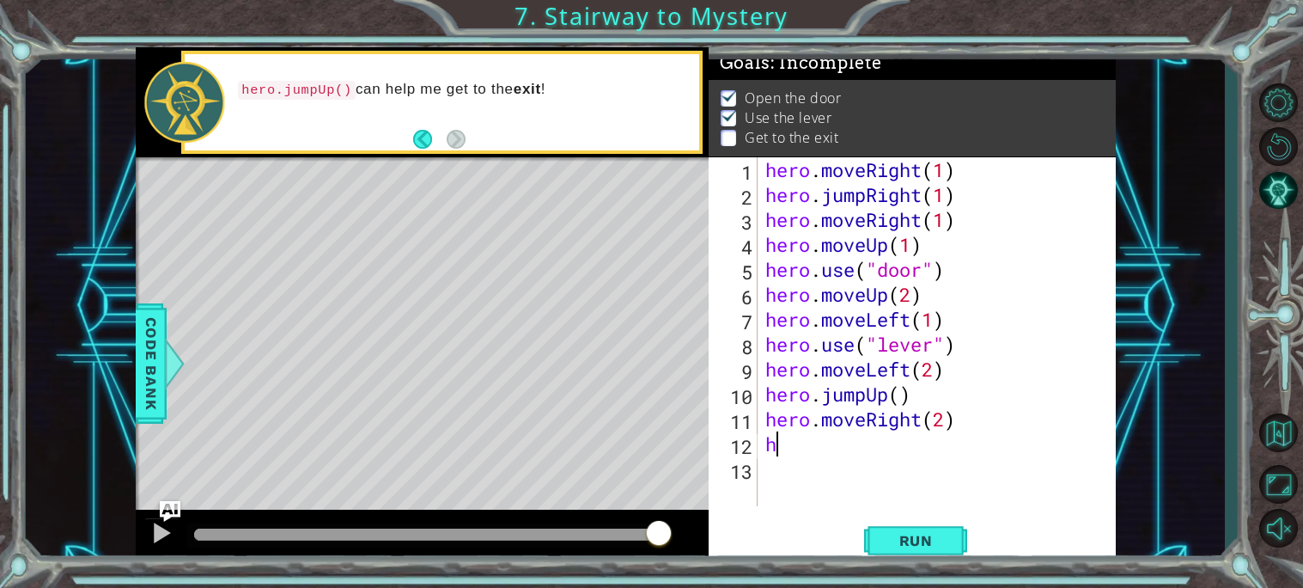
click at [785, 446] on div "hero . moveRight ( 1 ) hero . jumpRight ( 1 ) hero . moveRight ( 1 ) hero . mov…" at bounding box center [941, 356] width 358 height 399
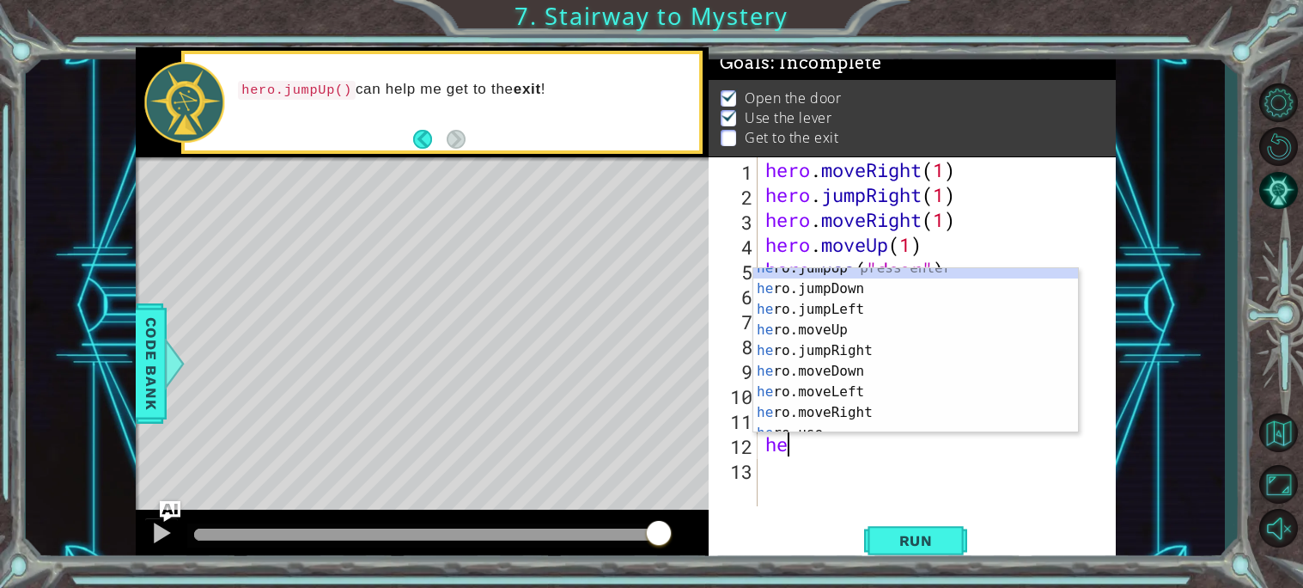
scroll to position [21, 0]
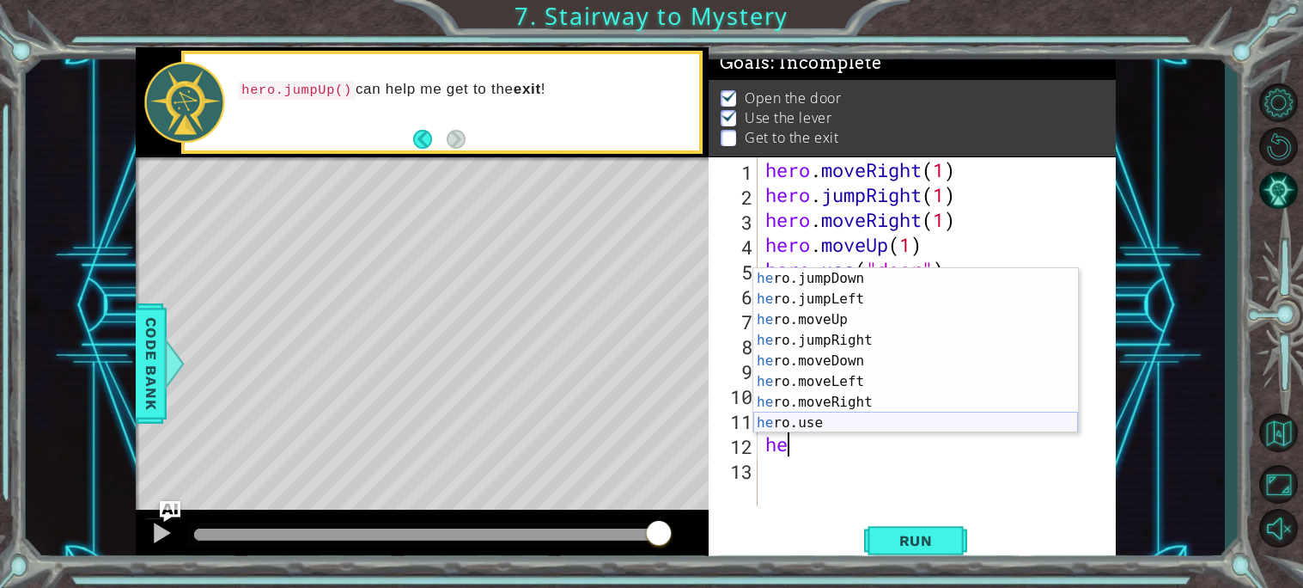
click at [868, 424] on div "he ro.jumpDown press enter he ro.jumpLeft press enter he ro.moveUp press enter …" at bounding box center [915, 371] width 325 height 206
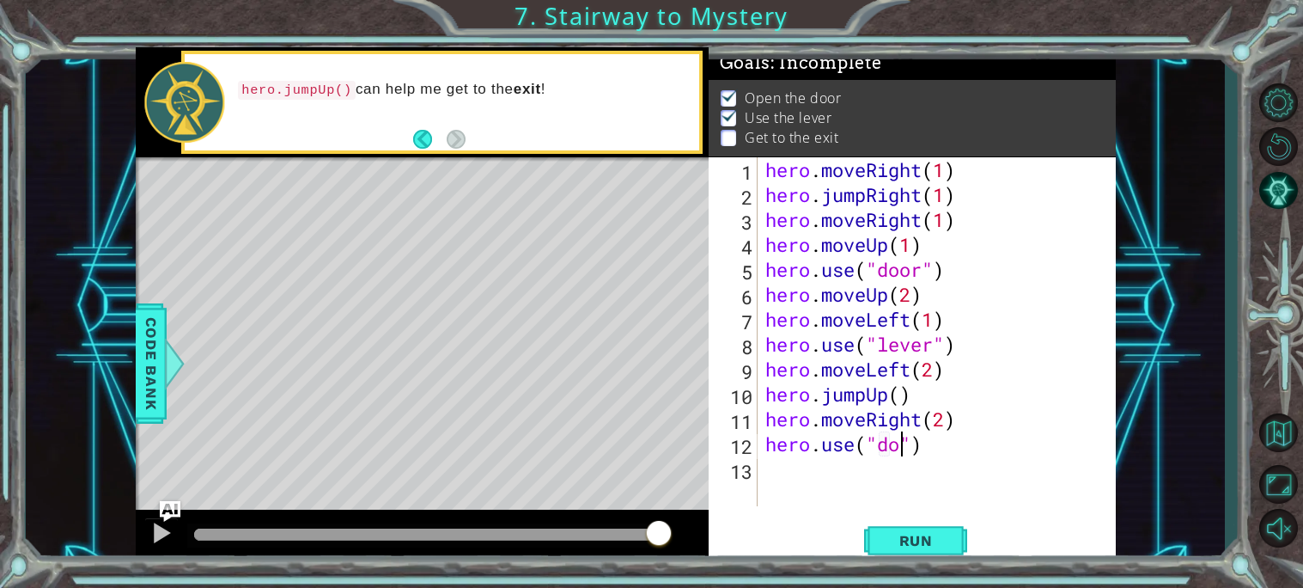
scroll to position [0, 6]
type textarea "hero.use("door")"
click at [918, 540] on span "Run" at bounding box center [916, 540] width 68 height 17
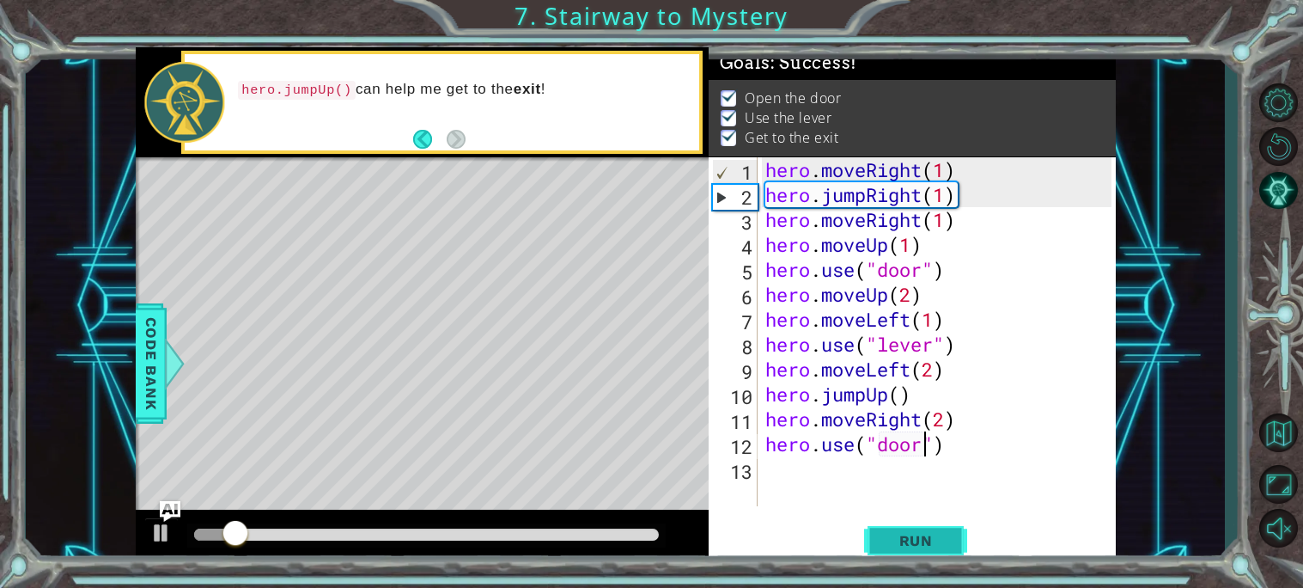
click at [918, 540] on span "Run" at bounding box center [916, 540] width 68 height 17
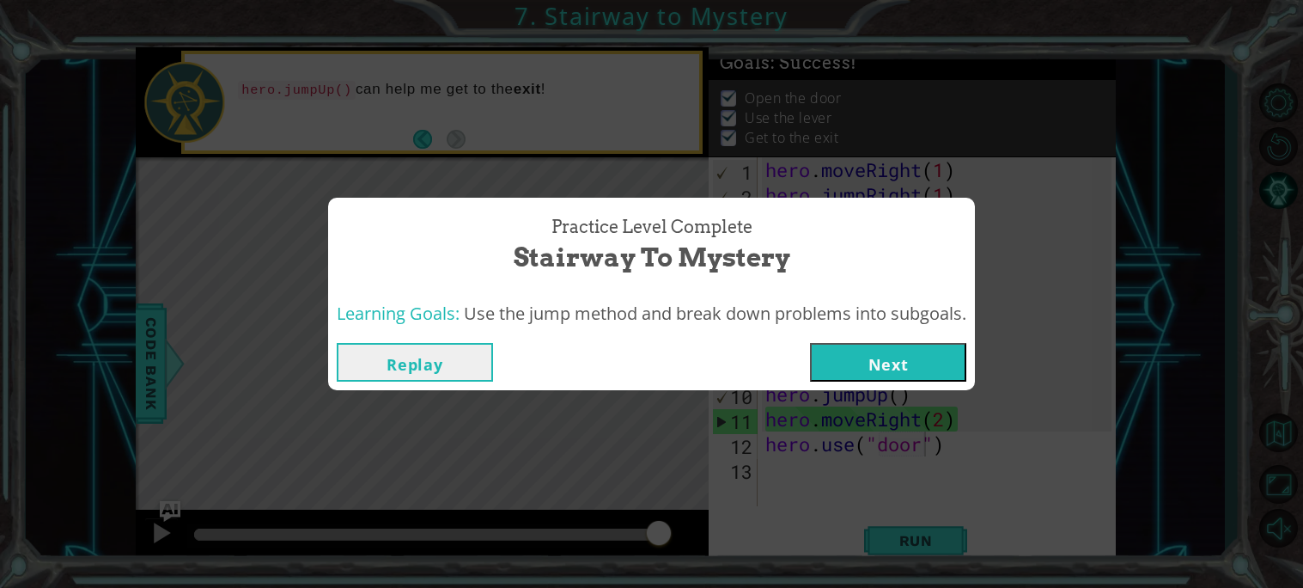
click at [928, 364] on button "Next" at bounding box center [888, 362] width 156 height 39
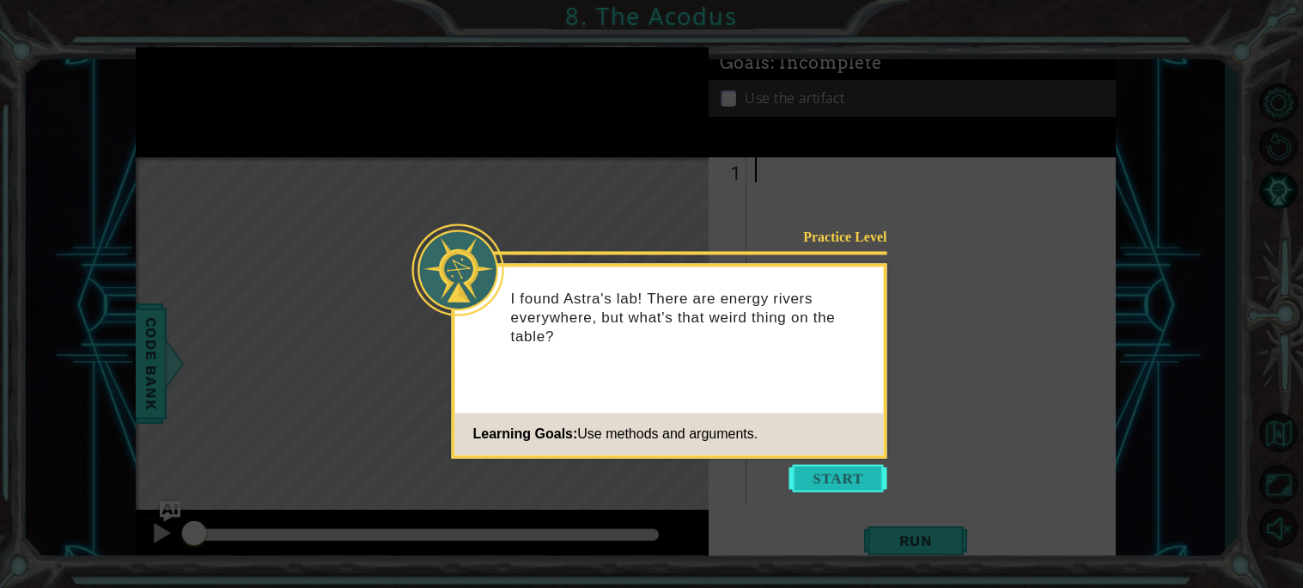
click at [837, 465] on button "Start" at bounding box center [839, 477] width 98 height 27
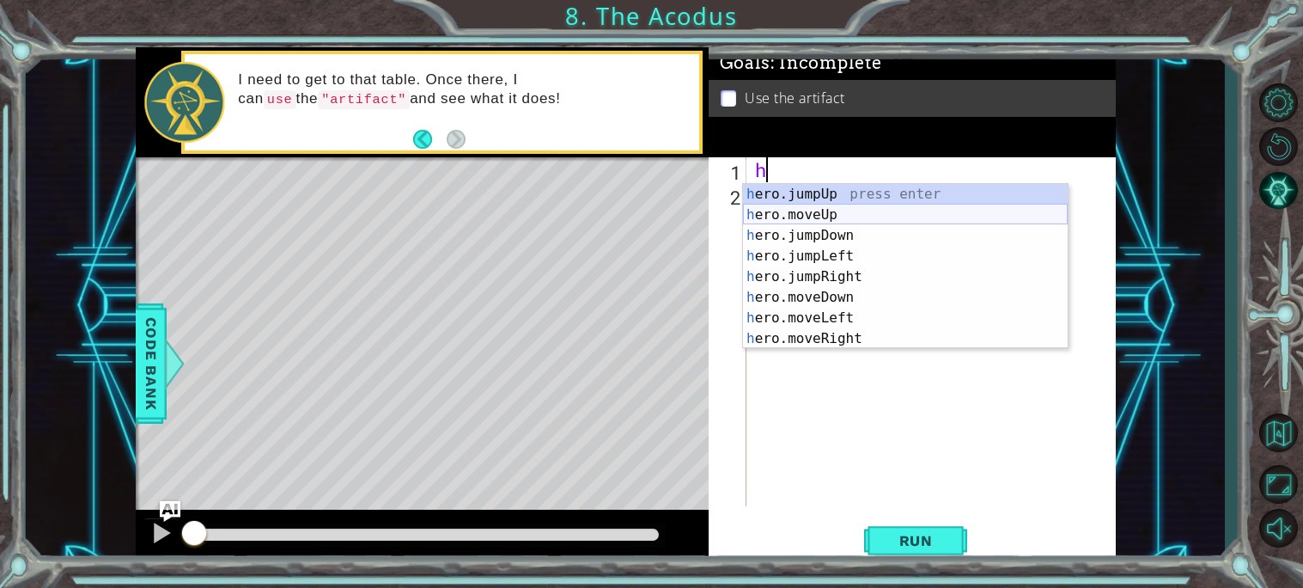
click at [866, 213] on div "h ero.jumpUp press enter h ero.moveUp press enter h ero.jumpDown press enter h …" at bounding box center [905, 287] width 325 height 206
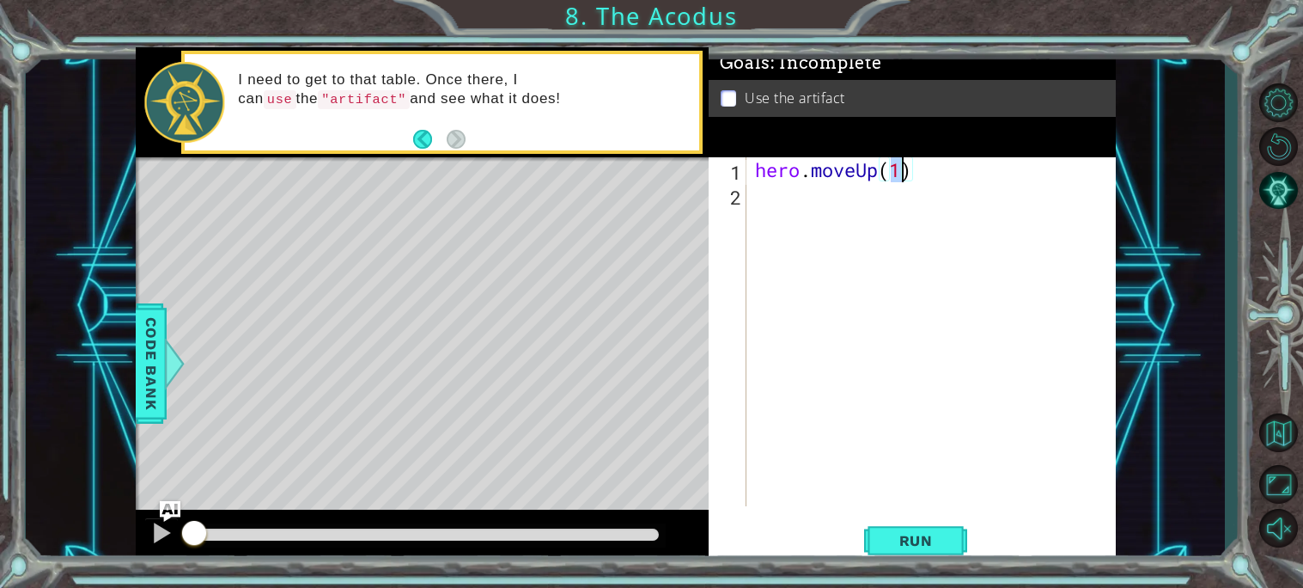
type textarea "hero.moveUp(2)"
click at [761, 210] on div "hero . moveUp ( 2 )" at bounding box center [936, 356] width 369 height 399
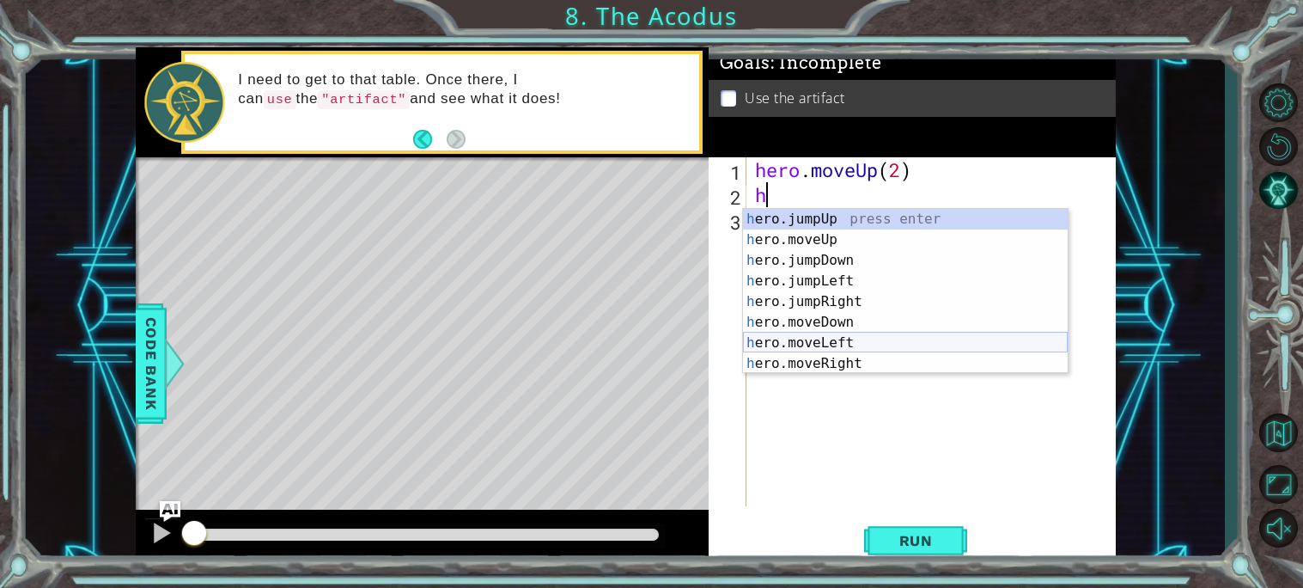
click at [898, 343] on div "h ero.jumpUp press enter h ero.moveUp press enter h ero.jumpDown press enter h …" at bounding box center [905, 312] width 325 height 206
type textarea "hero.moveLeft(1)"
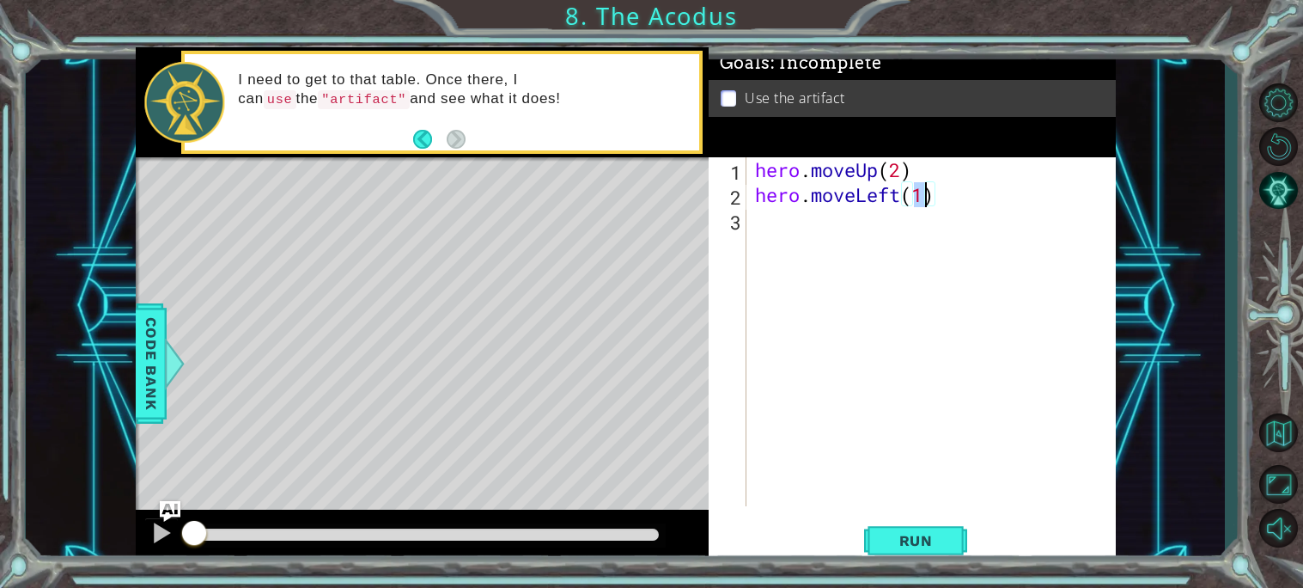
click at [763, 227] on div "hero . moveUp ( 2 ) hero . moveLeft ( 1 )" at bounding box center [936, 356] width 369 height 399
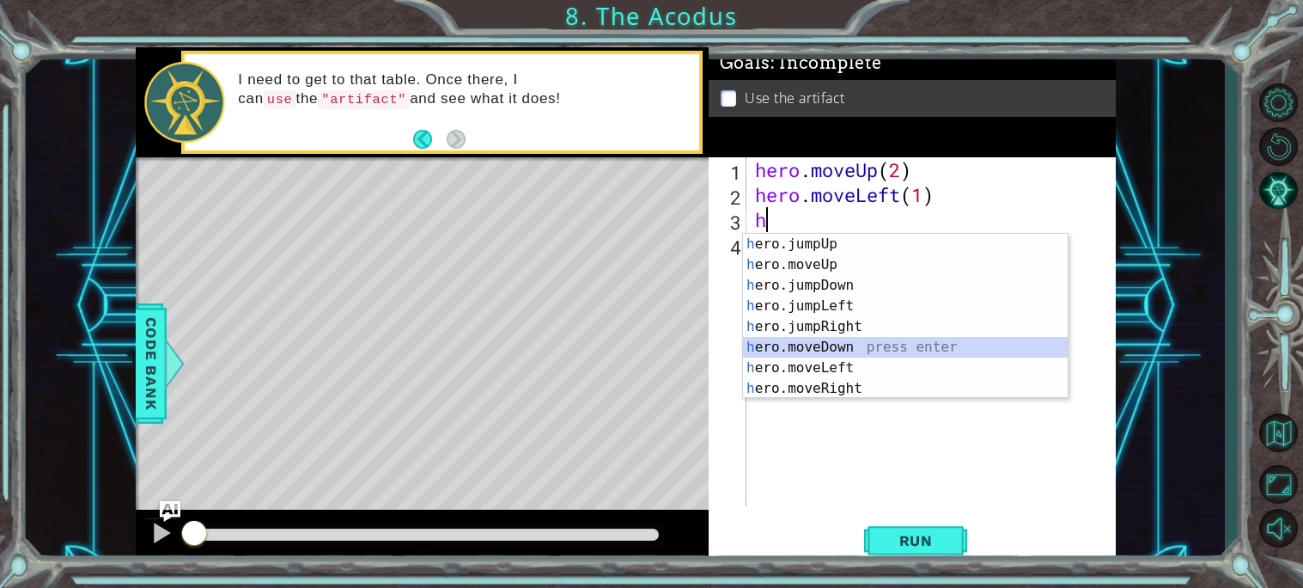
click at [853, 345] on div "h ero.jumpUp press enter h ero.moveUp press enter h ero.jumpDown press enter h …" at bounding box center [905, 337] width 325 height 206
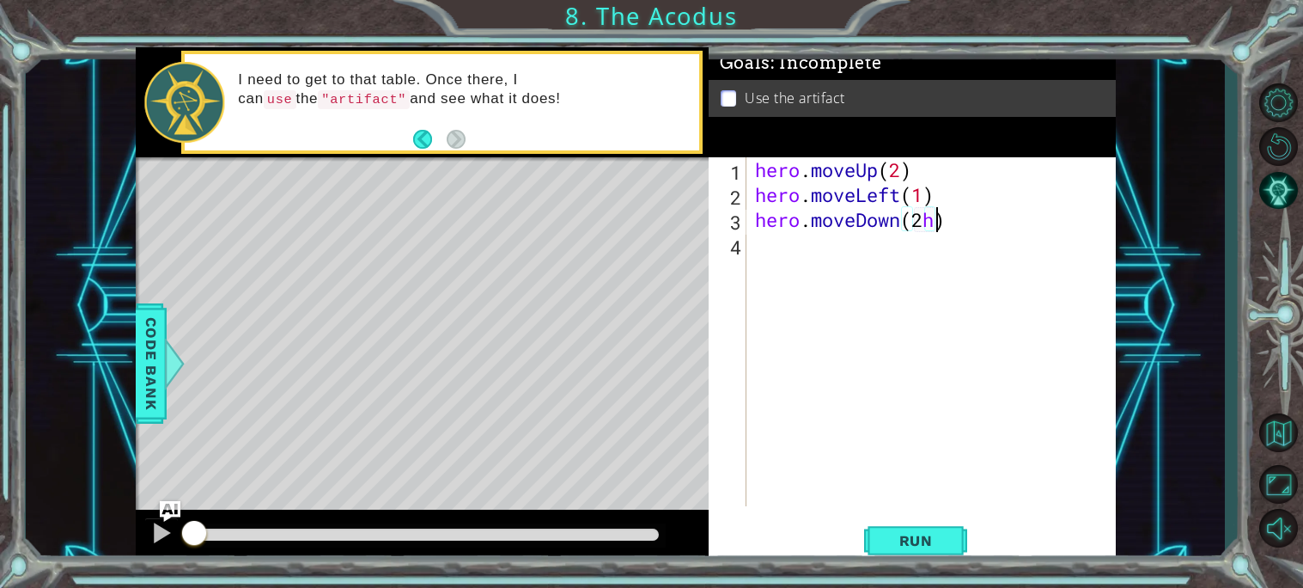
scroll to position [0, 7]
type textarea "hero.moveDown(2)"
click at [758, 255] on div "hero . moveUp ( 2 ) hero . moveLeft ( 1 ) hero . moveDown ( 2 )" at bounding box center [936, 356] width 369 height 399
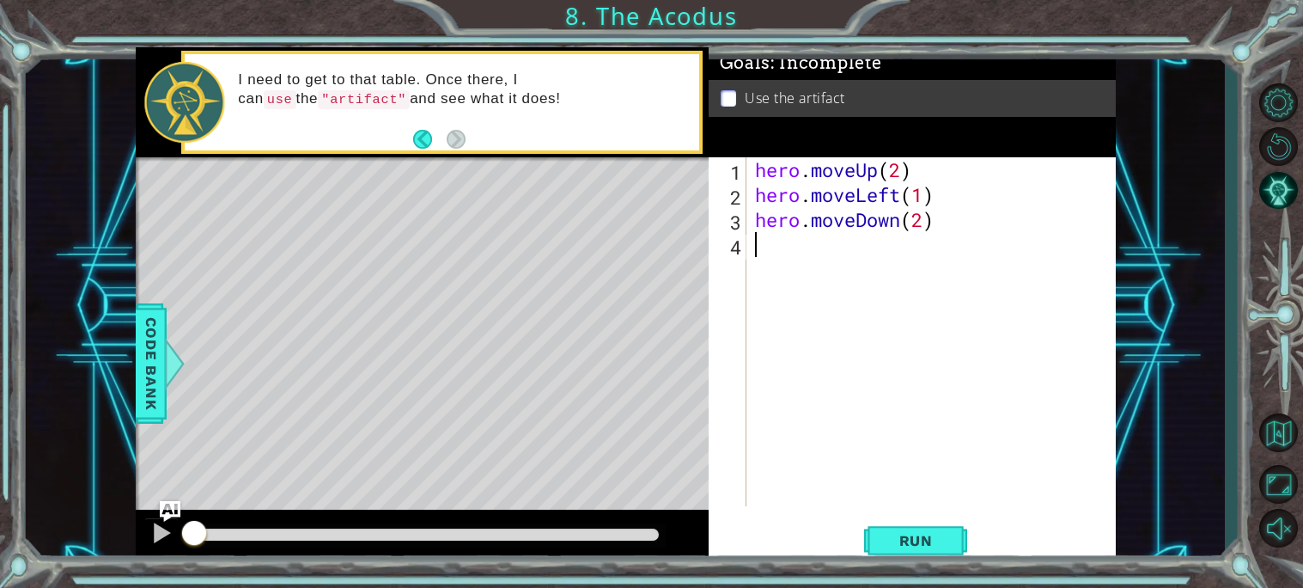
type textarea "h"
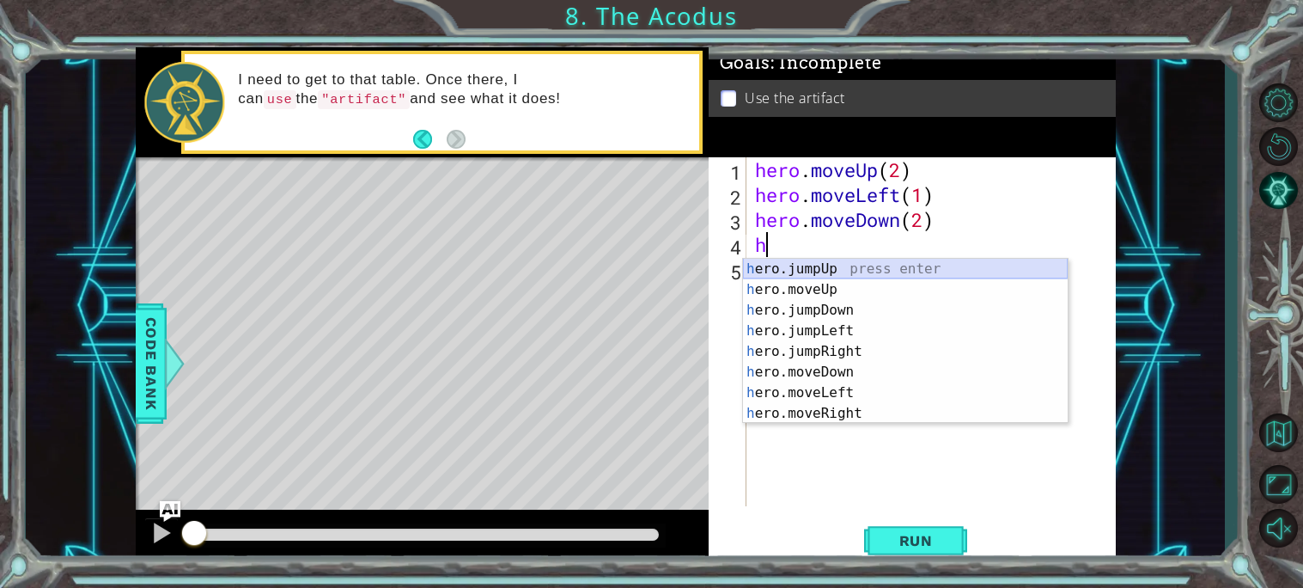
click at [830, 269] on div "h ero.jumpUp press enter h ero.moveUp press enter h ero.jumpDown press enter h …" at bounding box center [905, 362] width 325 height 206
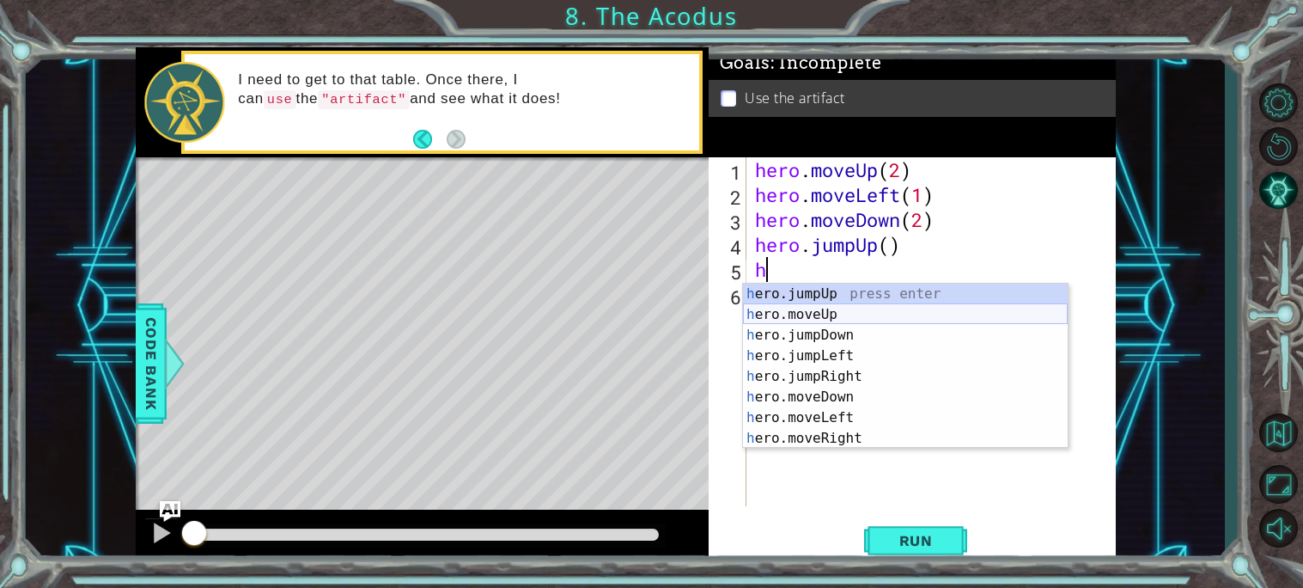
click at [850, 312] on div "h ero.jumpUp press enter h ero.moveUp press enter h ero.jumpDown press enter h …" at bounding box center [905, 387] width 325 height 206
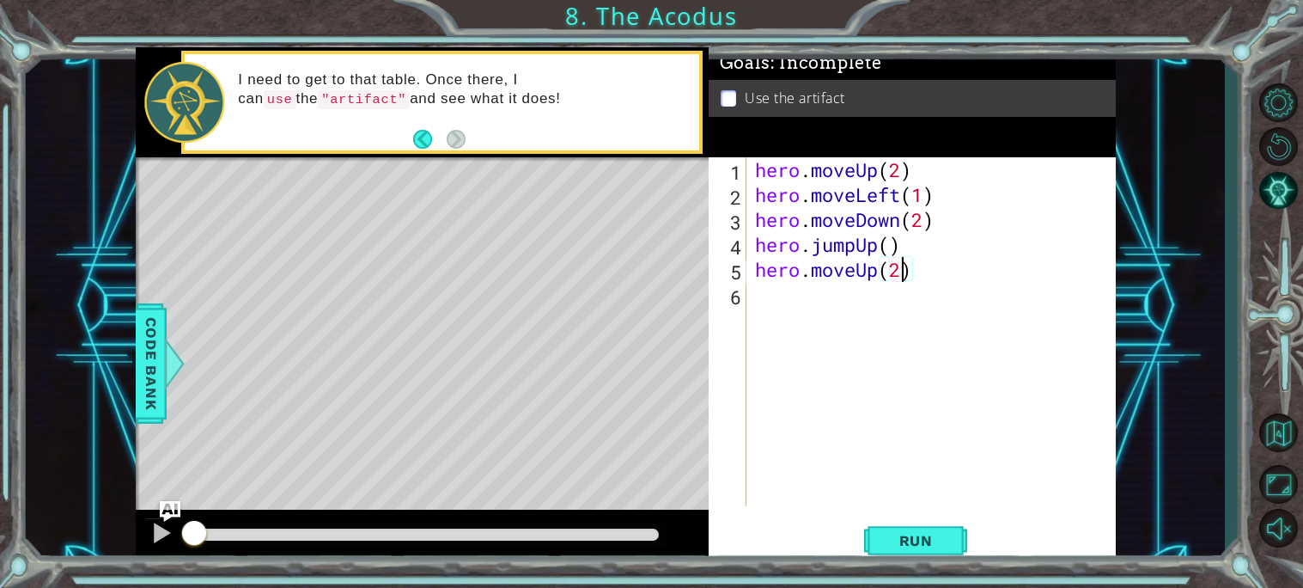
scroll to position [0, 5]
type textarea "hero.moveUp(2)"
click at [748, 308] on div "hero.moveUp(2) 1 2 3 4 5 6 hero . moveUp ( 2 ) hero . moveLeft ( 1 ) hero . mov…" at bounding box center [910, 331] width 403 height 349
click at [748, 302] on div "hero.moveUp(2) 1 2 3 4 5 6 hero . moveUp ( 2 ) hero . moveLeft ( 1 ) hero . mov…" at bounding box center [910, 331] width 403 height 349
click at [756, 294] on div "hero . moveUp ( 2 ) hero . moveLeft ( 1 ) hero . moveDown ( 2 ) hero . jumpUp (…" at bounding box center [936, 356] width 369 height 399
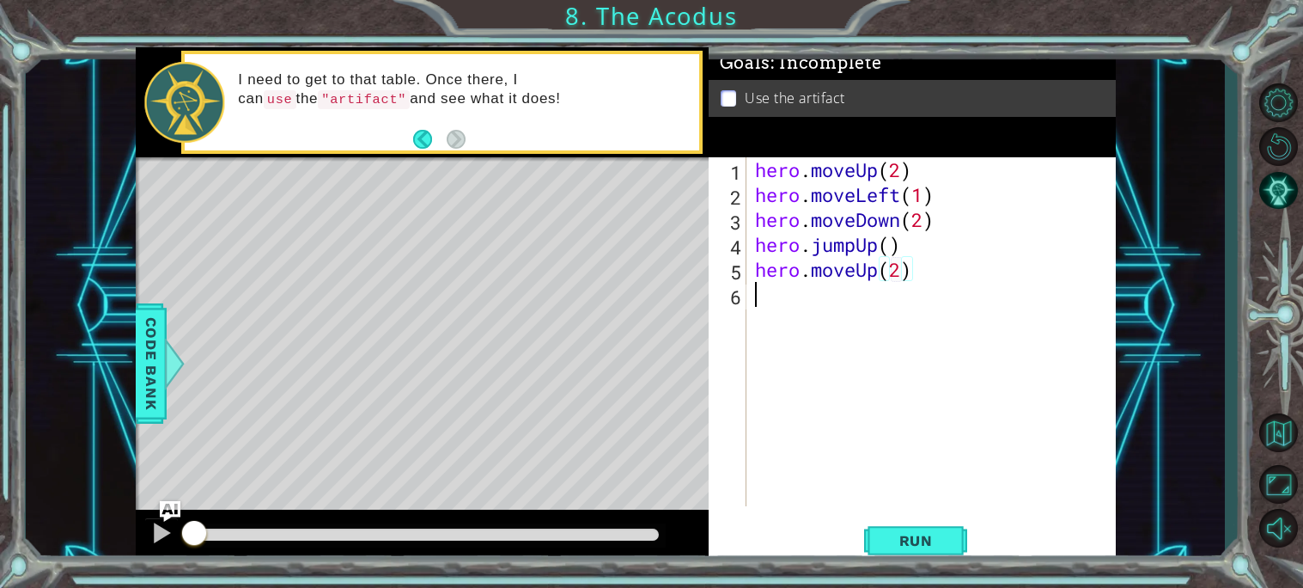
scroll to position [0, 0]
type textarea "h"
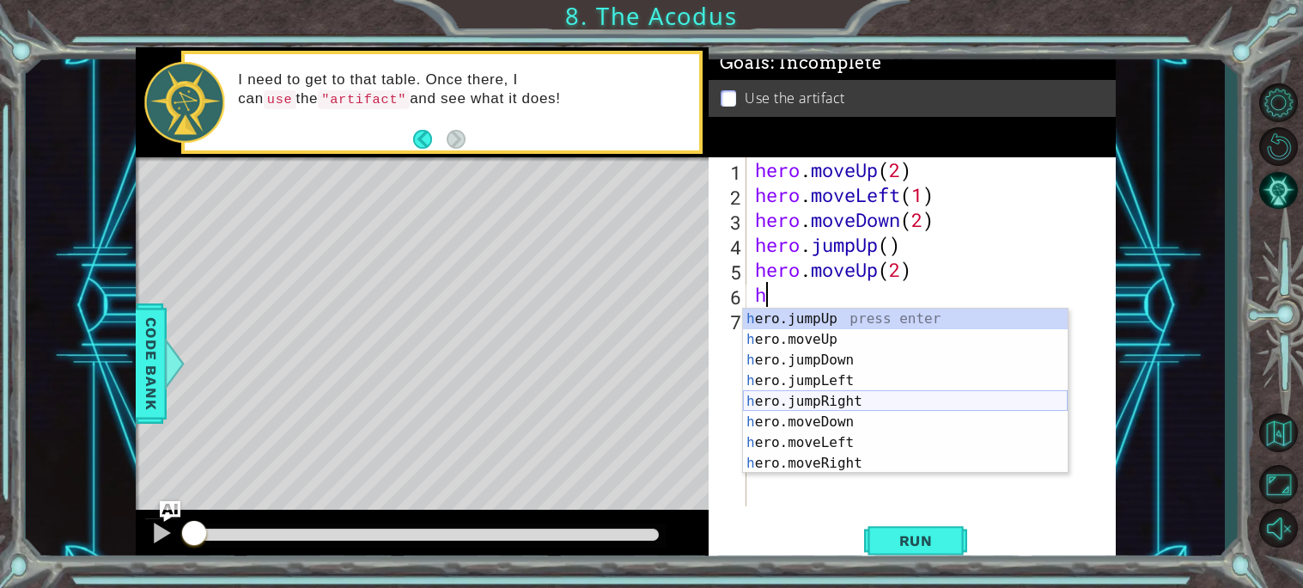
click at [862, 398] on div "h ero.jumpUp press enter h ero.moveUp press enter h ero.jumpDown press enter h …" at bounding box center [905, 411] width 325 height 206
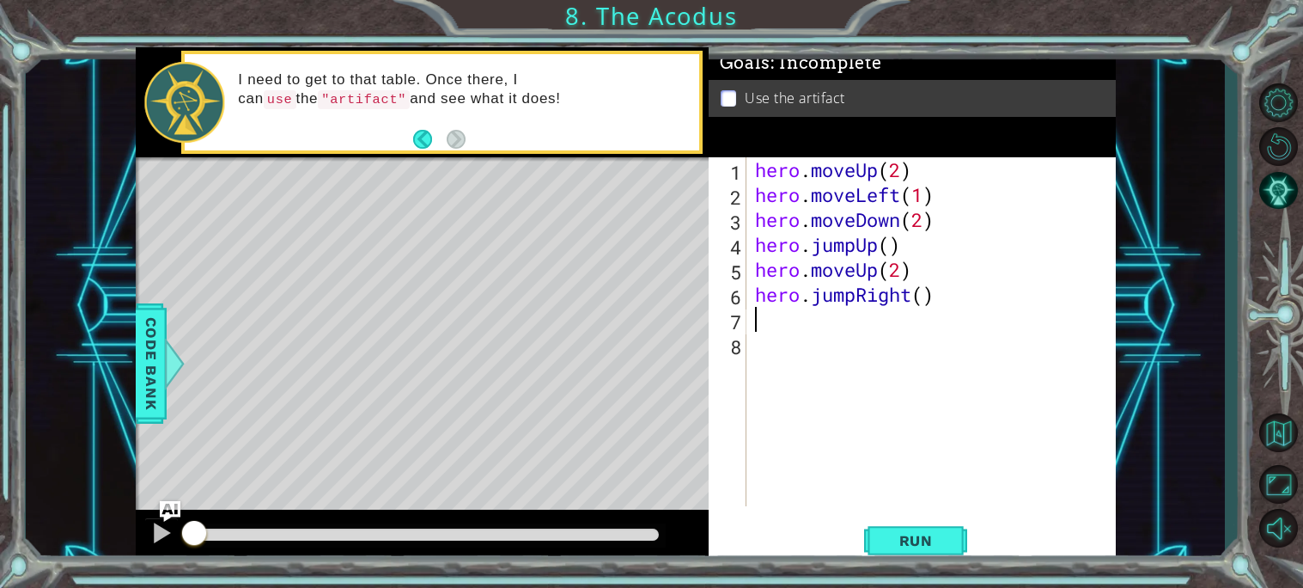
click at [893, 243] on div "hero . moveUp ( 2 ) hero . moveLeft ( 1 ) hero . moveDown ( 2 ) hero . jumpUp (…" at bounding box center [936, 356] width 369 height 399
click at [935, 303] on div "hero . moveUp ( 2 ) hero . moveLeft ( 1 ) hero . moveDown ( 2 ) hero . jumpUp (…" at bounding box center [936, 356] width 369 height 399
click at [928, 302] on div "hero . moveUp ( 2 ) hero . moveLeft ( 1 ) hero . moveDown ( 2 ) hero . jumpUp (…" at bounding box center [936, 356] width 369 height 399
type textarea "hero.jumpRight(1)"
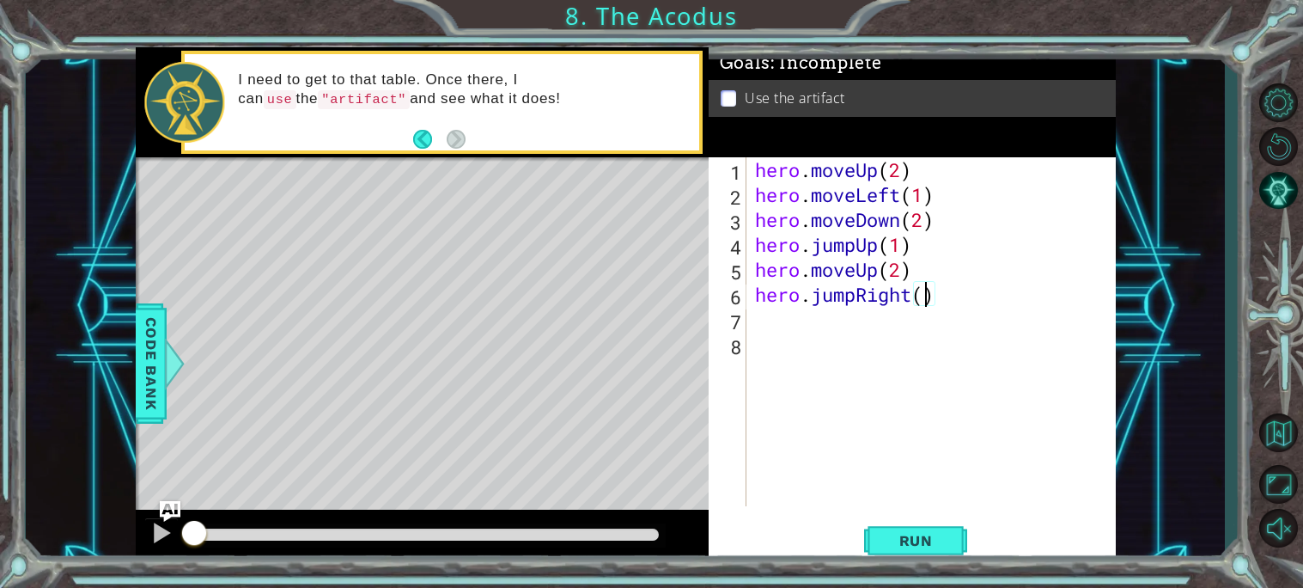
scroll to position [0, 7]
click at [756, 320] on div "hero . moveUp ( 2 ) hero . moveLeft ( 1 ) hero . moveDown ( 2 ) hero . jumpUp (…" at bounding box center [936, 356] width 369 height 399
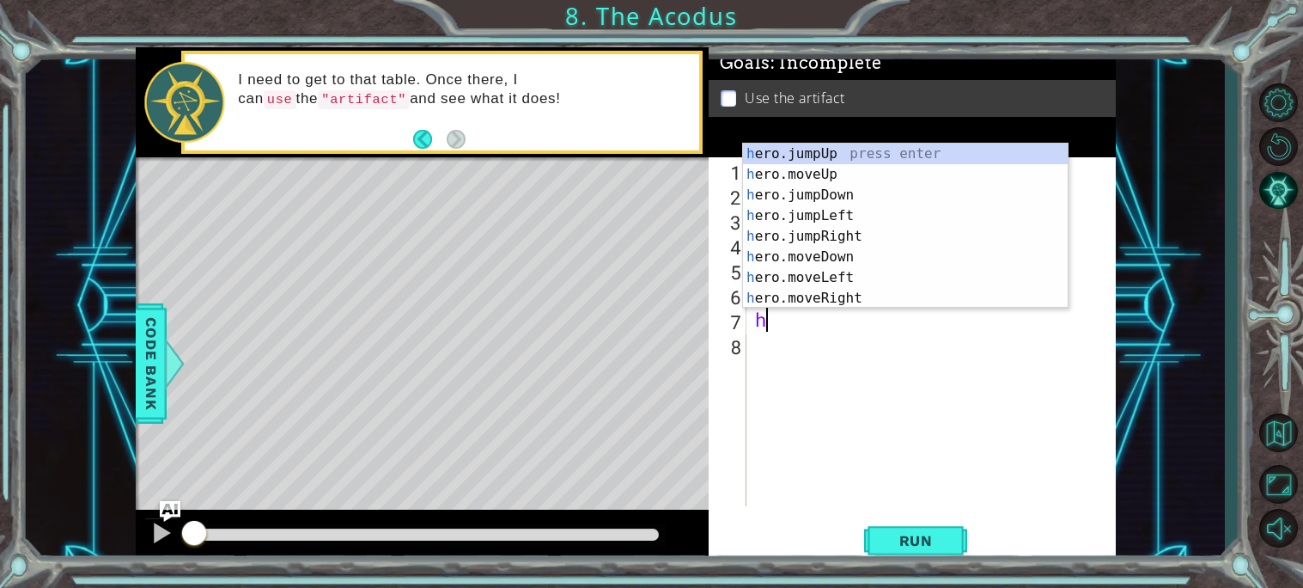
drag, startPoint x: 1067, startPoint y: 261, endPoint x: 1064, endPoint y: 284, distance: 23.3
click at [1064, 284] on div at bounding box center [1059, 224] width 17 height 163
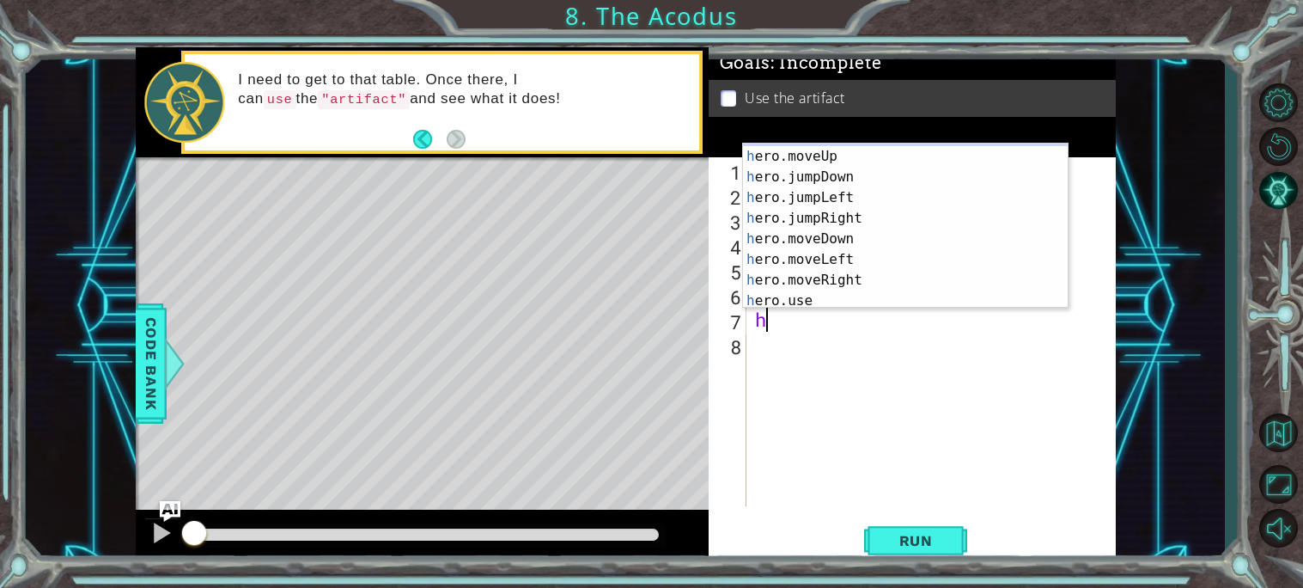
scroll to position [21, 0]
click at [823, 302] on div "h ero.moveUp press enter h ero.jumpDown press enter h ero.jumpLeft press enter …" at bounding box center [905, 246] width 325 height 206
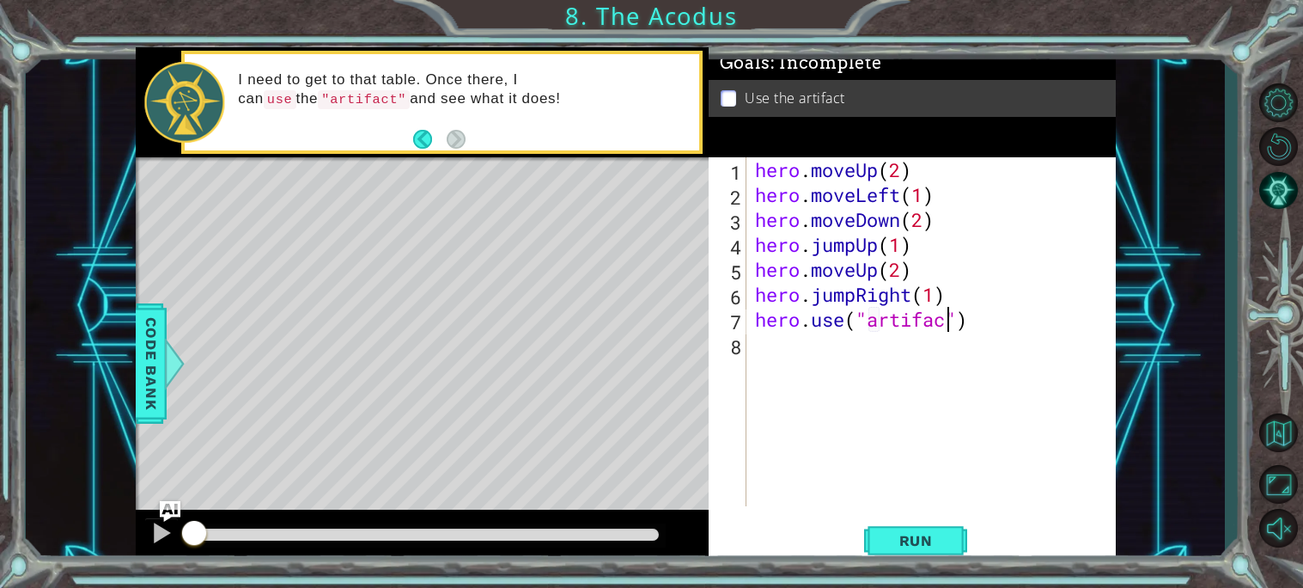
scroll to position [0, 8]
click at [896, 538] on span "Run" at bounding box center [916, 540] width 68 height 17
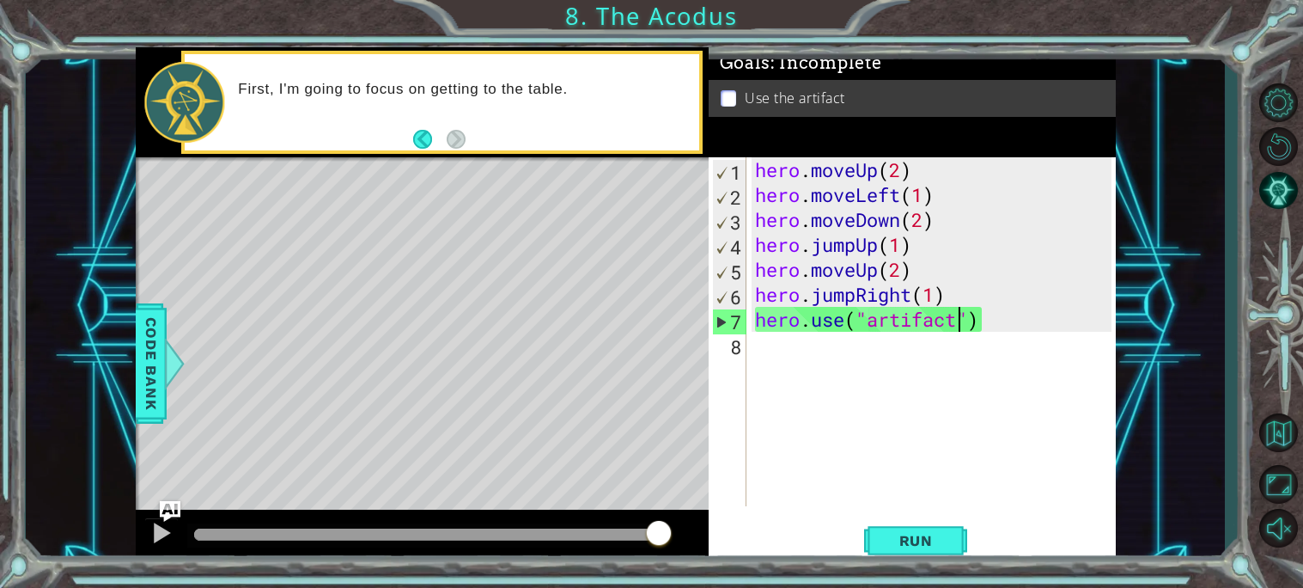
click at [760, 180] on div "hero . moveUp ( 2 ) hero . moveLeft ( 1 ) hero . moveDown ( 2 ) hero . jumpUp (…" at bounding box center [936, 356] width 369 height 399
type textarea "hero.moveUp(2)"
click at [511, 484] on div "Level Map" at bounding box center [533, 410] width 794 height 506
